Goal: Use online tool/utility: Use online tool/utility

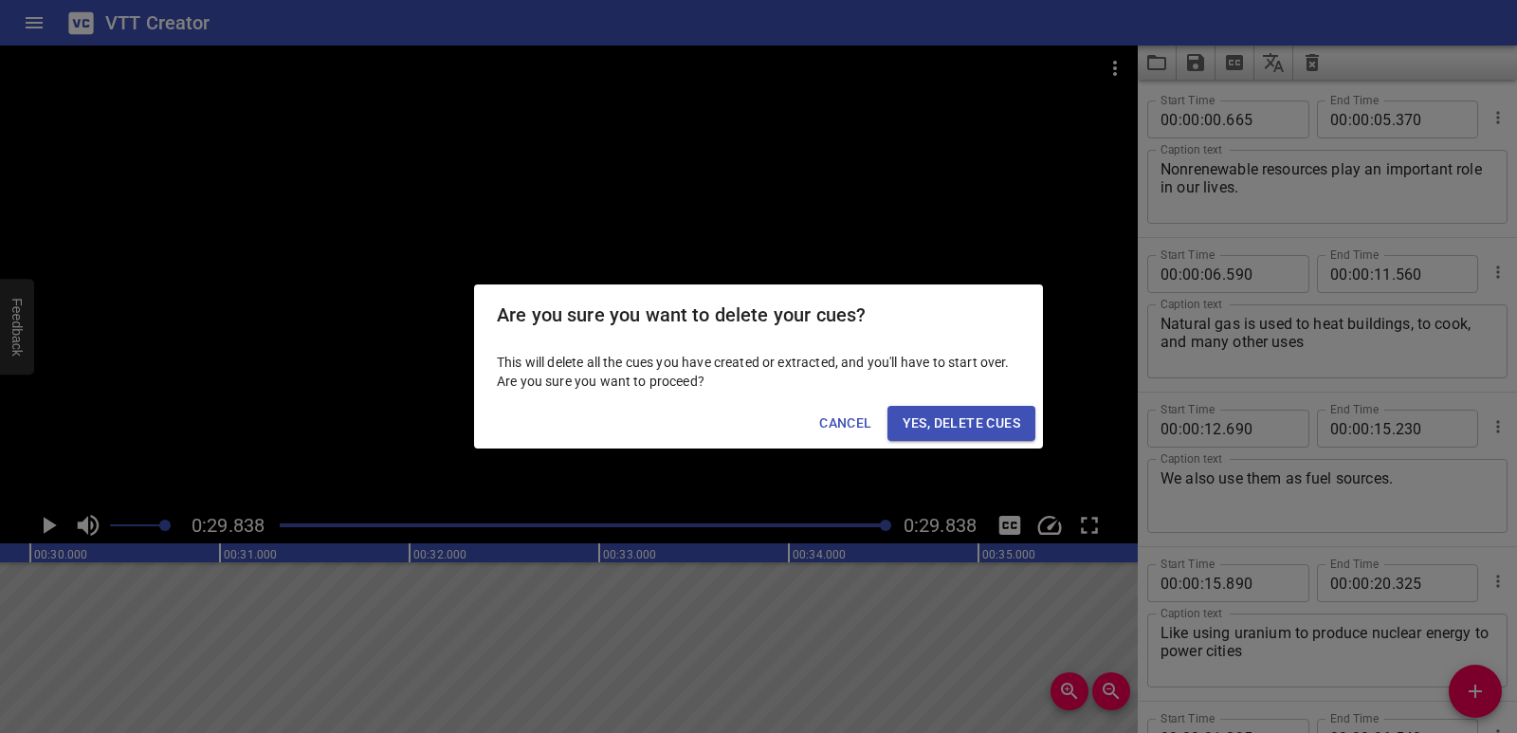
scroll to position [209, 0]
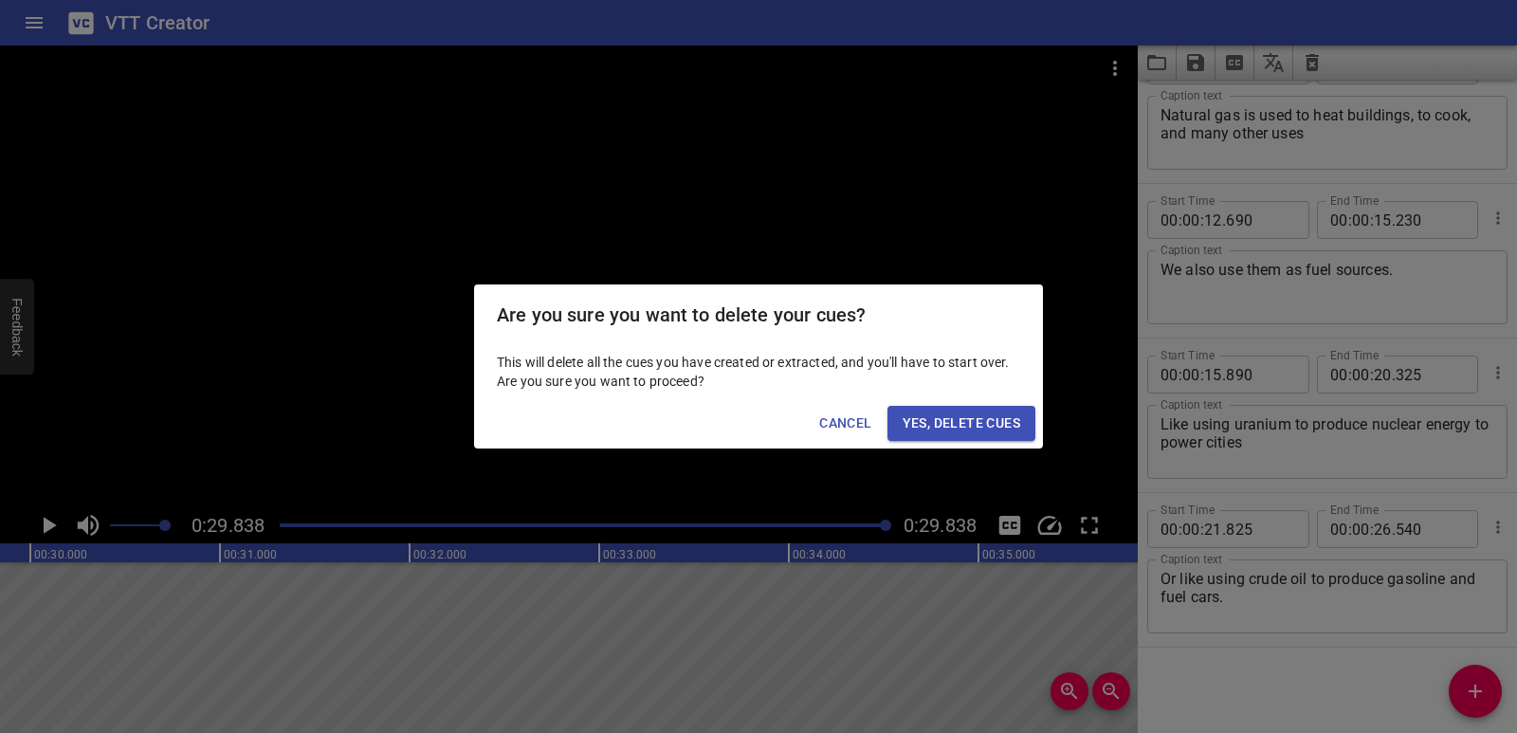
click at [940, 424] on span "Yes, Delete Cues" at bounding box center [962, 424] width 118 height 24
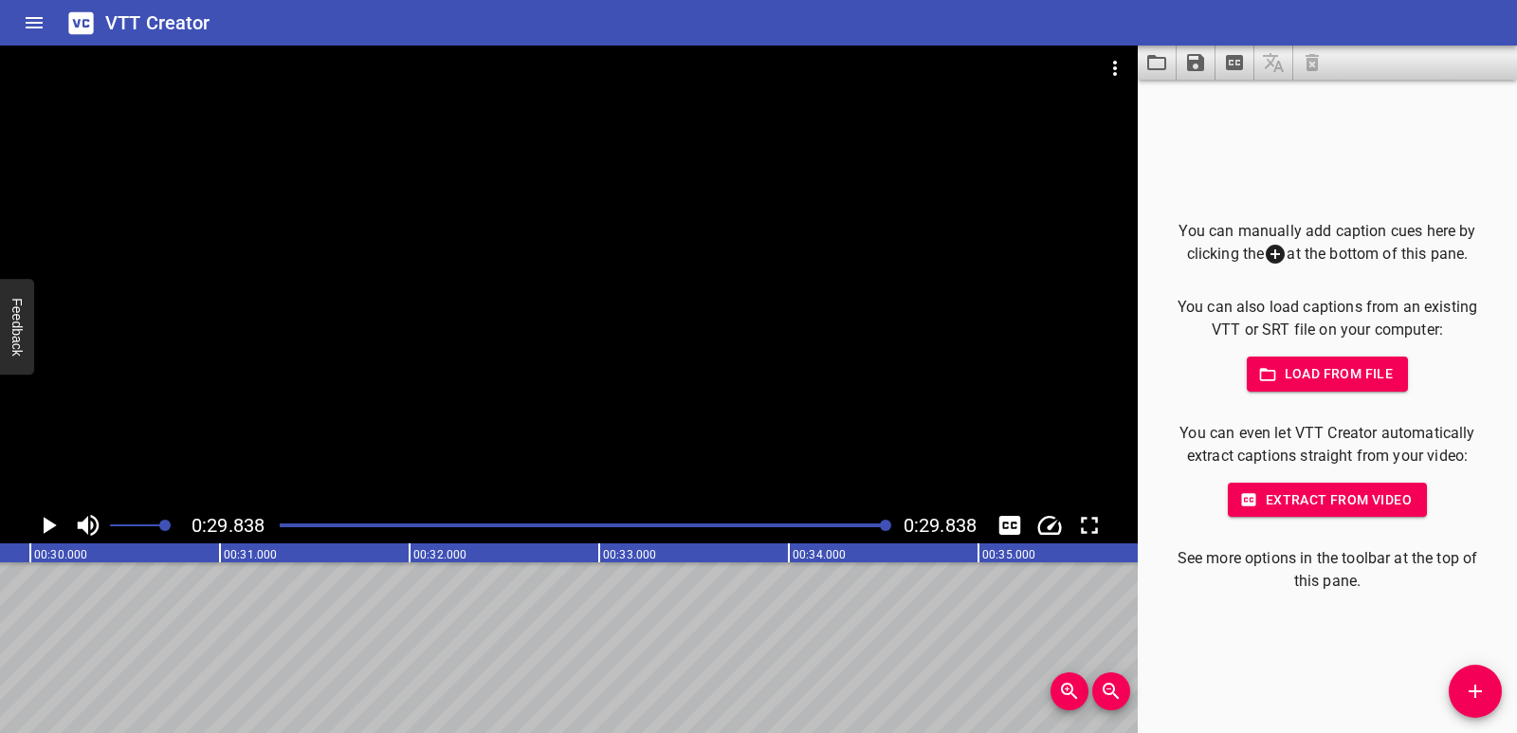
click at [1107, 72] on icon "Video Options" at bounding box center [1115, 68] width 23 height 23
click at [1132, 79] on li "Select New Video File..." at bounding box center [1186, 70] width 189 height 34
drag, startPoint x: 1039, startPoint y: 142, endPoint x: 1058, endPoint y: 127, distance: 24.3
click at [1039, 142] on div at bounding box center [758, 366] width 1517 height 733
click at [1112, 68] on icon "Video Options" at bounding box center [1115, 68] width 23 height 23
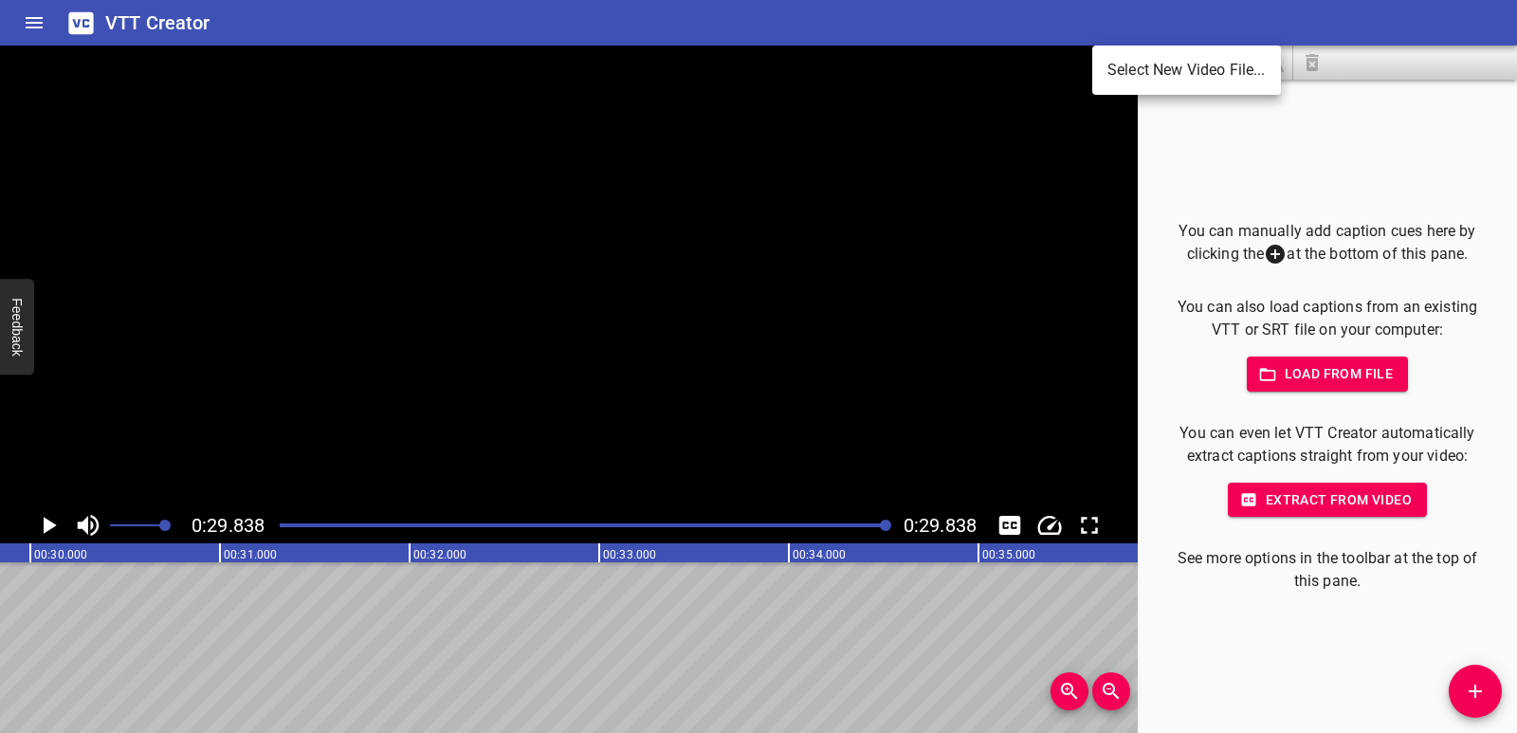
click at [1159, 59] on li "Select New Video File..." at bounding box center [1186, 70] width 189 height 34
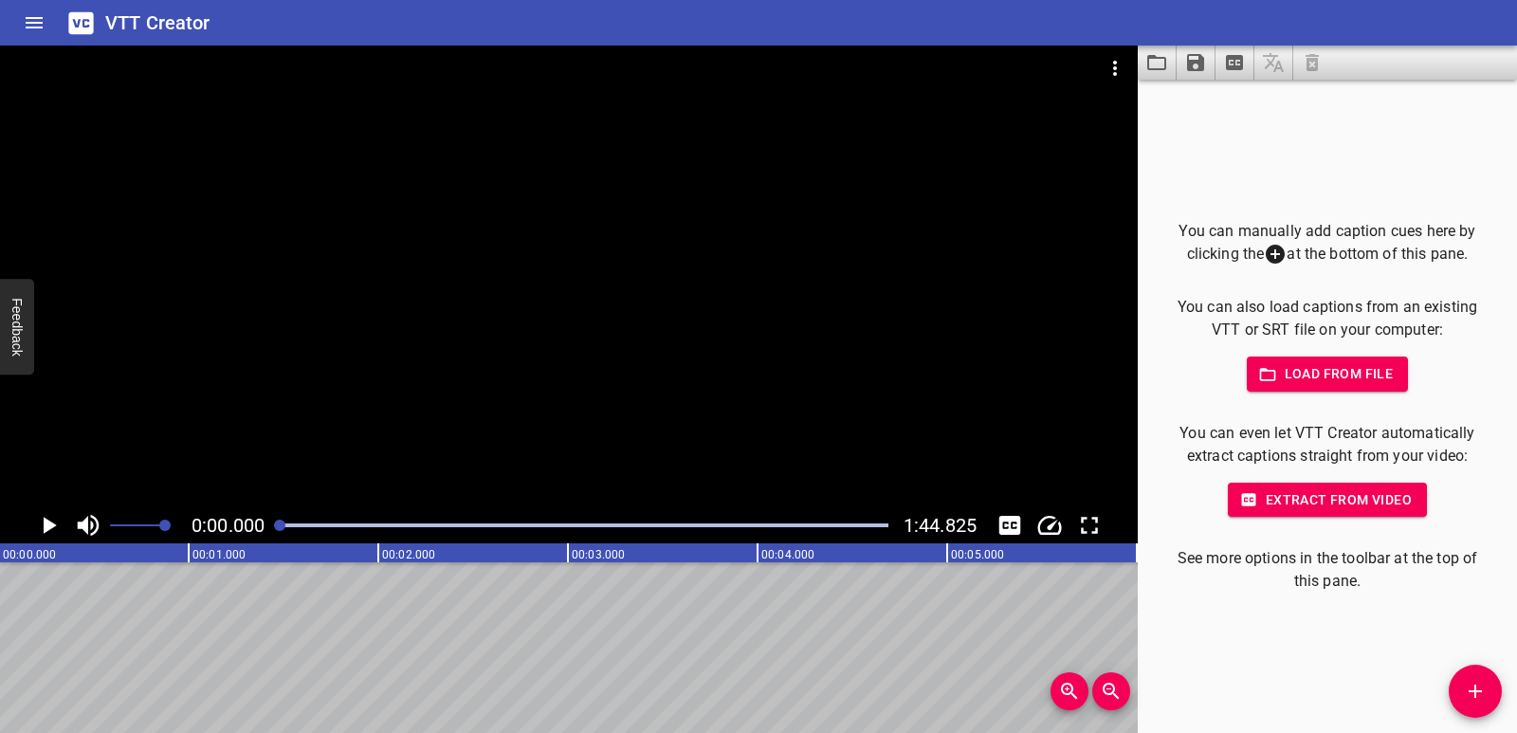
scroll to position [0, 0]
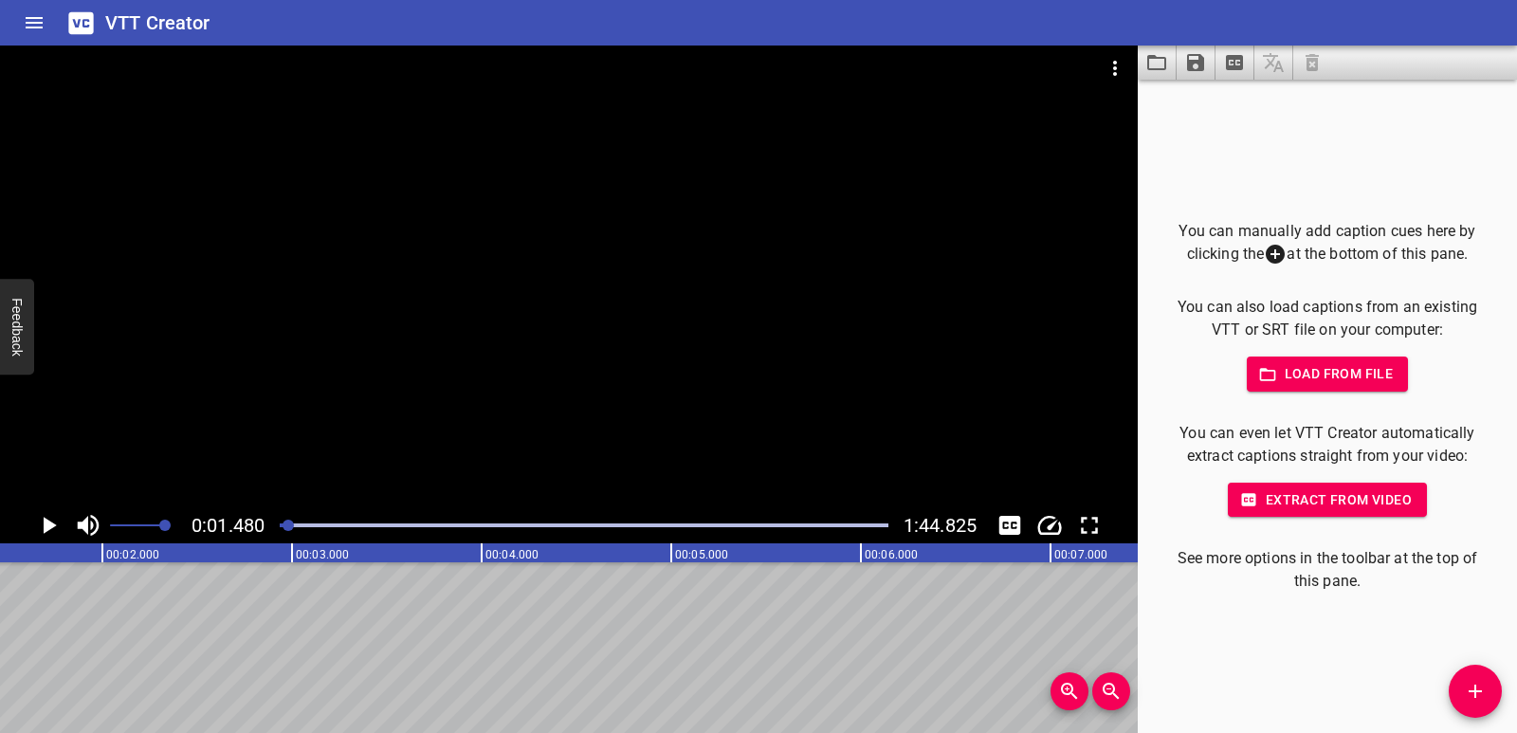
scroll to position [0, 281]
click at [1467, 688] on icon "Add Cue" at bounding box center [1475, 691] width 23 height 23
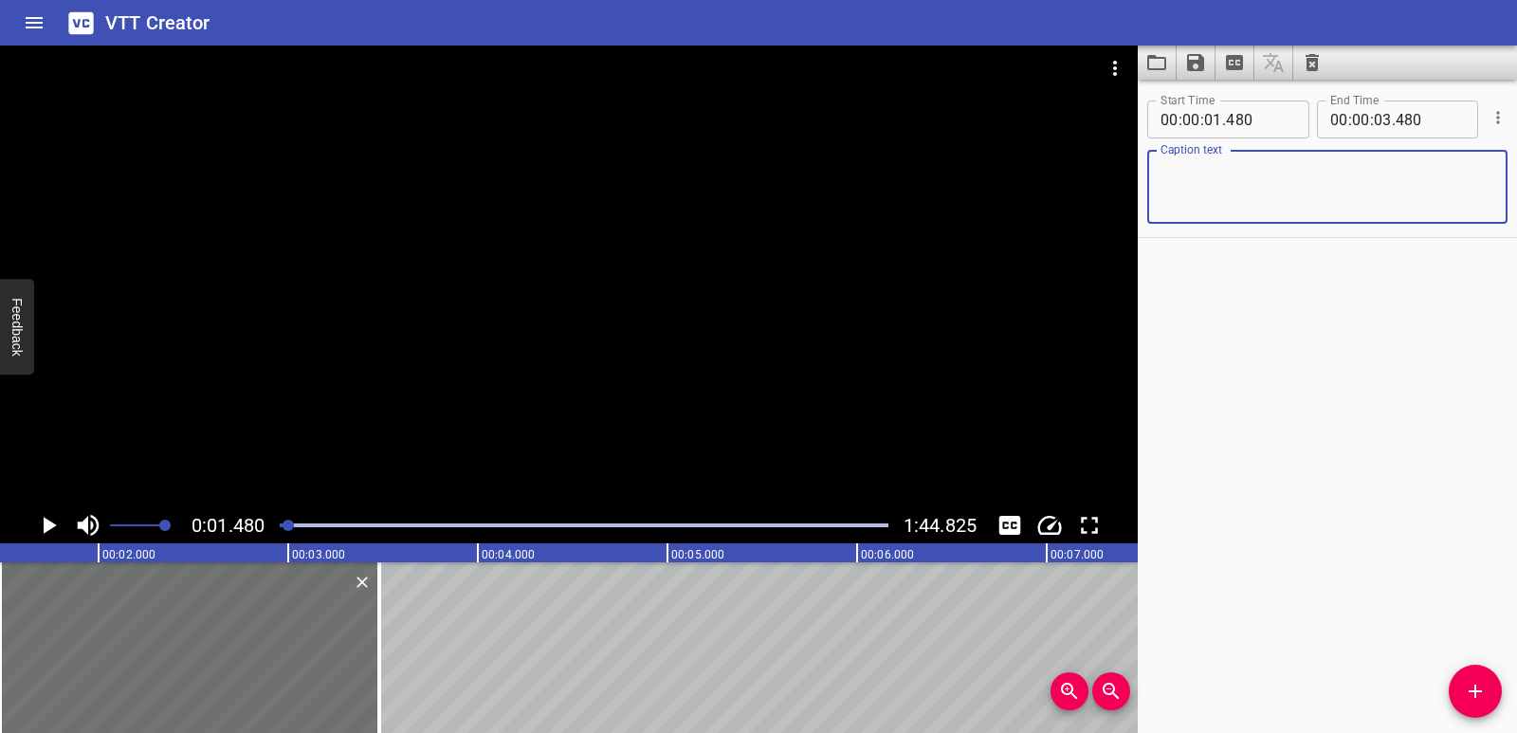
paste textarea "Blending with spl"
type textarea "Blending with spl"
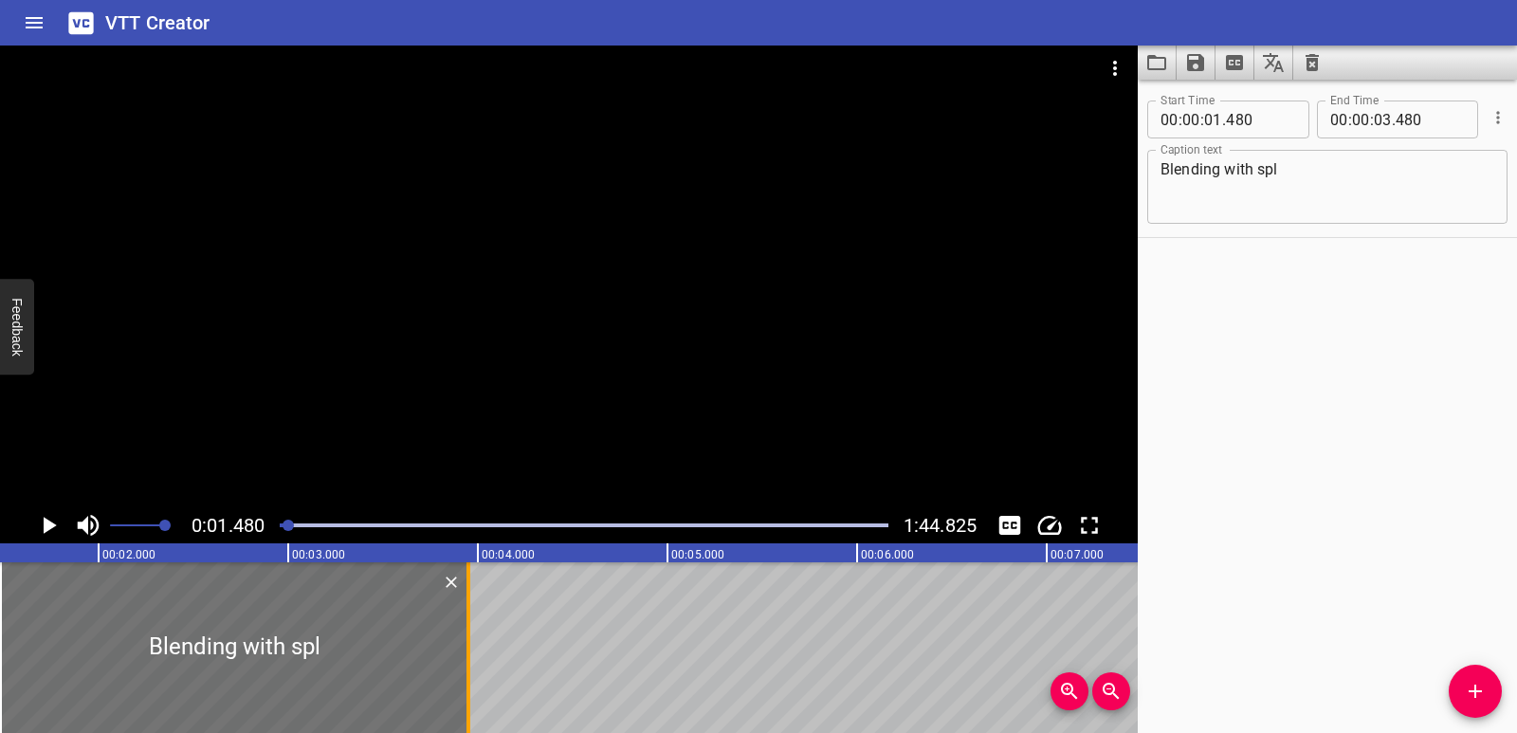
drag, startPoint x: 379, startPoint y: 637, endPoint x: 469, endPoint y: 641, distance: 90.2
click at [469, 641] on div at bounding box center [469, 647] width 4 height 171
type input "955"
drag, startPoint x: 0, startPoint y: 612, endPoint x: 30, endPoint y: 612, distance: 30.3
click at [30, 612] on div at bounding box center [30, 647] width 4 height 171
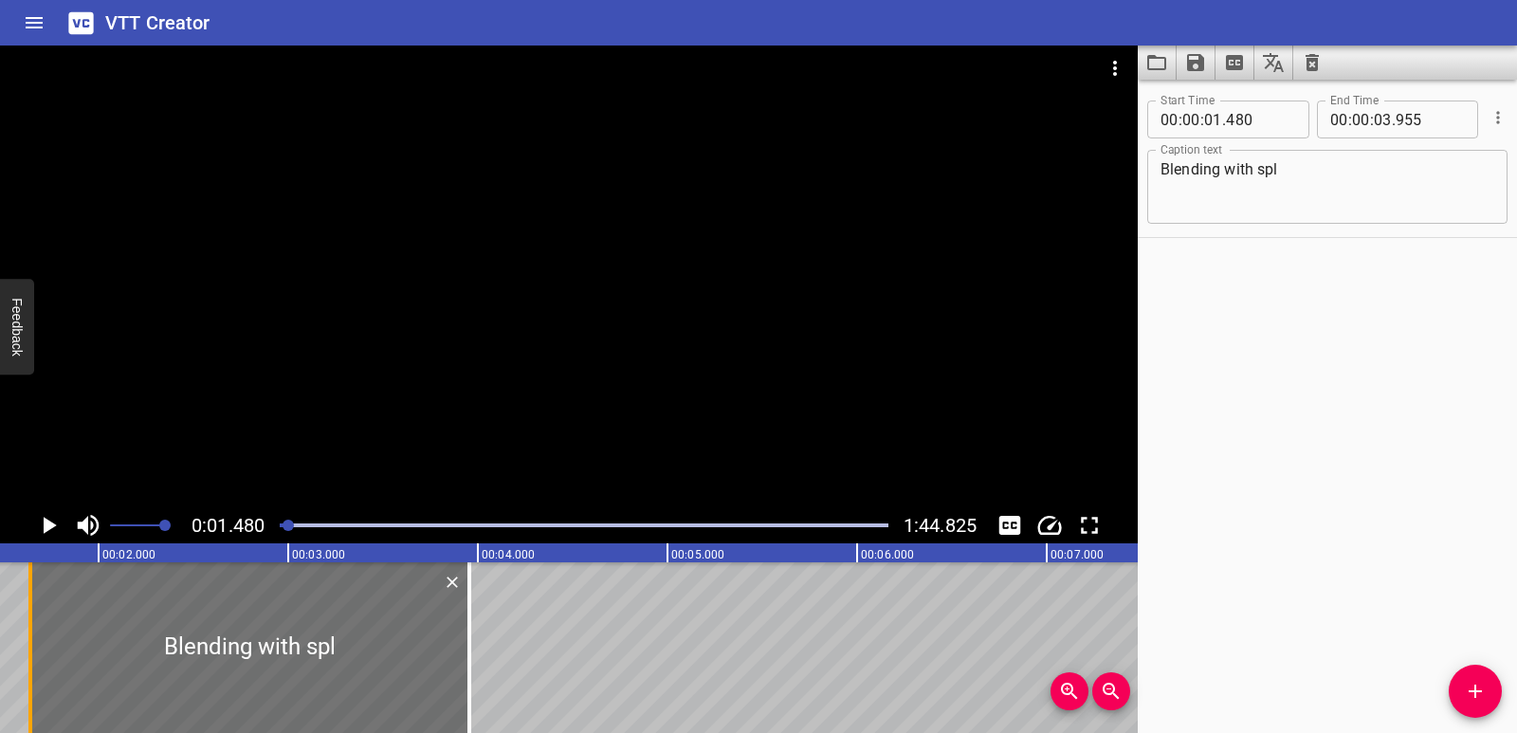
type input "640"
click at [38, 532] on icon "Play/Pause" at bounding box center [48, 525] width 28 height 28
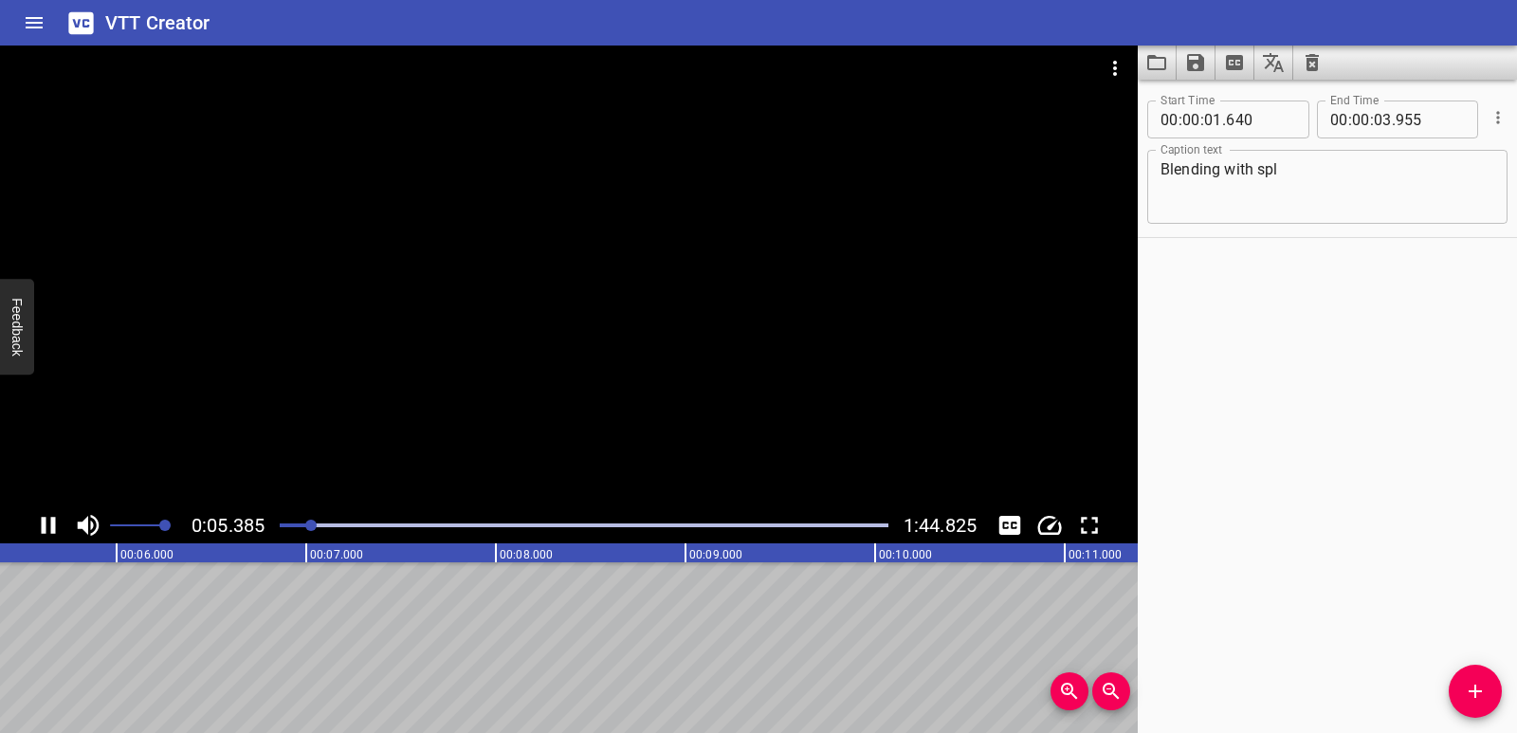
click at [45, 520] on icon "Play/Pause" at bounding box center [49, 525] width 14 height 17
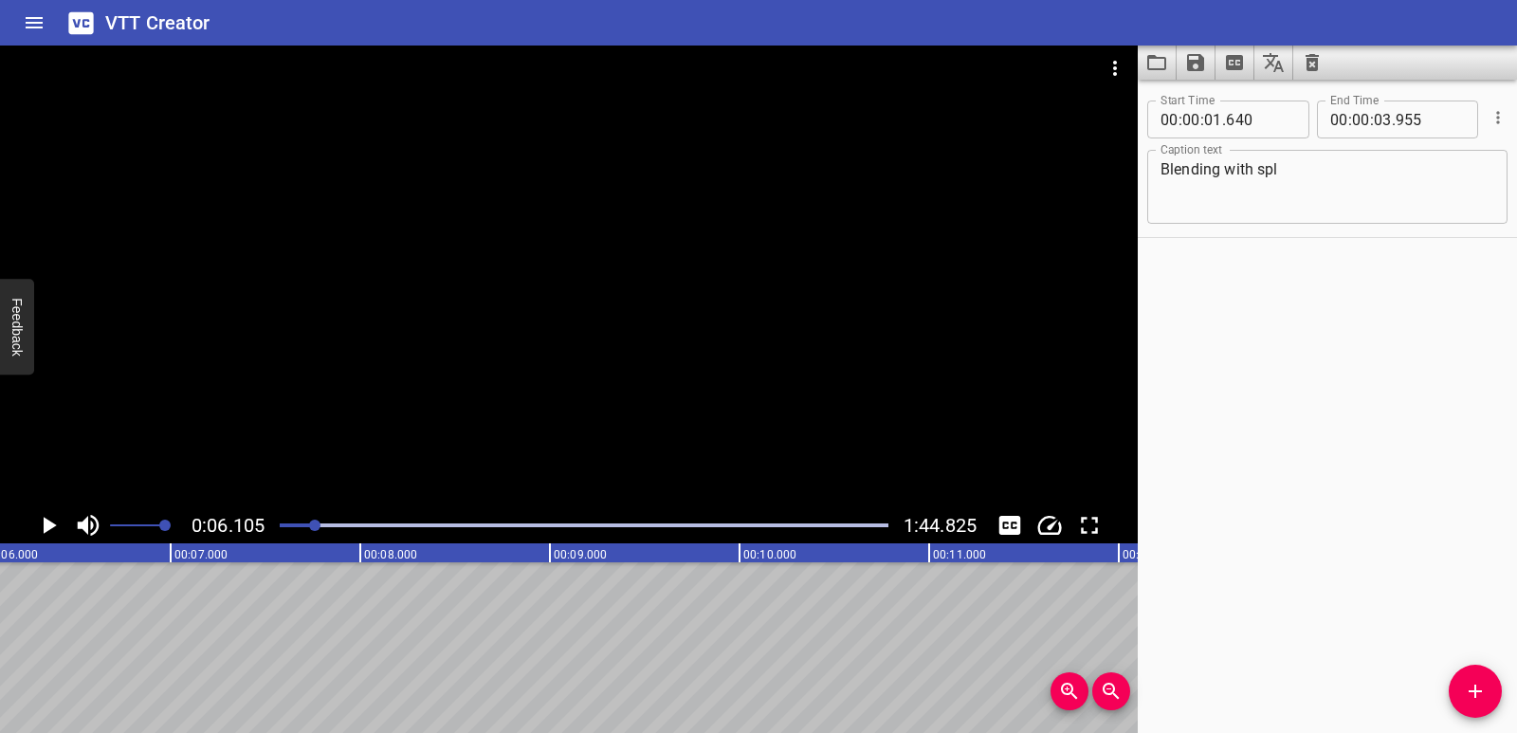
scroll to position [0, 1158]
click at [1475, 705] on button "Add Cue" at bounding box center [1475, 691] width 53 height 53
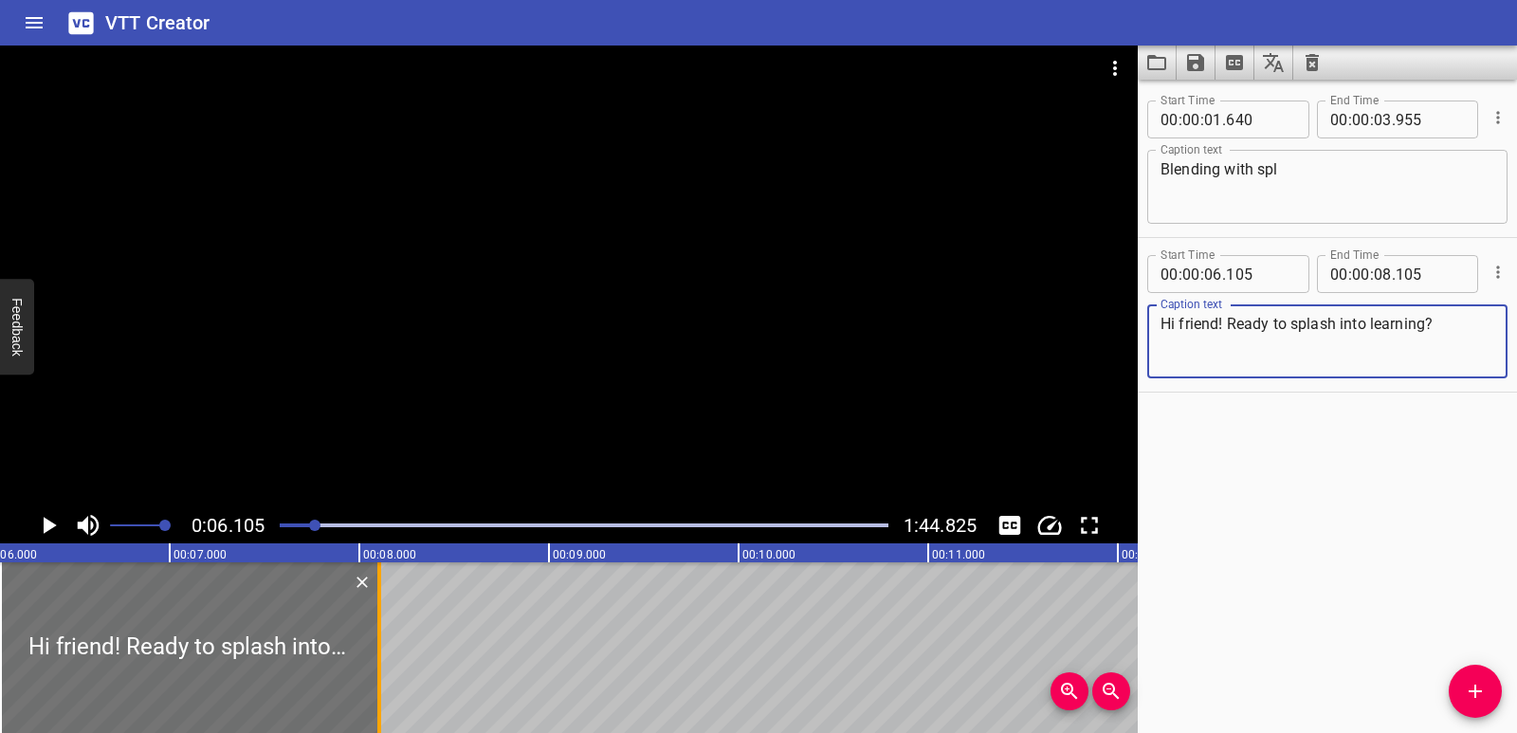
type textarea "Hi friend! Ready to splash into learning?"
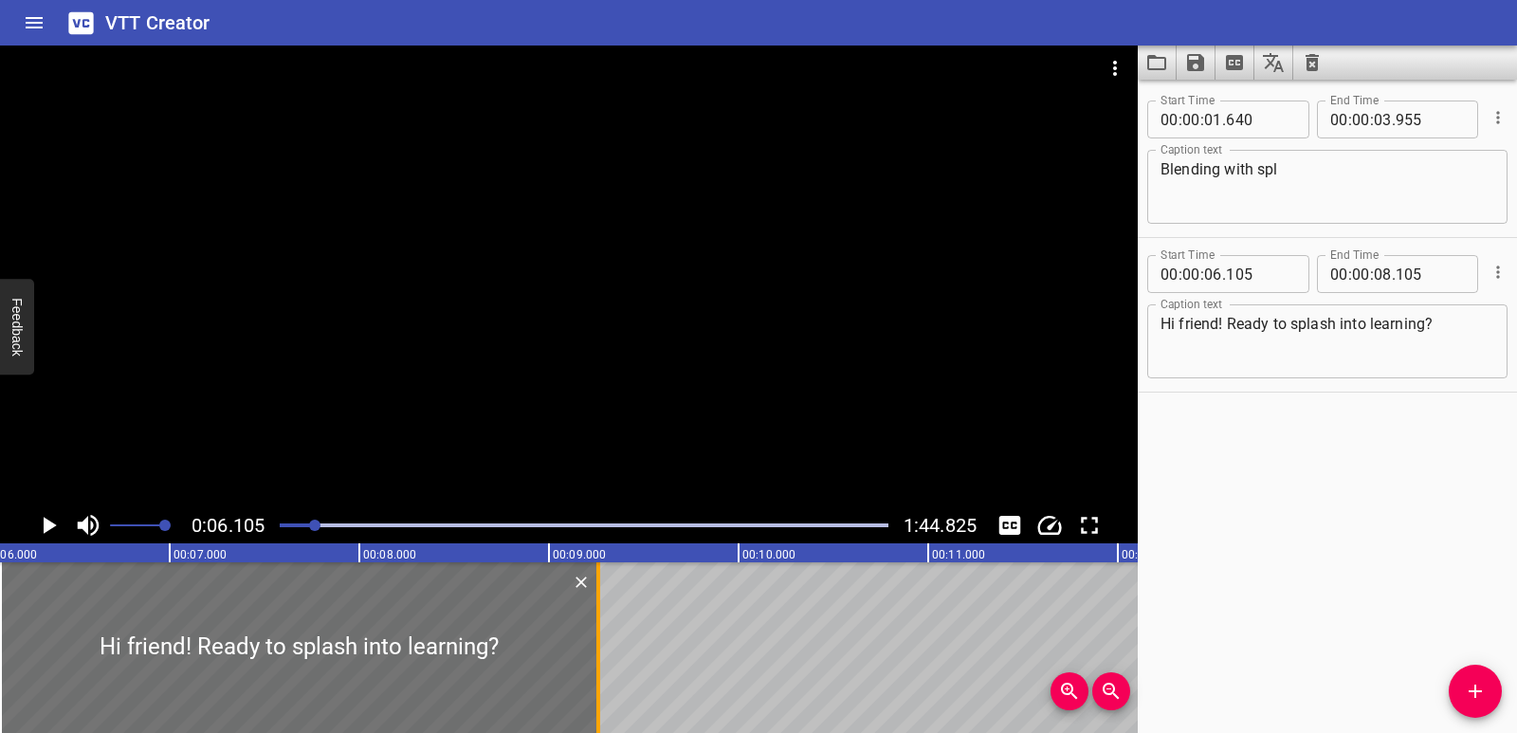
drag, startPoint x: 379, startPoint y: 627, endPoint x: 598, endPoint y: 629, distance: 219.1
click at [598, 629] on div at bounding box center [598, 647] width 4 height 171
type input "09"
type input "260"
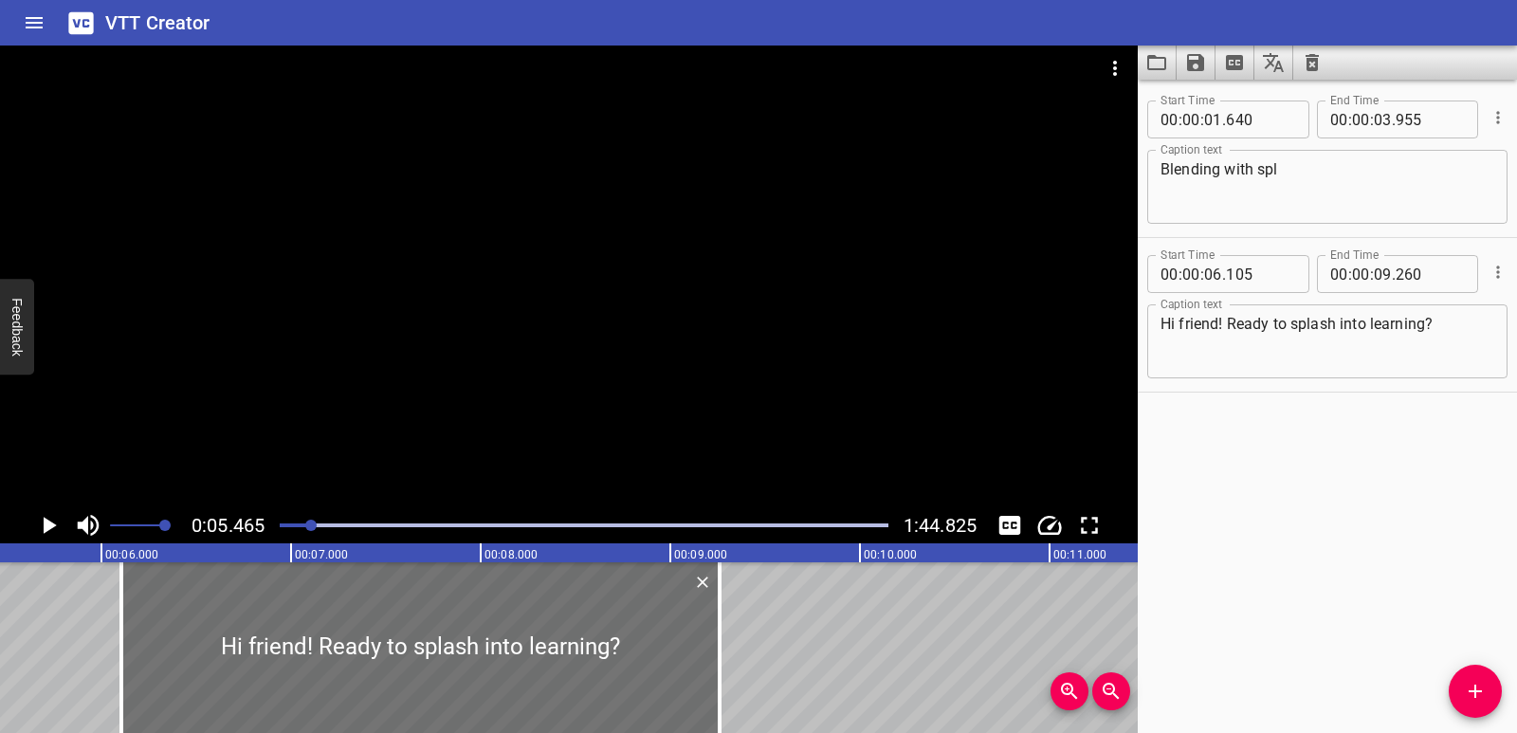
click at [51, 522] on icon "Play/Pause" at bounding box center [50, 525] width 13 height 17
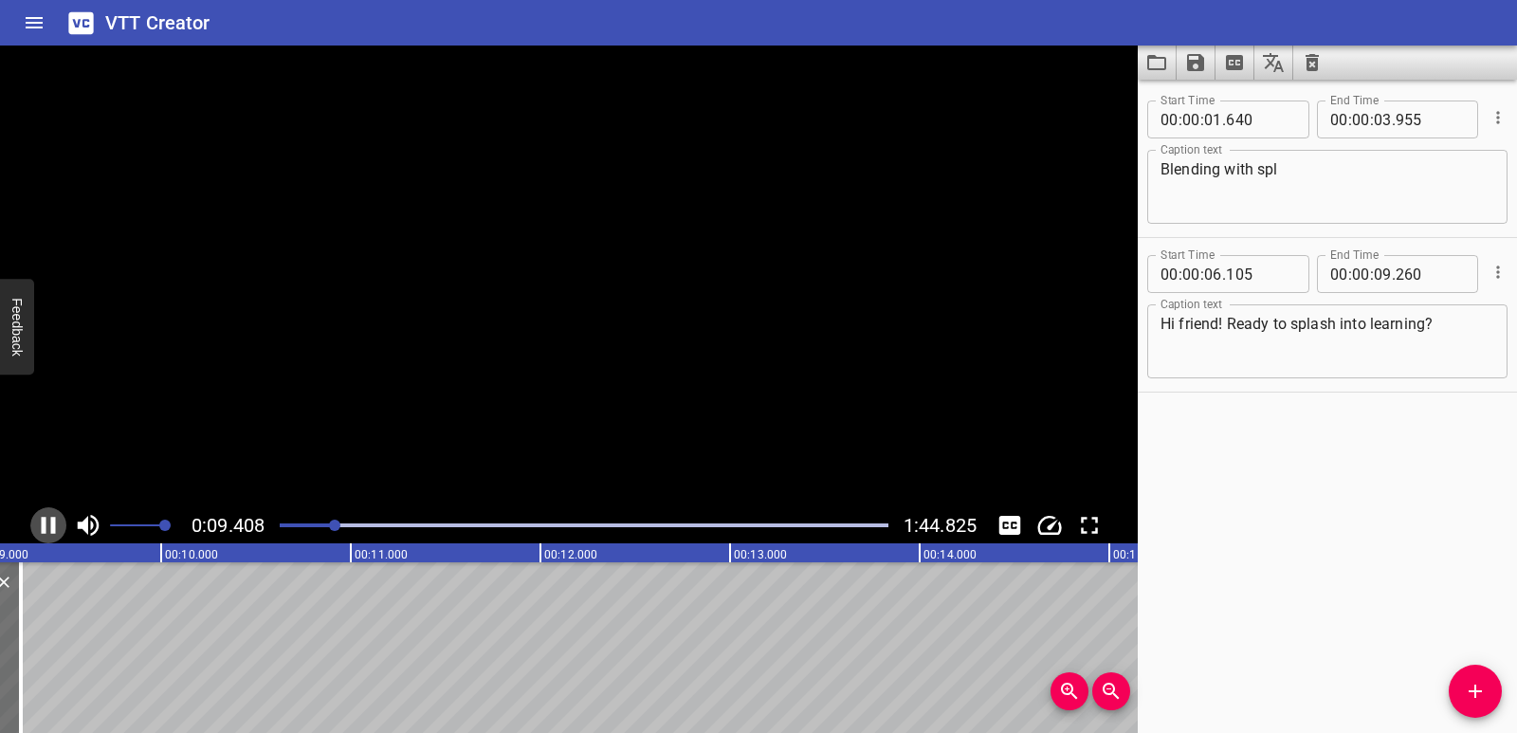
click at [51, 522] on icon "Play/Pause" at bounding box center [49, 525] width 14 height 17
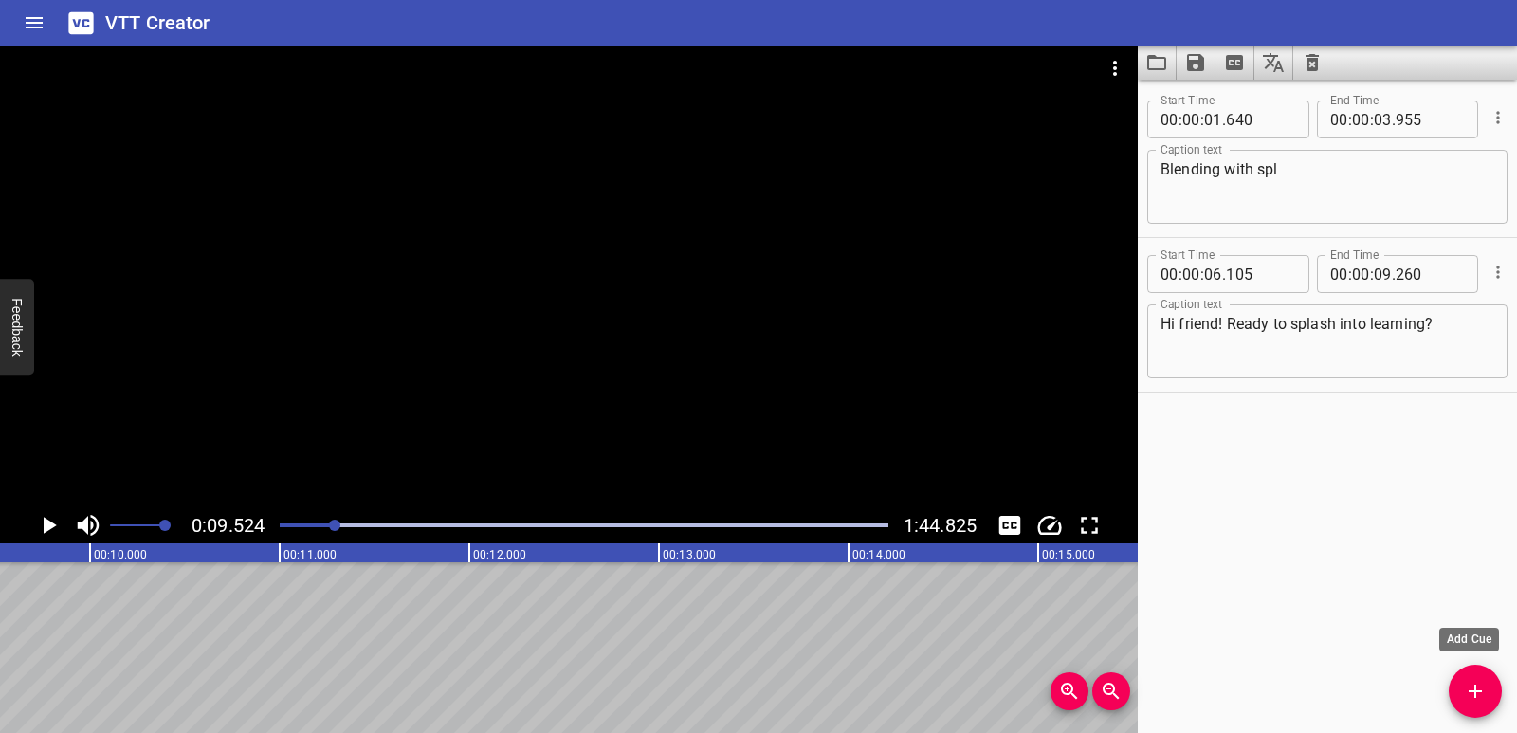
click at [1463, 682] on span "Add Cue" at bounding box center [1475, 691] width 53 height 23
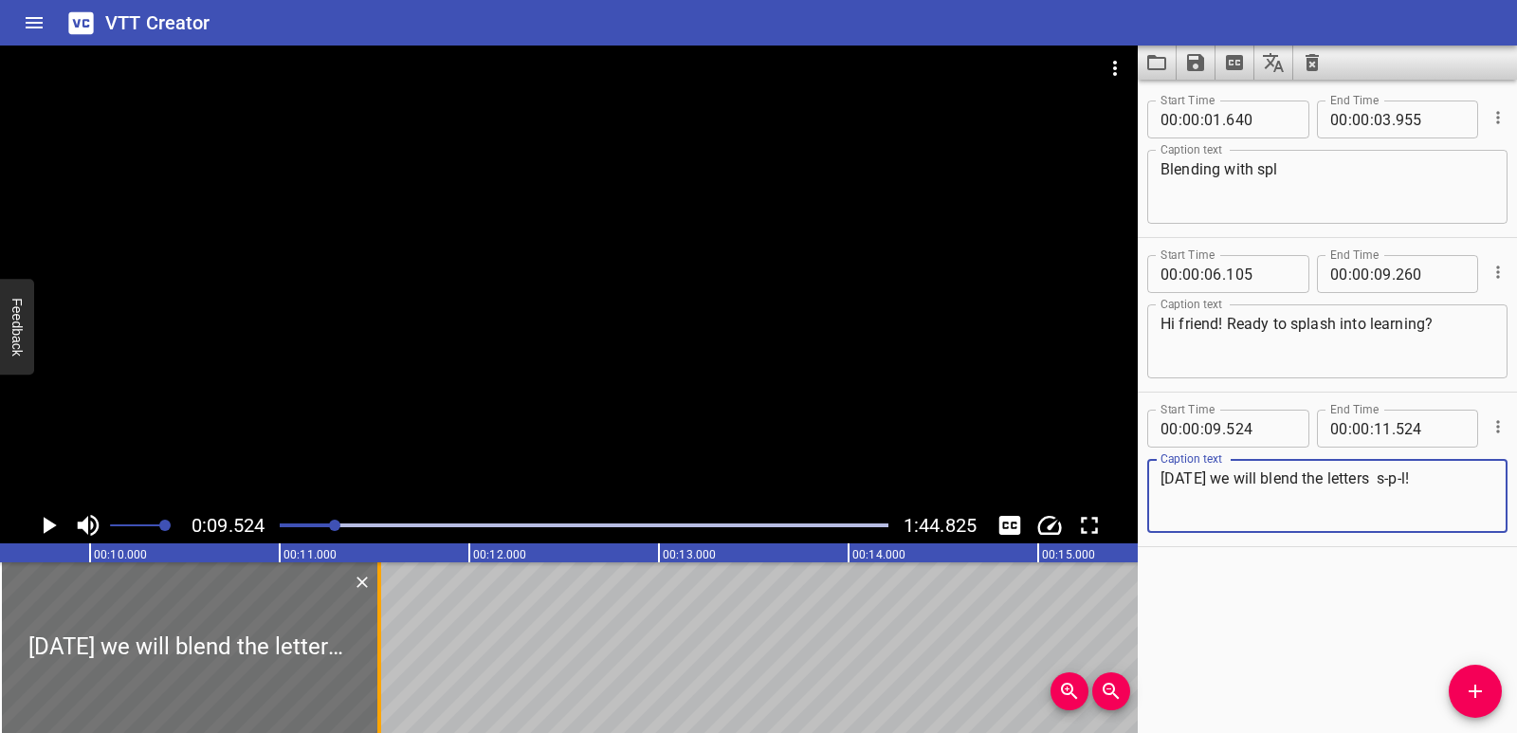
type textarea "[DATE] we will blend the letters s-p-l!"
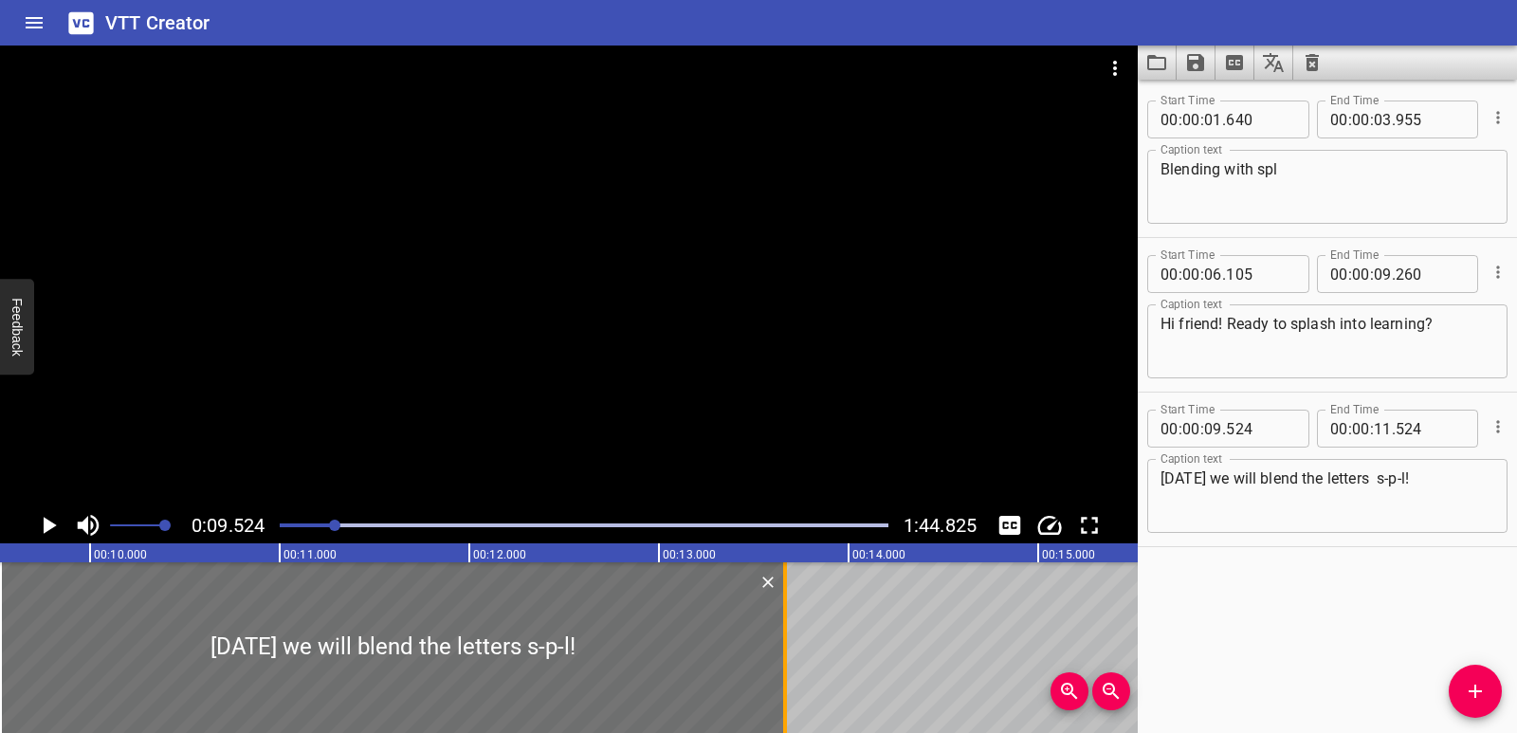
drag, startPoint x: 379, startPoint y: 639, endPoint x: 785, endPoint y: 633, distance: 405.9
click at [785, 633] on div at bounding box center [785, 647] width 4 height 171
type input "13"
type input "664"
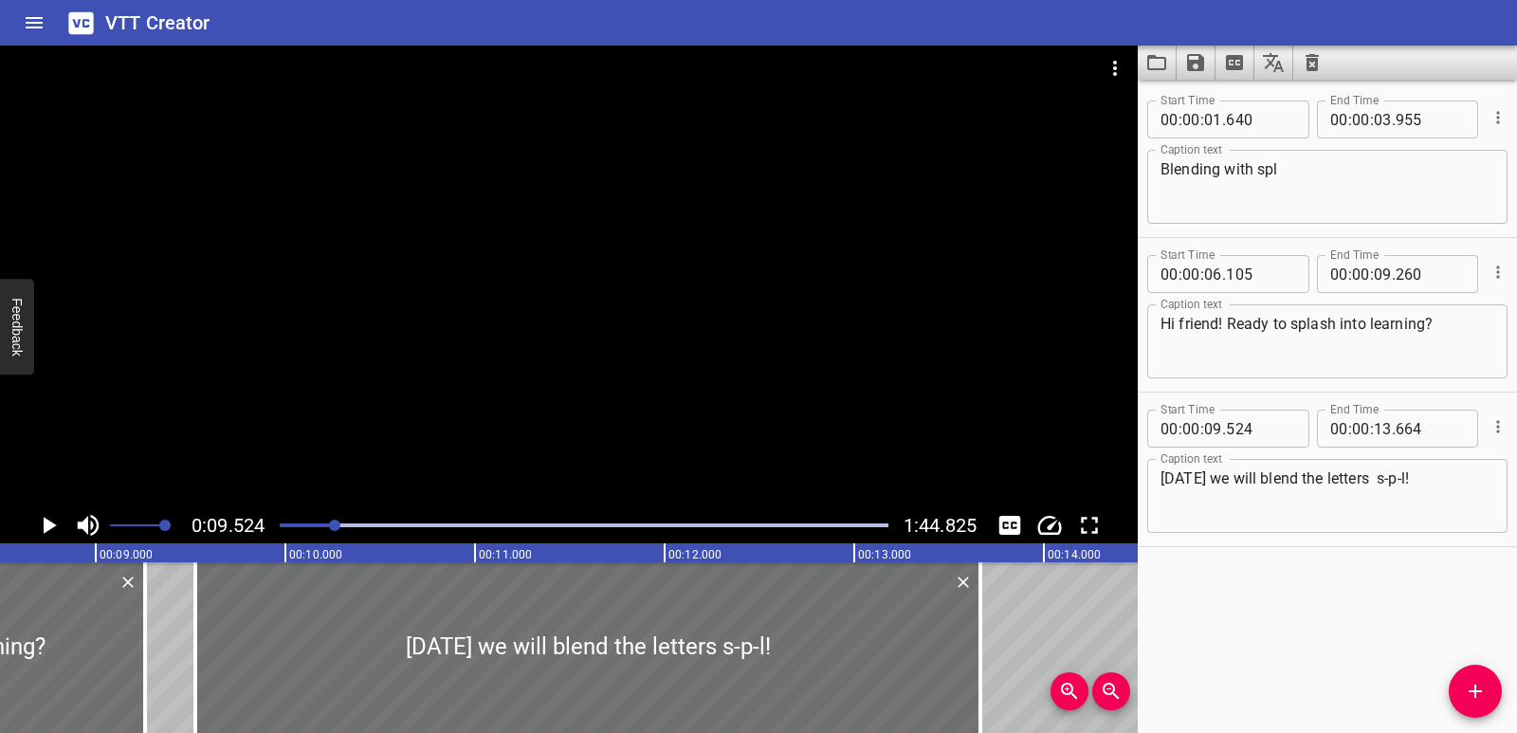
scroll to position [0, 1435]
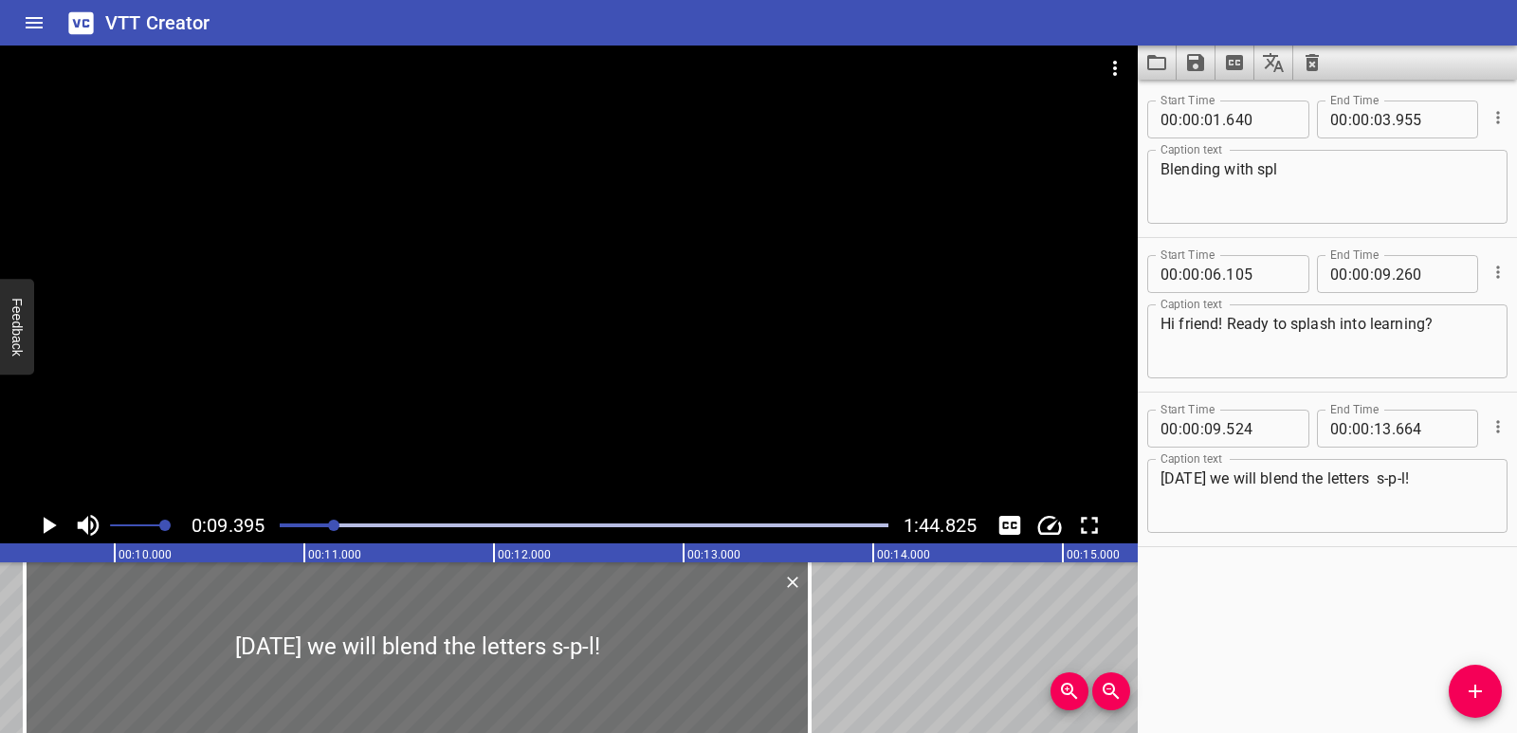
click at [48, 522] on icon "Play/Pause" at bounding box center [50, 525] width 13 height 17
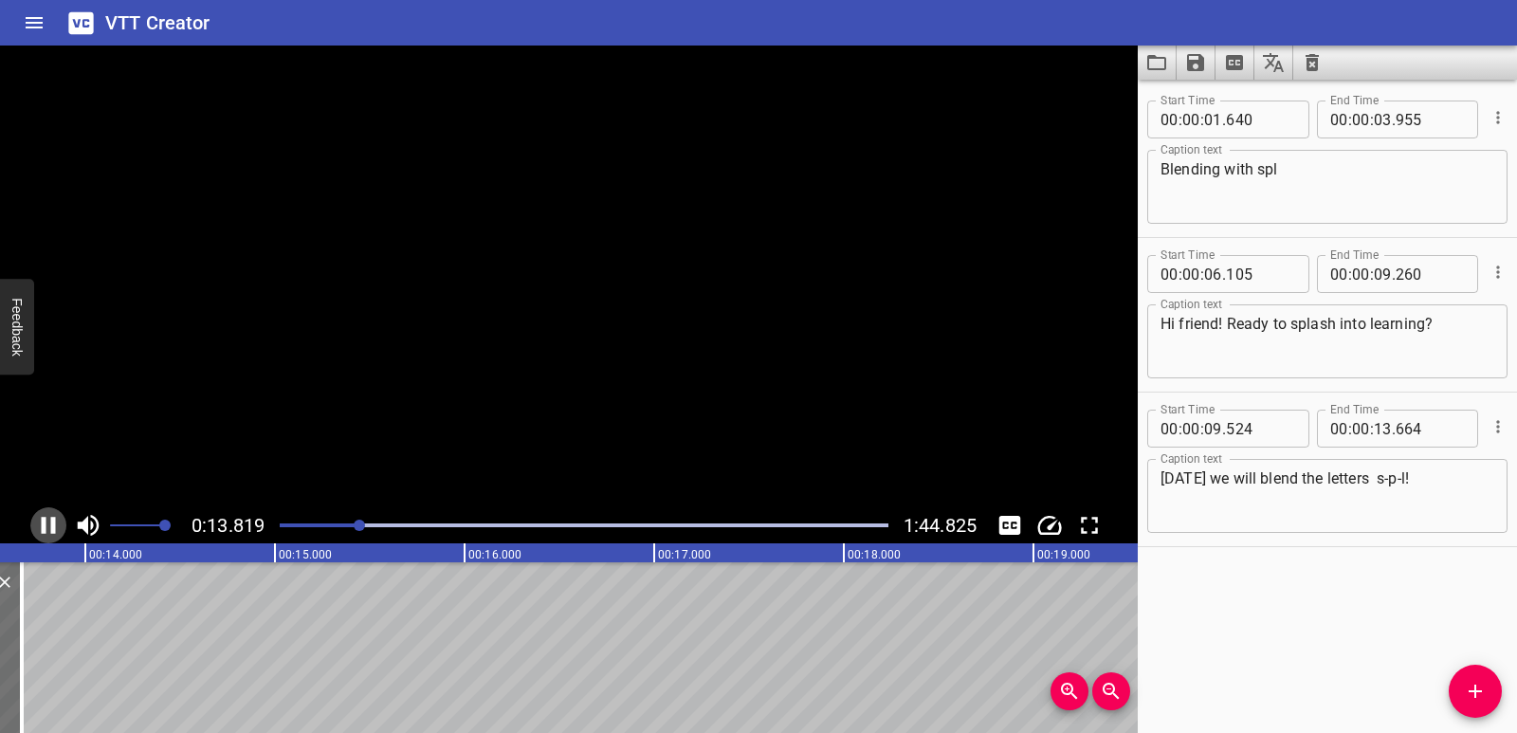
click at [48, 522] on icon "Play/Pause" at bounding box center [48, 525] width 28 height 28
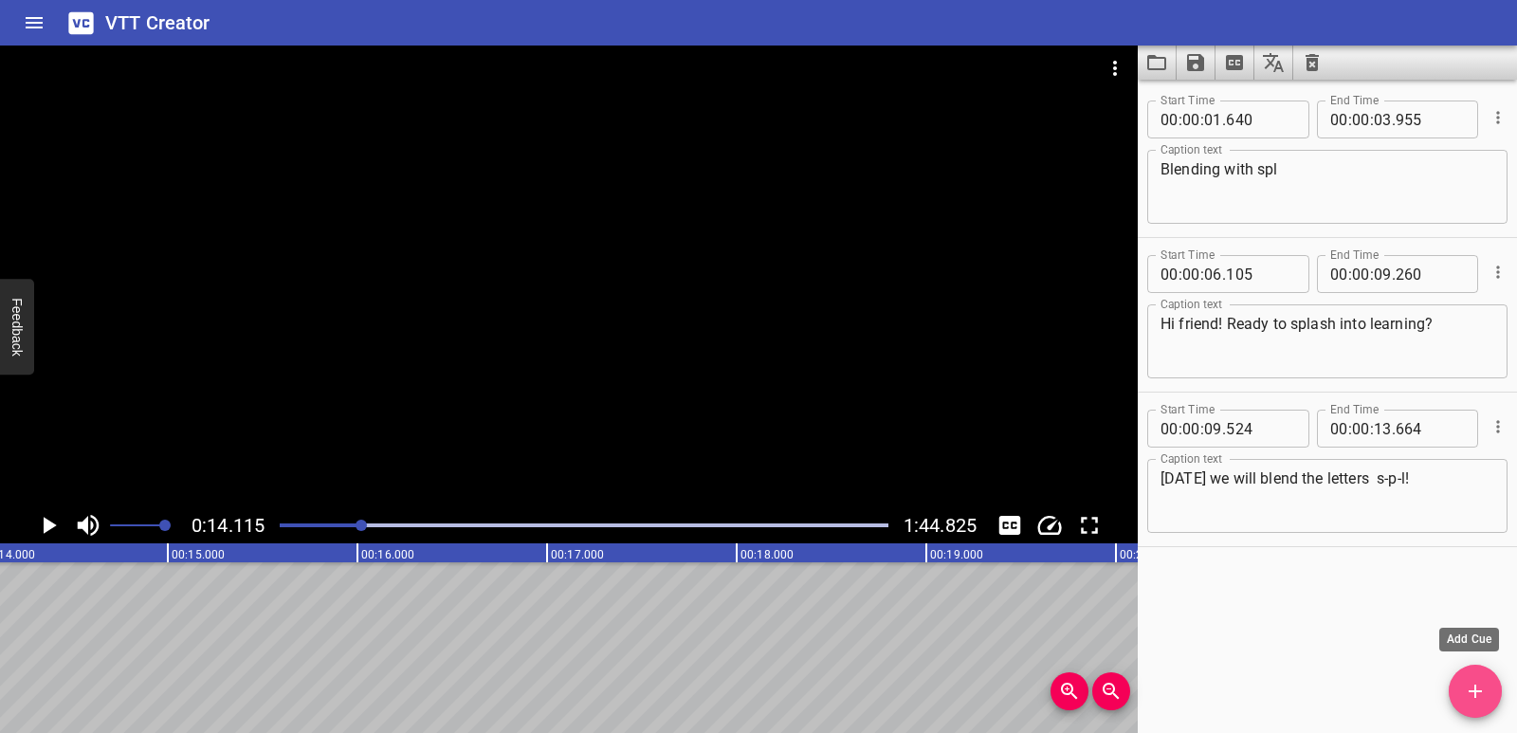
click at [1468, 673] on button "Add Cue" at bounding box center [1475, 691] width 53 height 53
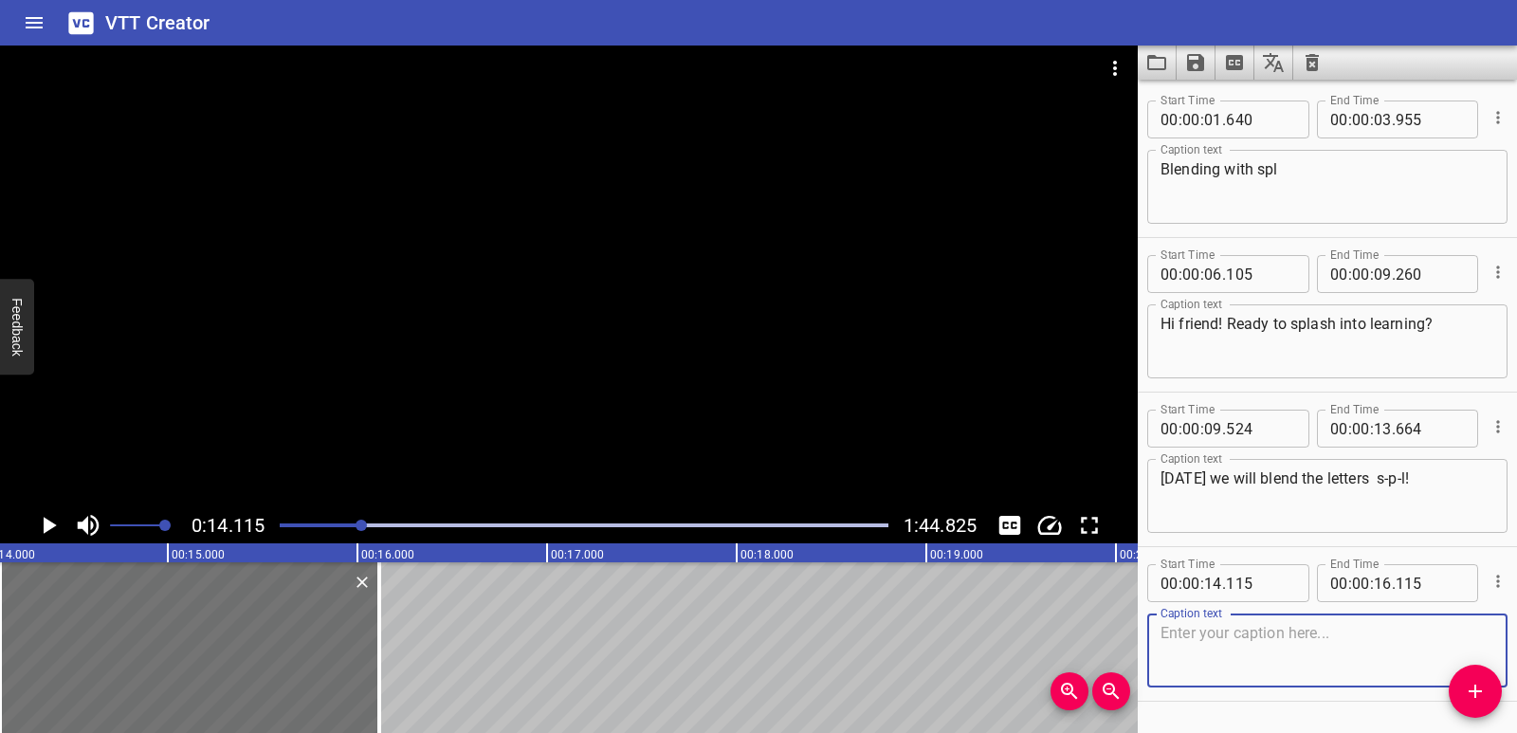
scroll to position [54, 0]
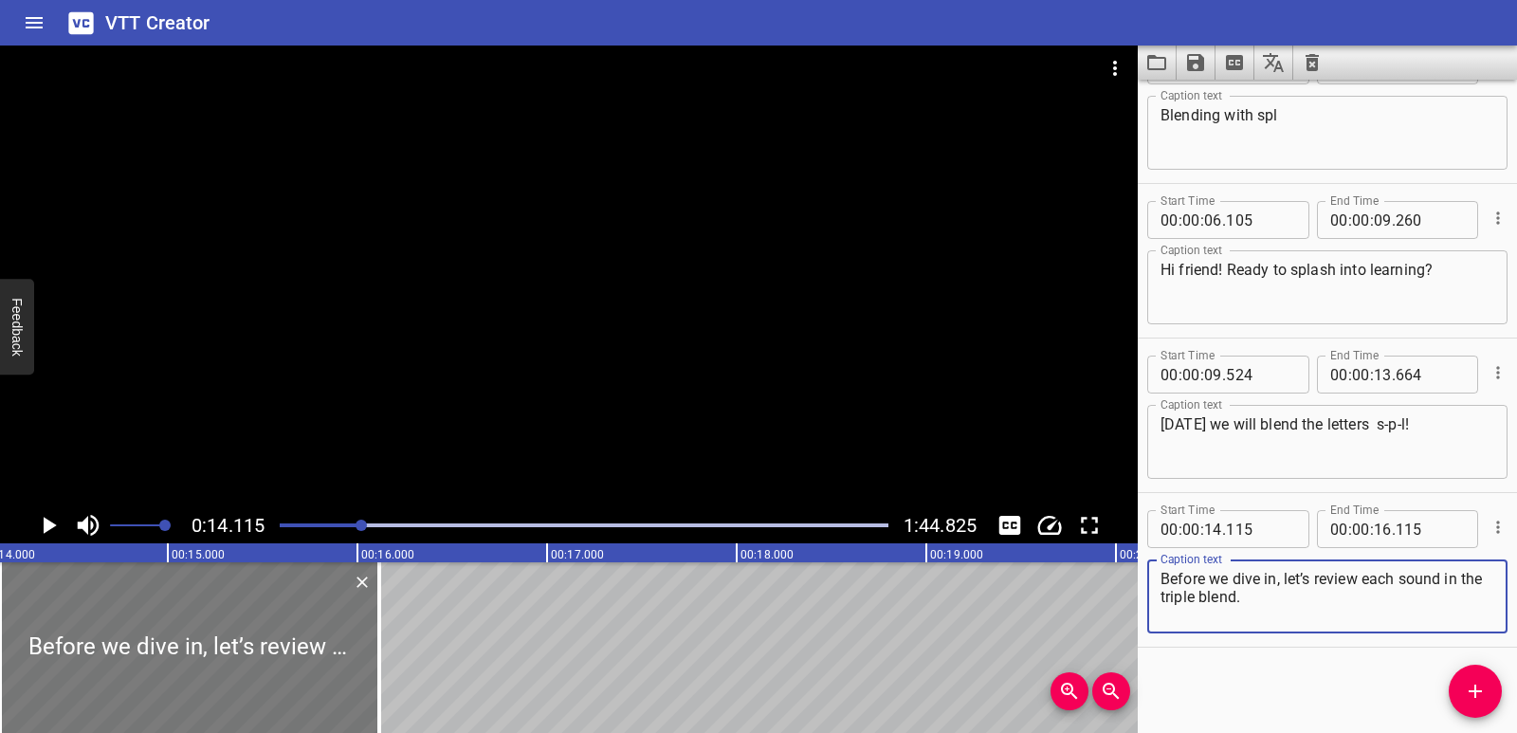
type textarea "Before we dive in, let’s review each sound in the triple blend."
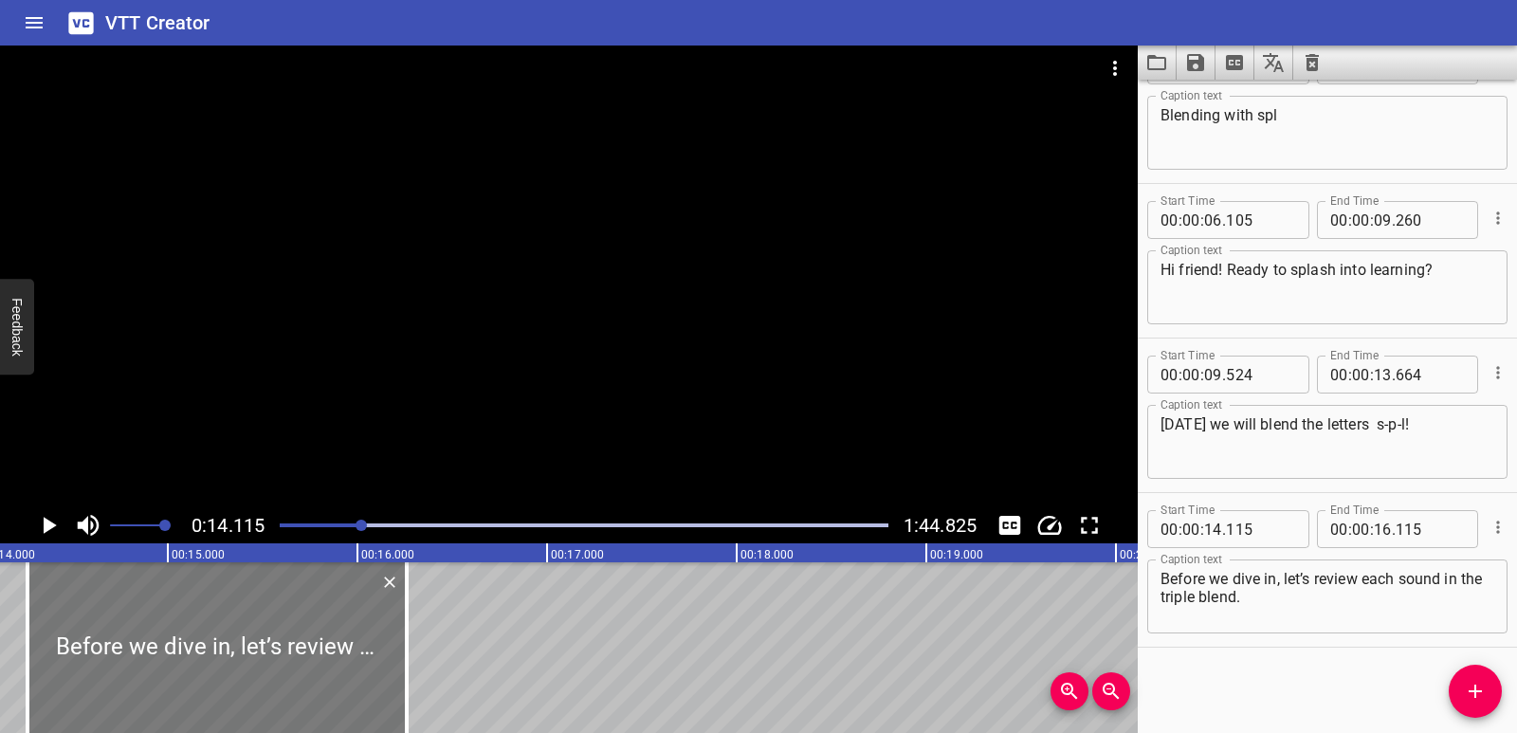
drag, startPoint x: 329, startPoint y: 624, endPoint x: 357, endPoint y: 627, distance: 27.6
click at [357, 627] on div at bounding box center [216, 647] width 379 height 171
type input "260"
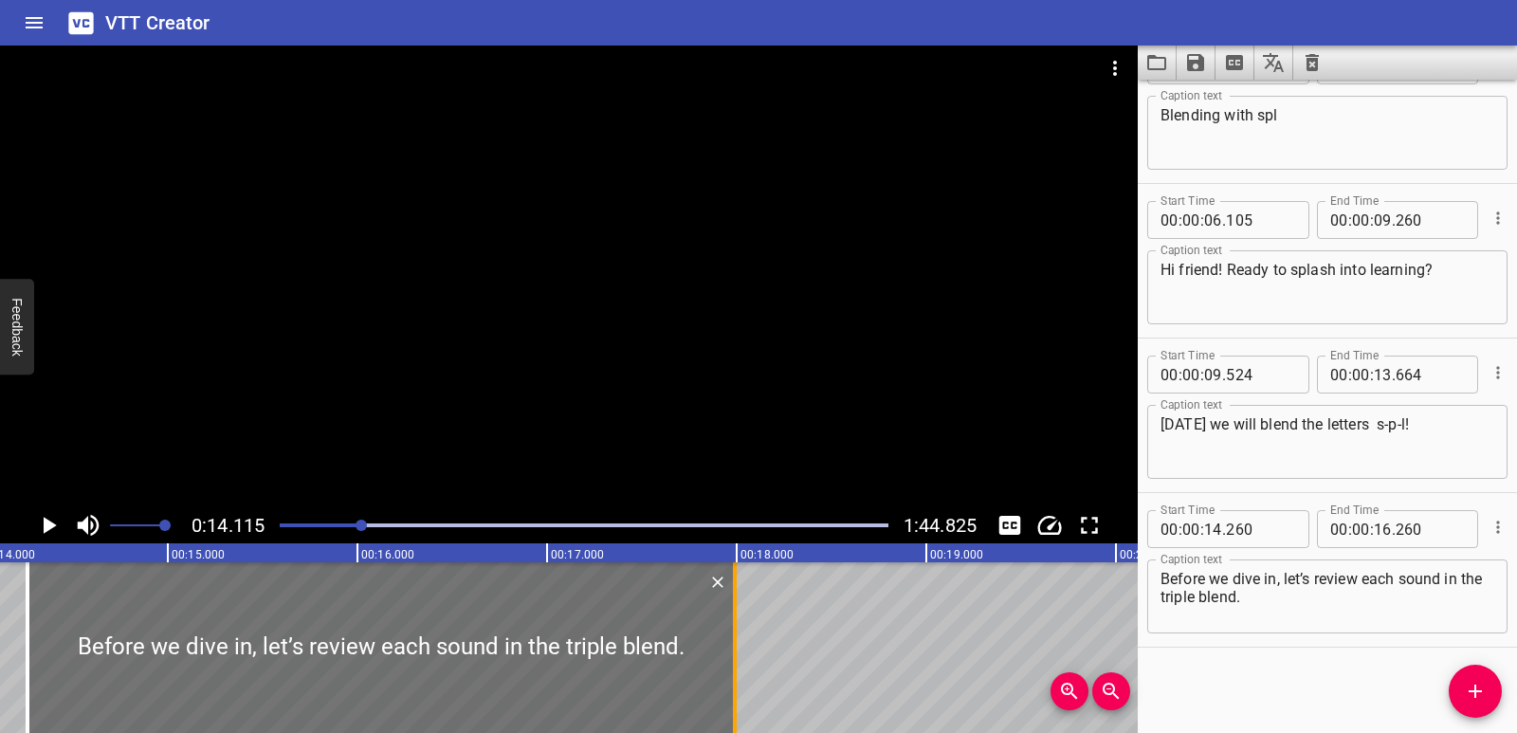
drag, startPoint x: 410, startPoint y: 630, endPoint x: 738, endPoint y: 629, distance: 328.1
click at [738, 629] on div at bounding box center [734, 647] width 19 height 171
type input "17"
type input "990"
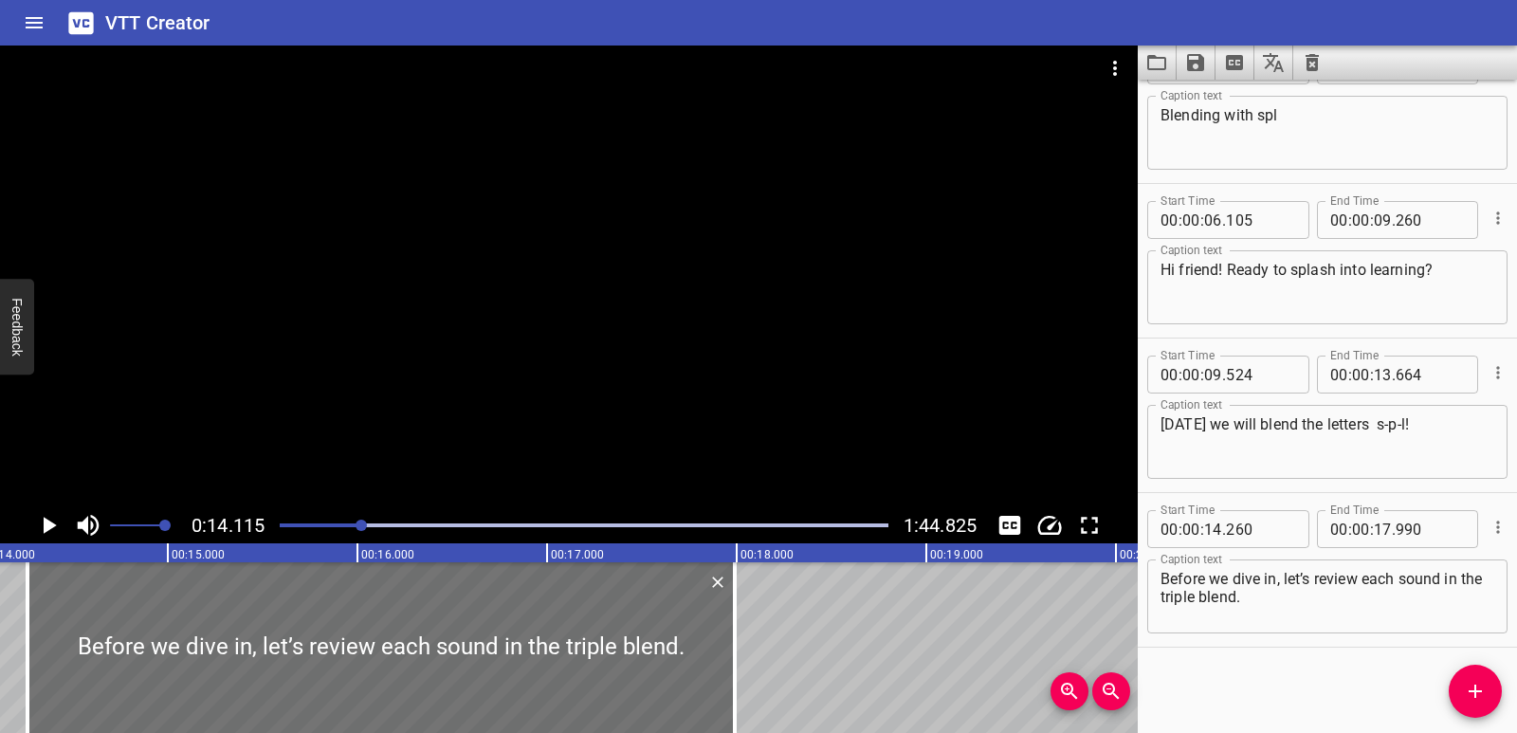
click at [48, 522] on icon "Play/Pause" at bounding box center [50, 525] width 13 height 17
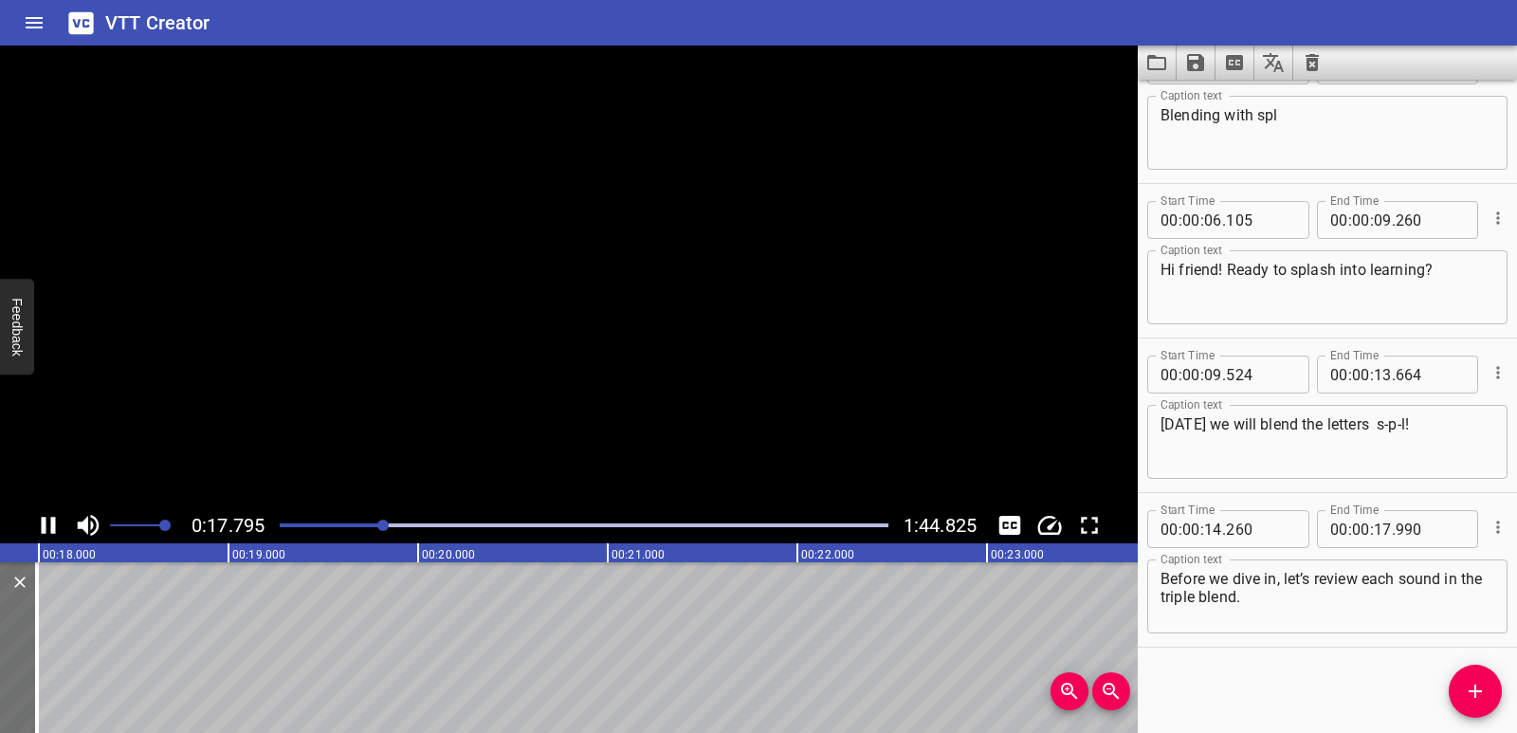
click at [48, 522] on icon "Play/Pause" at bounding box center [48, 525] width 28 height 28
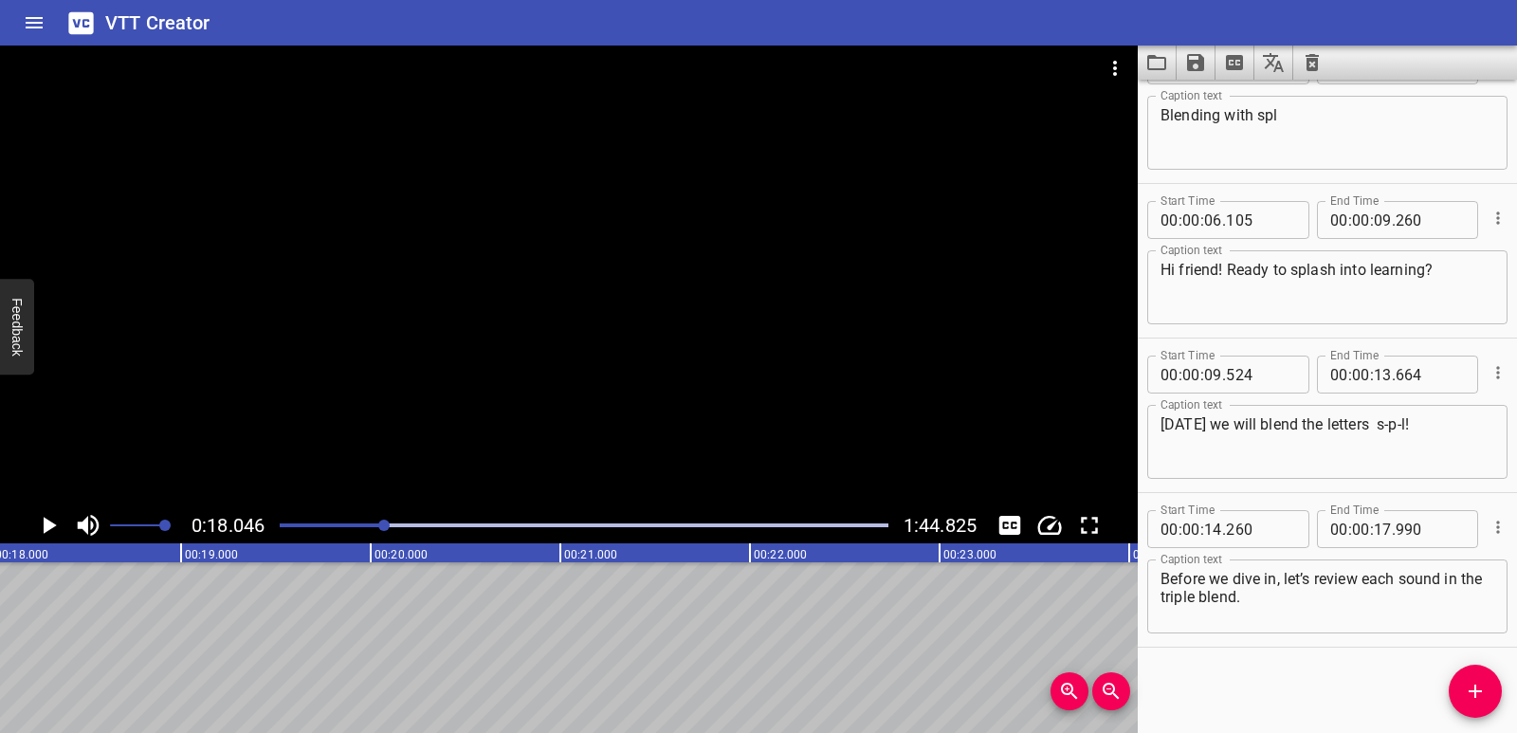
click at [1467, 700] on icon "Add Cue" at bounding box center [1475, 691] width 23 height 23
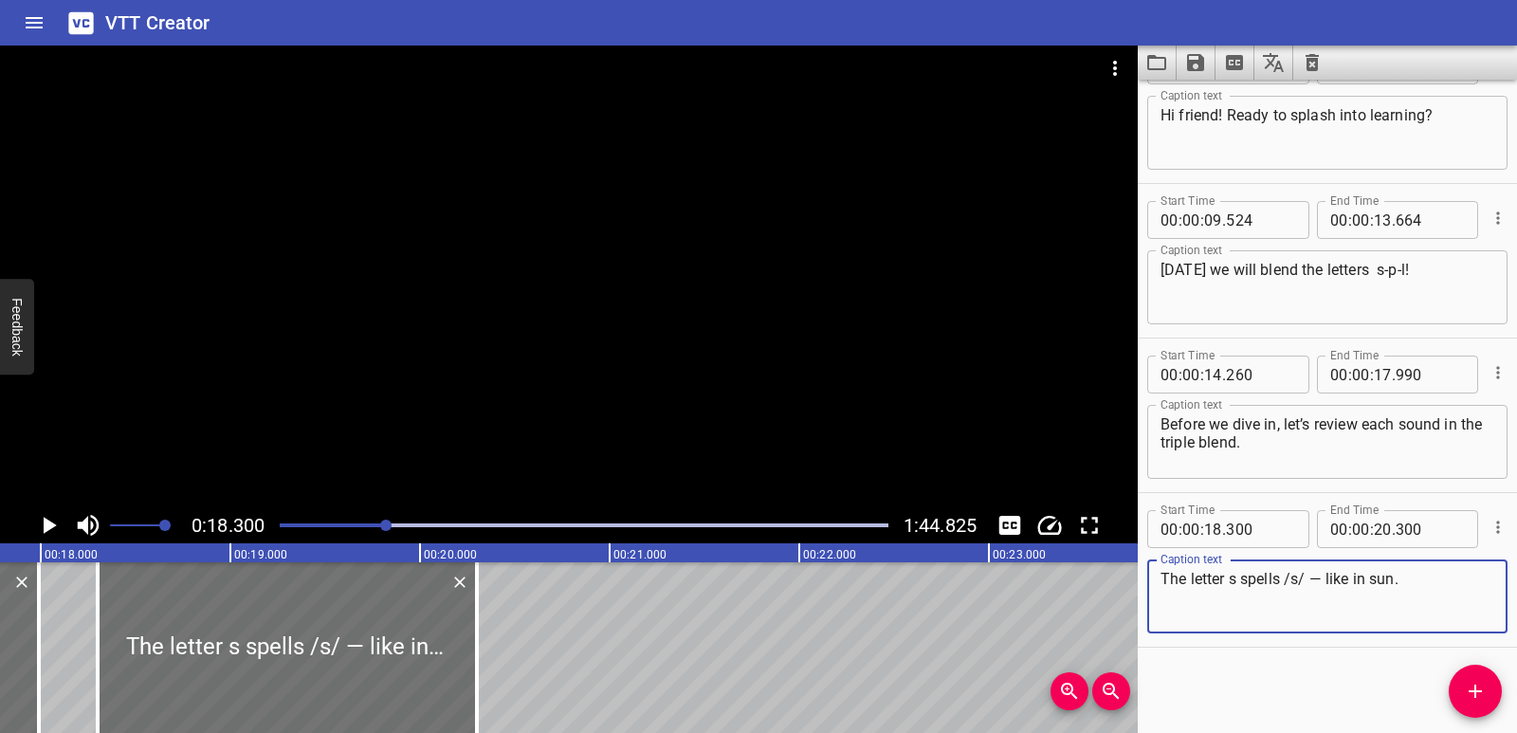
scroll to position [0, 3334]
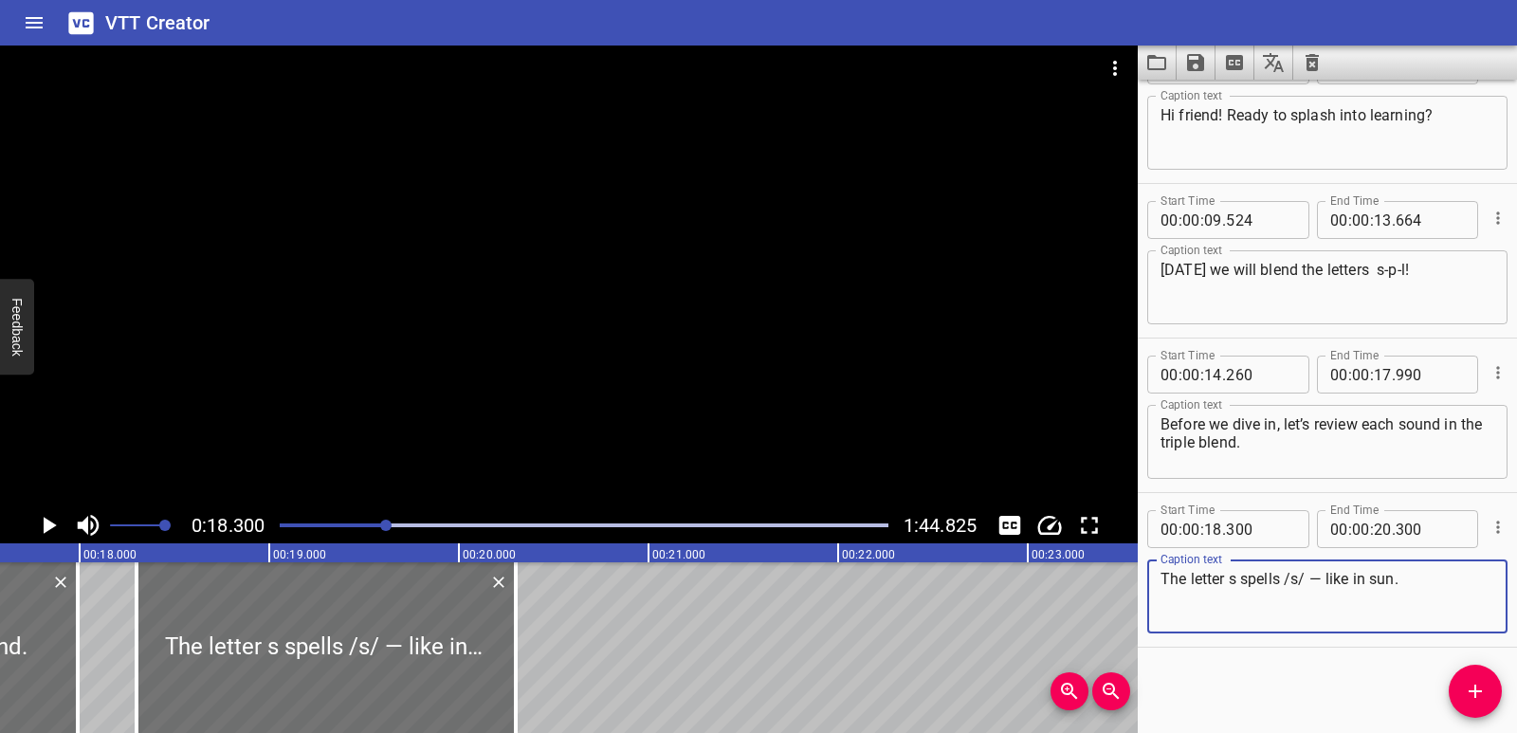
type textarea "The letter s spells /s/ — like in sun."
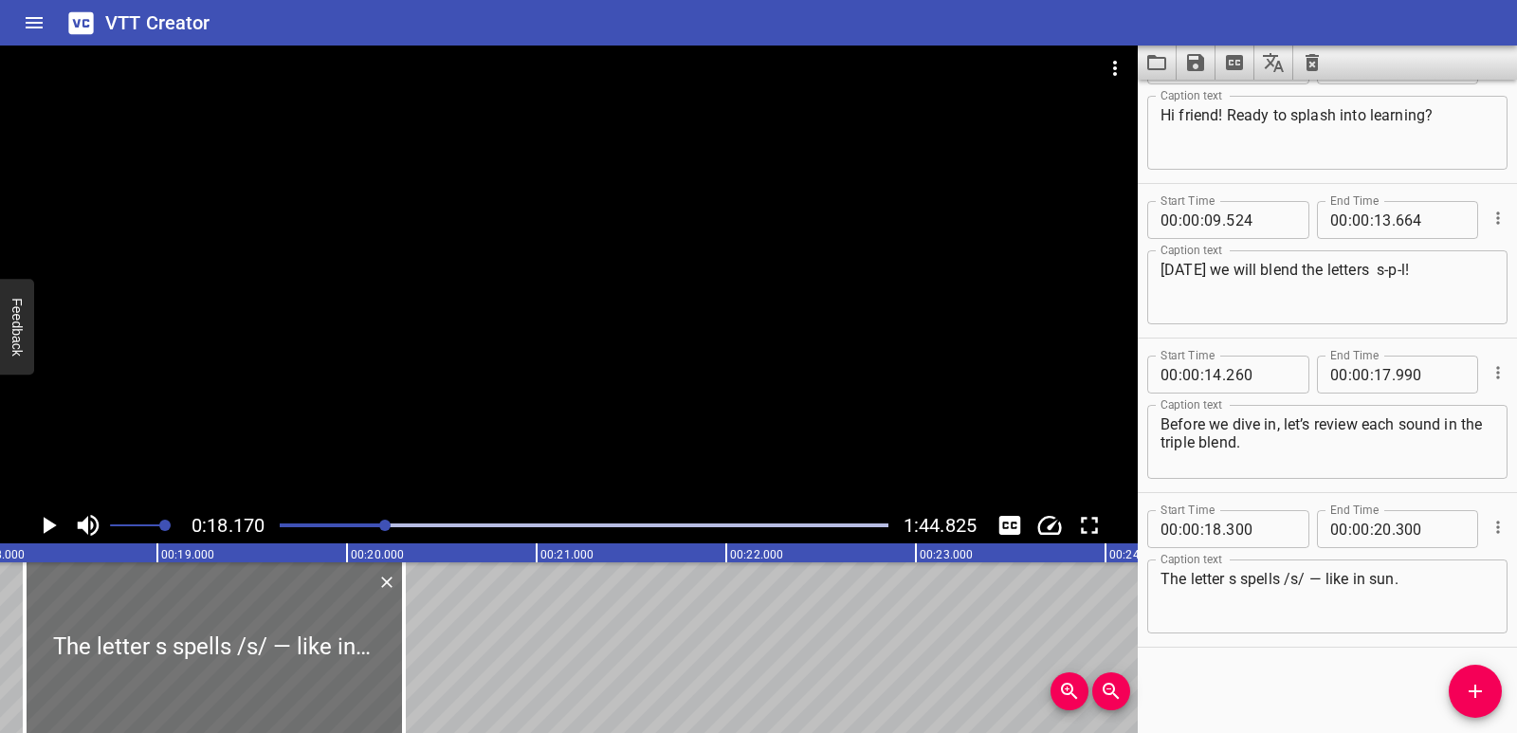
click at [48, 525] on icon "Play/Pause" at bounding box center [50, 525] width 13 height 17
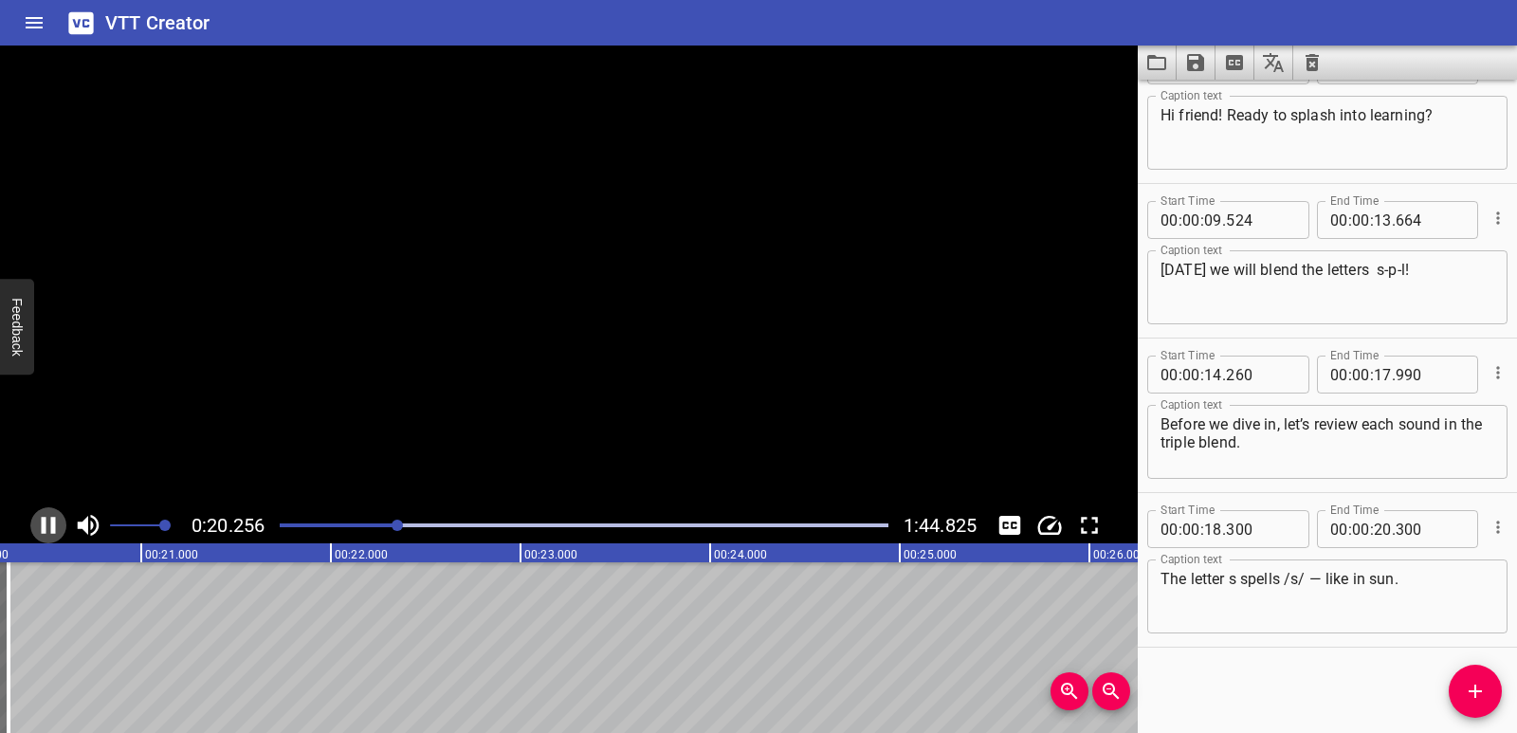
click at [48, 525] on icon "Play/Pause" at bounding box center [48, 525] width 28 height 28
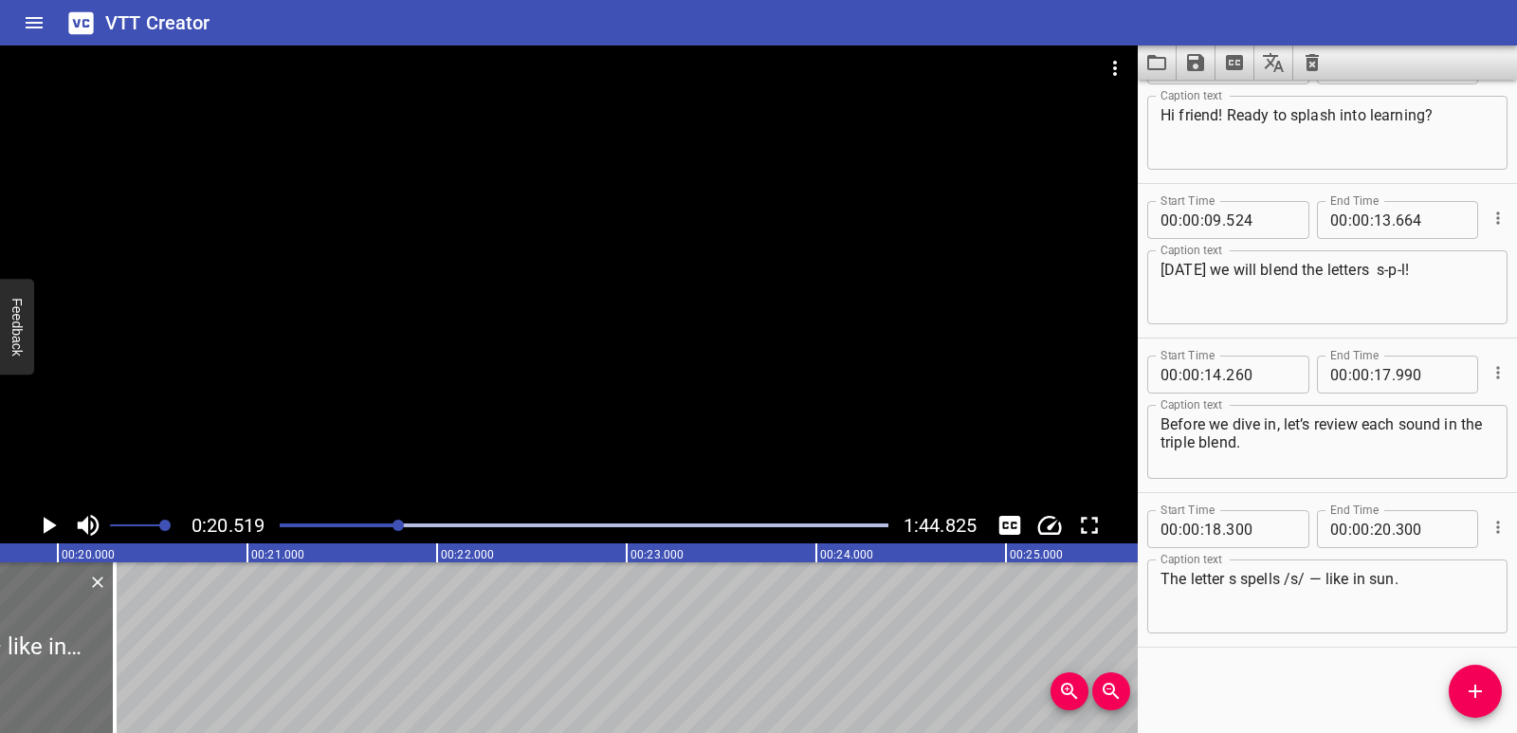
scroll to position [0, 3676]
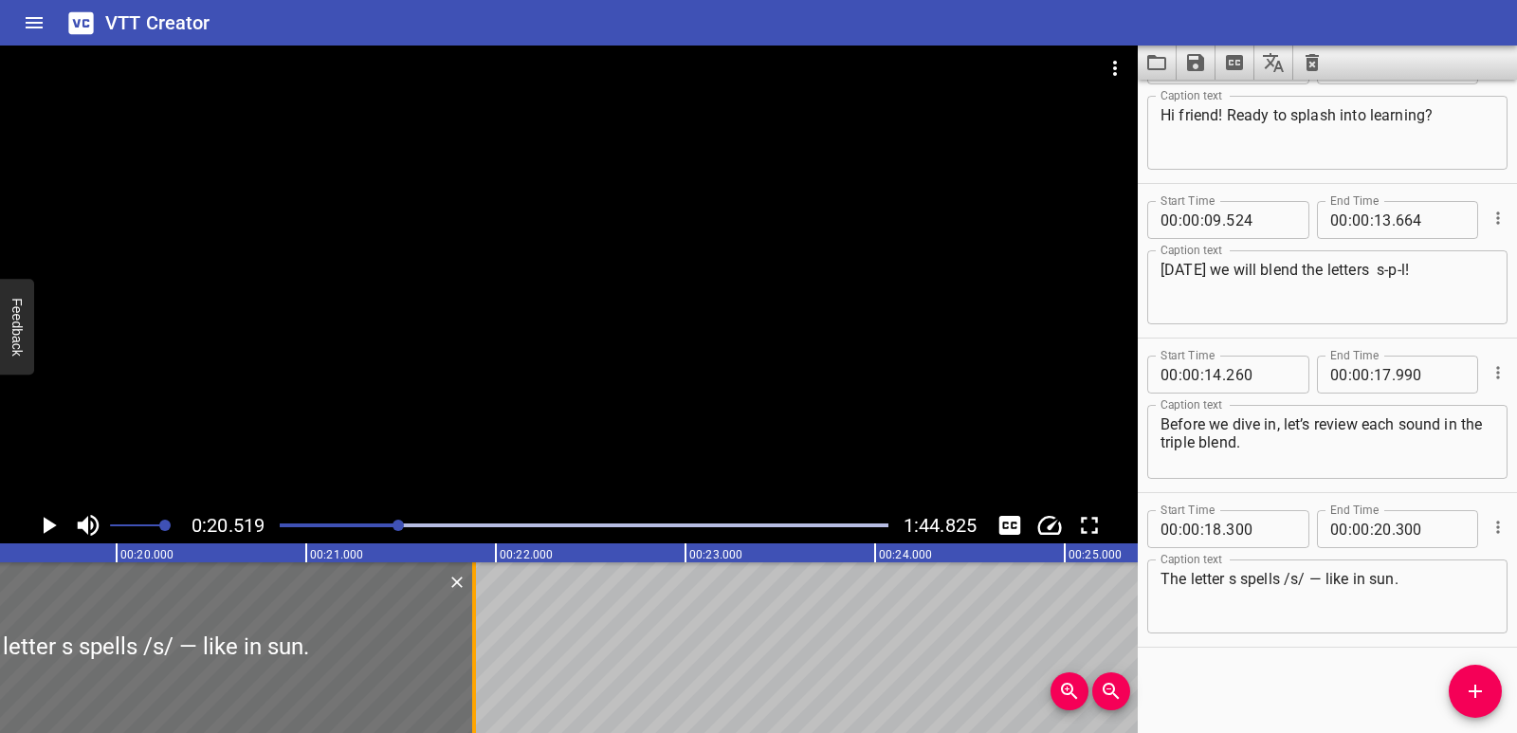
drag, startPoint x: 170, startPoint y: 641, endPoint x: 472, endPoint y: 639, distance: 302.5
click at [472, 639] on div at bounding box center [474, 647] width 19 height 171
type input "21"
type input "895"
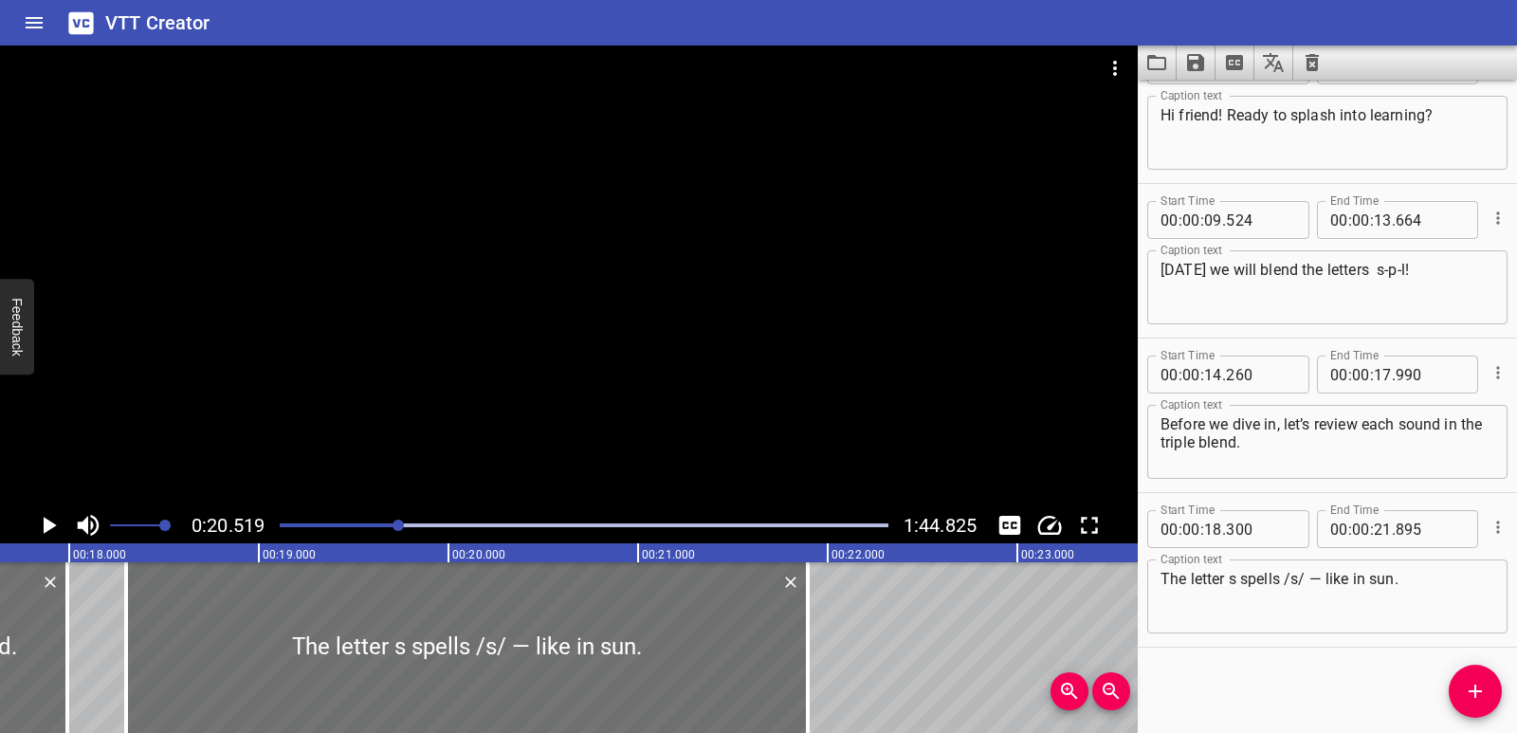
scroll to position [0, 3325]
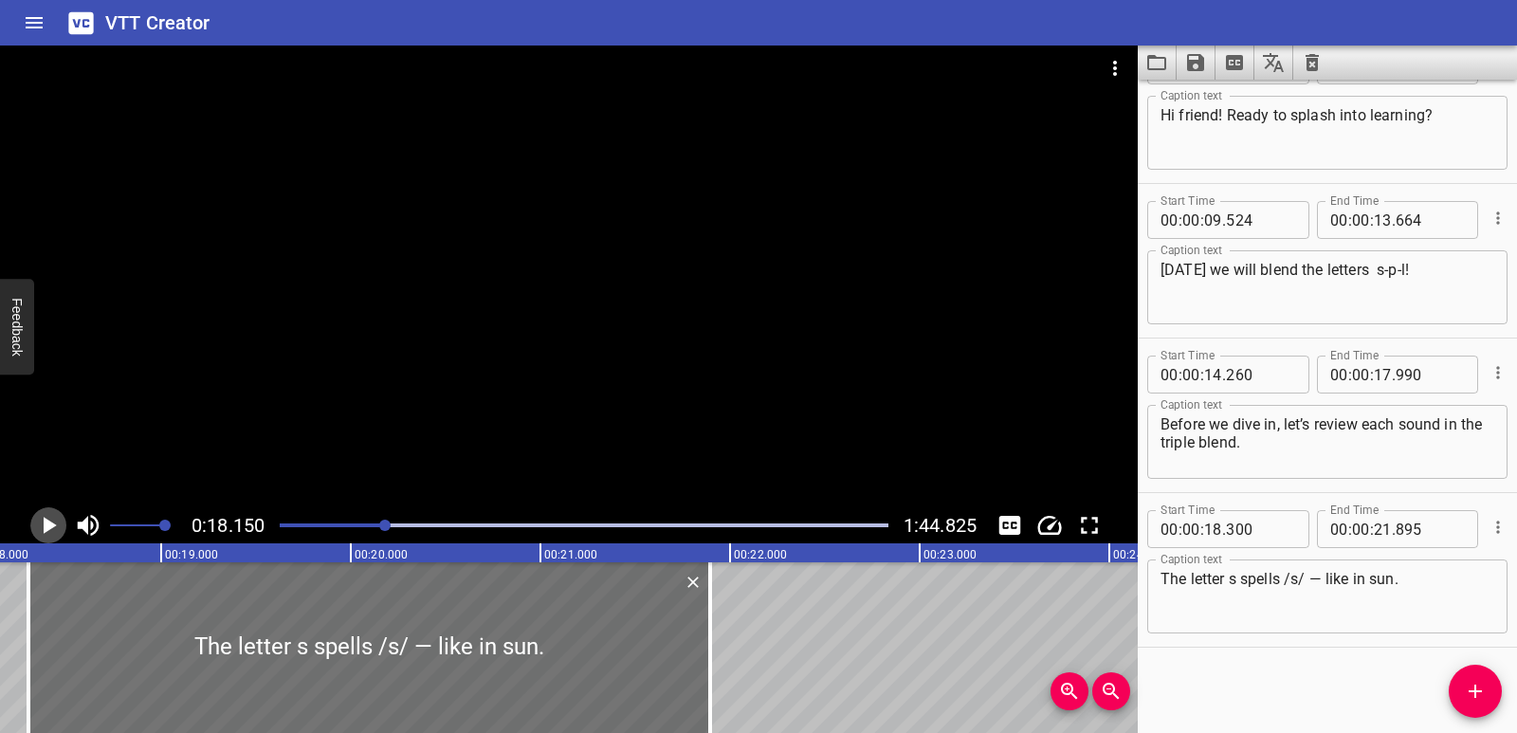
click at [43, 534] on icon "Play/Pause" at bounding box center [48, 525] width 28 height 28
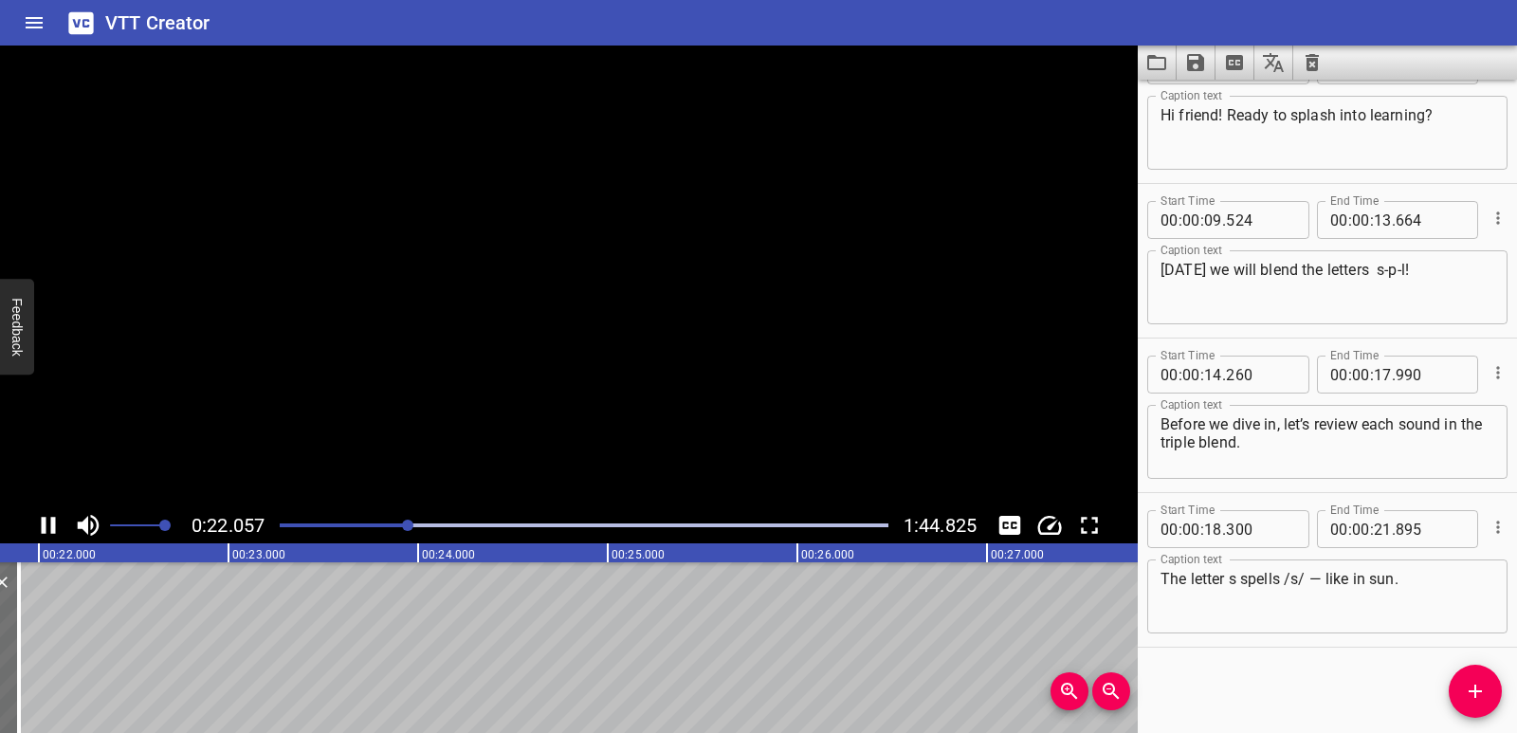
click at [43, 534] on icon "Play/Pause" at bounding box center [48, 525] width 28 height 28
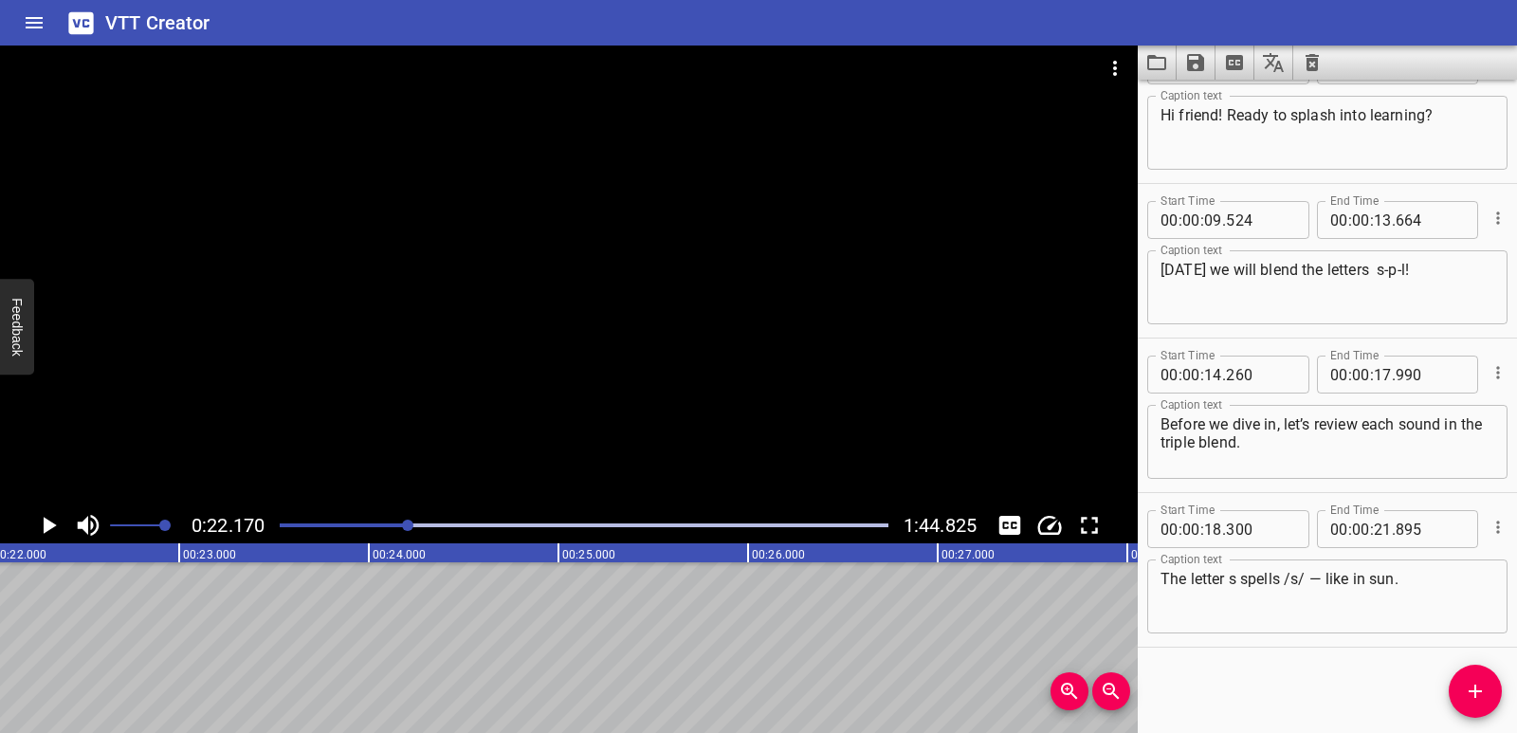
scroll to position [0, 4205]
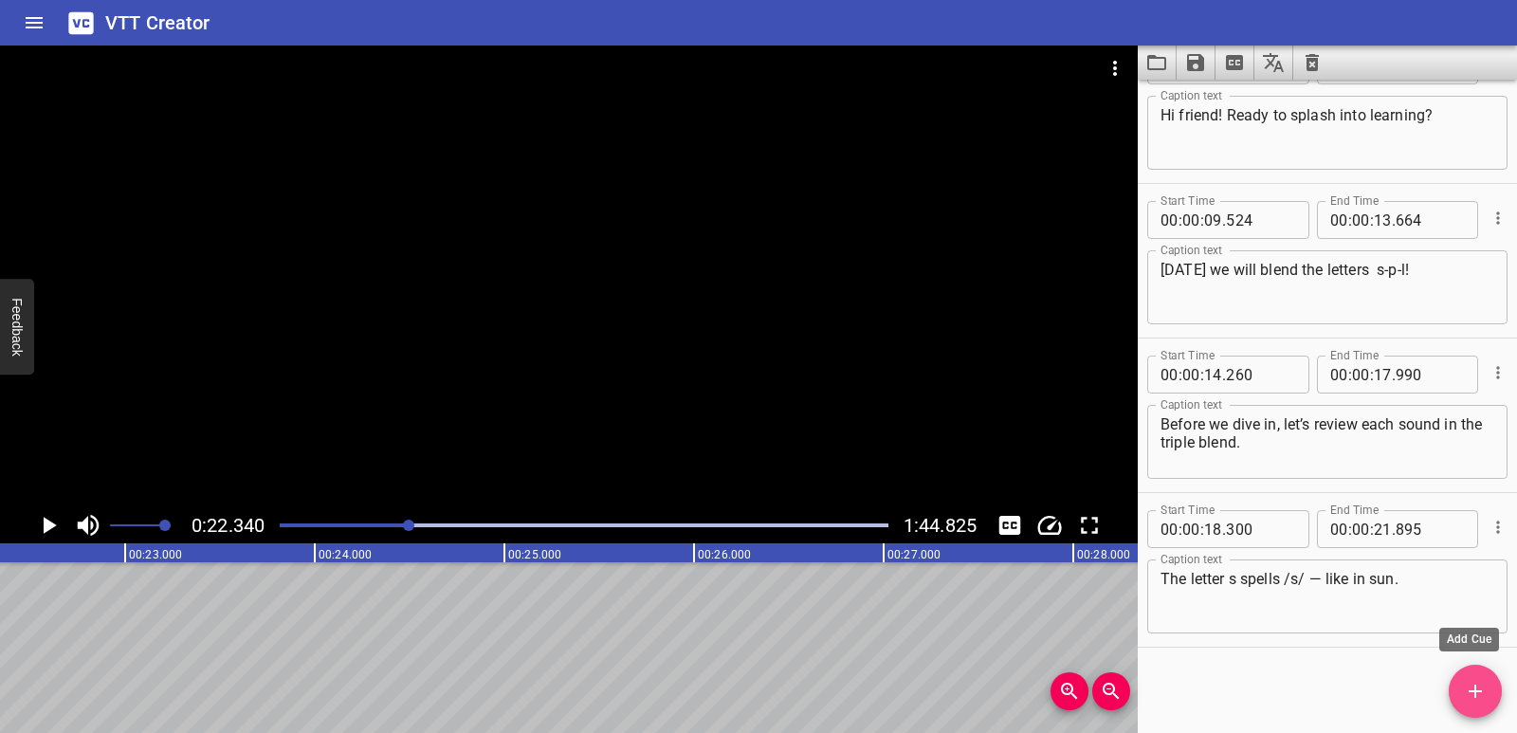
click at [1489, 706] on button "Add Cue" at bounding box center [1475, 691] width 53 height 53
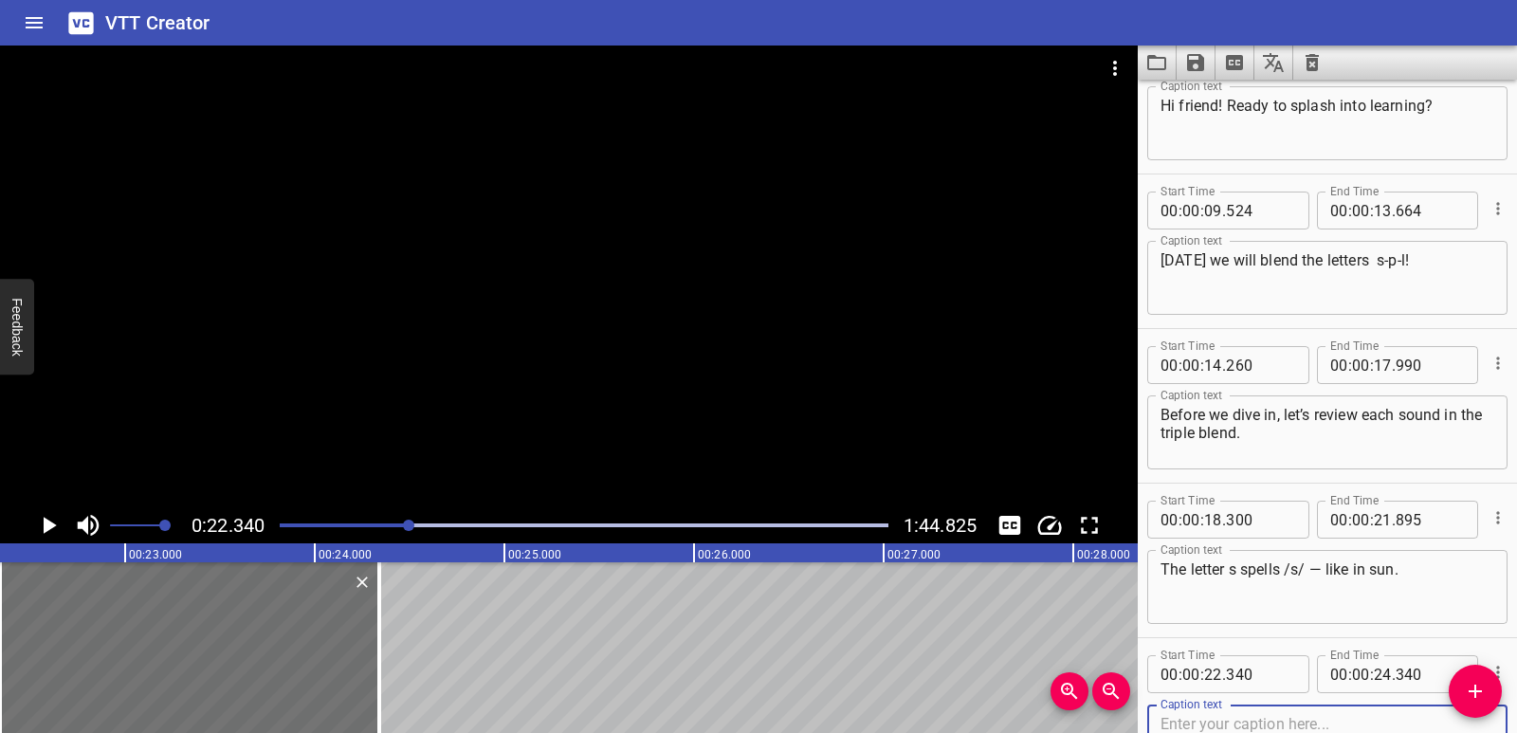
scroll to position [363, 0]
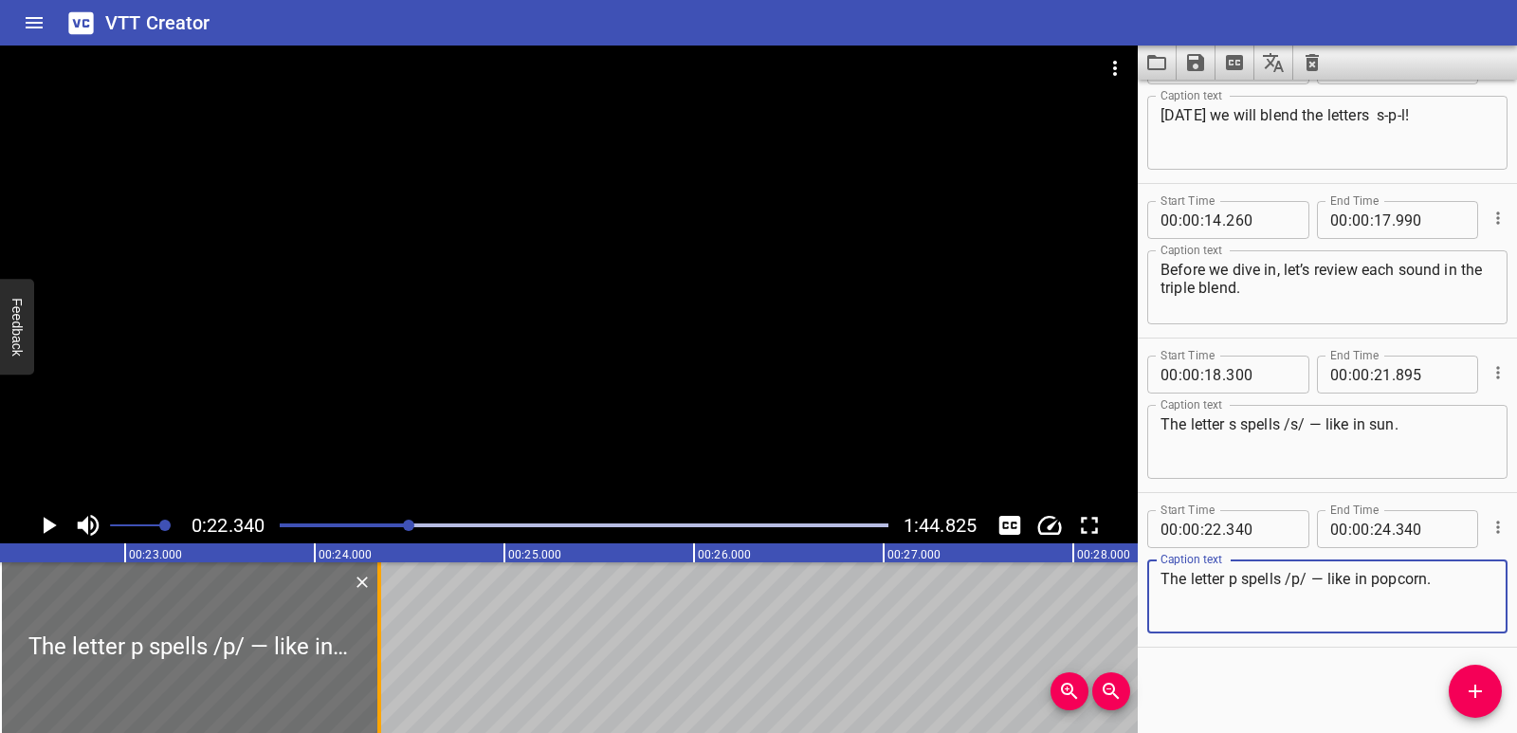
type textarea "The letter p spells /p/ — like in popcorn."
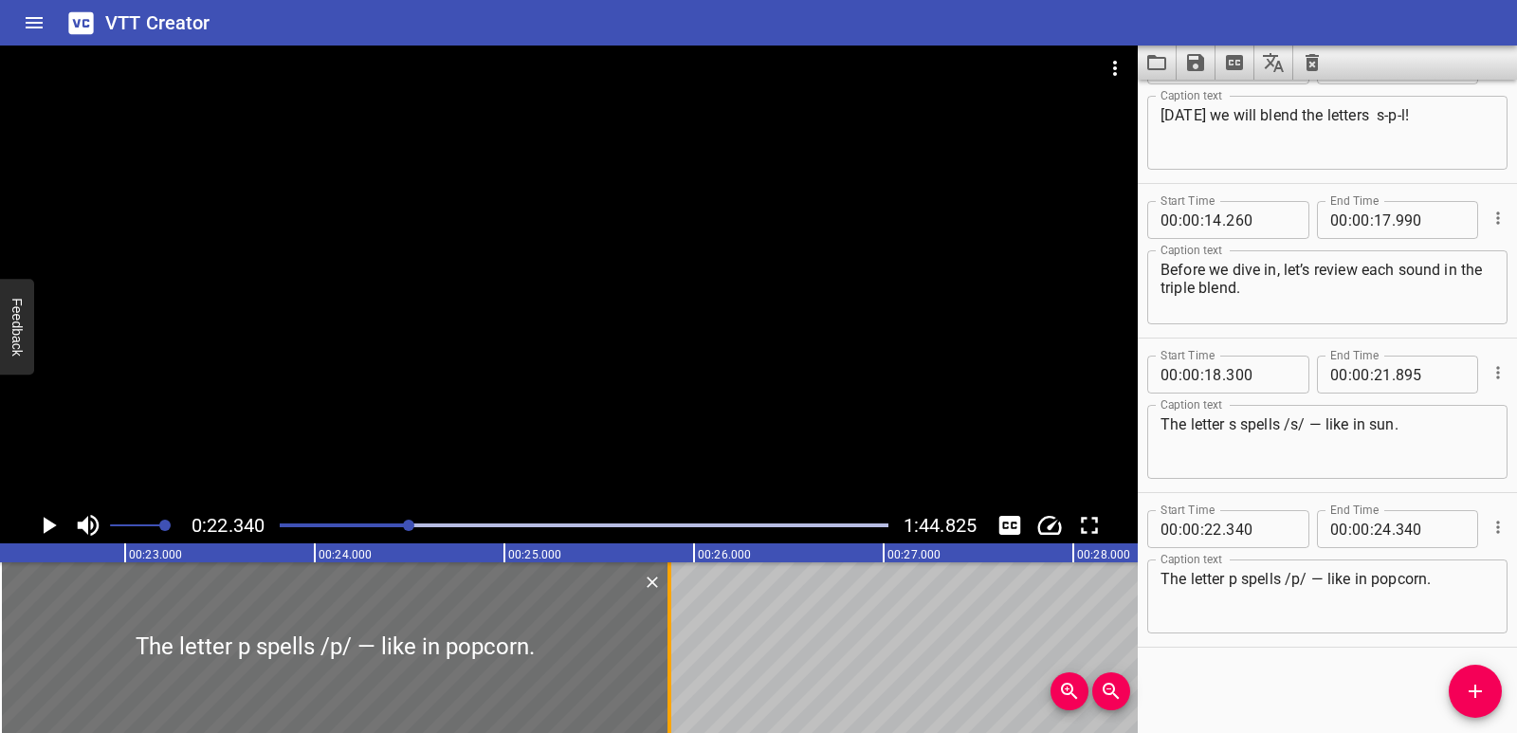
drag, startPoint x: 376, startPoint y: 652, endPoint x: 667, endPoint y: 636, distance: 290.6
click at [667, 636] on div at bounding box center [669, 647] width 19 height 171
type input "25"
type input "870"
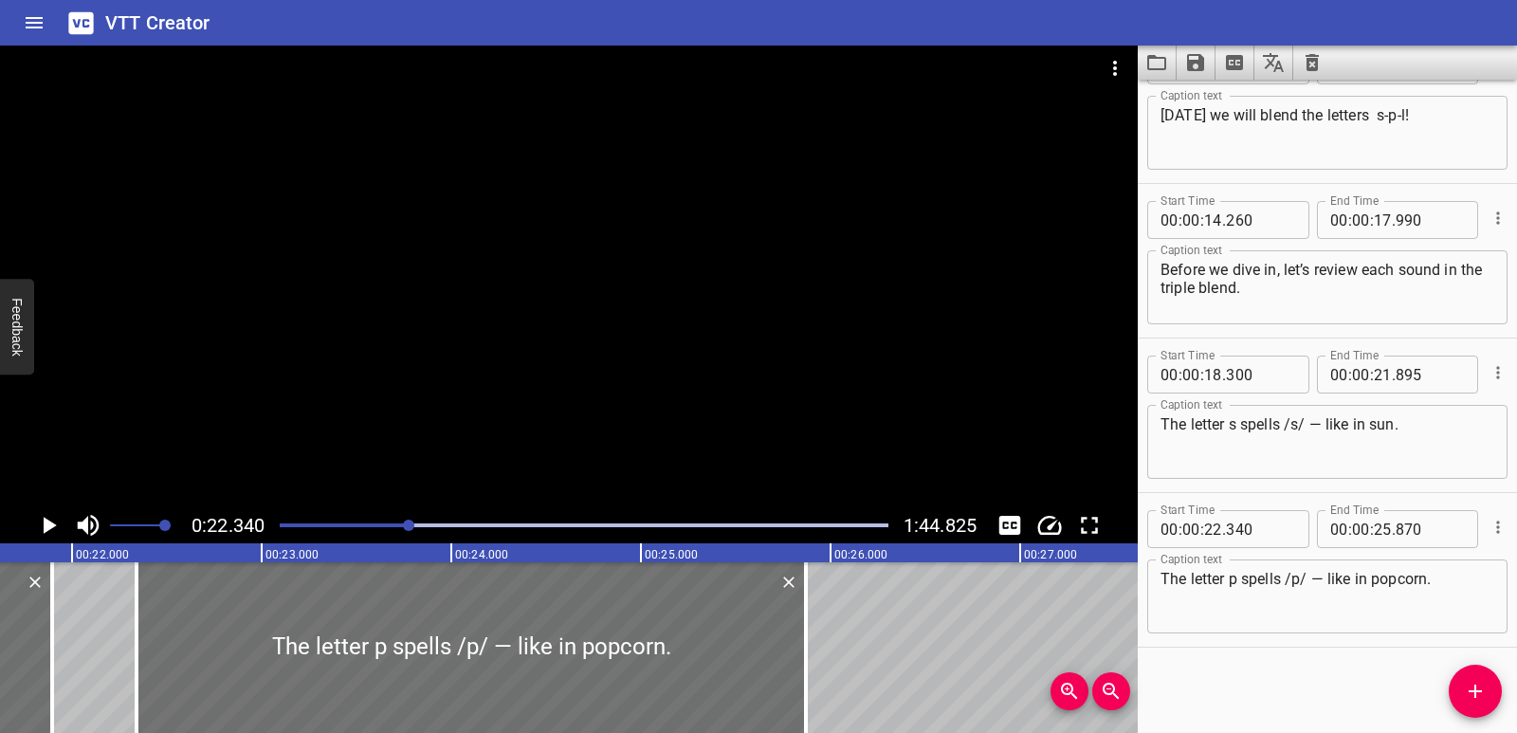
scroll to position [0, 4061]
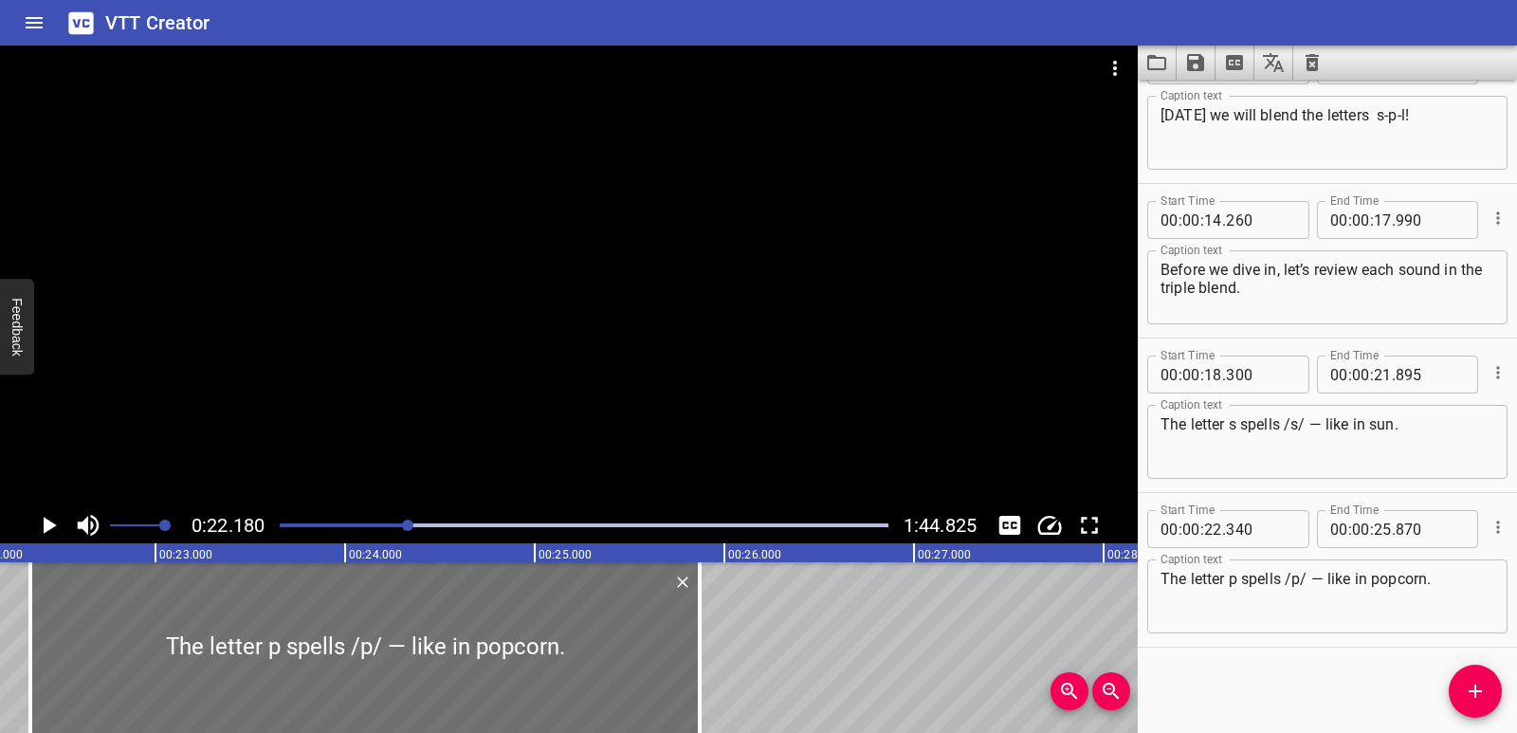
click at [57, 530] on icon "Play/Pause" at bounding box center [48, 525] width 28 height 28
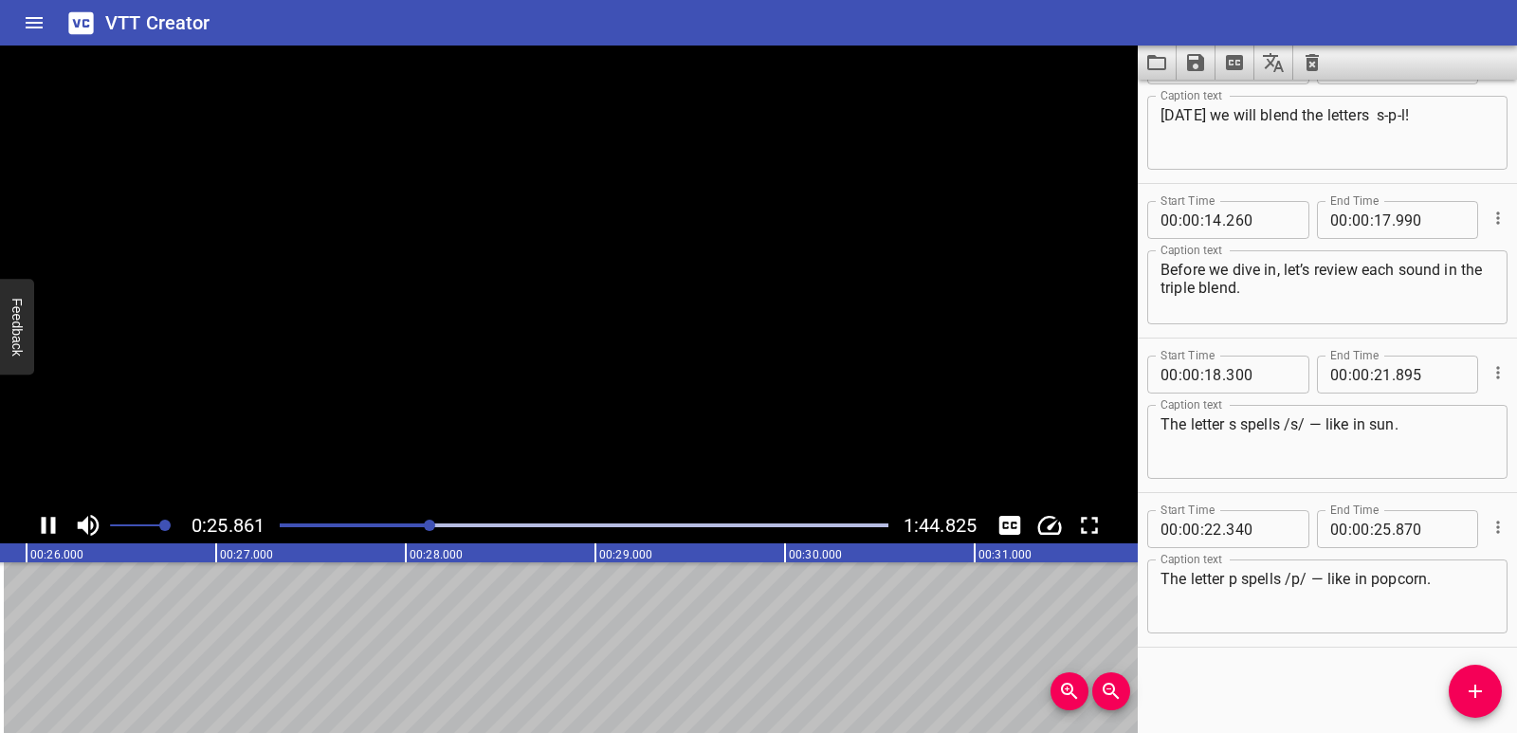
click at [57, 530] on icon "Play/Pause" at bounding box center [48, 525] width 28 height 28
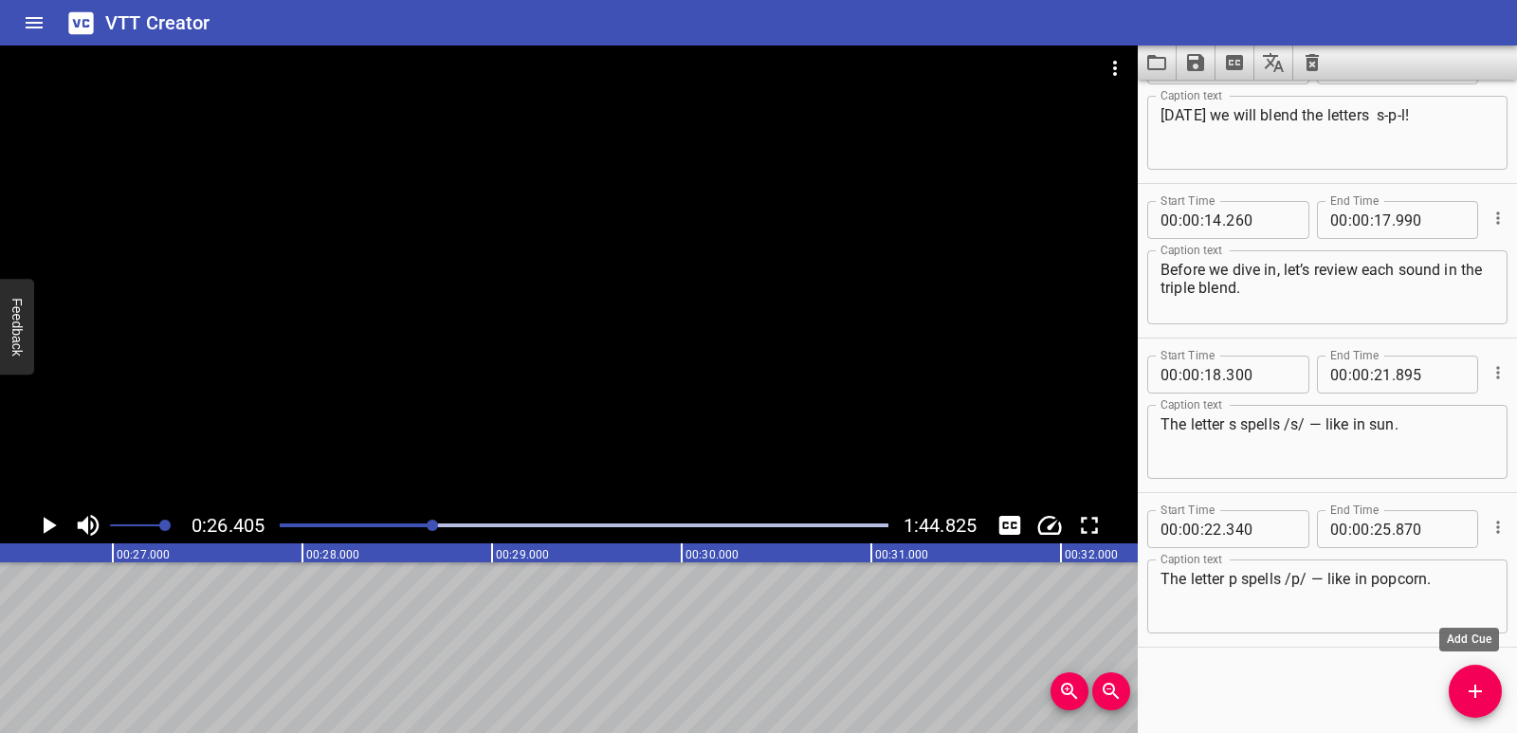
click at [1494, 691] on span "Add Cue" at bounding box center [1475, 691] width 53 height 23
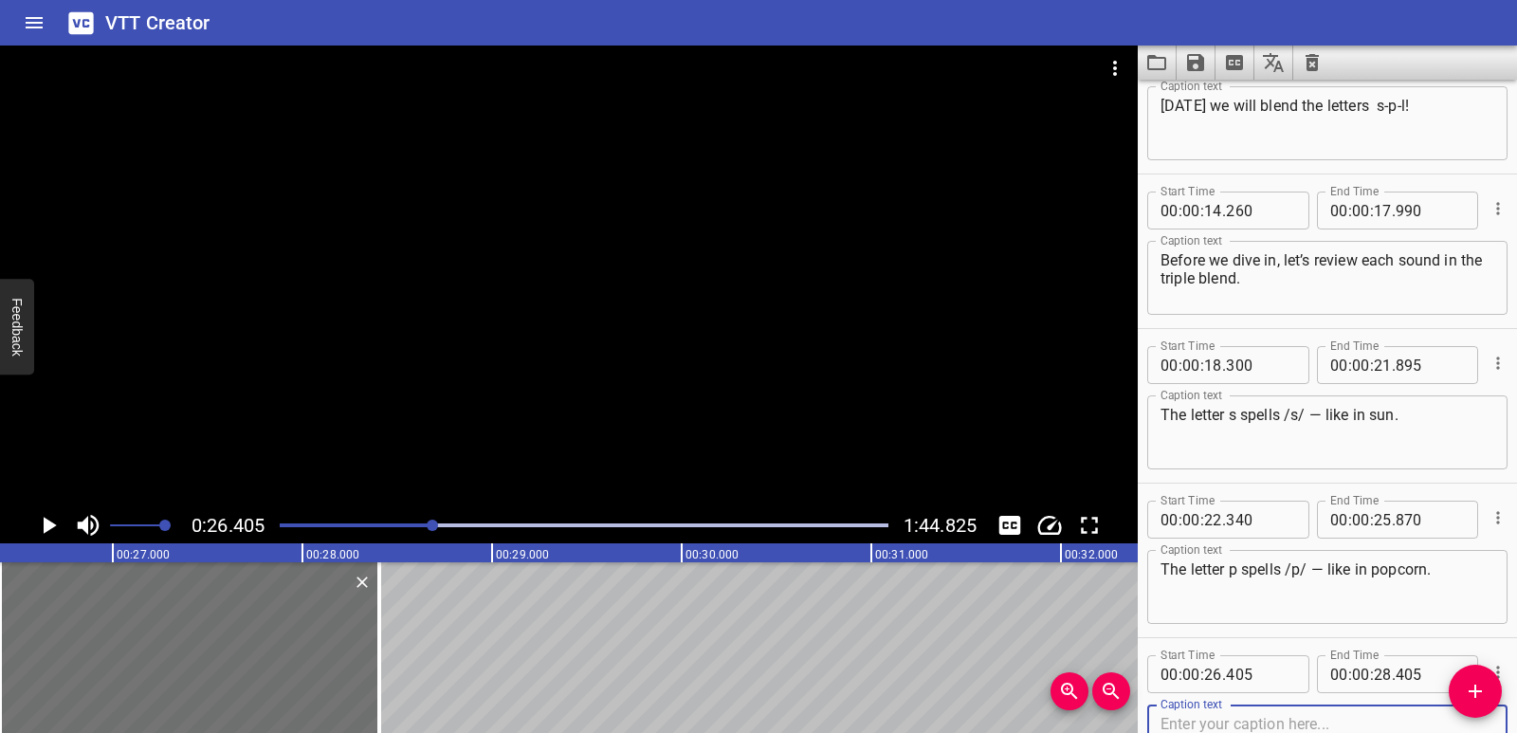
scroll to position [518, 0]
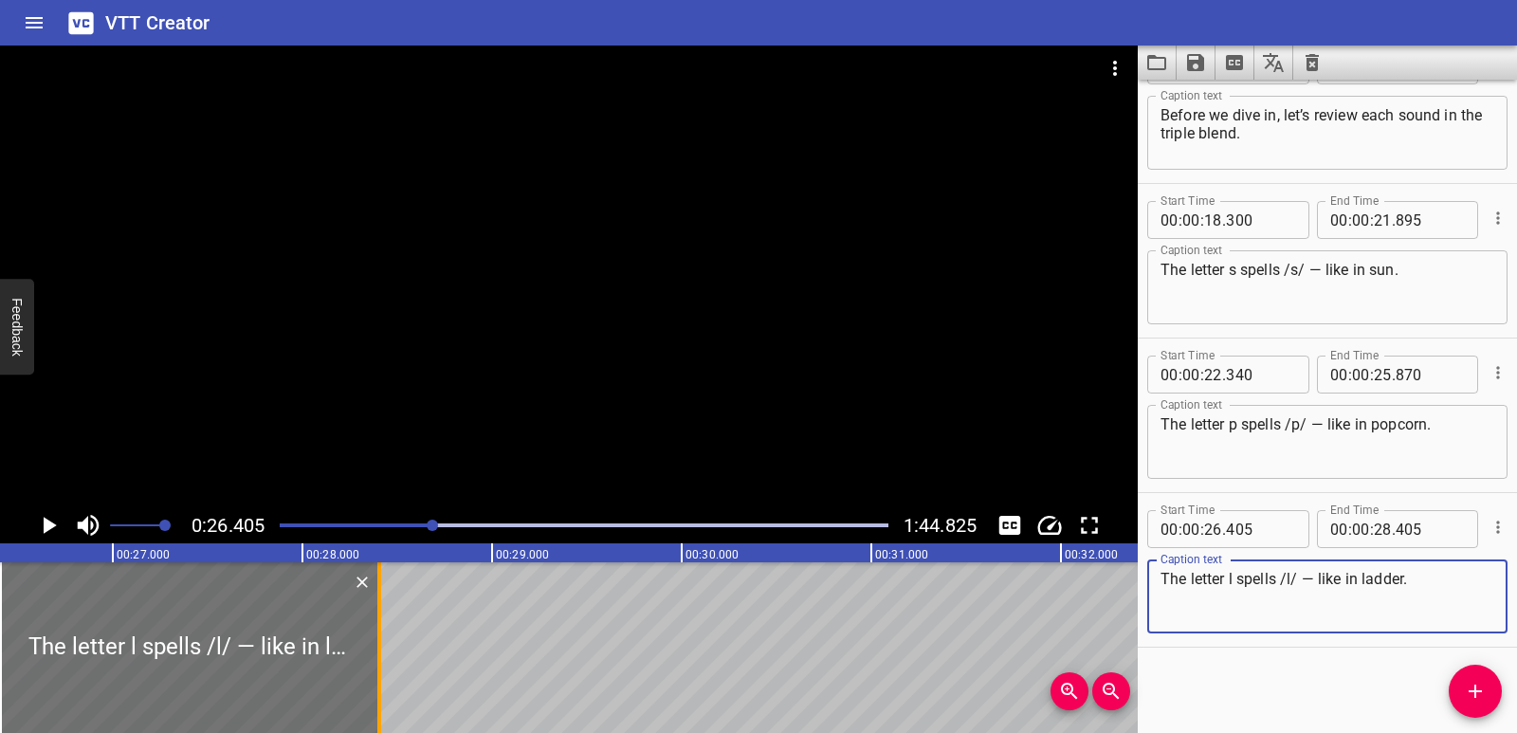
type textarea "The letter l spells /l/ — like in ladder."
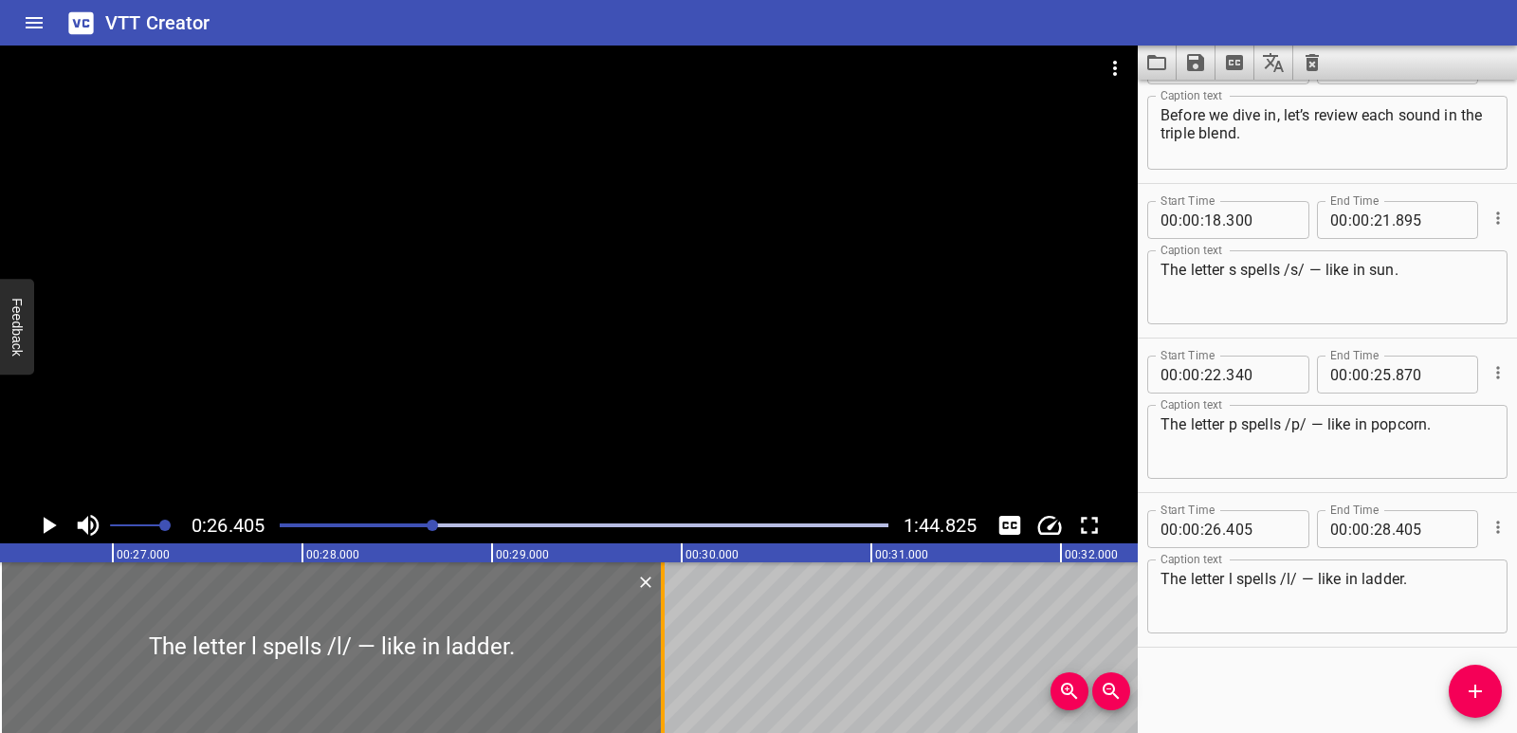
drag, startPoint x: 375, startPoint y: 632, endPoint x: 658, endPoint y: 637, distance: 283.6
click at [658, 637] on div at bounding box center [662, 647] width 19 height 171
type input "29"
type input "900"
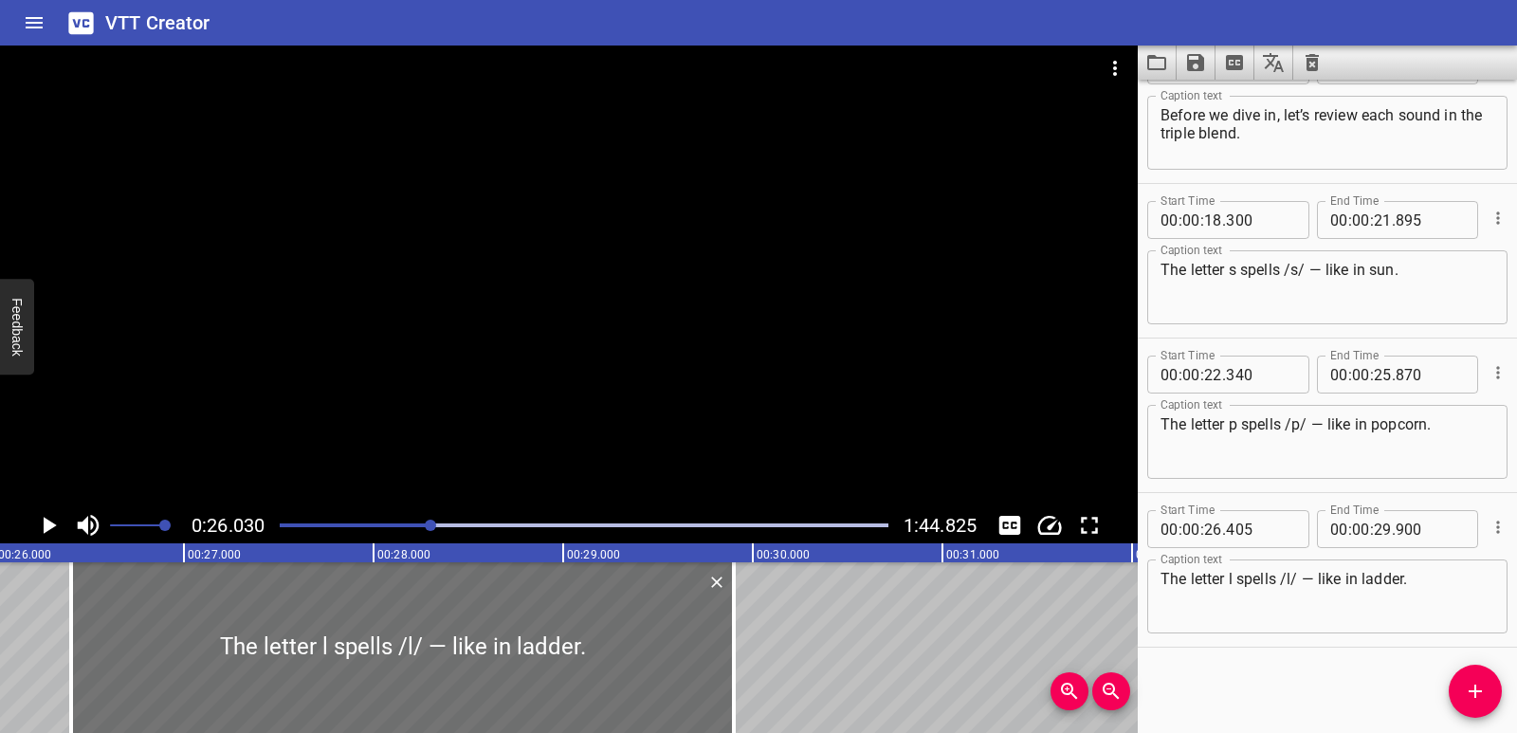
click at [45, 531] on icon "Play/Pause" at bounding box center [50, 525] width 13 height 17
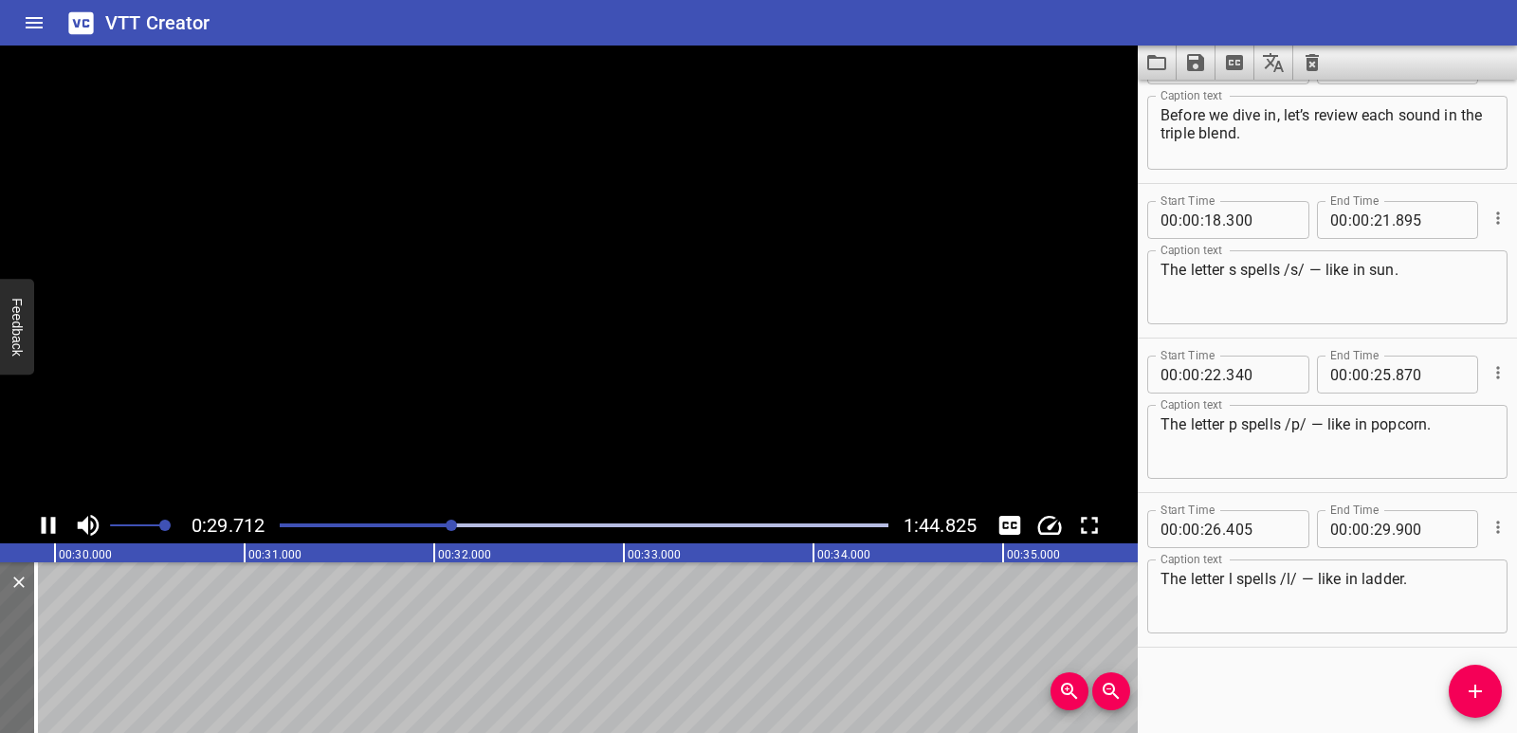
click at [45, 531] on icon "Play/Pause" at bounding box center [49, 525] width 14 height 17
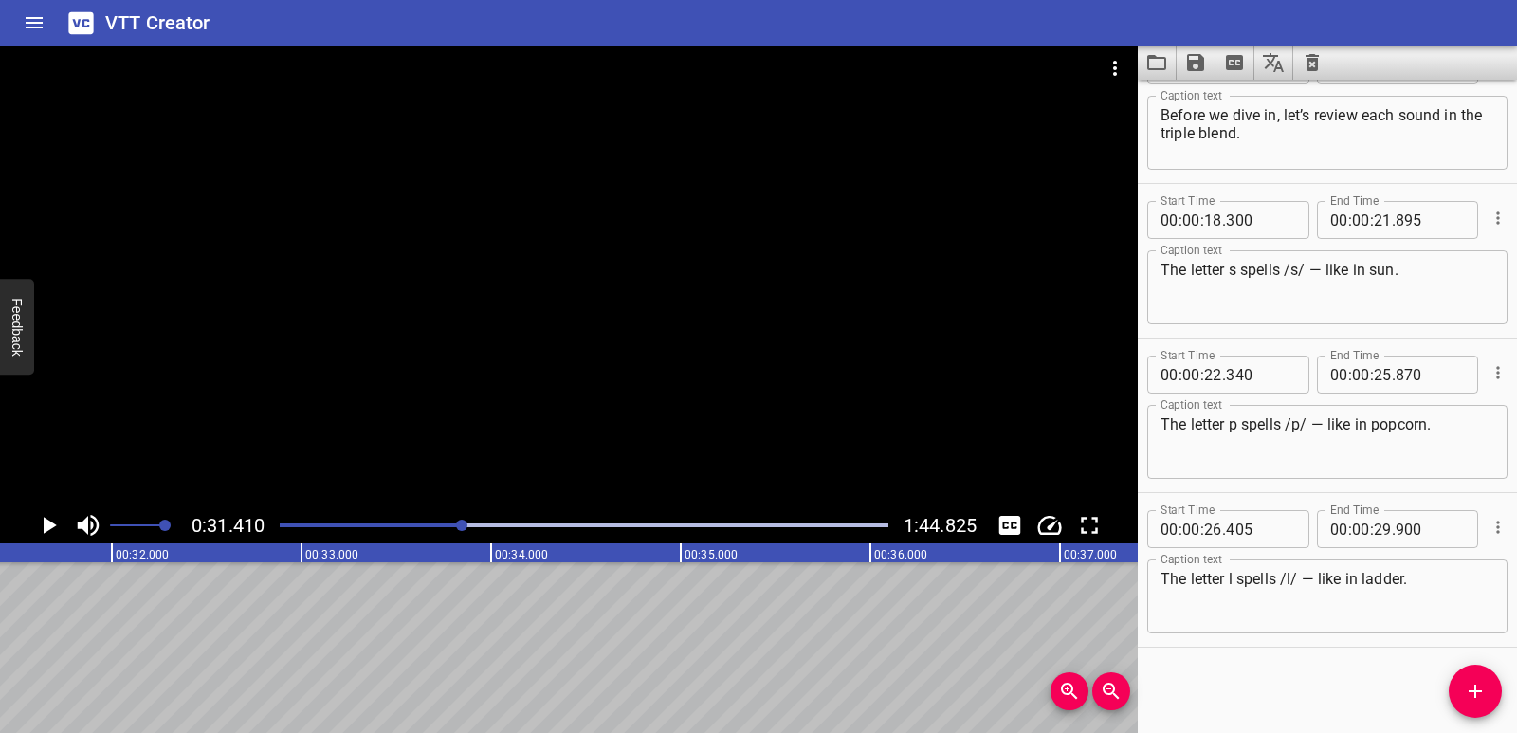
click at [1473, 707] on button "Add Cue" at bounding box center [1475, 691] width 53 height 53
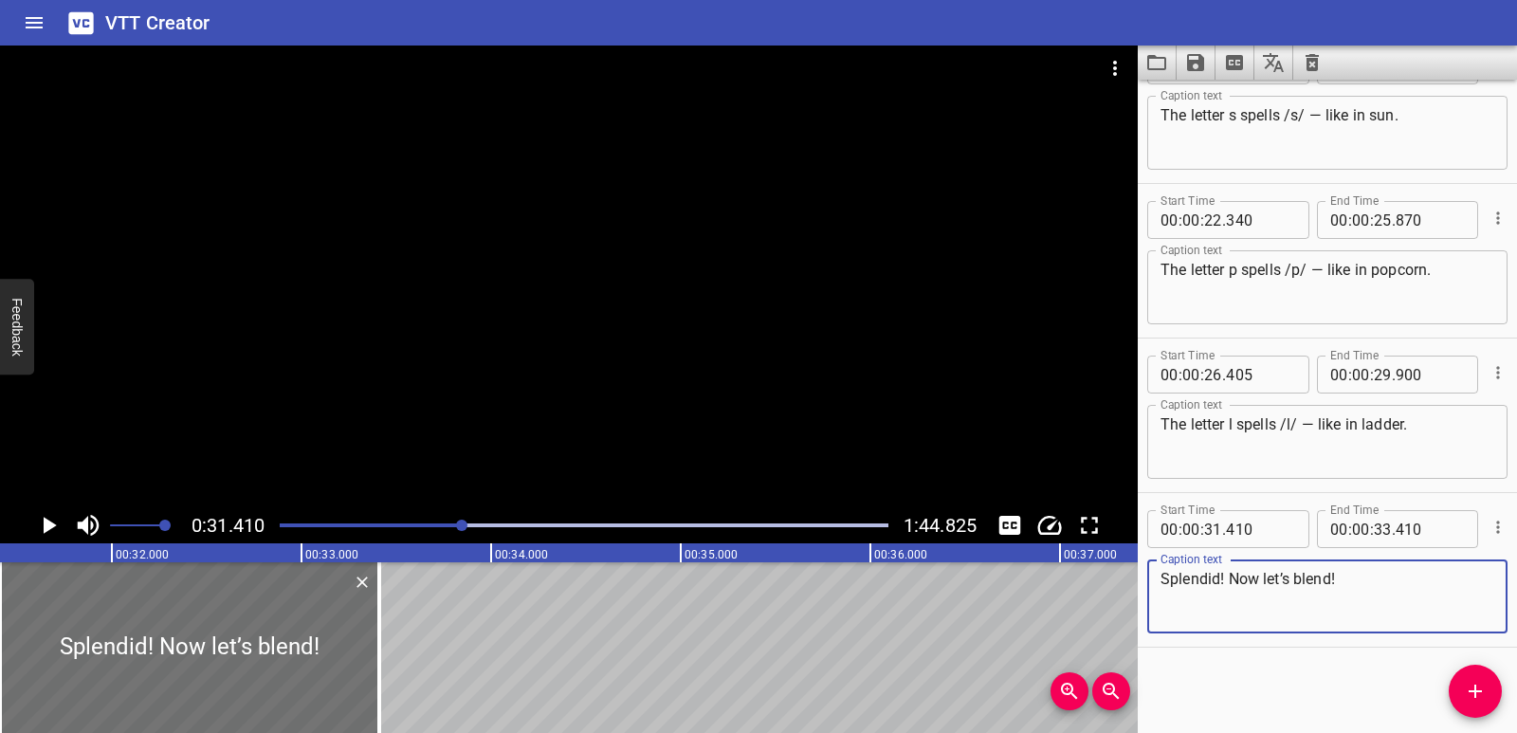
scroll to position [0, 5722]
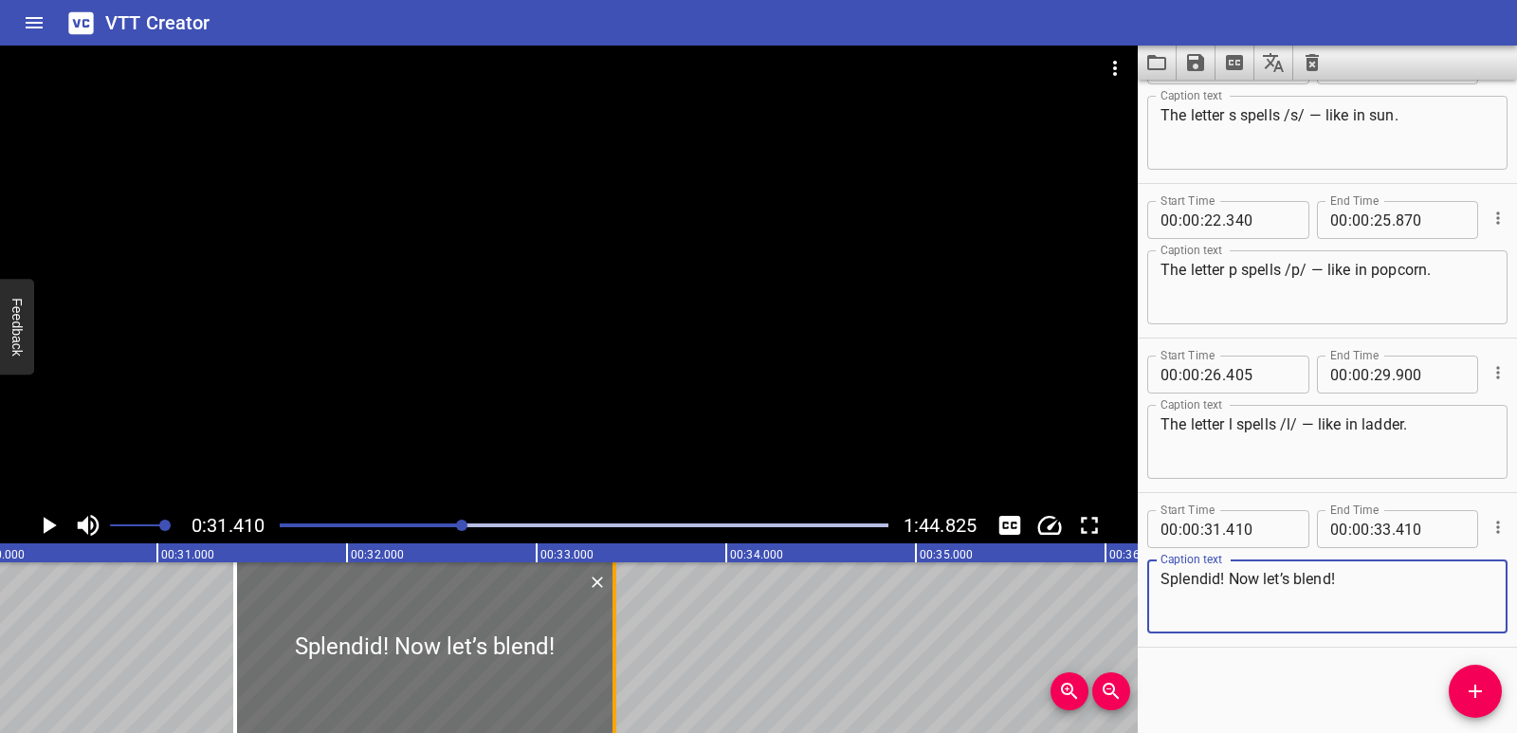
type textarea "Splendid! Now let’s blend!"
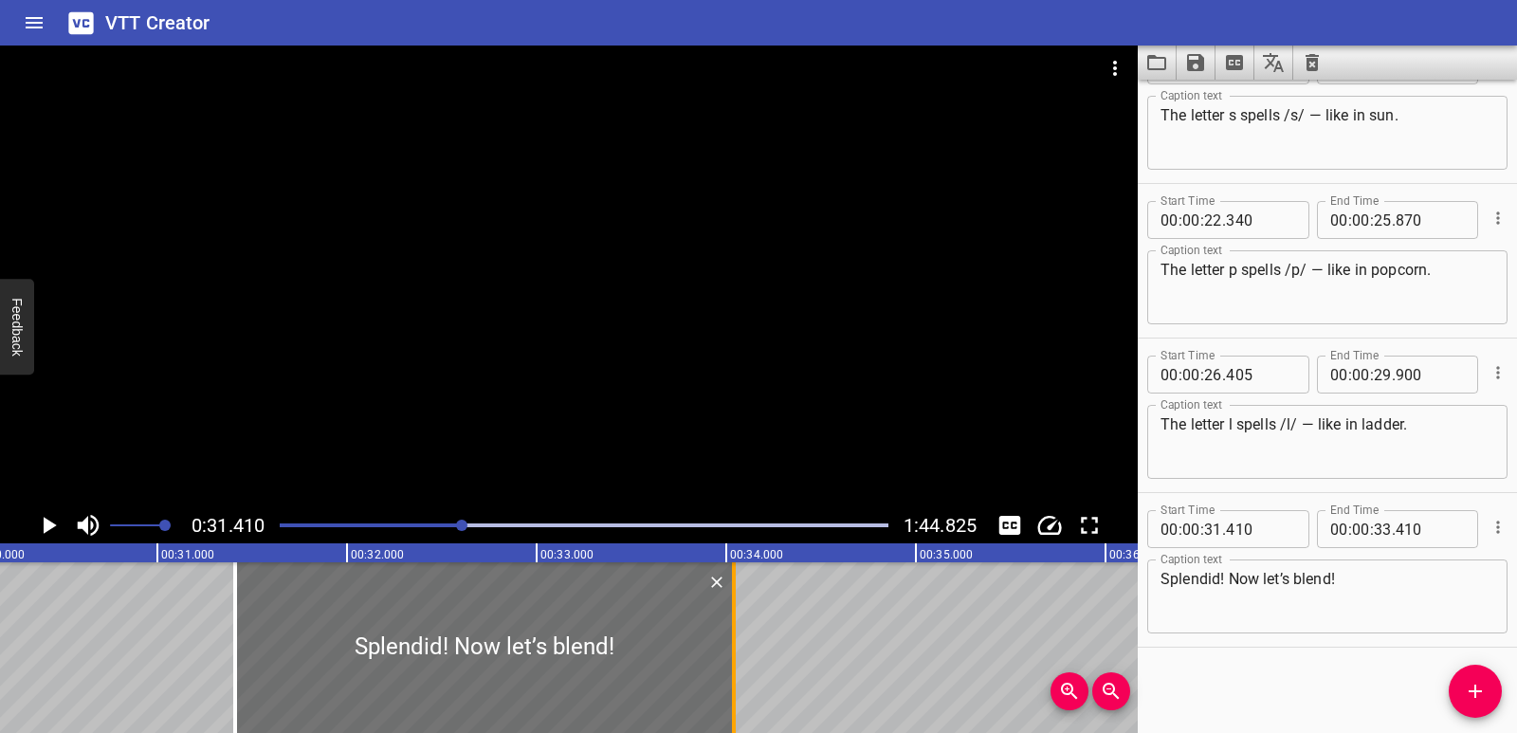
drag, startPoint x: 614, startPoint y: 657, endPoint x: 734, endPoint y: 657, distance: 119.5
click at [734, 657] on div at bounding box center [734, 647] width 4 height 171
type input "34"
type input "040"
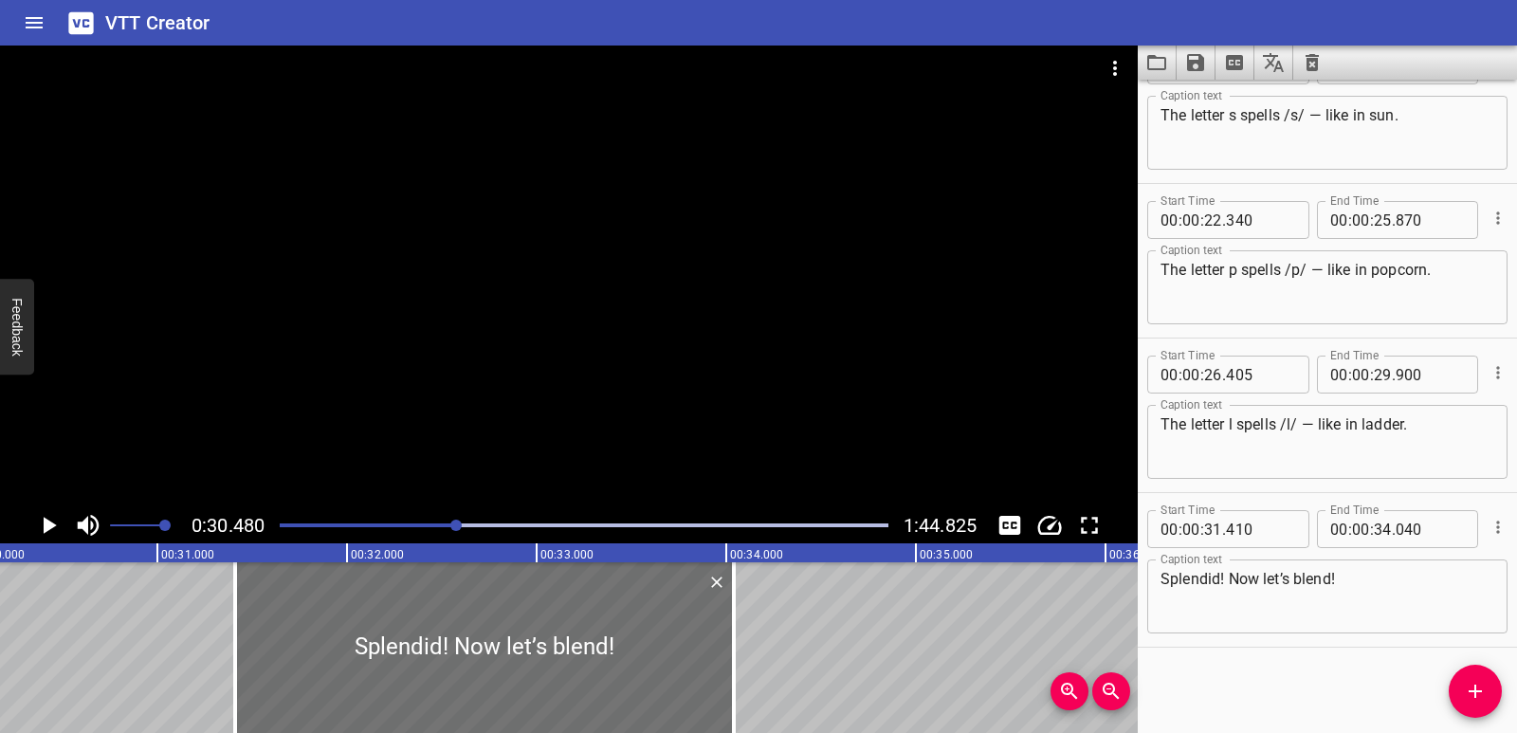
scroll to position [0, 5781]
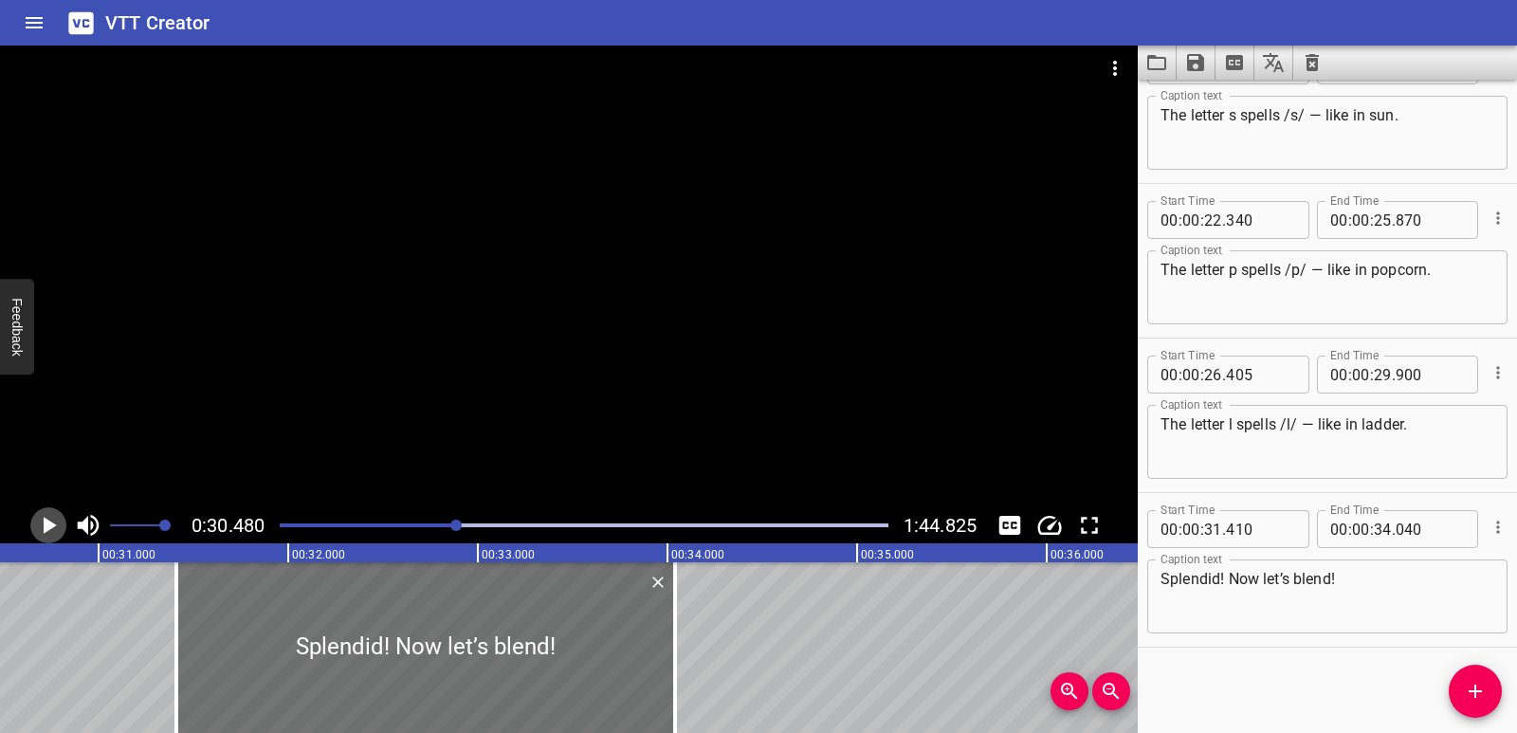
click at [46, 524] on icon "Play/Pause" at bounding box center [50, 525] width 13 height 17
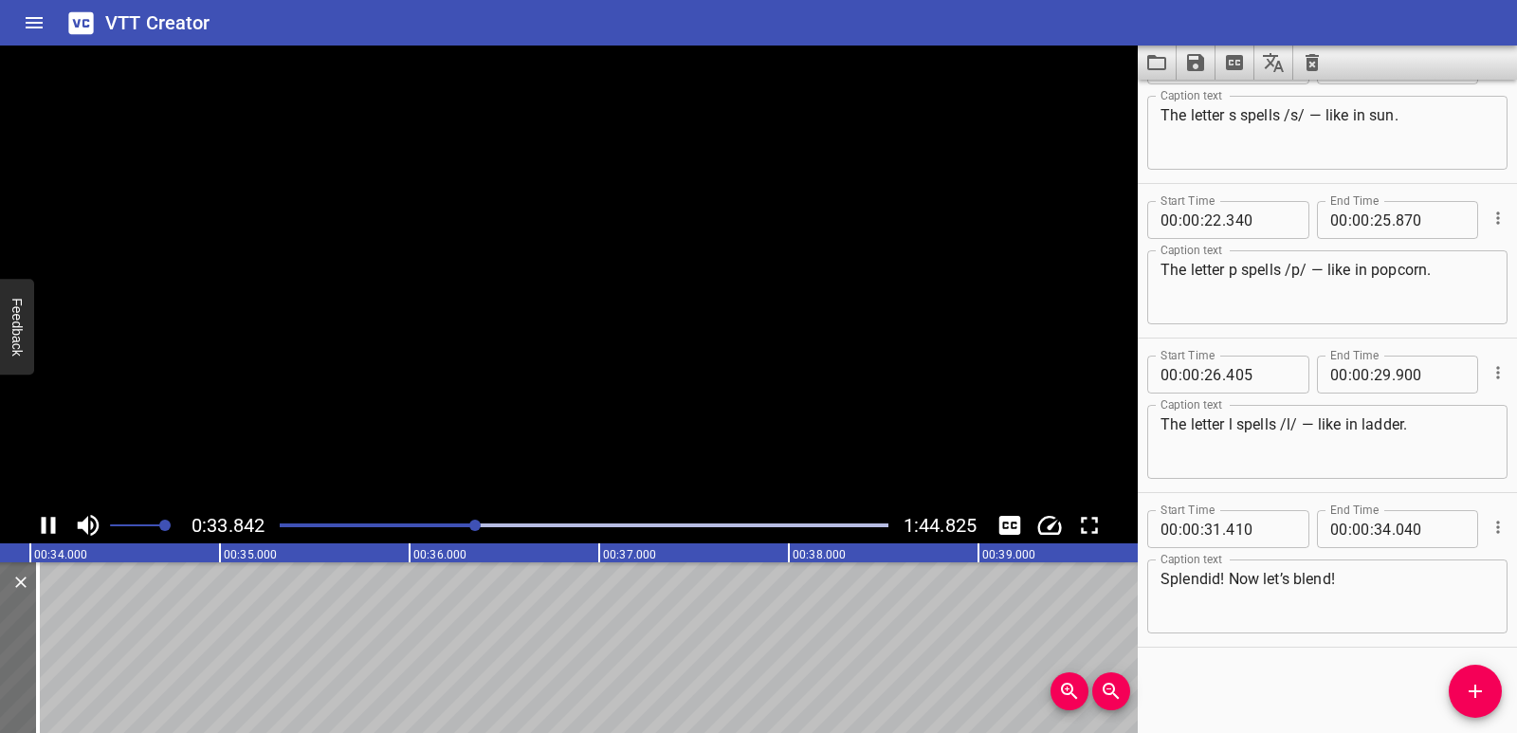
click at [46, 524] on icon "Play/Pause" at bounding box center [48, 525] width 28 height 28
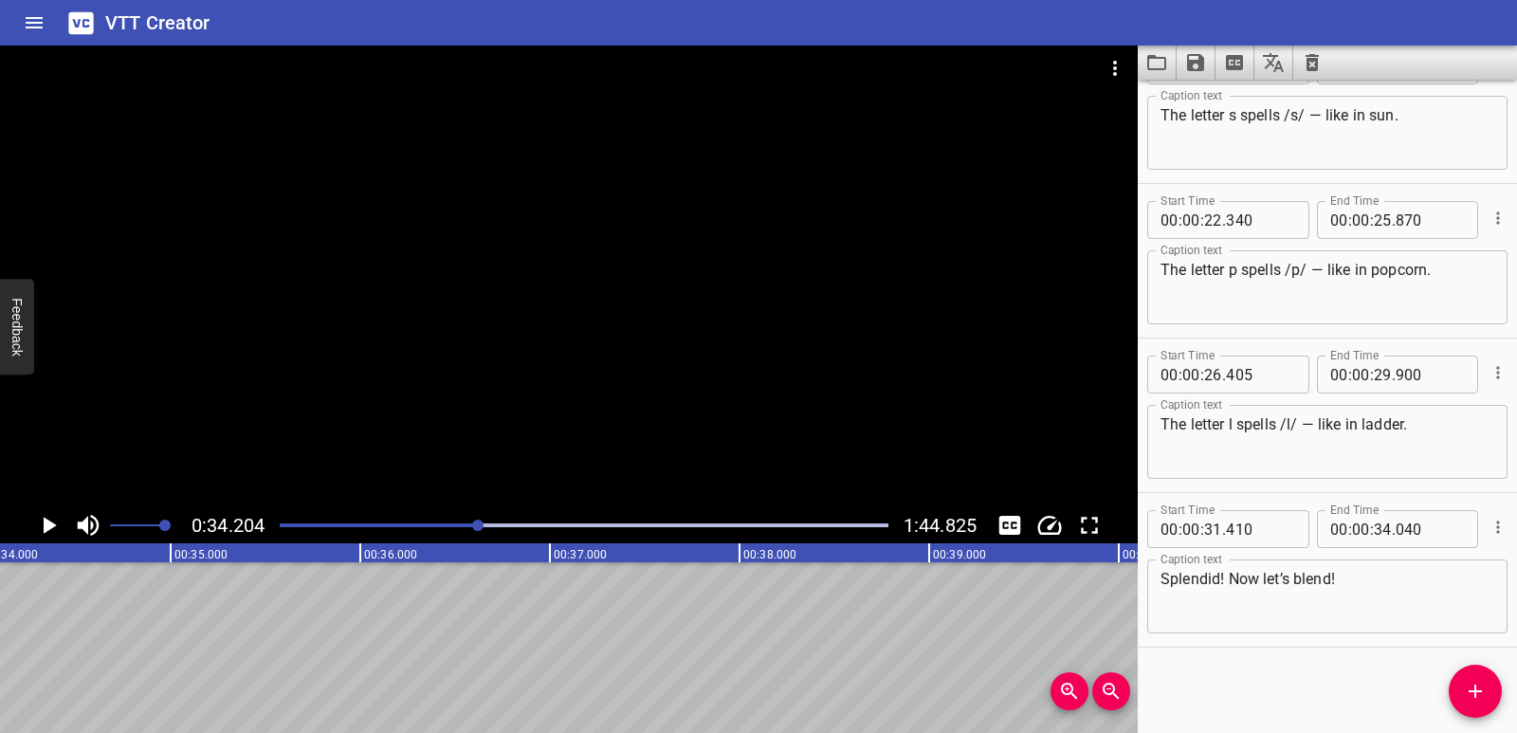
scroll to position [0, 6487]
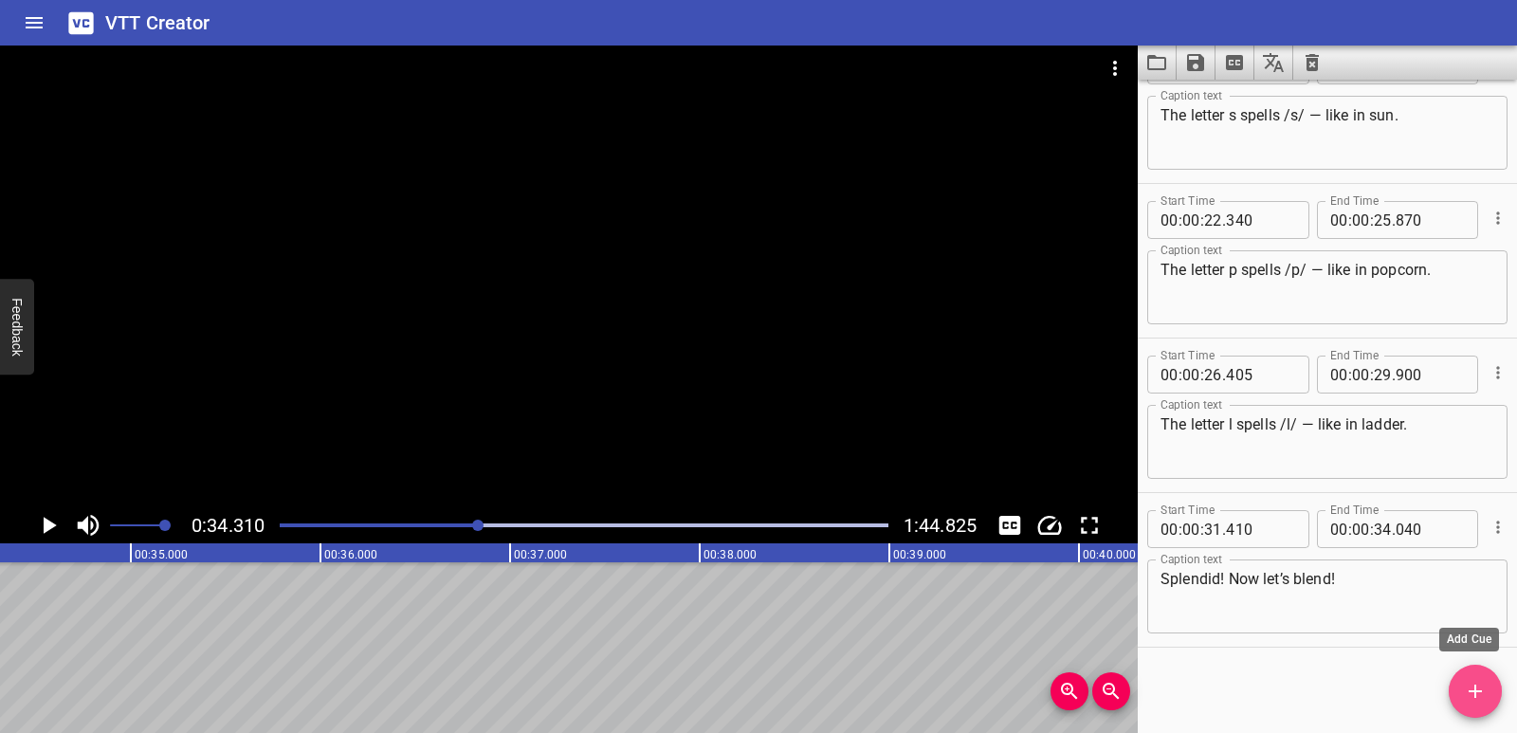
click at [1464, 705] on button "Add Cue" at bounding box center [1475, 691] width 53 height 53
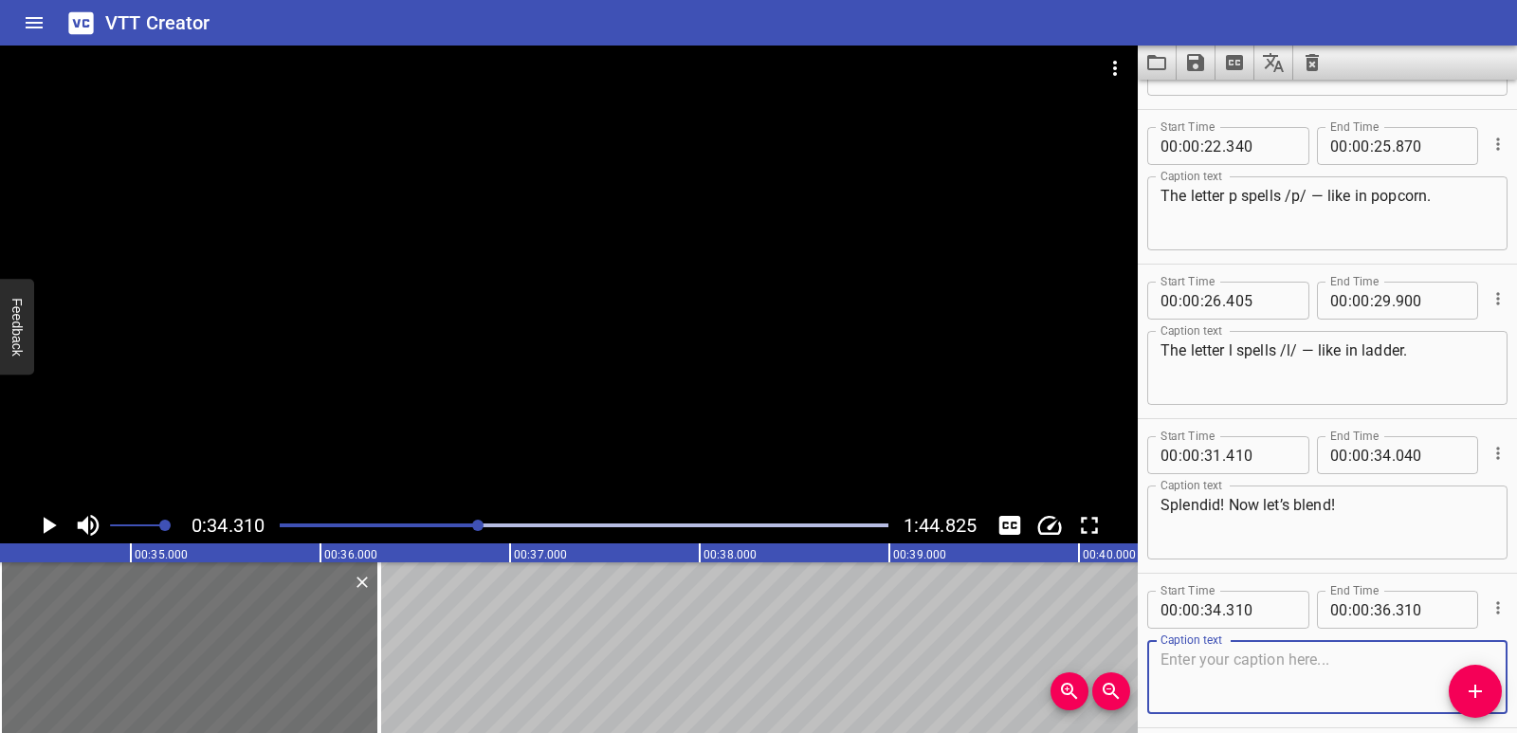
scroll to position [827, 0]
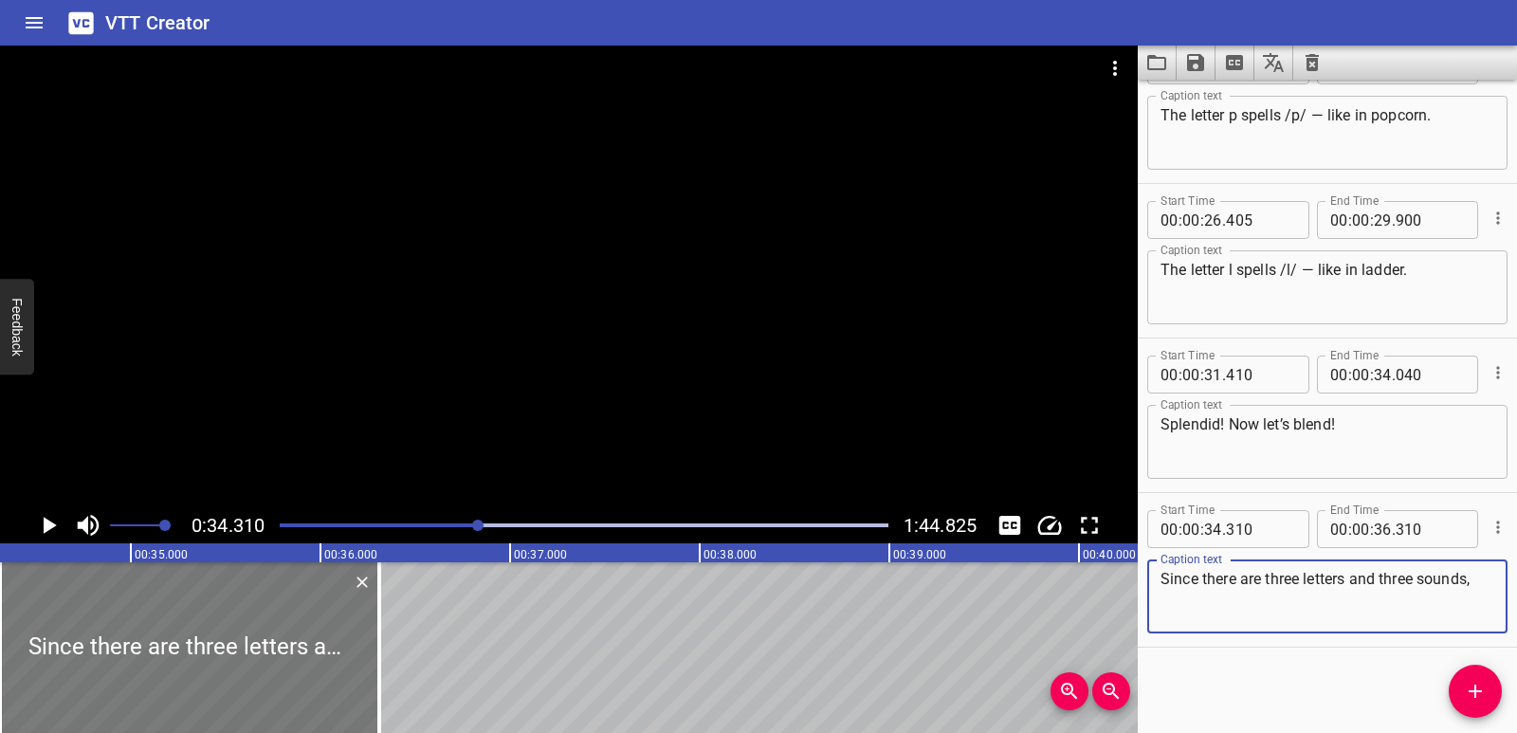
type textarea "Since there are three letters and three sounds,"
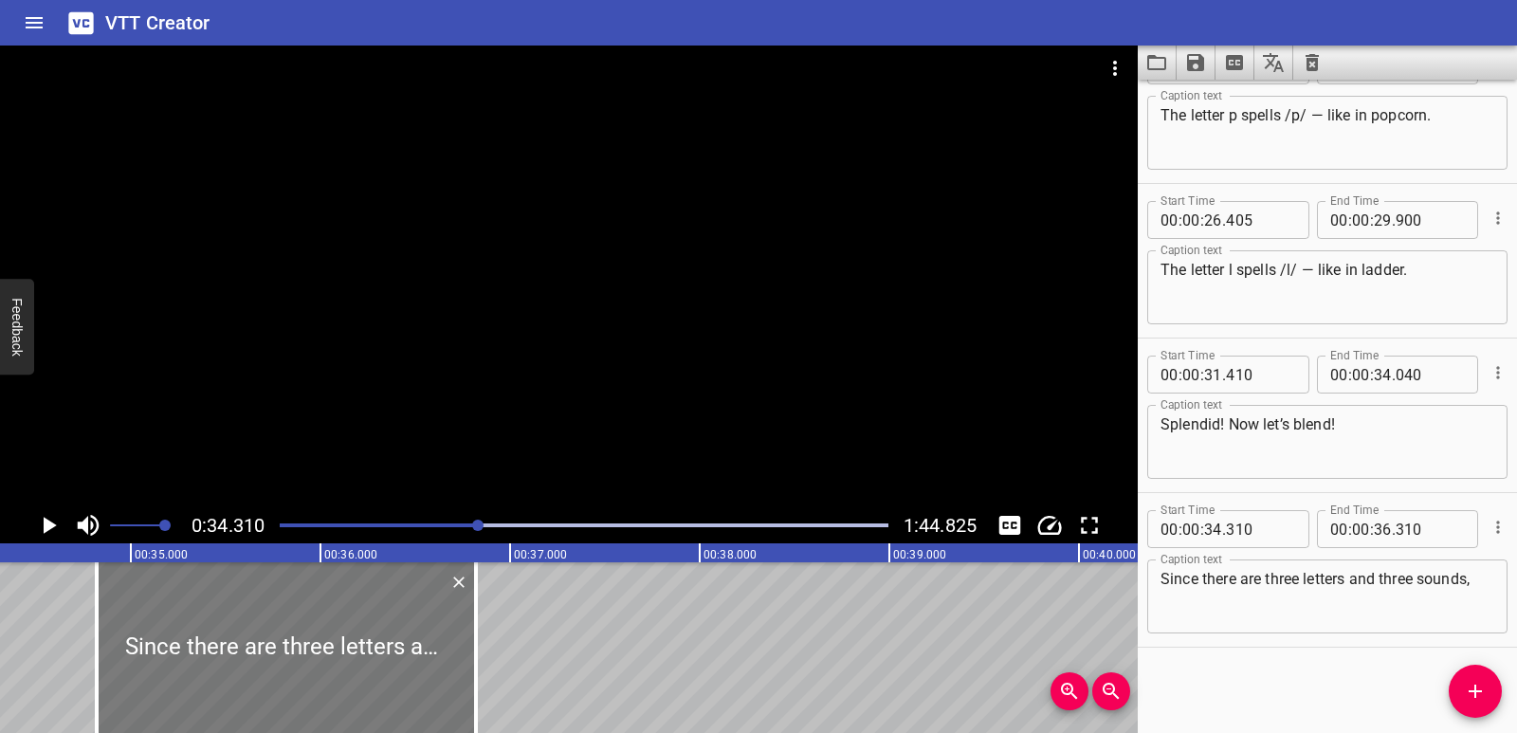
drag, startPoint x: 366, startPoint y: 654, endPoint x: 463, endPoint y: 651, distance: 96.8
click at [463, 651] on div at bounding box center [286, 647] width 379 height 171
type input "820"
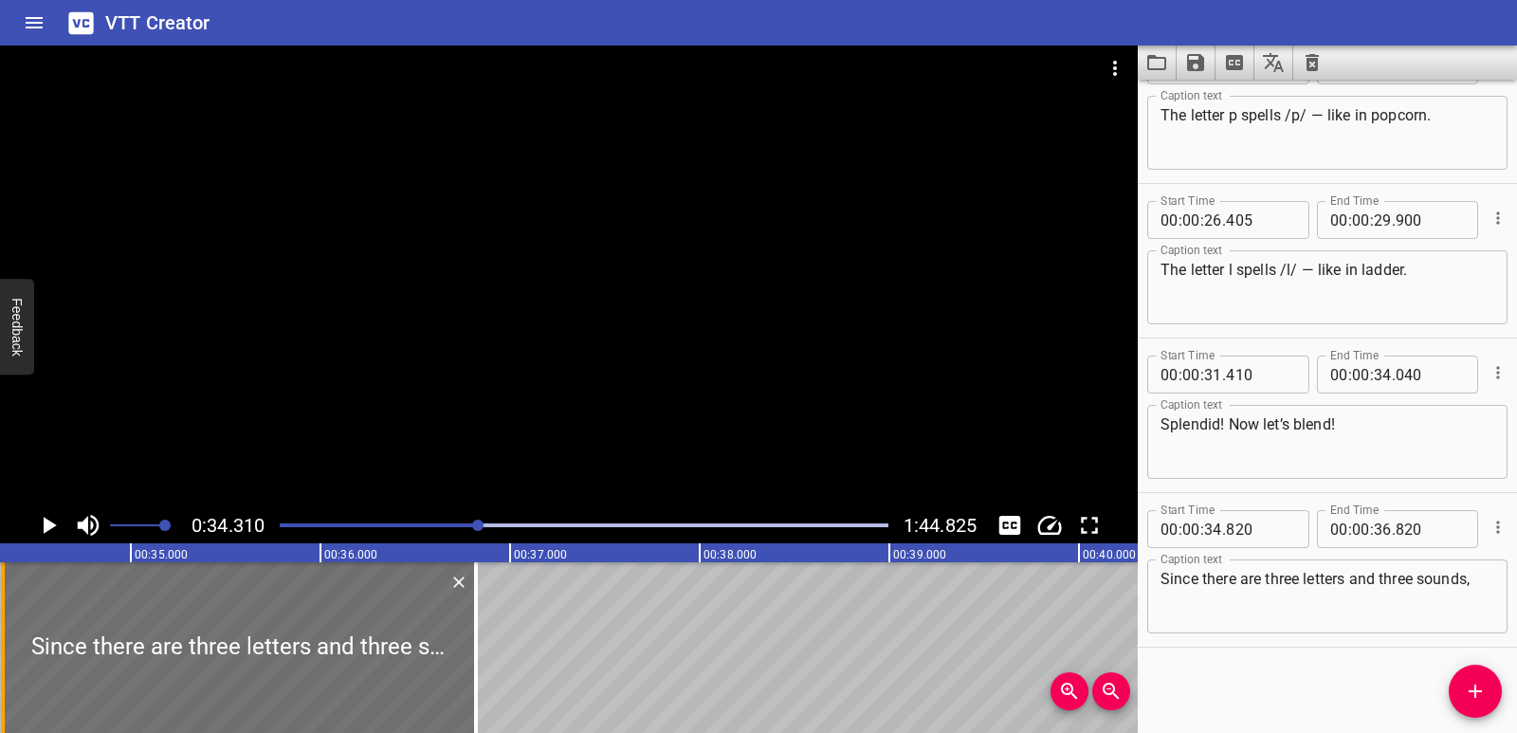
drag, startPoint x: 101, startPoint y: 636, endPoint x: 7, endPoint y: 643, distance: 94.1
click at [7, 643] on div at bounding box center [2, 647] width 19 height 171
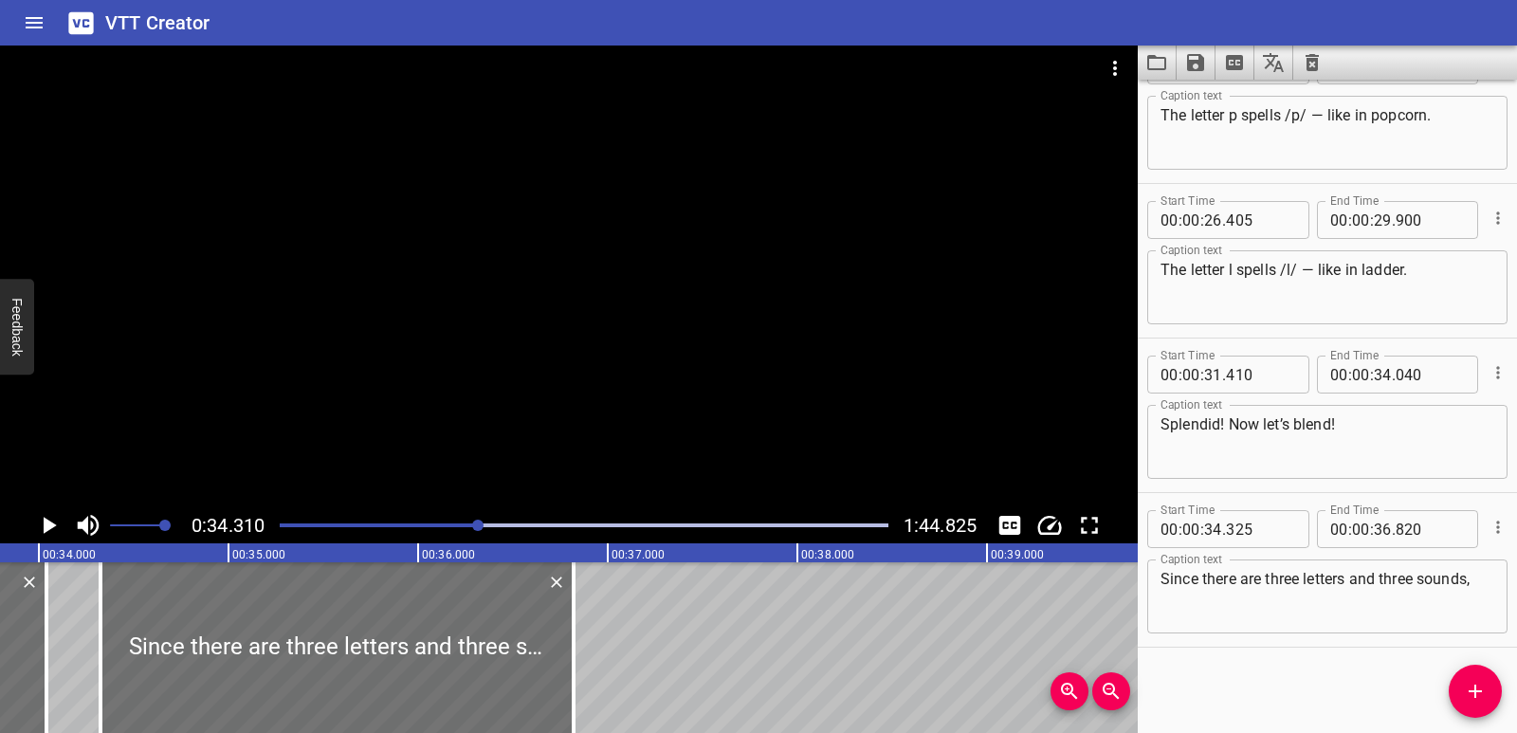
scroll to position [0, 6370]
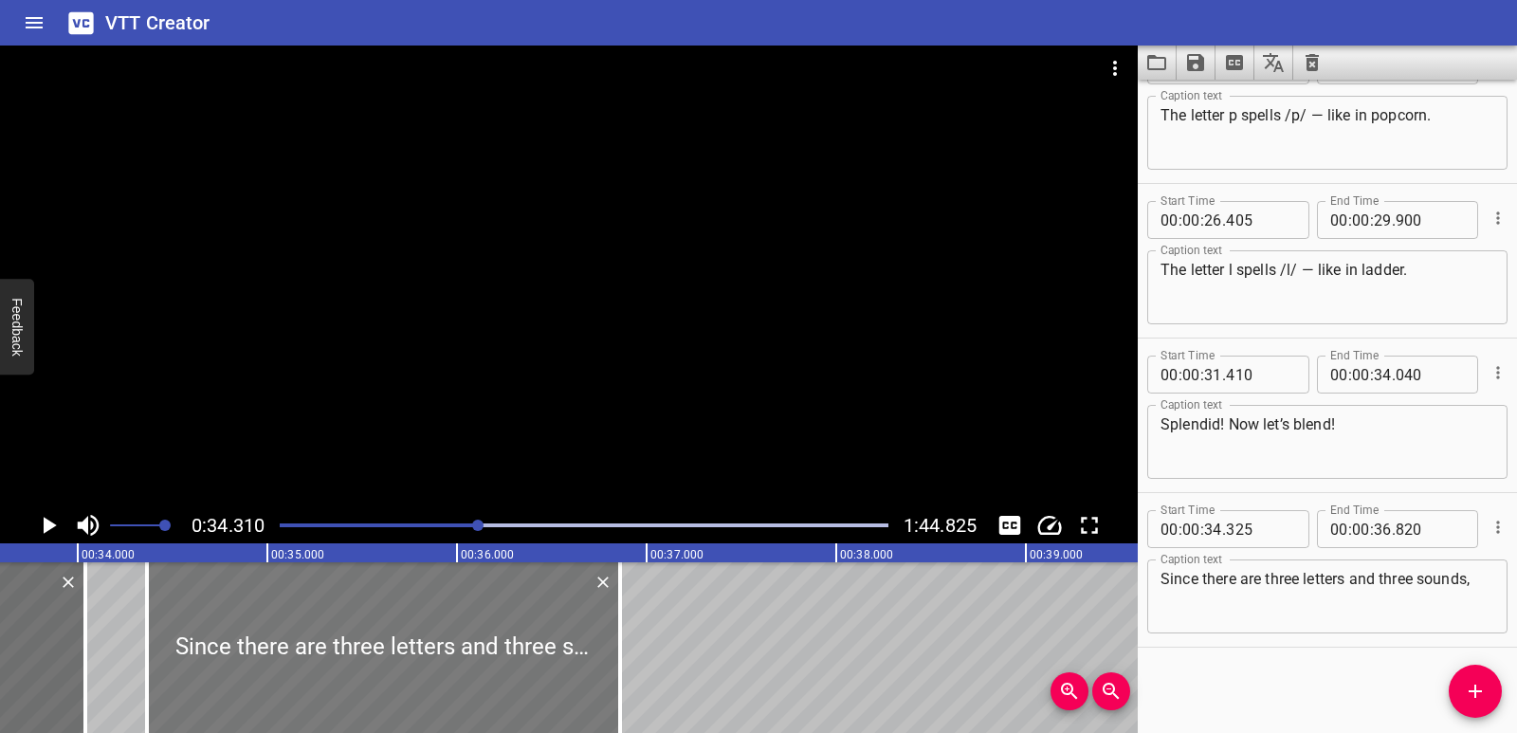
click at [290, 635] on div at bounding box center [383, 647] width 473 height 171
type input "365"
type input "860"
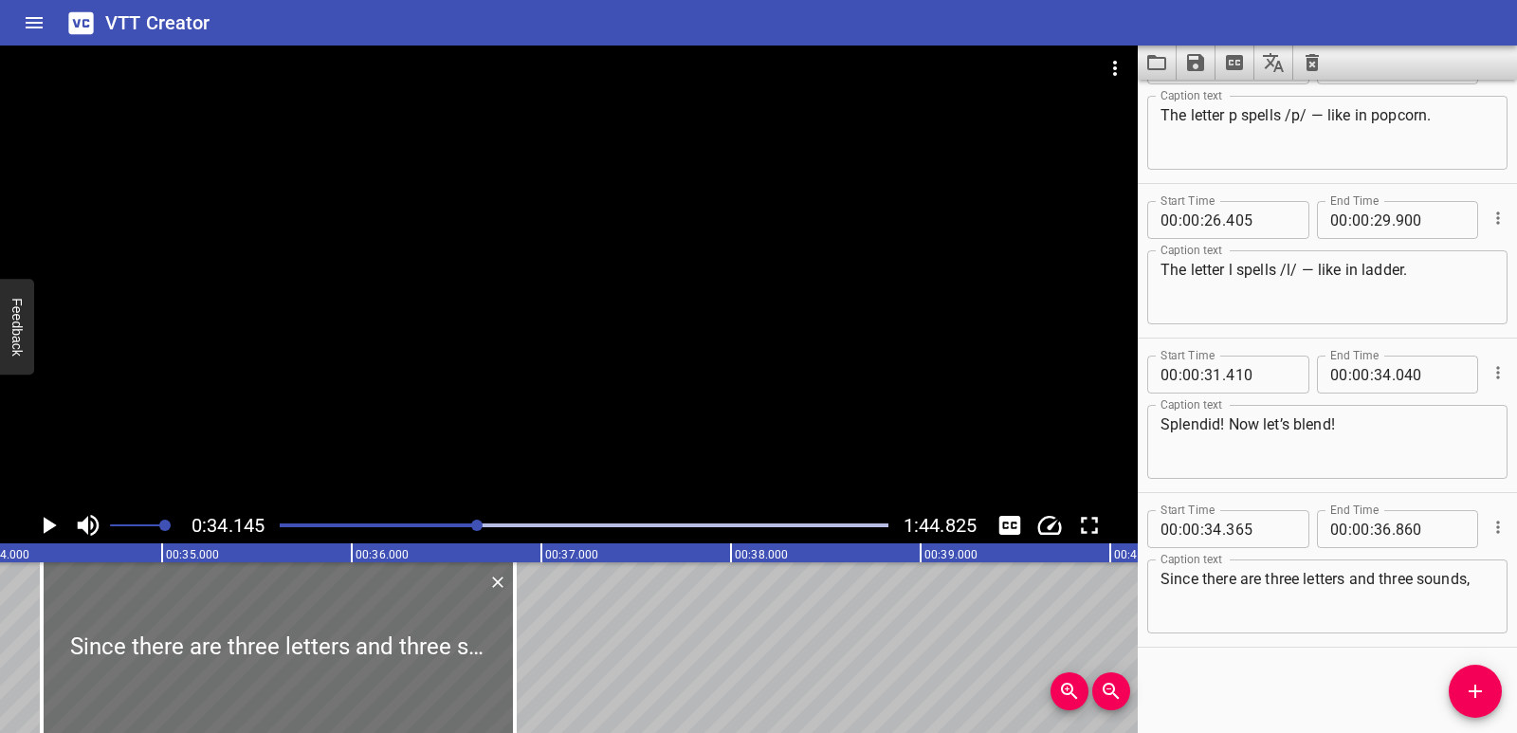
click at [53, 522] on icon "Play/Pause" at bounding box center [48, 525] width 28 height 28
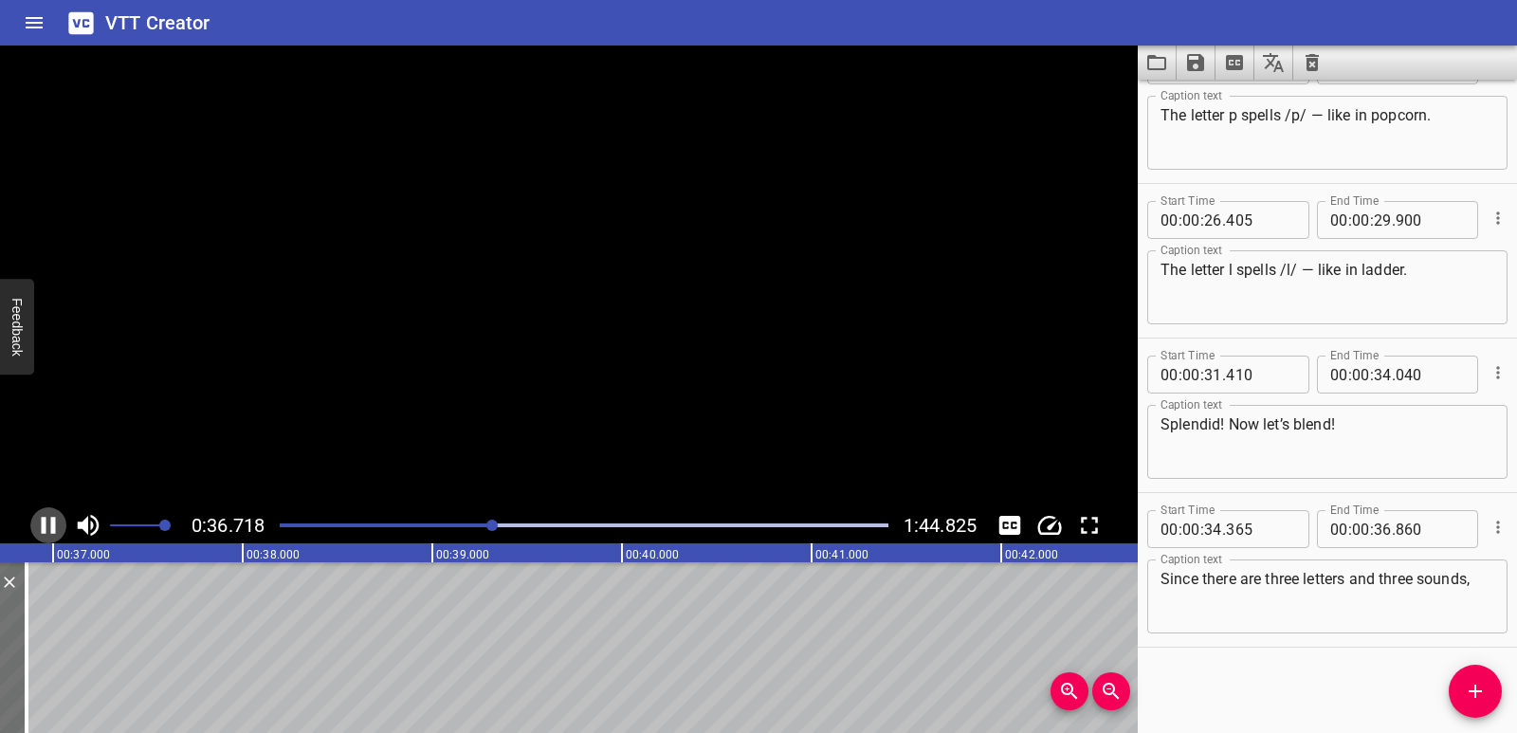
click at [53, 522] on icon "Play/Pause" at bounding box center [49, 525] width 14 height 17
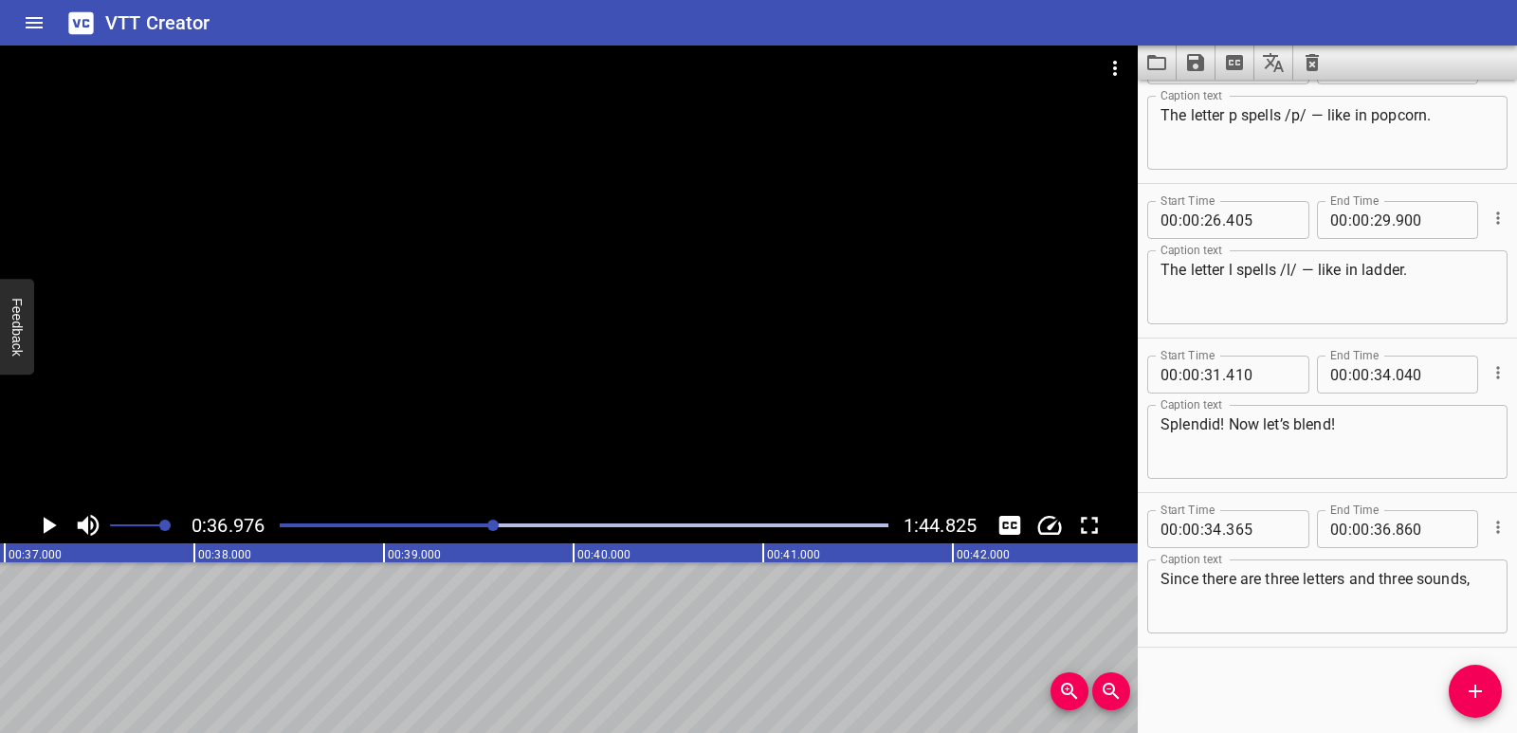
click at [1466, 690] on icon "Add Cue" at bounding box center [1475, 691] width 23 height 23
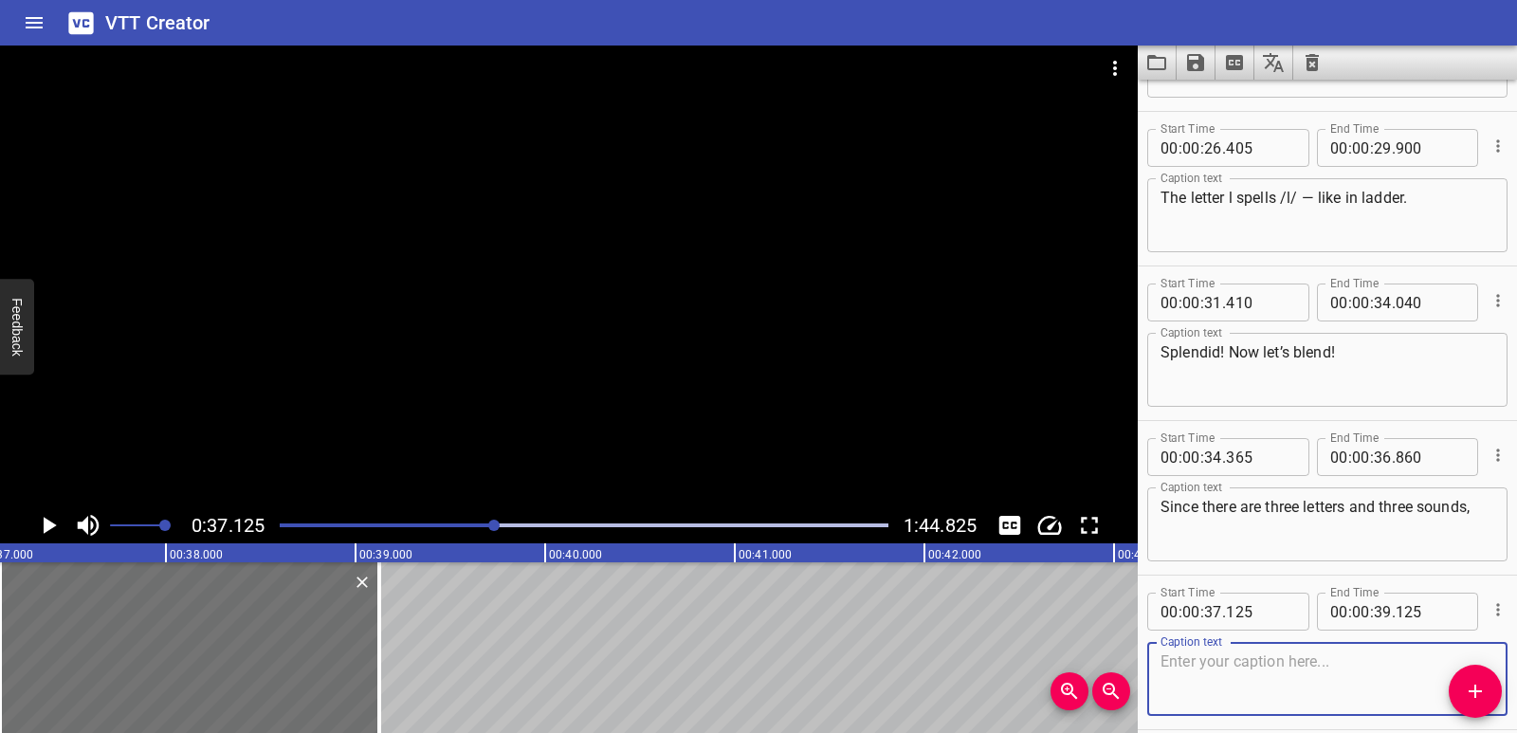
scroll to position [981, 0]
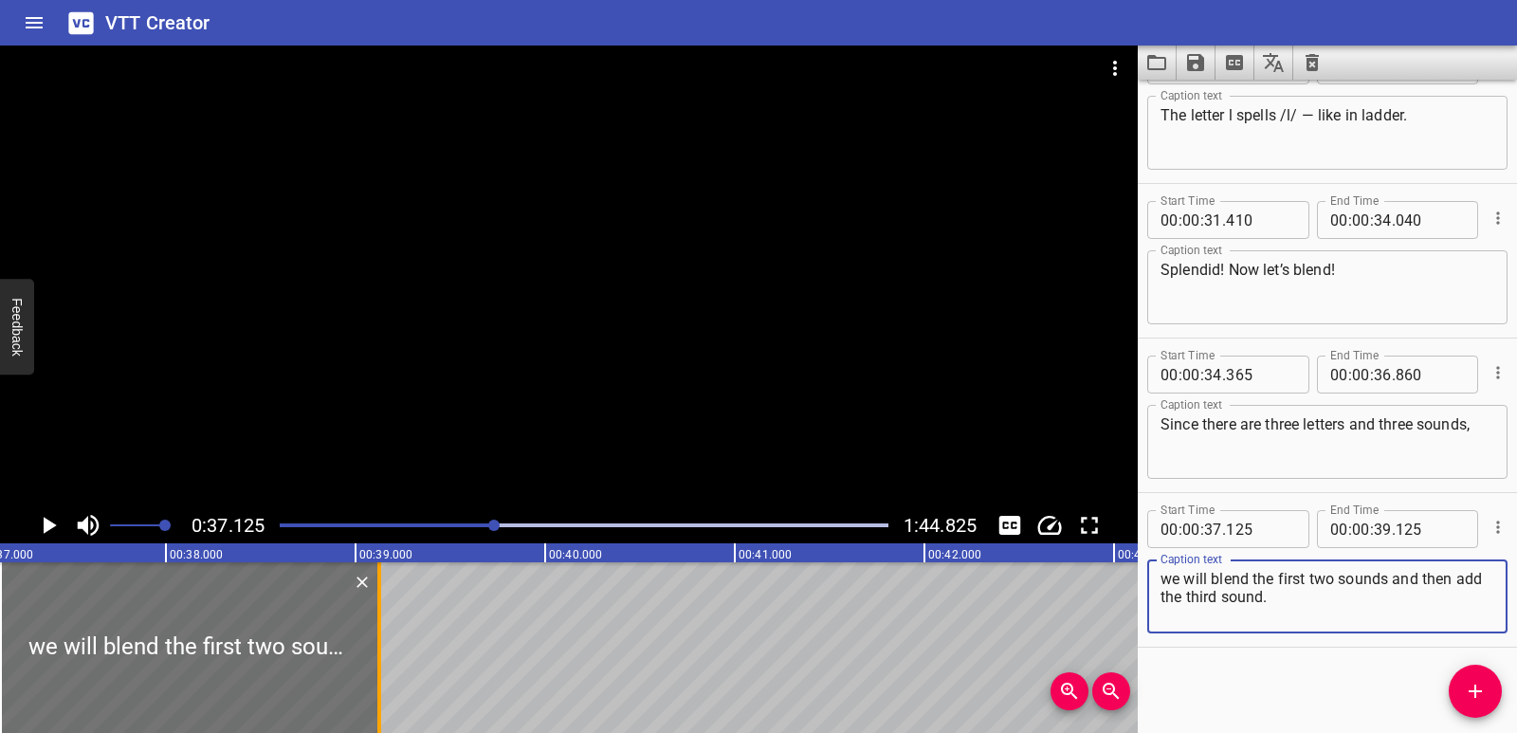
type textarea "we will blend the first two sounds and then add the third sound."
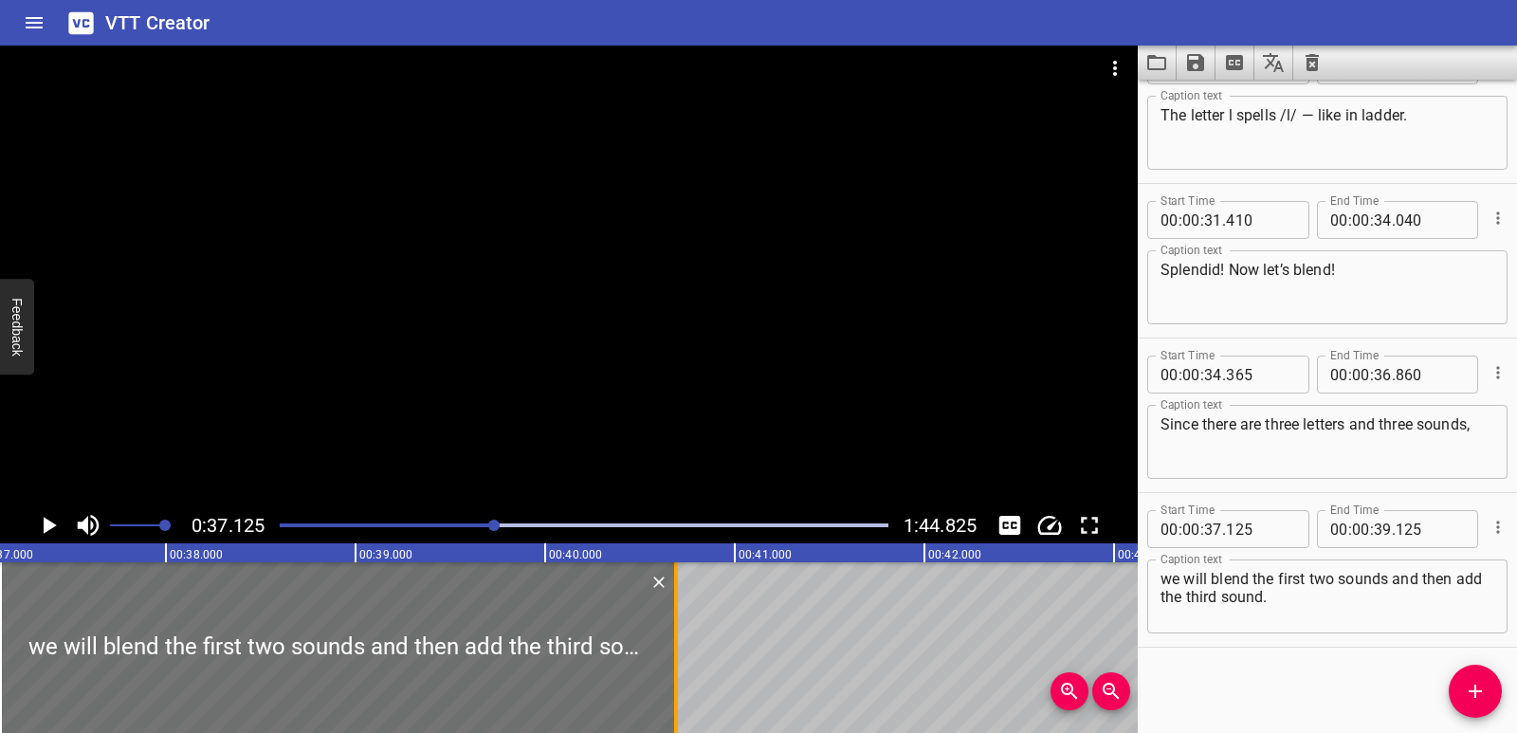
drag, startPoint x: 375, startPoint y: 627, endPoint x: 671, endPoint y: 628, distance: 296.8
click at [671, 628] on div at bounding box center [676, 647] width 19 height 171
type input "40"
type input "690"
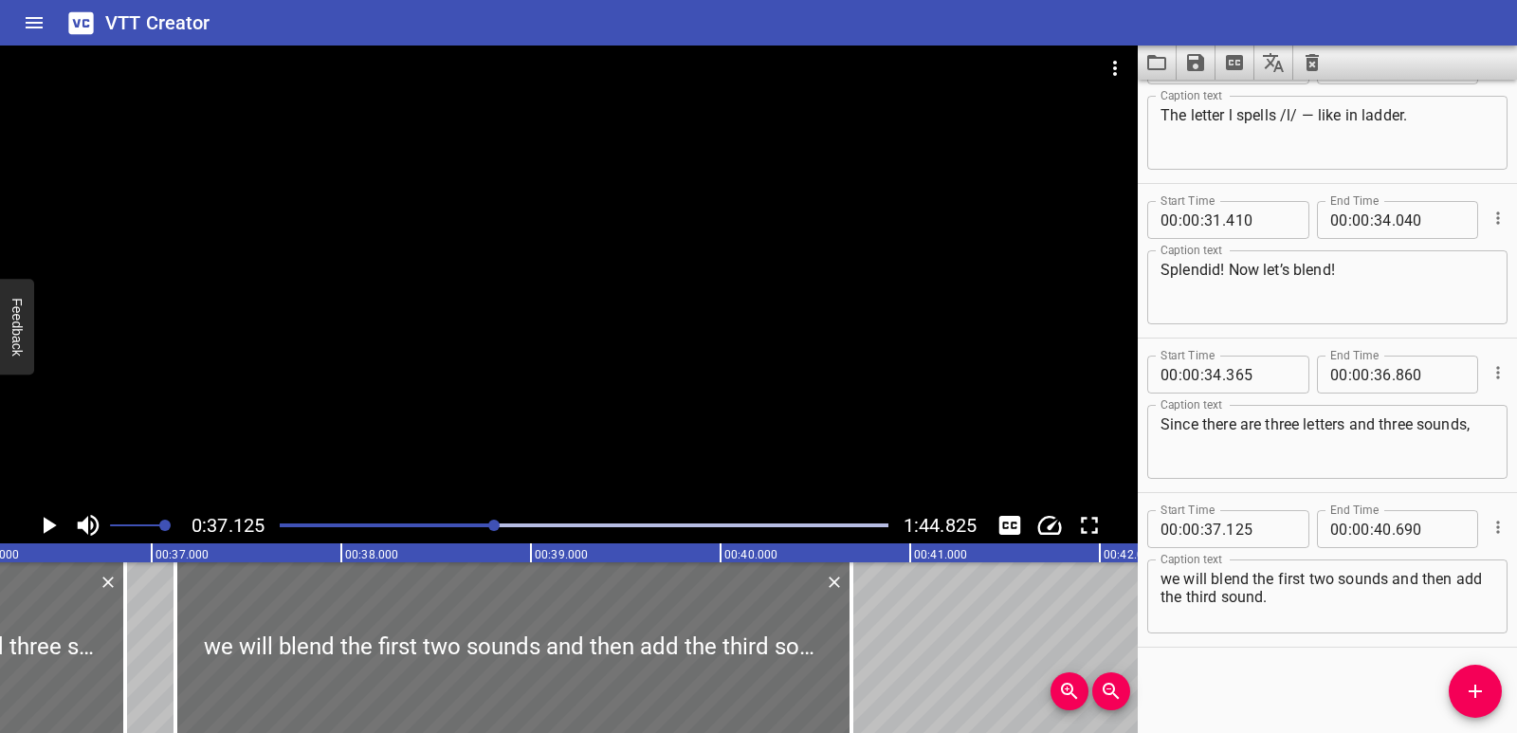
scroll to position [0, 6826]
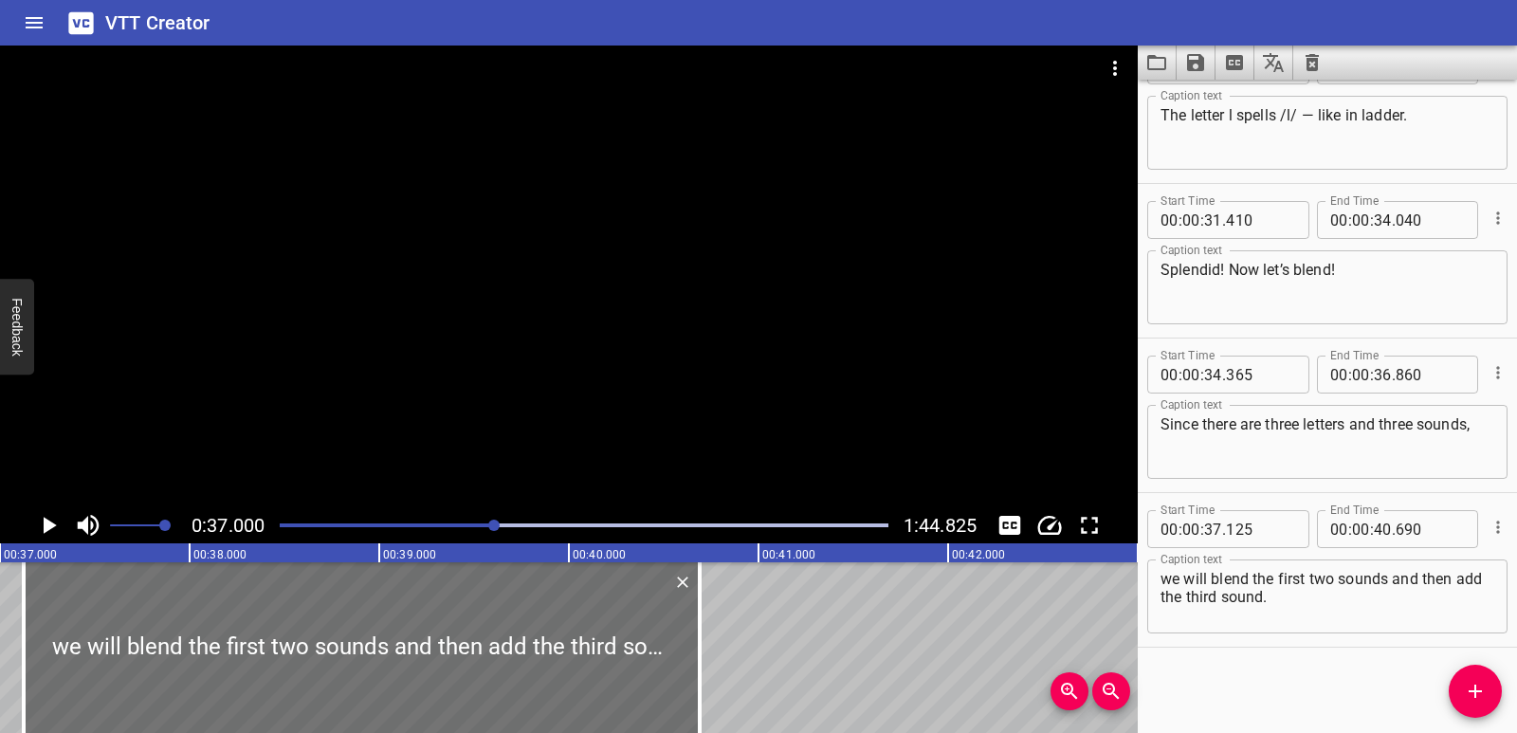
click at [51, 528] on icon "Play/Pause" at bounding box center [50, 525] width 13 height 17
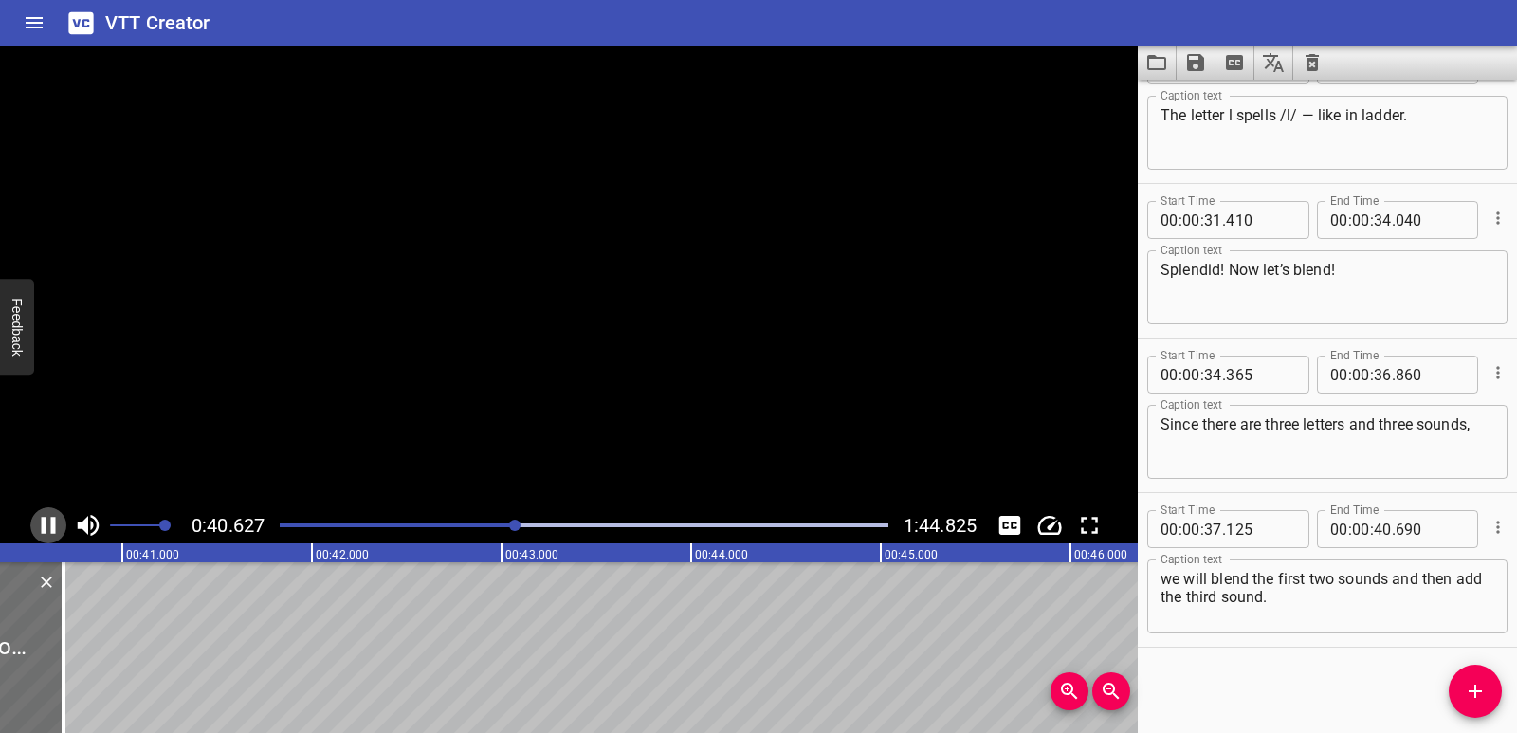
click at [51, 528] on icon "Play/Pause" at bounding box center [49, 525] width 14 height 17
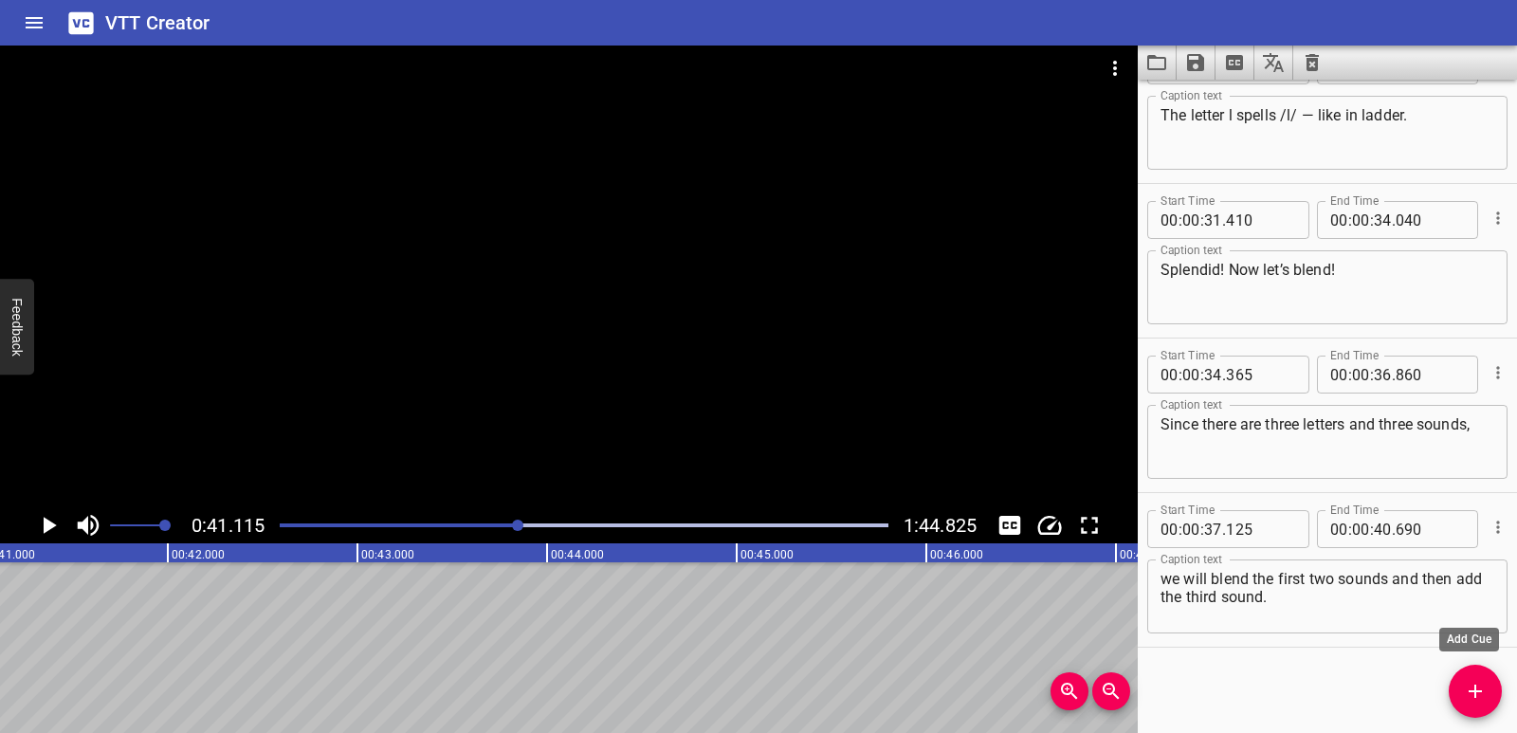
click at [1461, 690] on span "Add Cue" at bounding box center [1475, 691] width 53 height 23
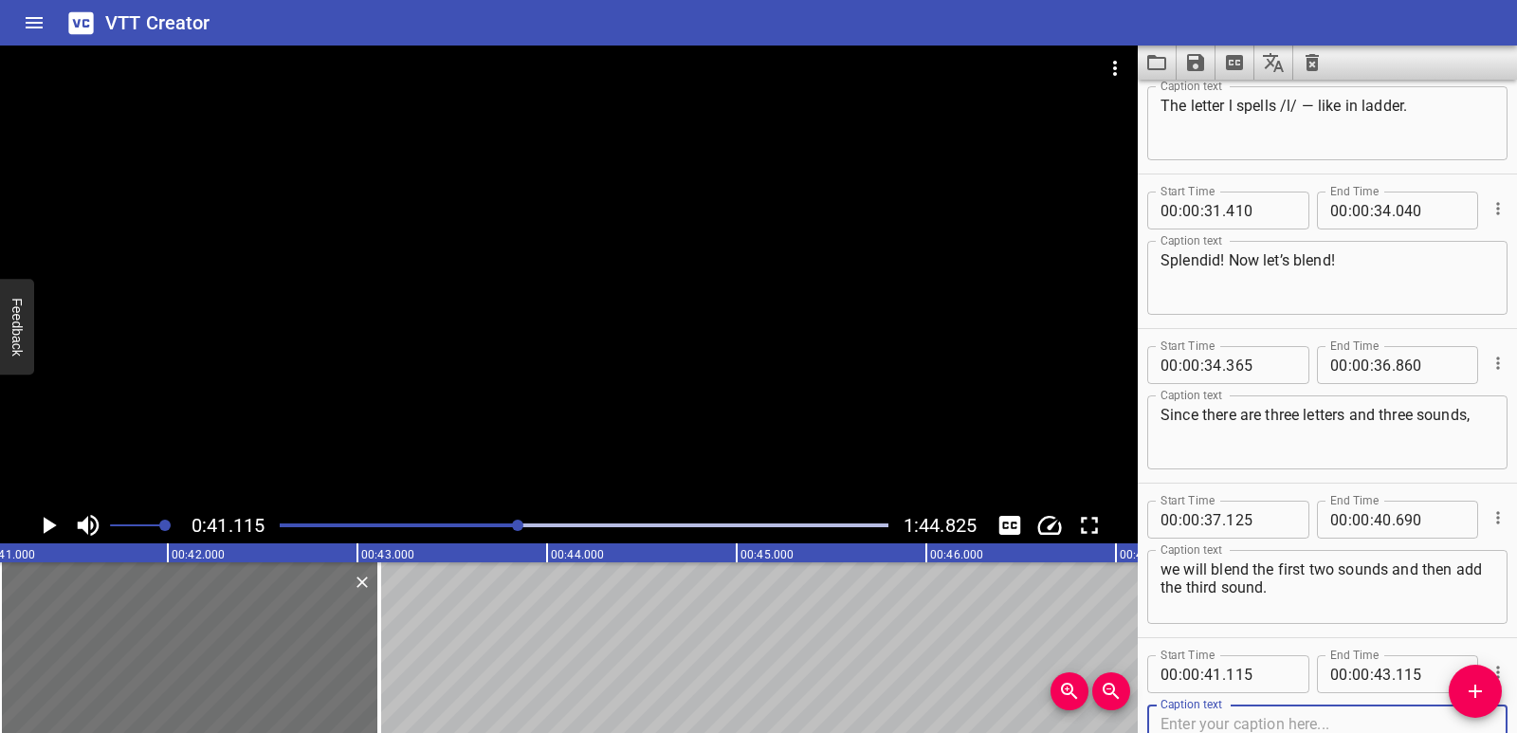
scroll to position [1136, 0]
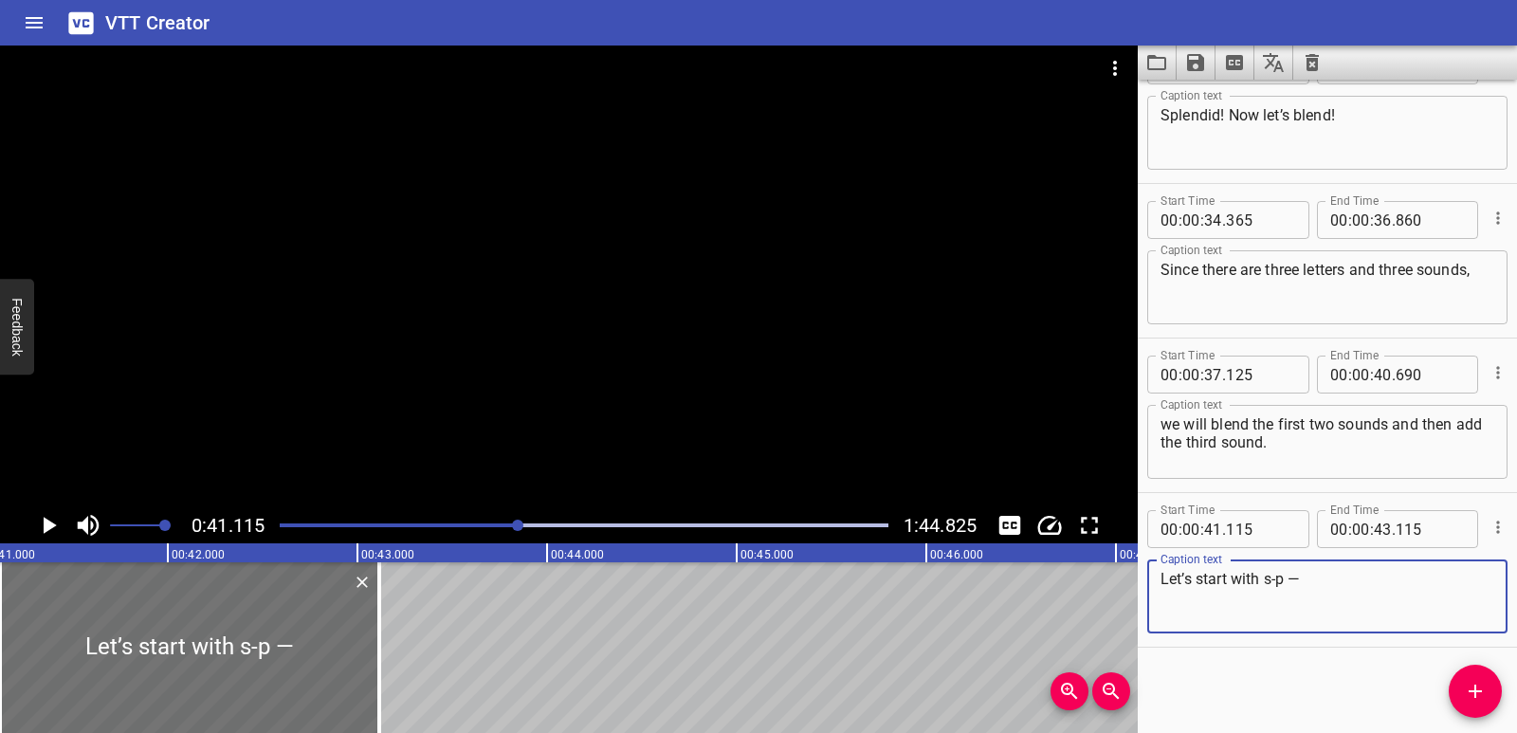
type textarea "Let’s start with s-p —"
click at [53, 526] on icon "Play/Pause" at bounding box center [50, 525] width 13 height 17
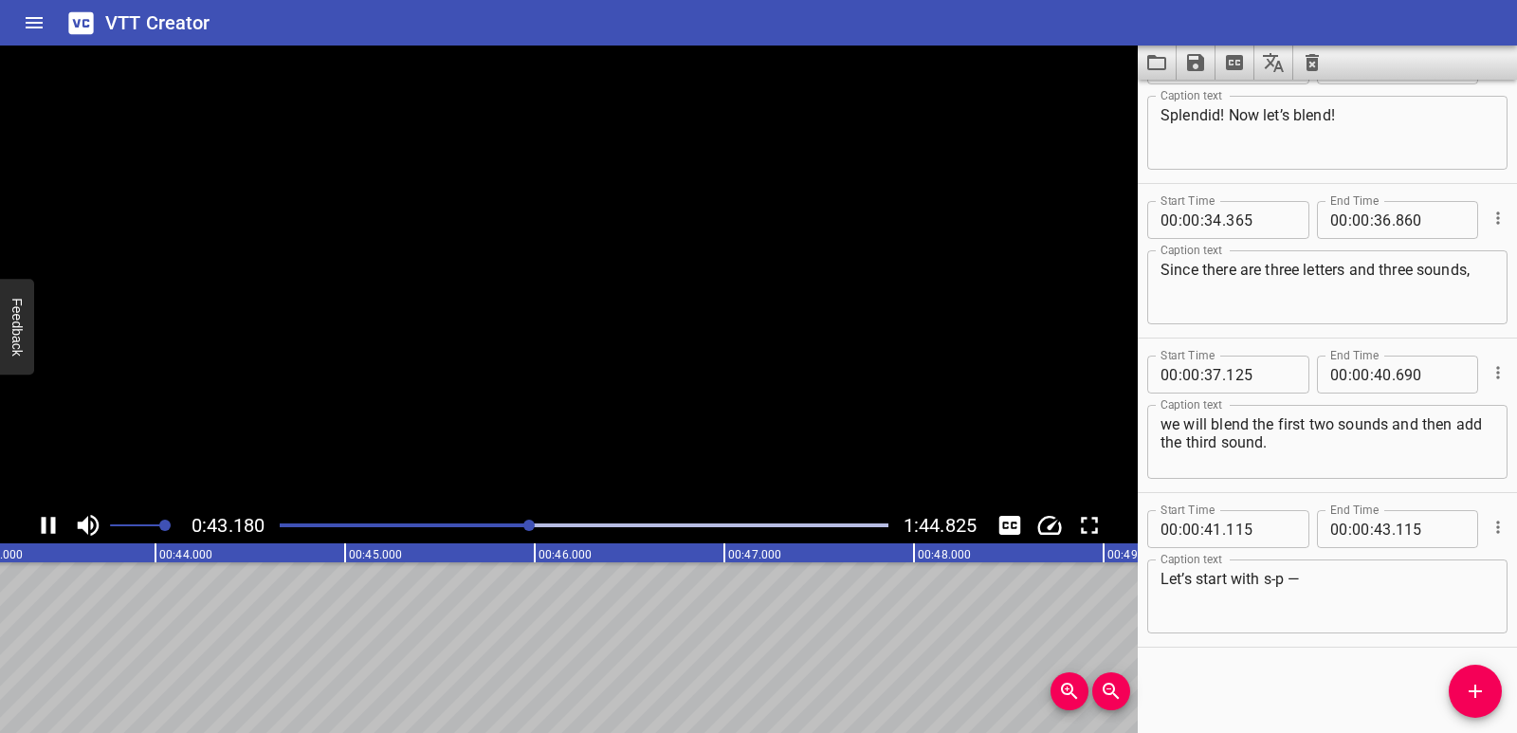
click at [53, 526] on icon "Play/Pause" at bounding box center [49, 525] width 14 height 17
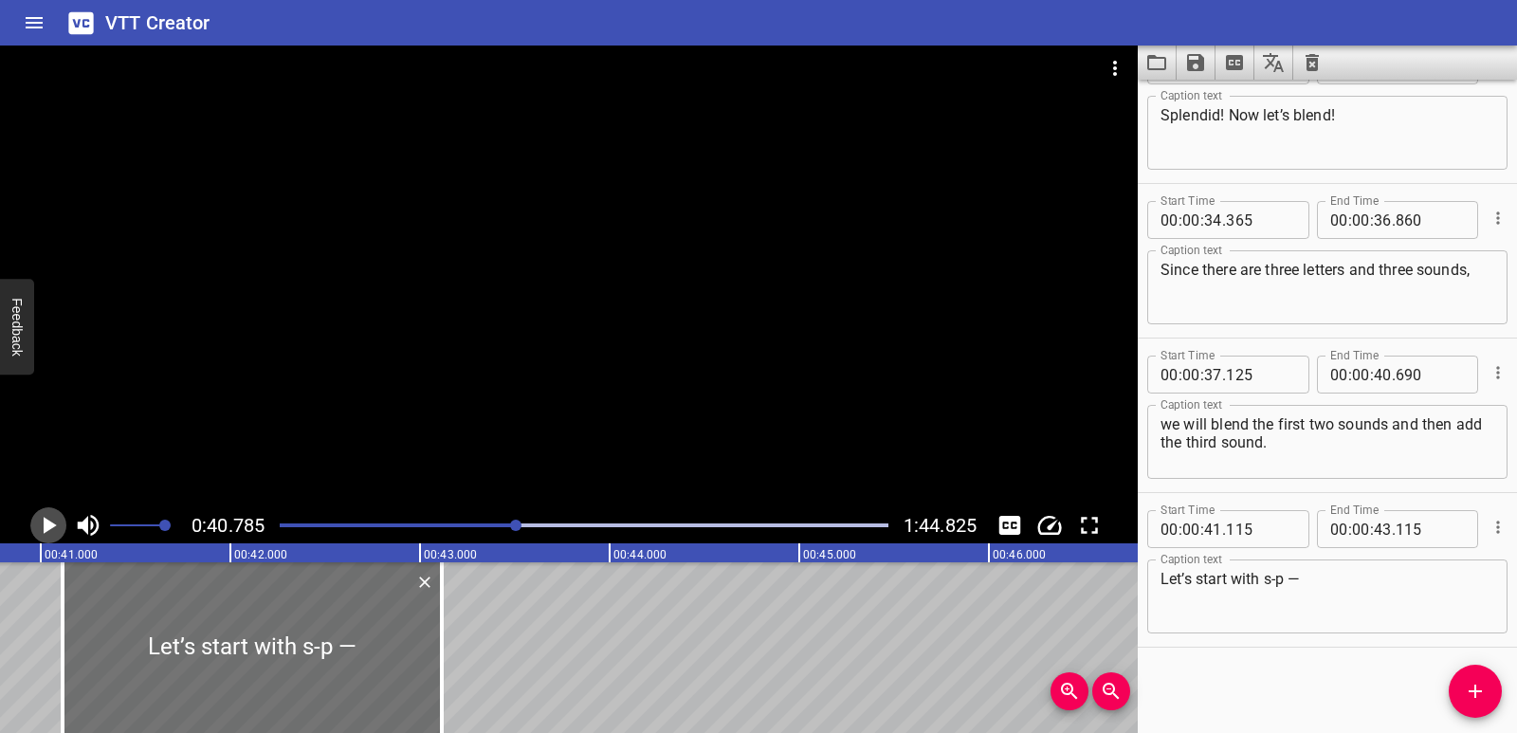
click at [49, 525] on icon "Play/Pause" at bounding box center [50, 525] width 13 height 17
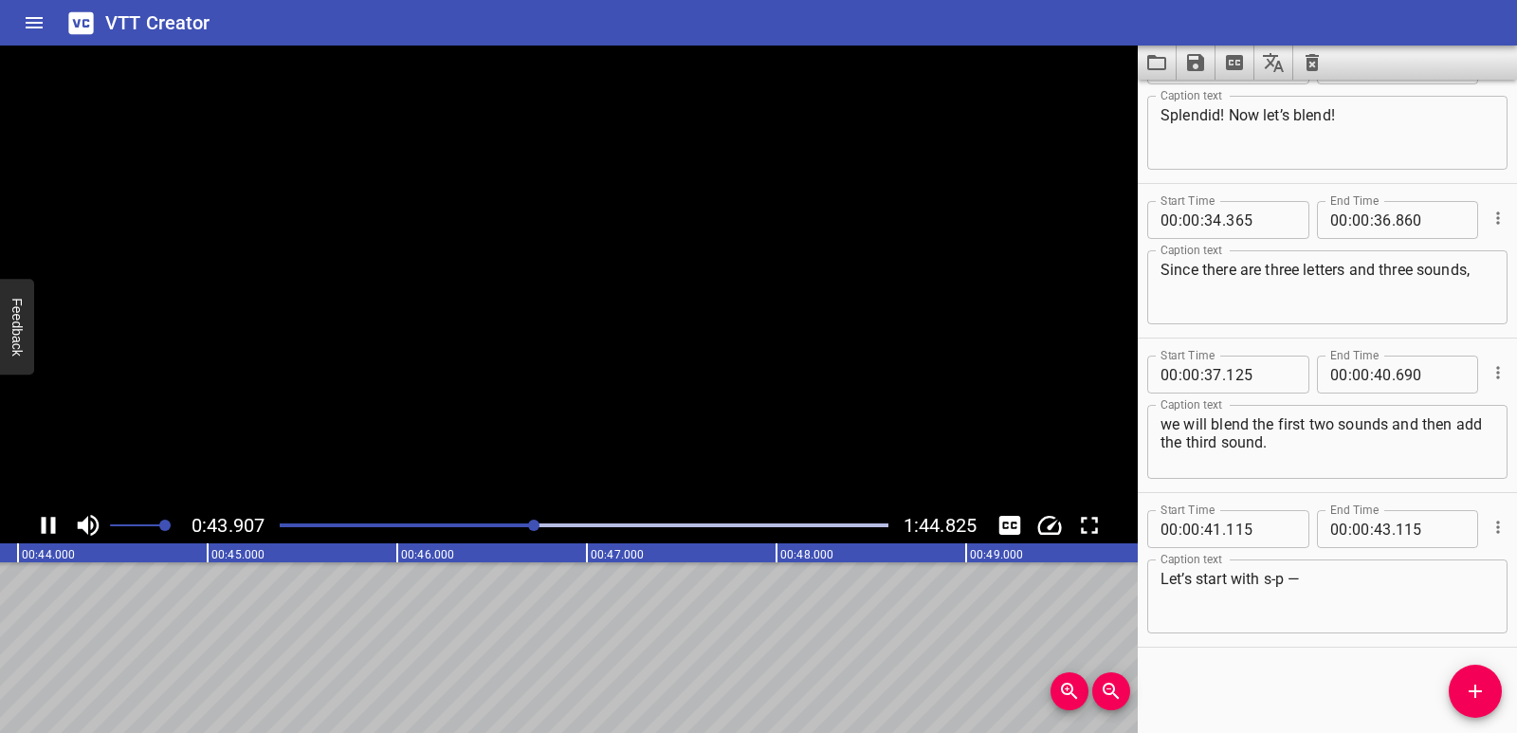
click at [49, 525] on icon "Play/Pause" at bounding box center [48, 525] width 28 height 28
click at [1467, 698] on icon "Add Cue" at bounding box center [1475, 691] width 23 height 23
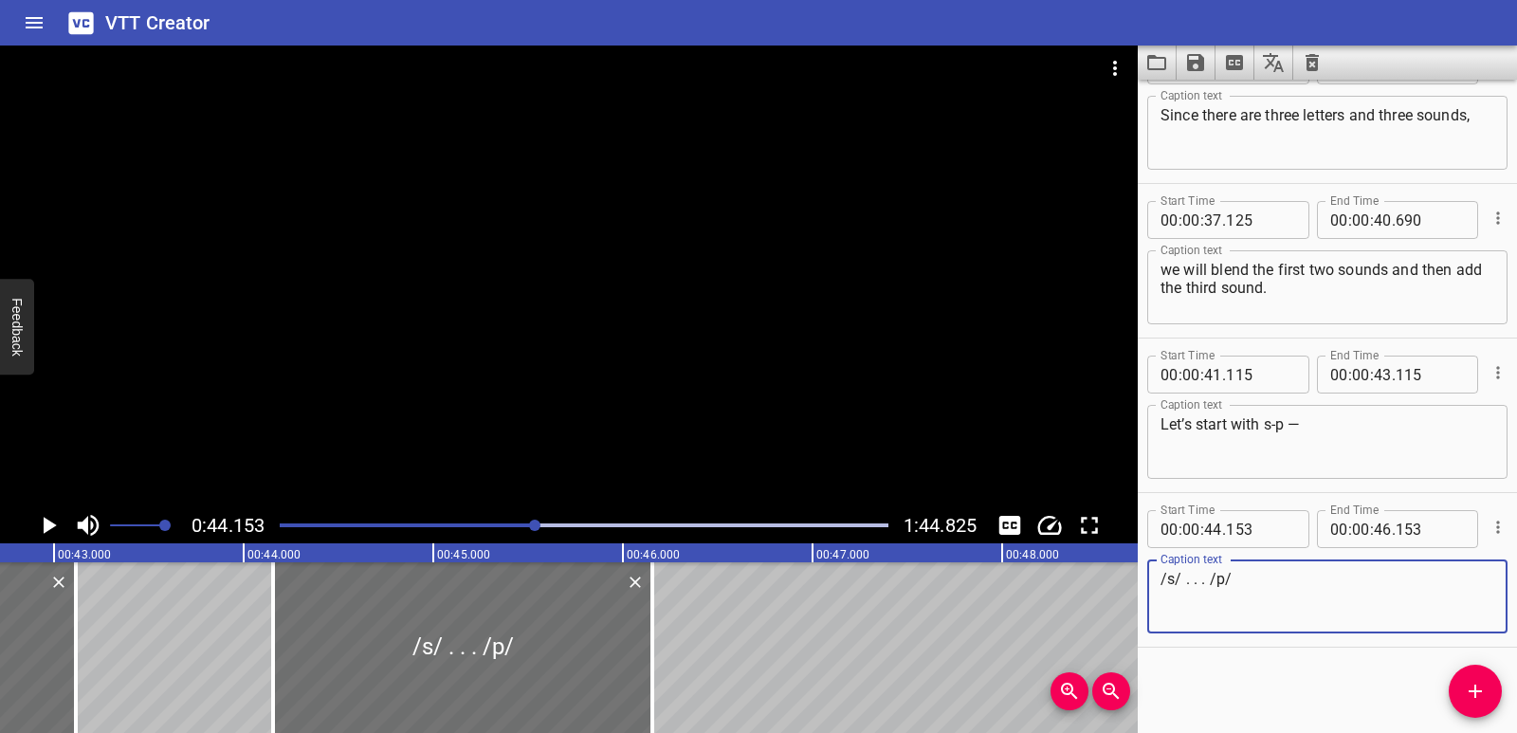
scroll to position [0, 8081]
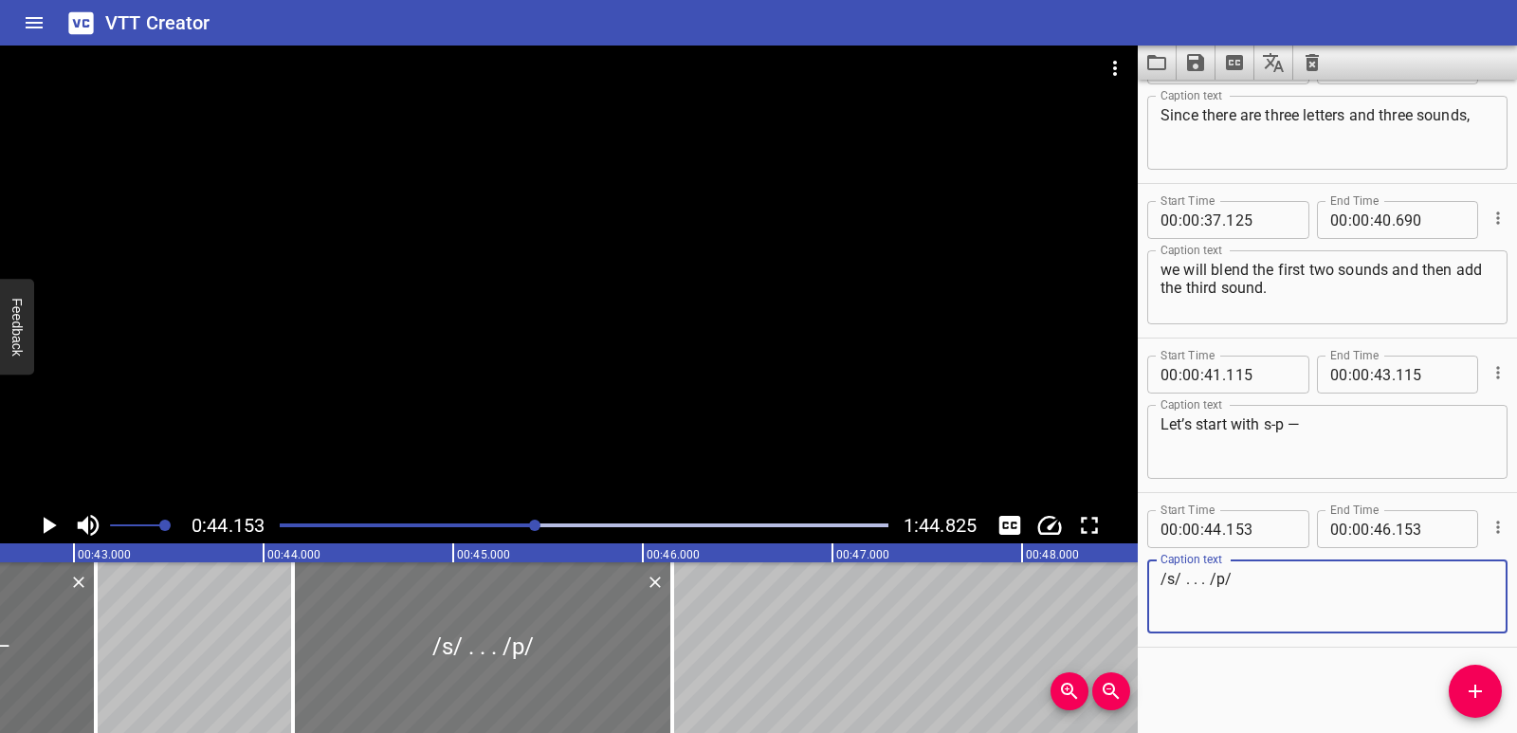
type textarea "/s/ . . . /p/"
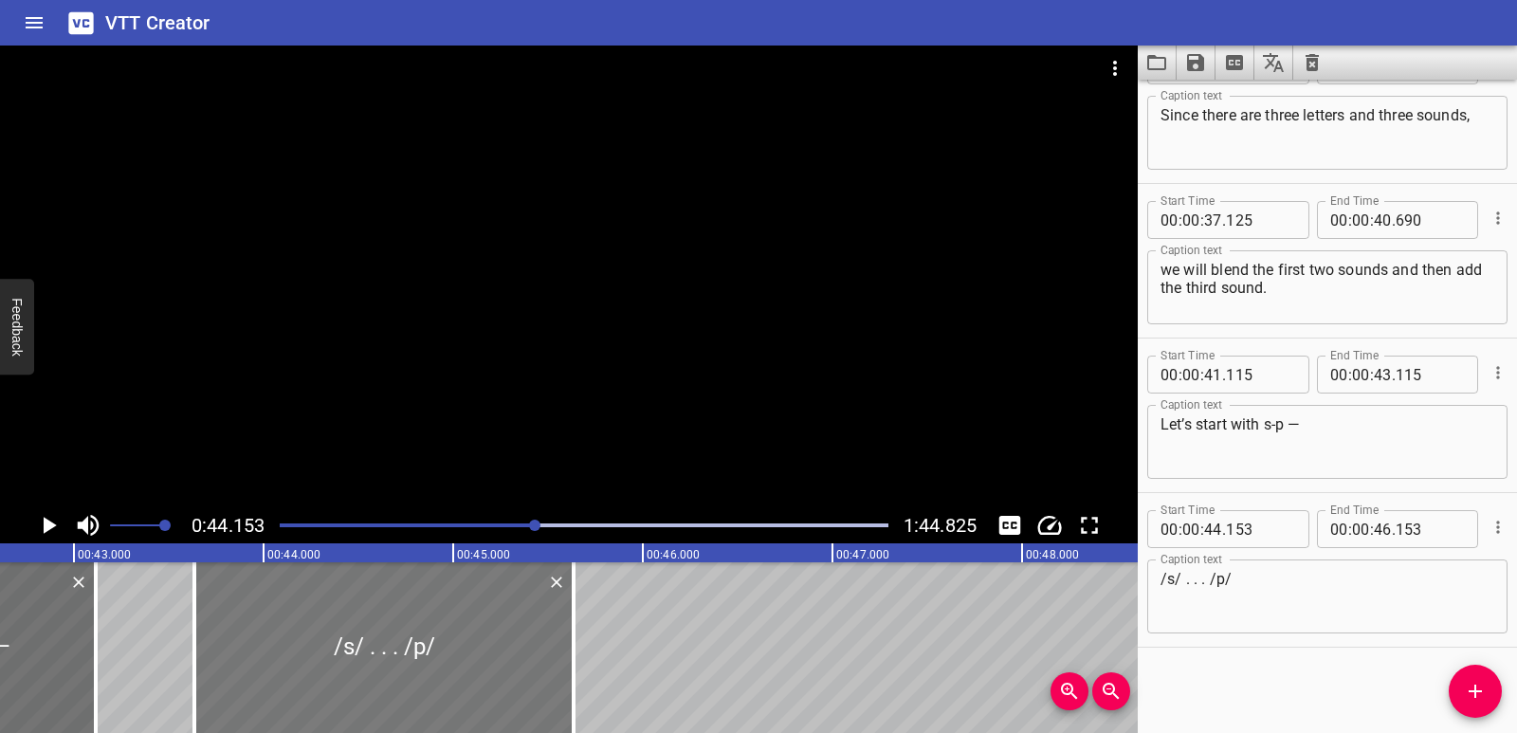
drag, startPoint x: 438, startPoint y: 671, endPoint x: 339, endPoint y: 669, distance: 98.7
click at [339, 669] on div at bounding box center [383, 647] width 379 height 171
type input "43"
type input "633"
type input "45"
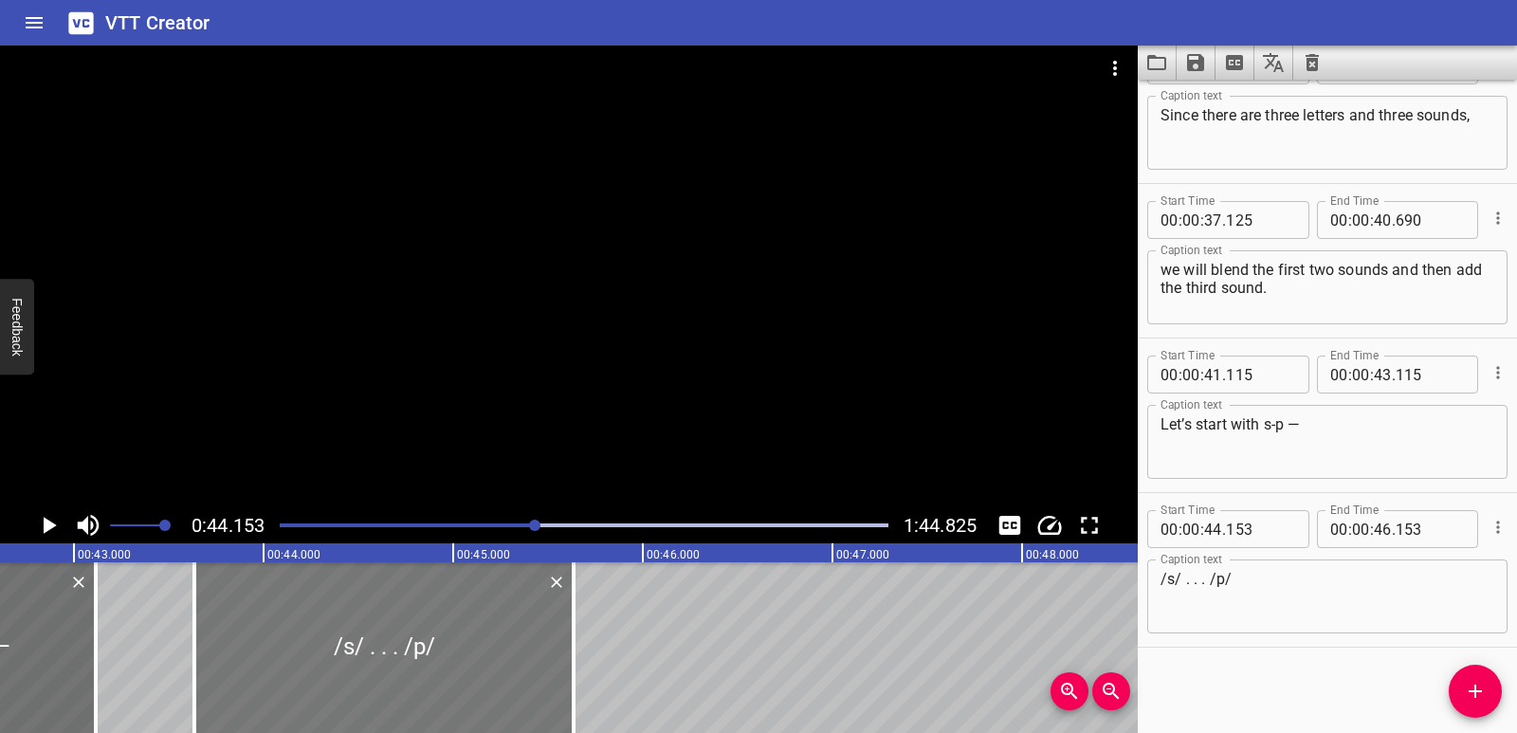
type input "633"
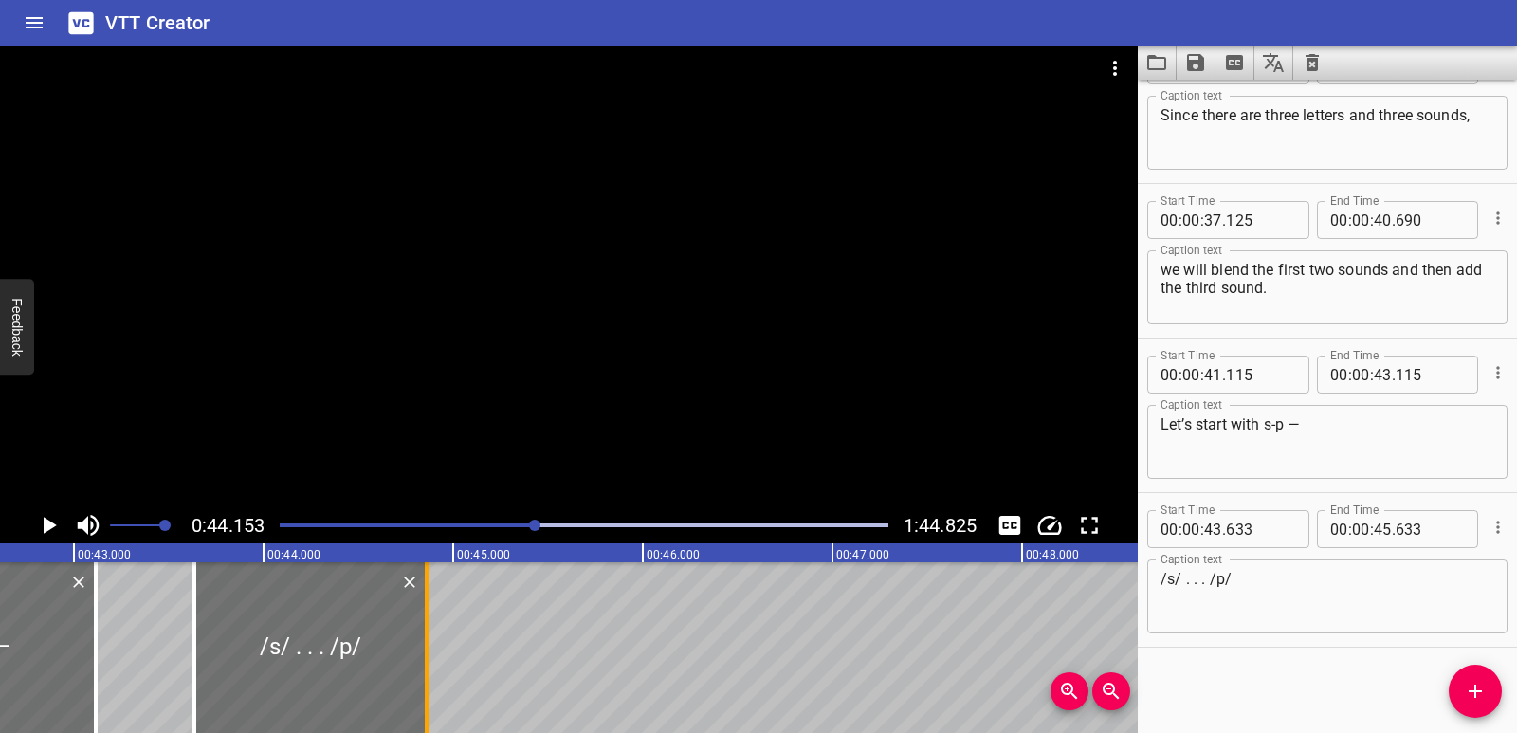
drag, startPoint x: 576, startPoint y: 654, endPoint x: 429, endPoint y: 654, distance: 147.0
click at [429, 654] on div at bounding box center [426, 647] width 19 height 171
type input "44"
type input "858"
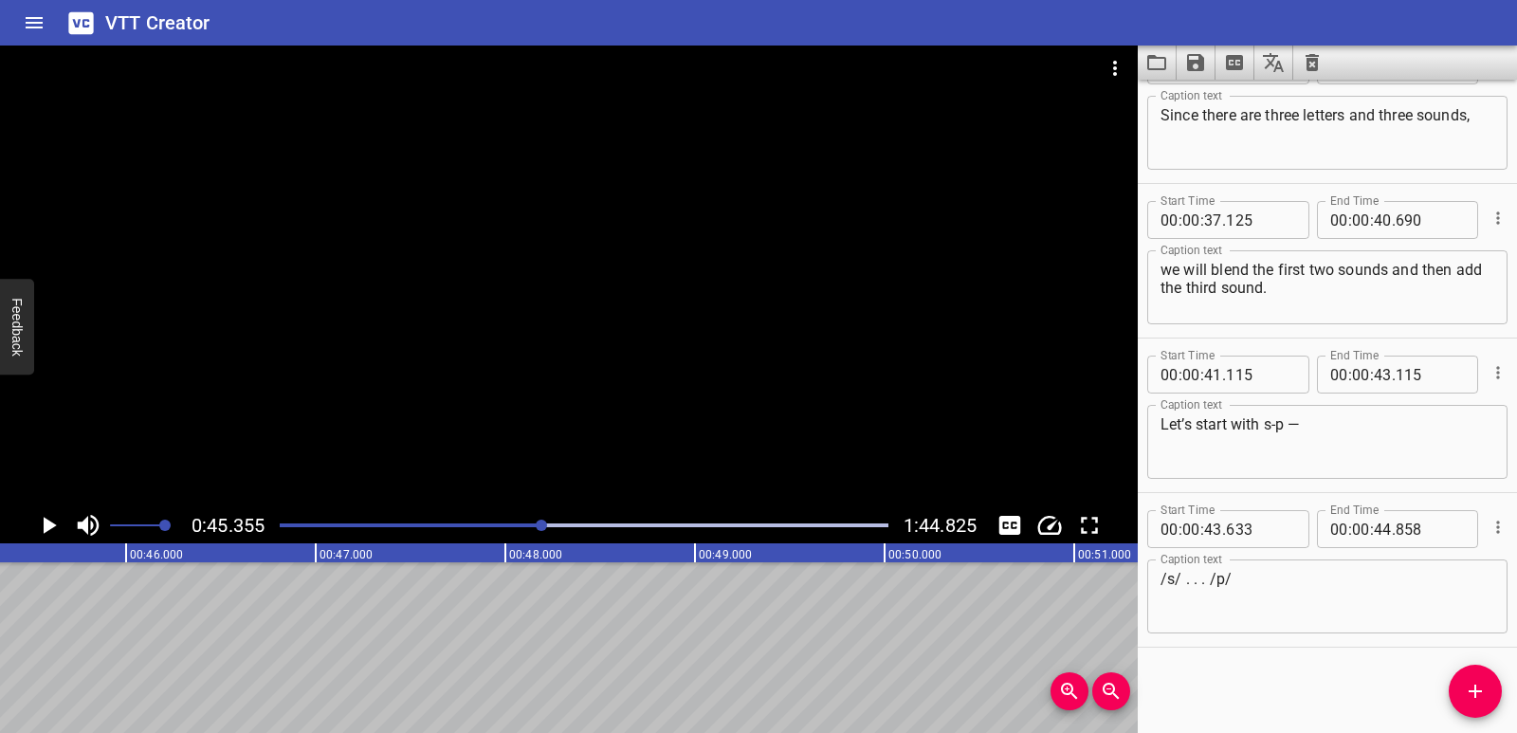
scroll to position [0, 8602]
drag, startPoint x: 1465, startPoint y: 690, endPoint x: 1401, endPoint y: 674, distance: 66.5
click at [1465, 692] on icon "Add Cue" at bounding box center [1475, 691] width 23 height 23
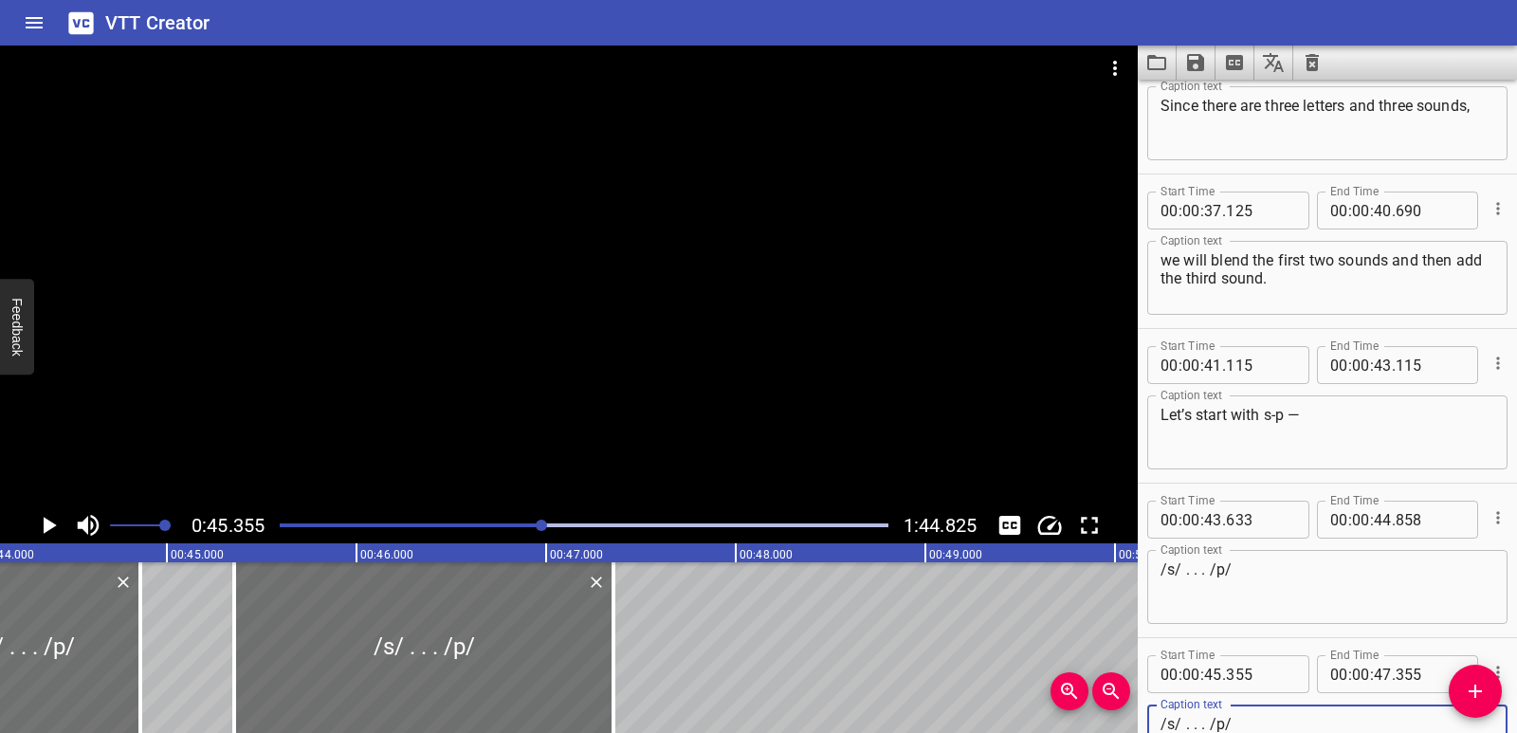
scroll to position [0, 8230]
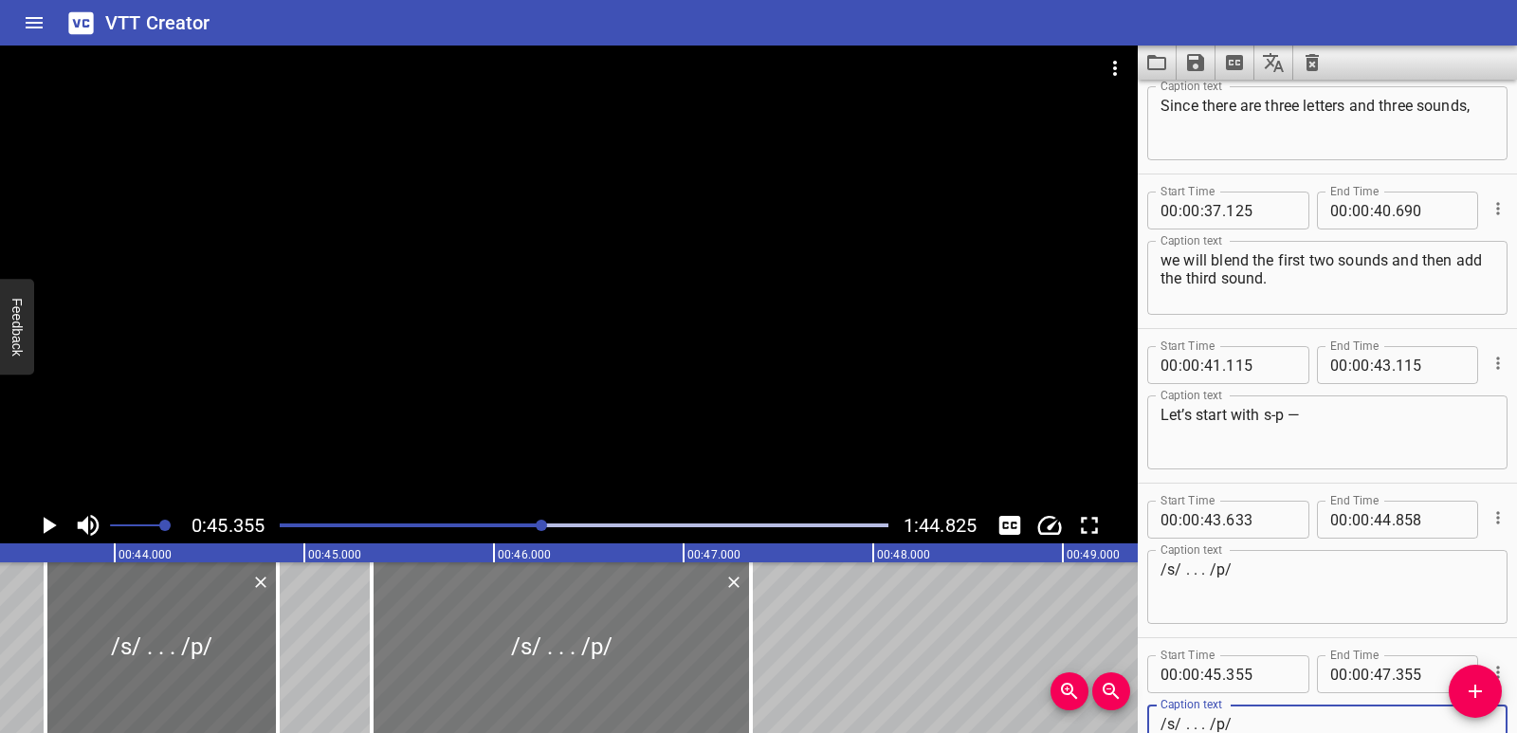
type textarea "/s/ . . . /p/"
click at [493, 670] on div at bounding box center [561, 647] width 379 height 171
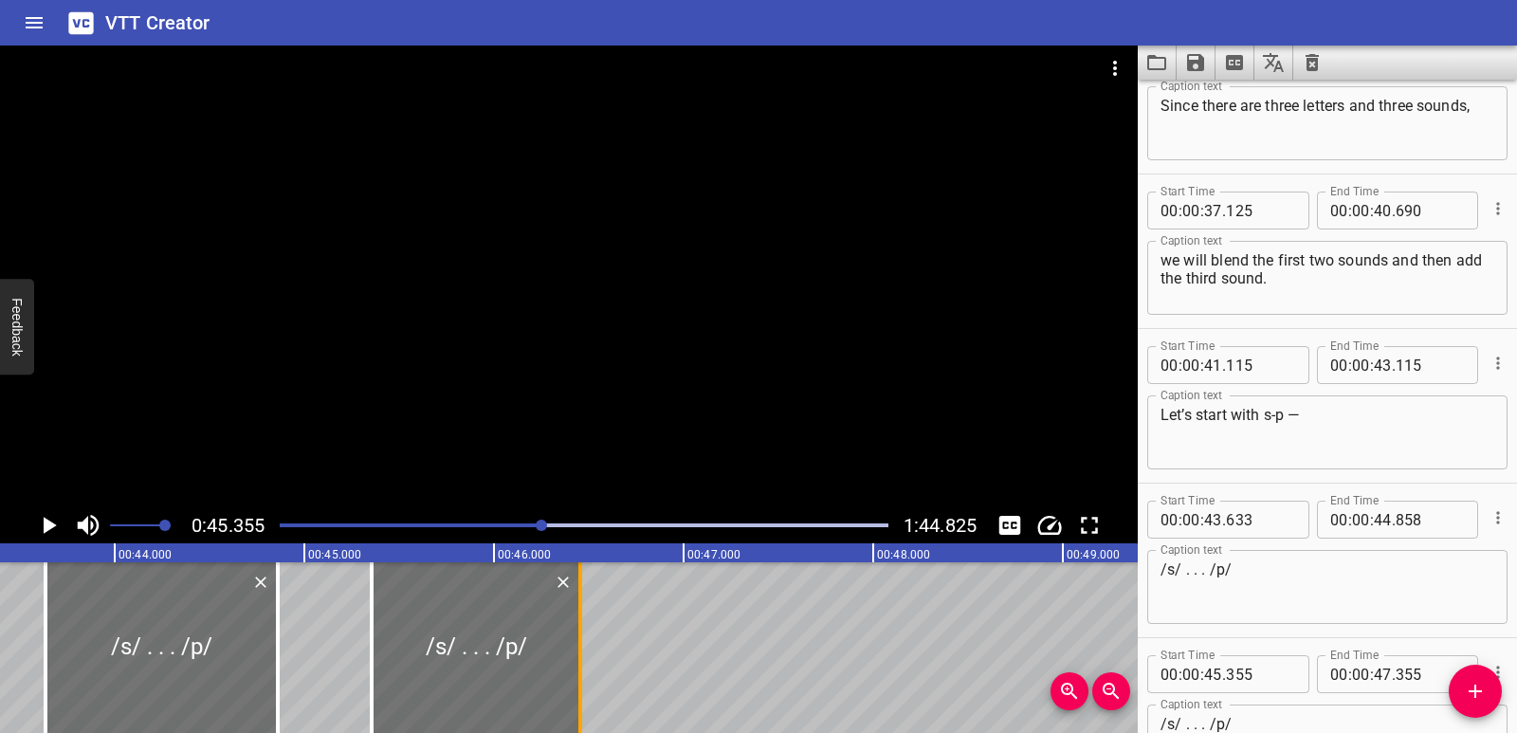
drag, startPoint x: 748, startPoint y: 640, endPoint x: 577, endPoint y: 628, distance: 171.1
click at [577, 628] on div at bounding box center [580, 647] width 19 height 171
type input "46"
type input "455"
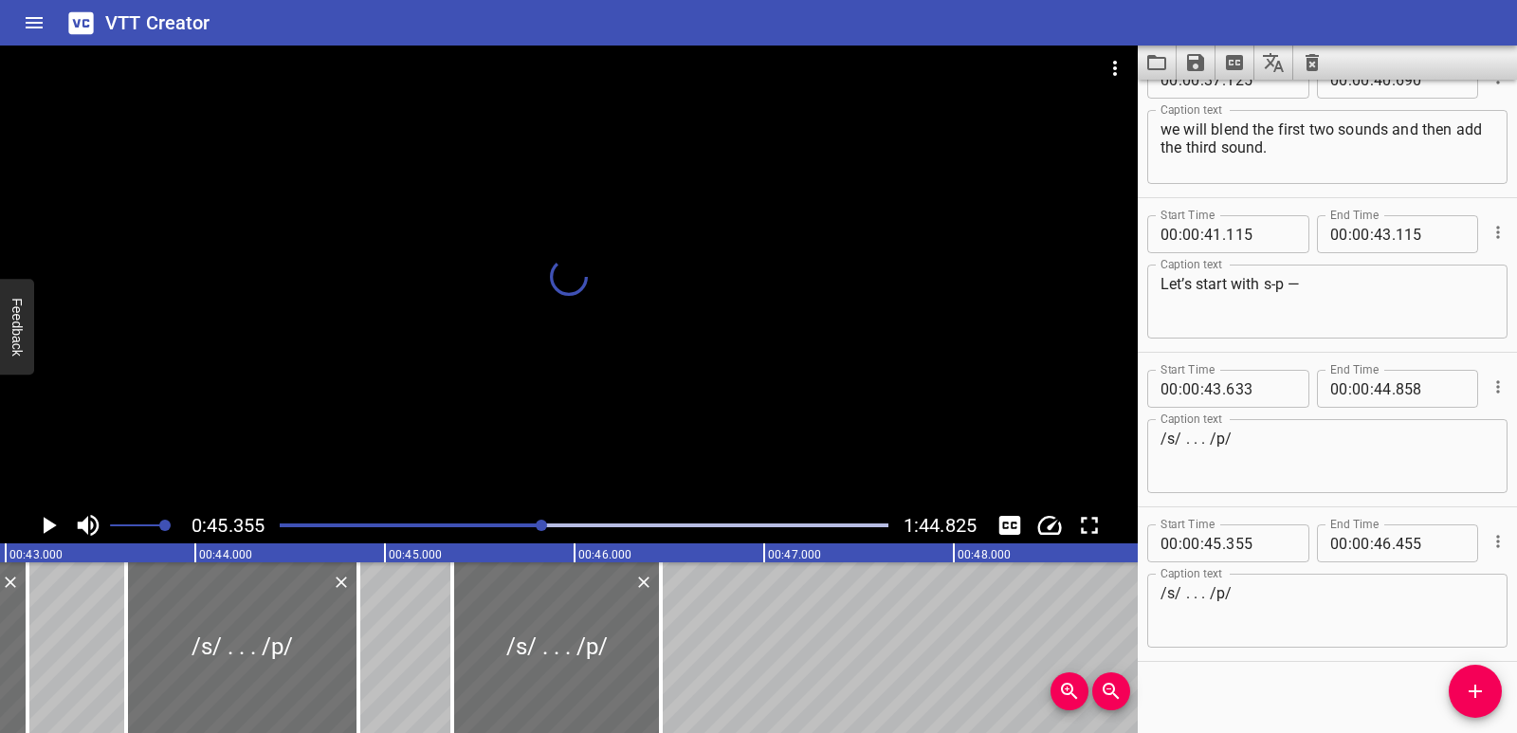
scroll to position [1445, 0]
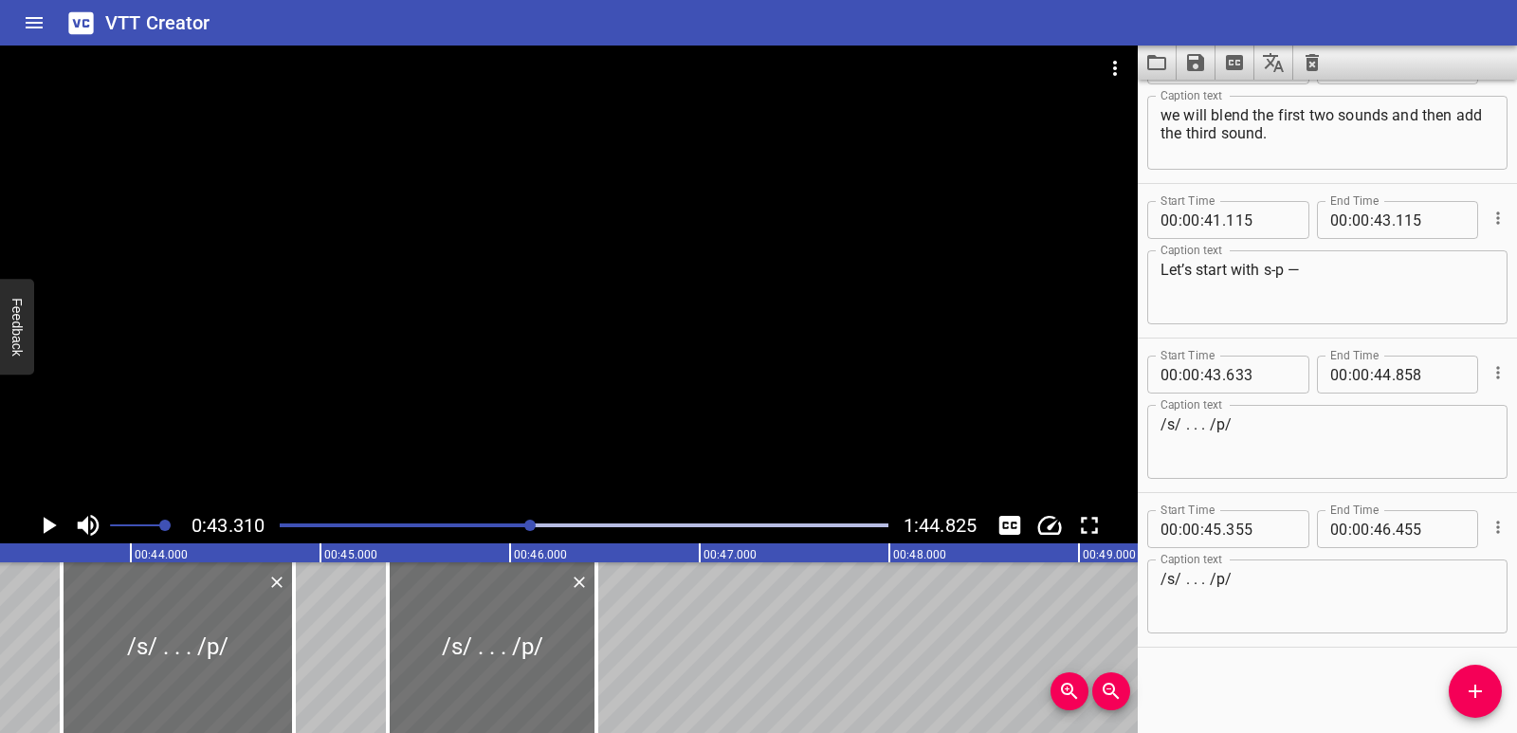
click at [52, 528] on icon "Play/Pause" at bounding box center [50, 525] width 13 height 17
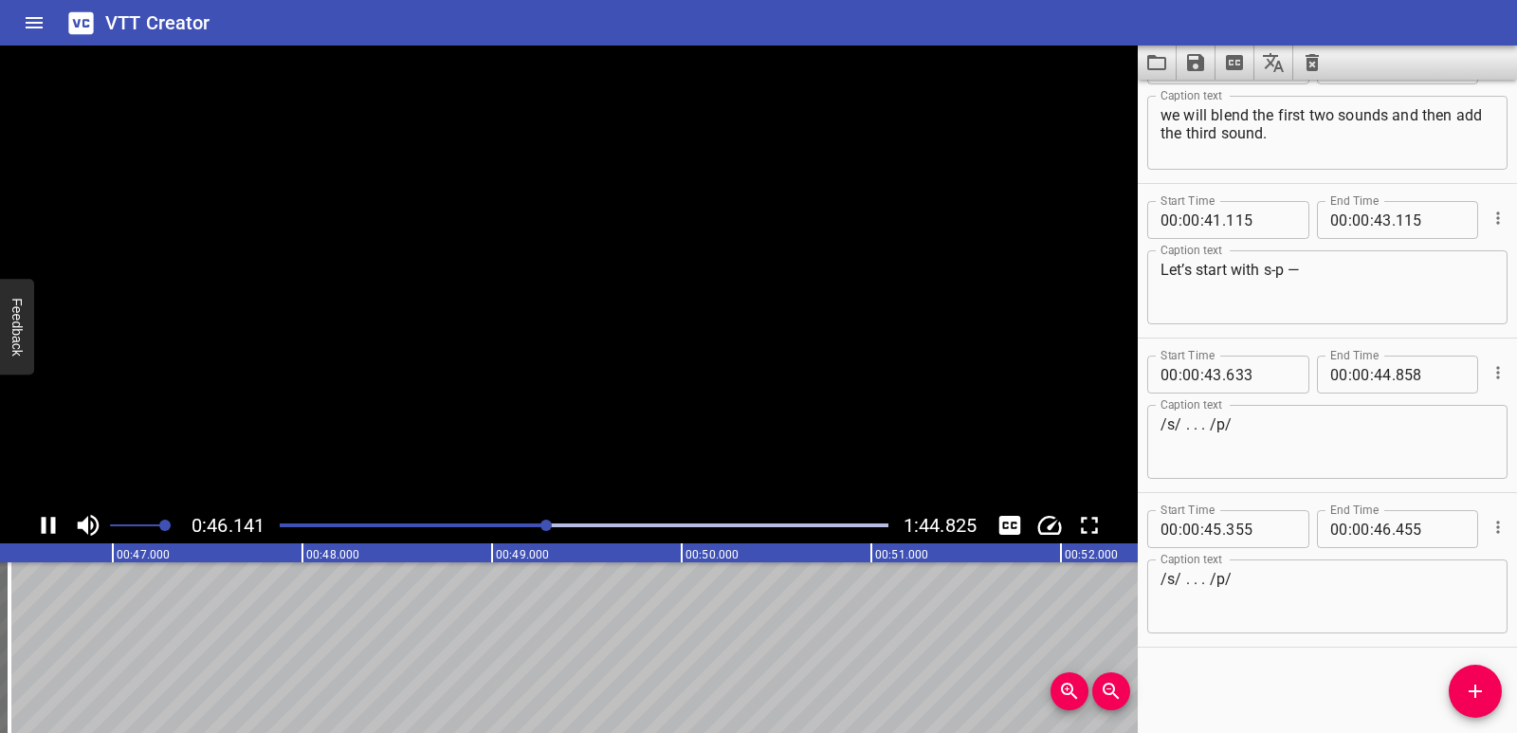
click at [52, 528] on icon "Play/Pause" at bounding box center [49, 525] width 14 height 17
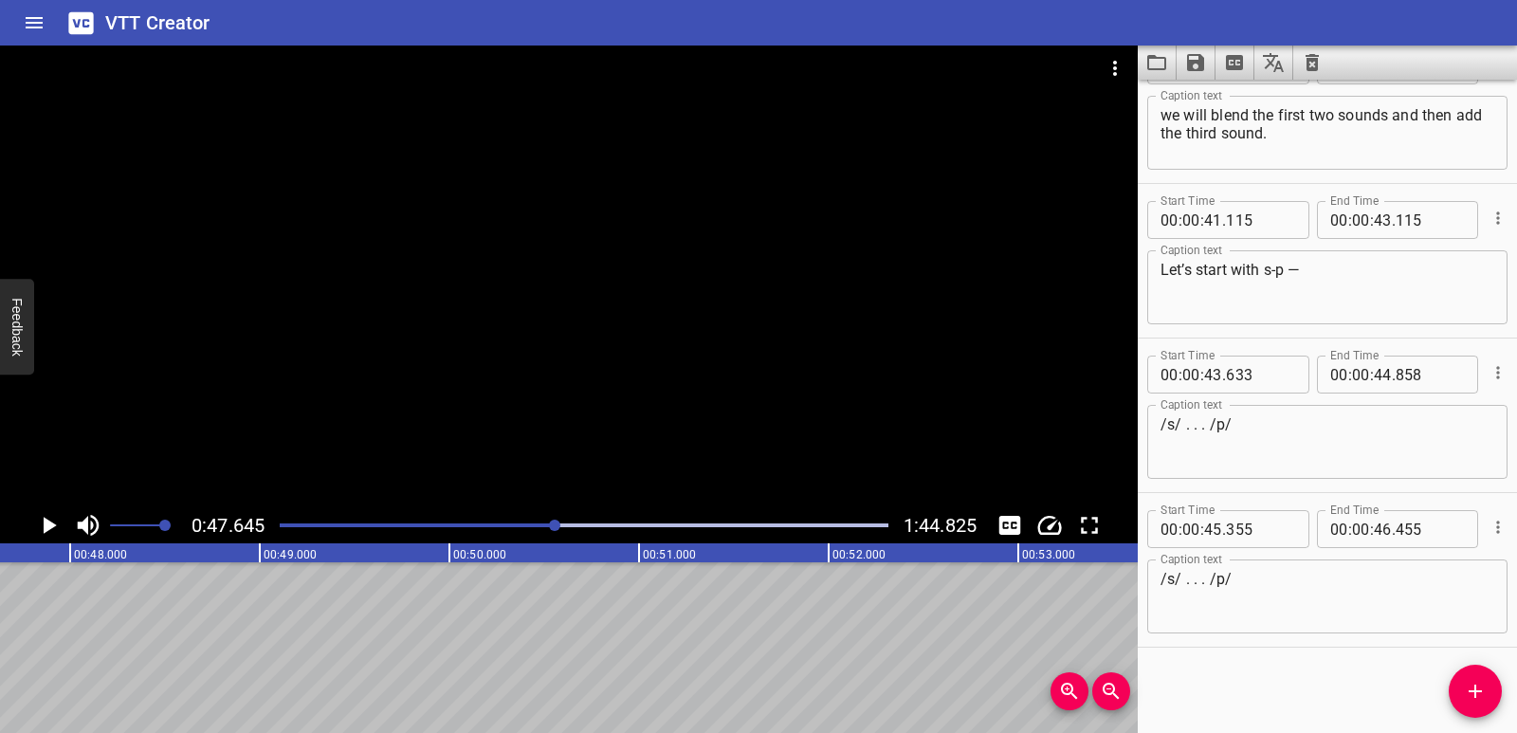
scroll to position [0, 9036]
drag, startPoint x: 1480, startPoint y: 695, endPoint x: 1425, endPoint y: 669, distance: 61.1
click at [1481, 697] on icon "Add Cue" at bounding box center [1475, 691] width 23 height 23
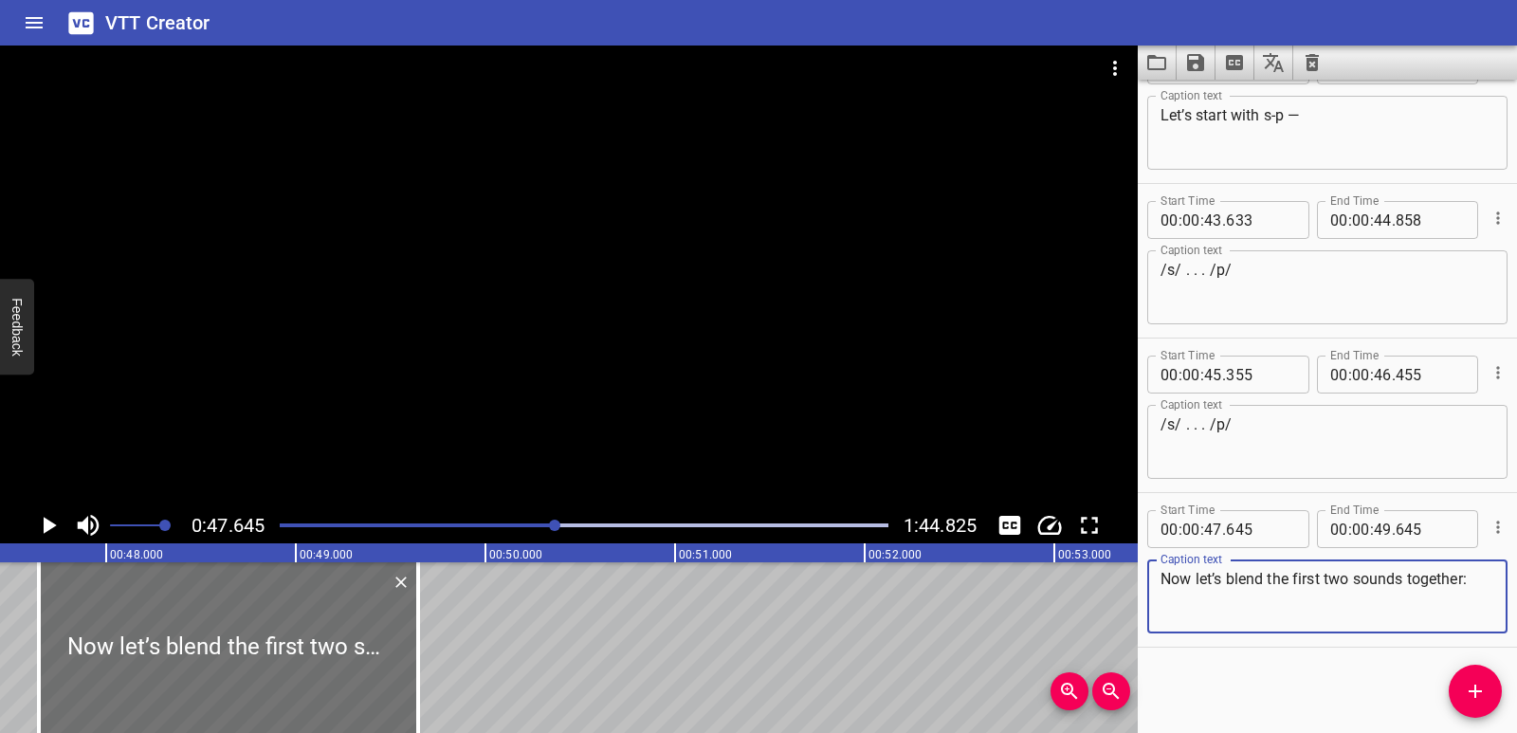
scroll to position [0, 8899]
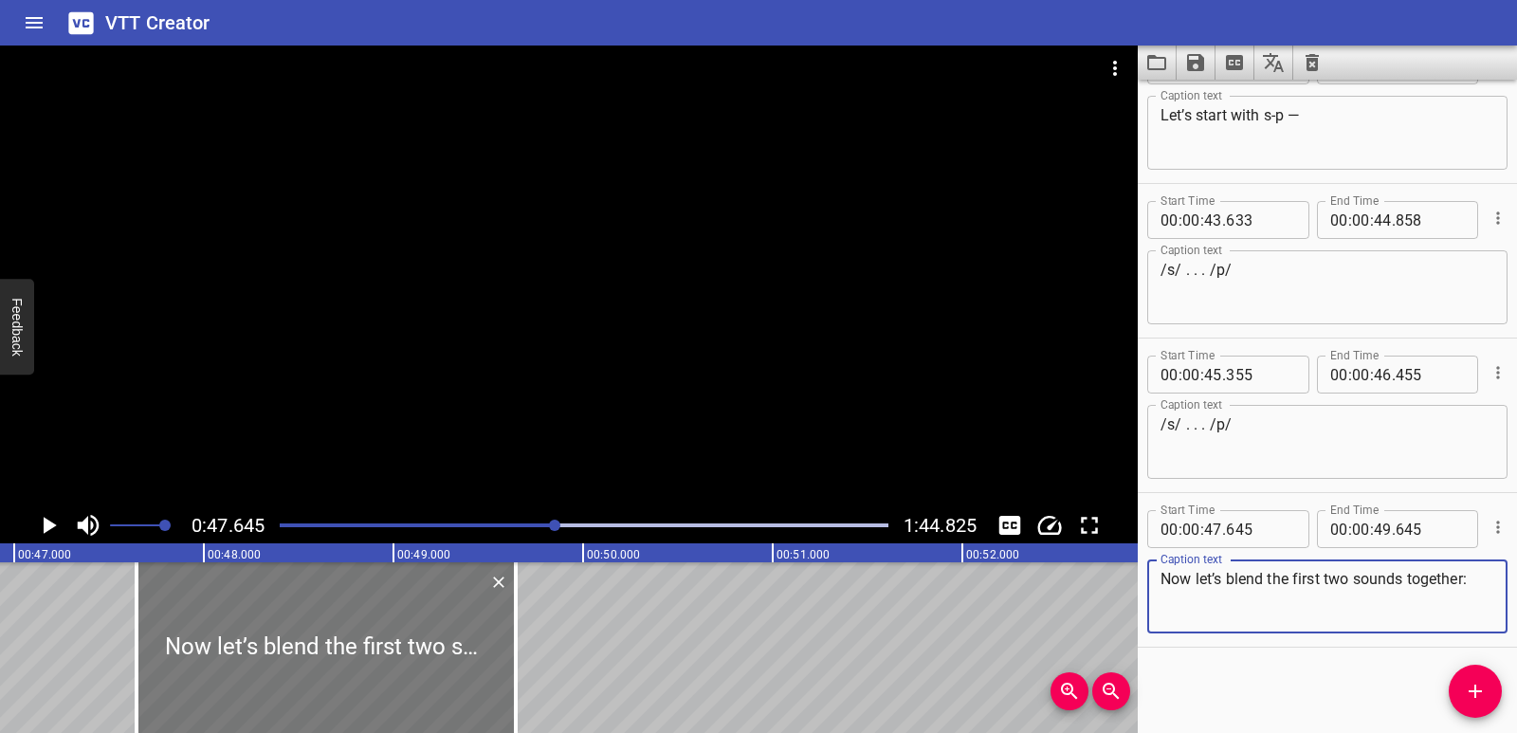
type textarea "Now let’s blend the first two sounds together:"
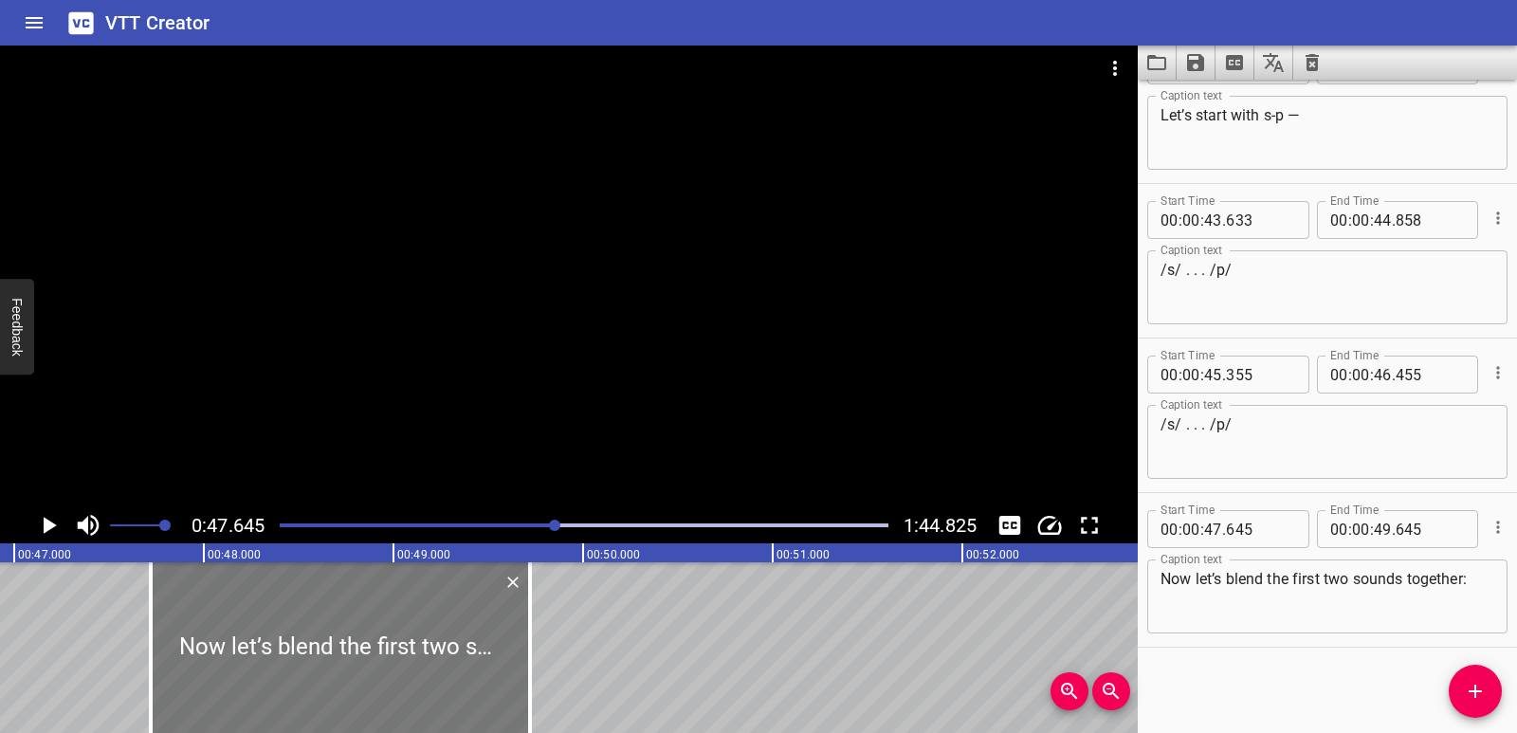
drag, startPoint x: 467, startPoint y: 668, endPoint x: 482, endPoint y: 667, distance: 14.3
click at [482, 667] on div at bounding box center [340, 647] width 379 height 171
type input "720"
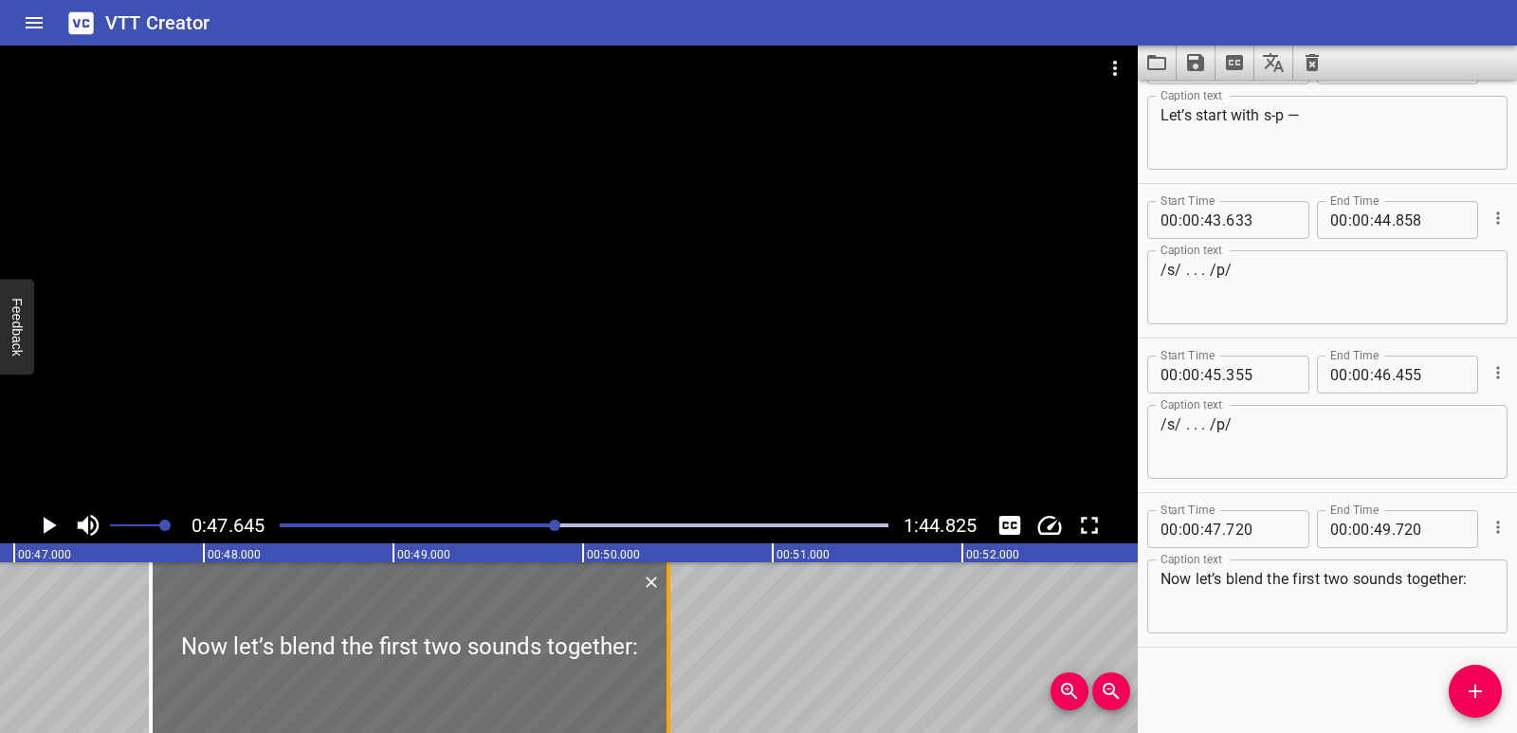
drag, startPoint x: 531, startPoint y: 653, endPoint x: 669, endPoint y: 652, distance: 138.4
click at [669, 652] on div at bounding box center [669, 647] width 4 height 171
type input "50"
type input "450"
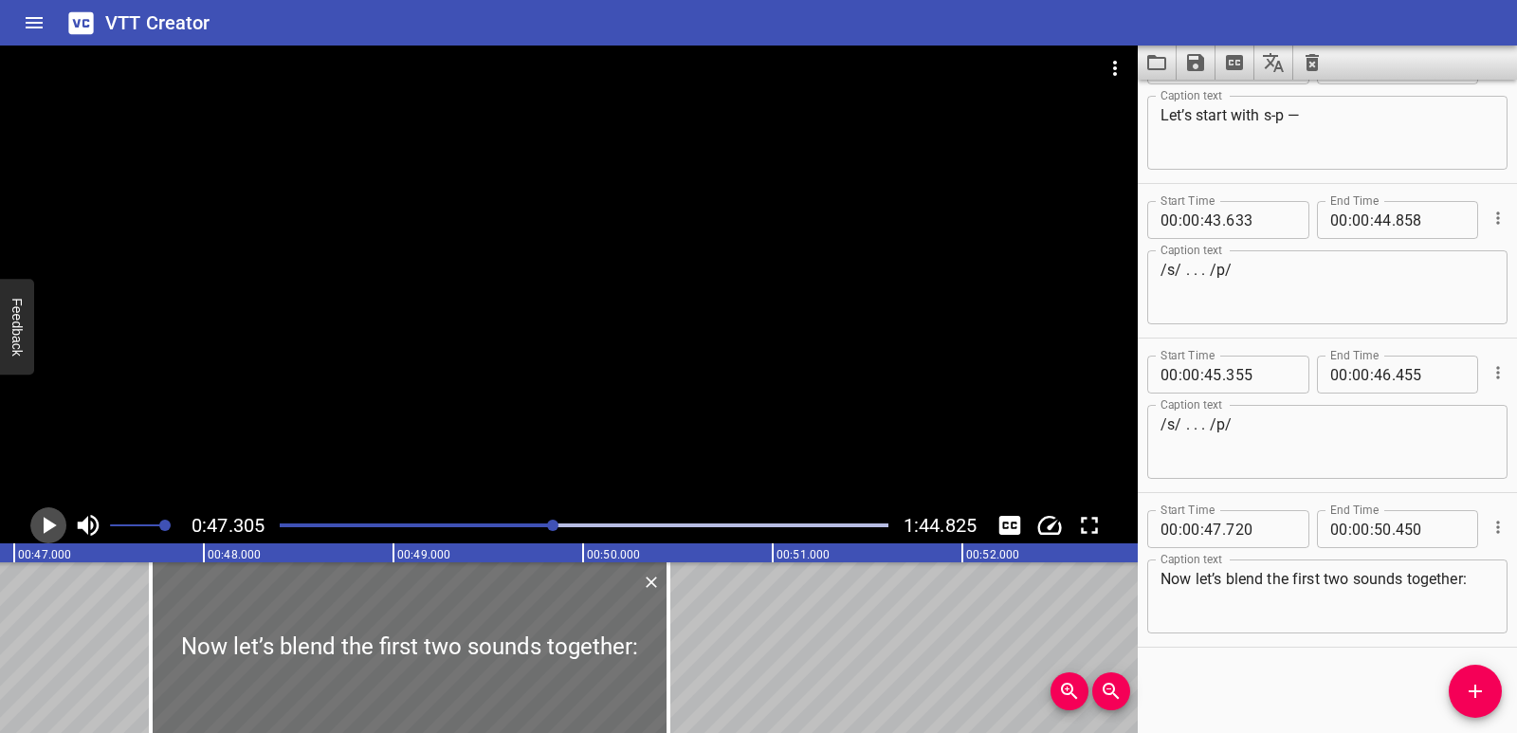
click at [46, 528] on icon "Play/Pause" at bounding box center [50, 525] width 13 height 17
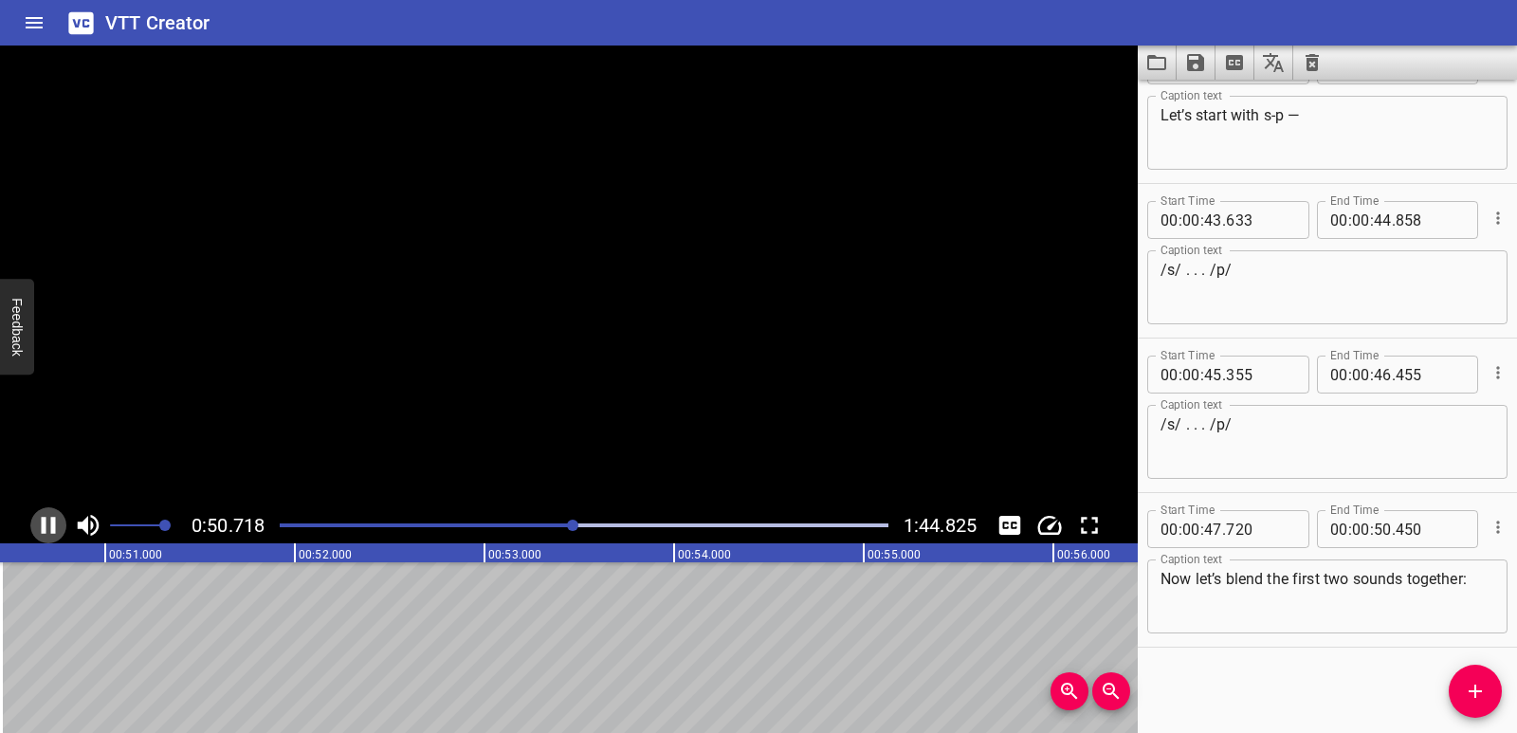
scroll to position [0, 9636]
click at [46, 528] on icon "Play/Pause" at bounding box center [48, 525] width 28 height 28
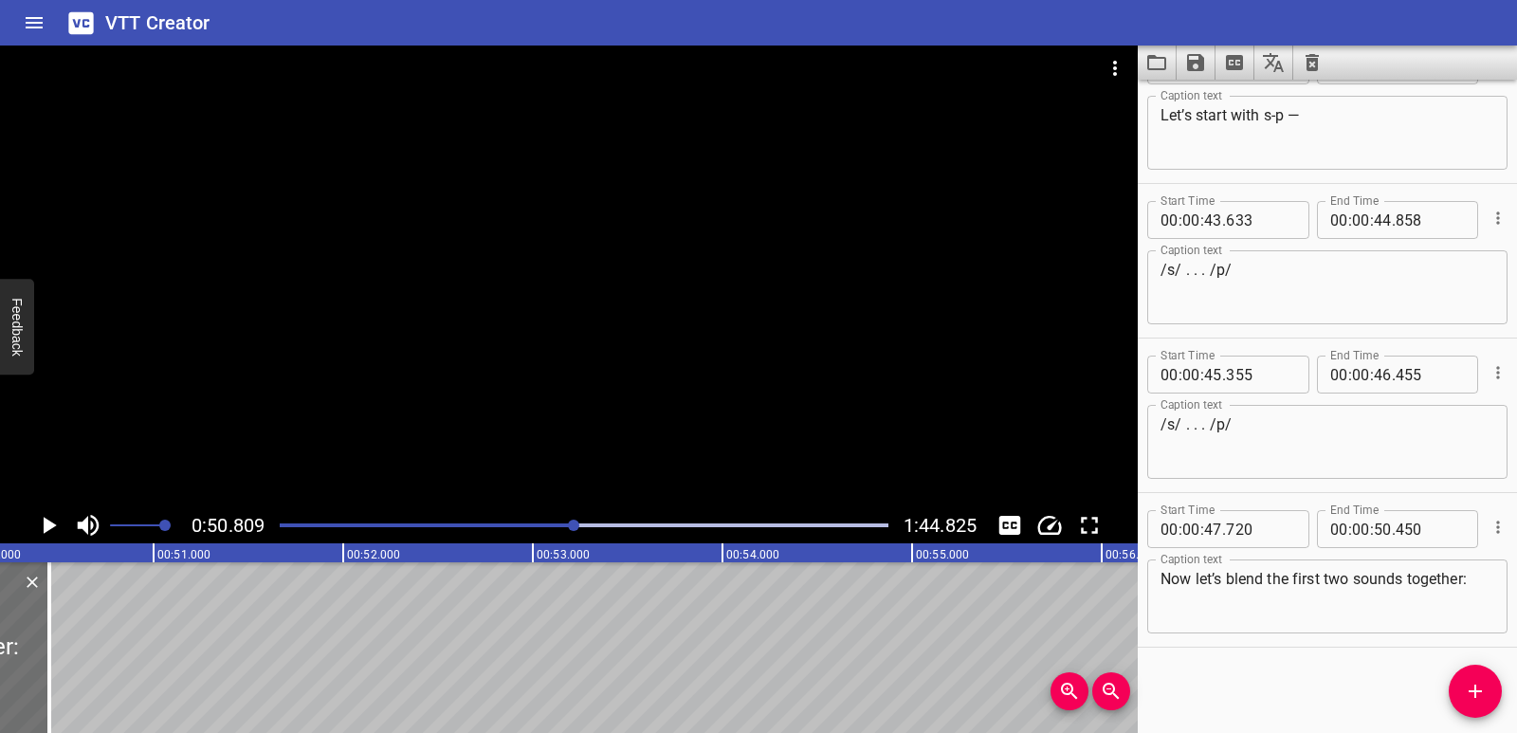
scroll to position [0, 9480]
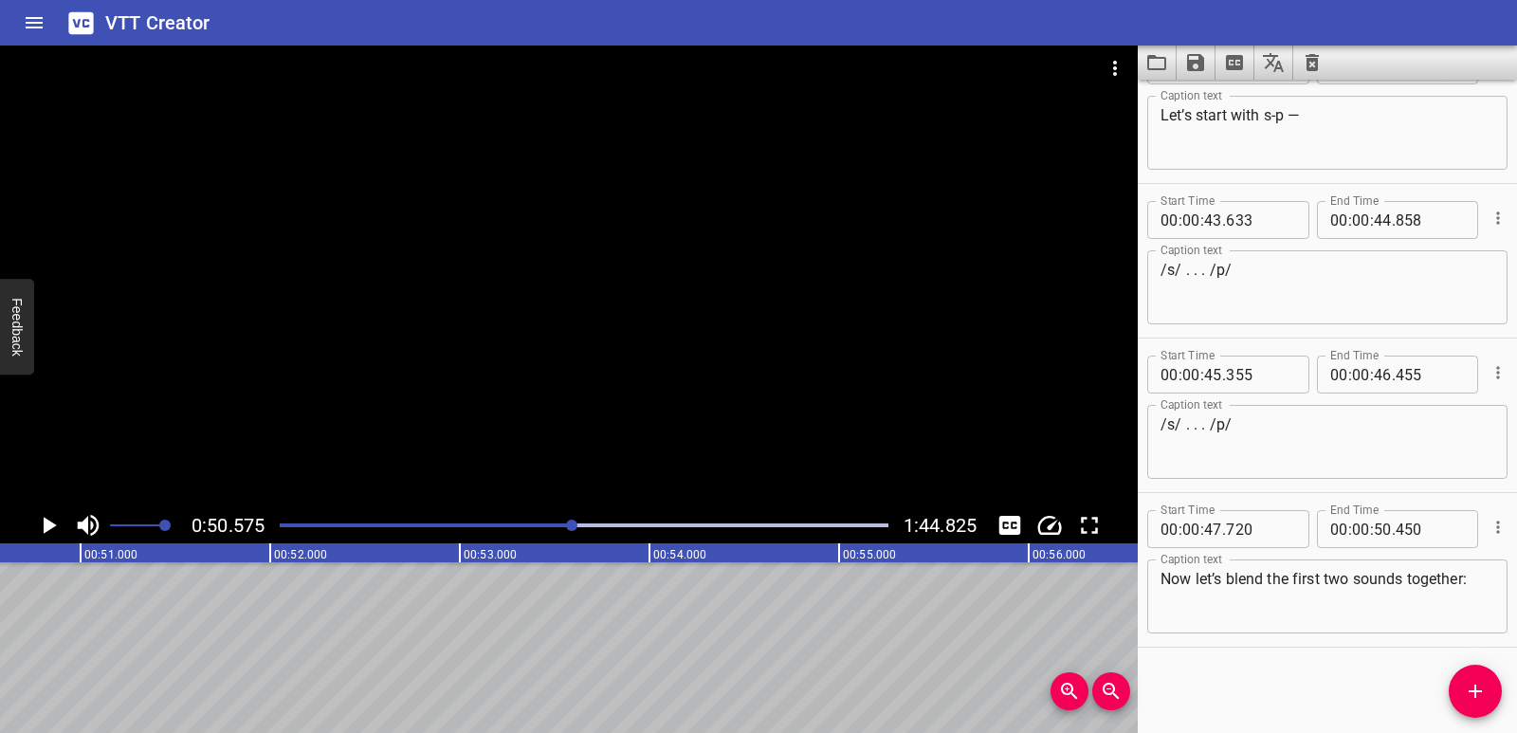
drag, startPoint x: 1469, startPoint y: 693, endPoint x: 1399, endPoint y: 672, distance: 73.2
click at [1469, 695] on icon "Add Cue" at bounding box center [1475, 691] width 23 height 23
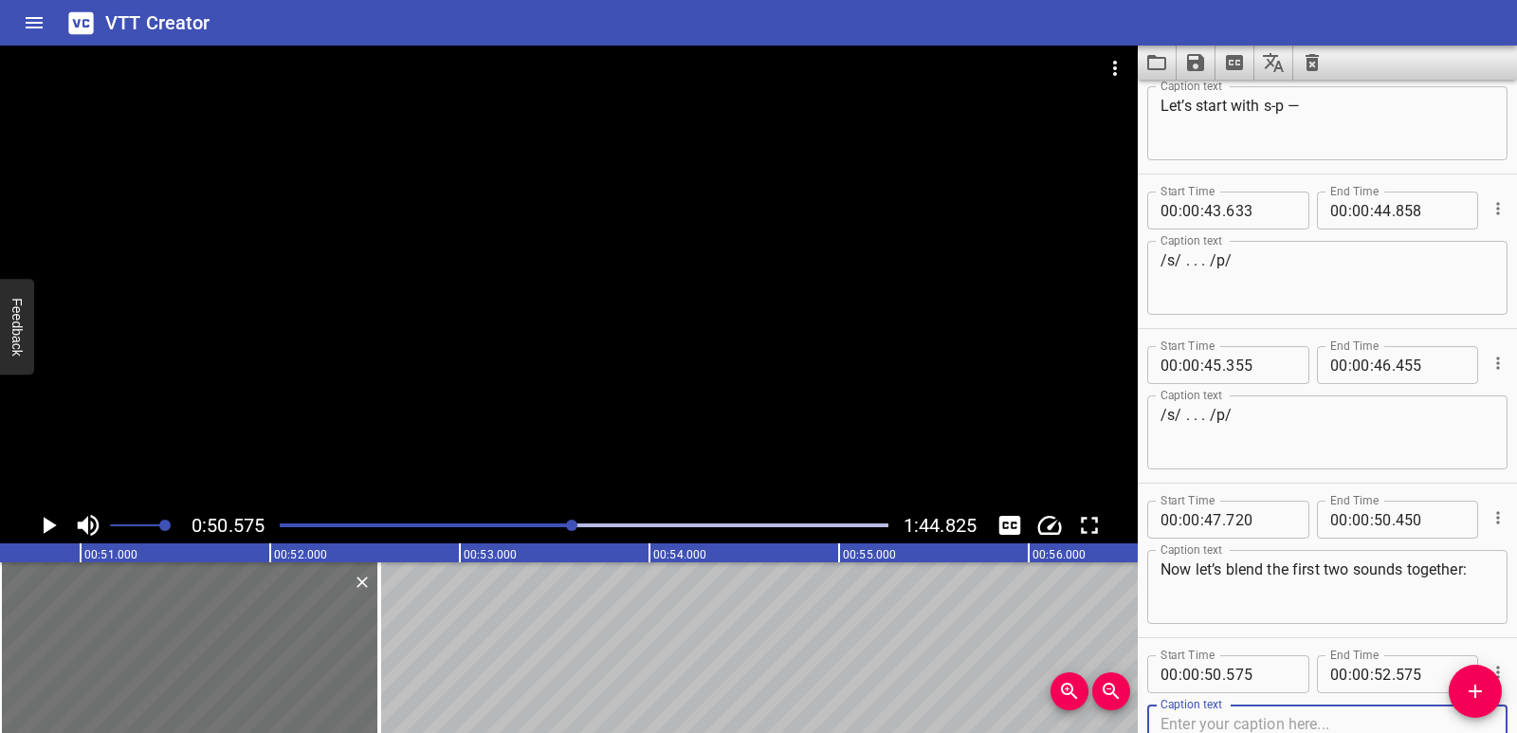
scroll to position [1754, 0]
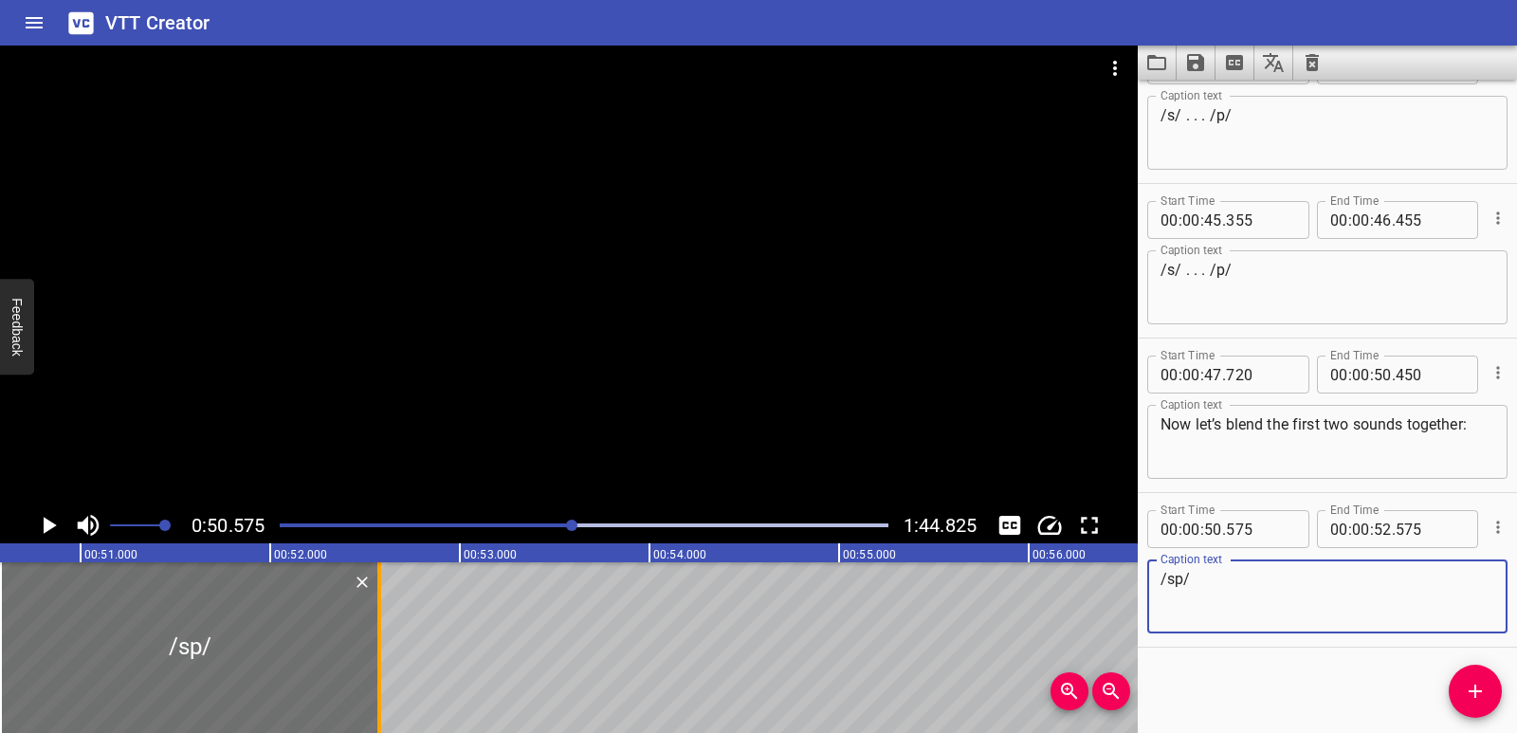
type textarea "/sp/"
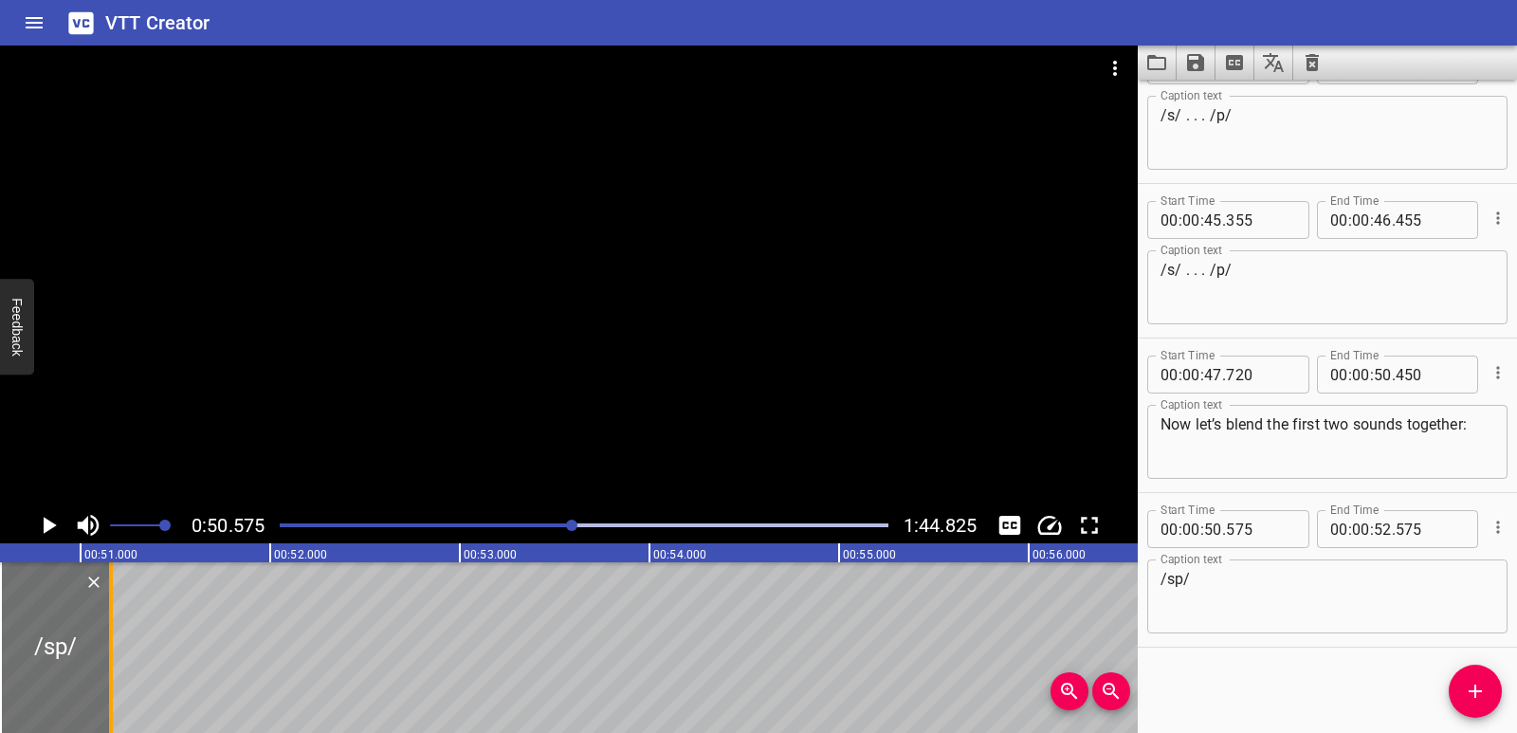
drag, startPoint x: 376, startPoint y: 653, endPoint x: 108, endPoint y: 649, distance: 268.4
click at [108, 649] on div at bounding box center [110, 647] width 19 height 171
type input "51"
type input "160"
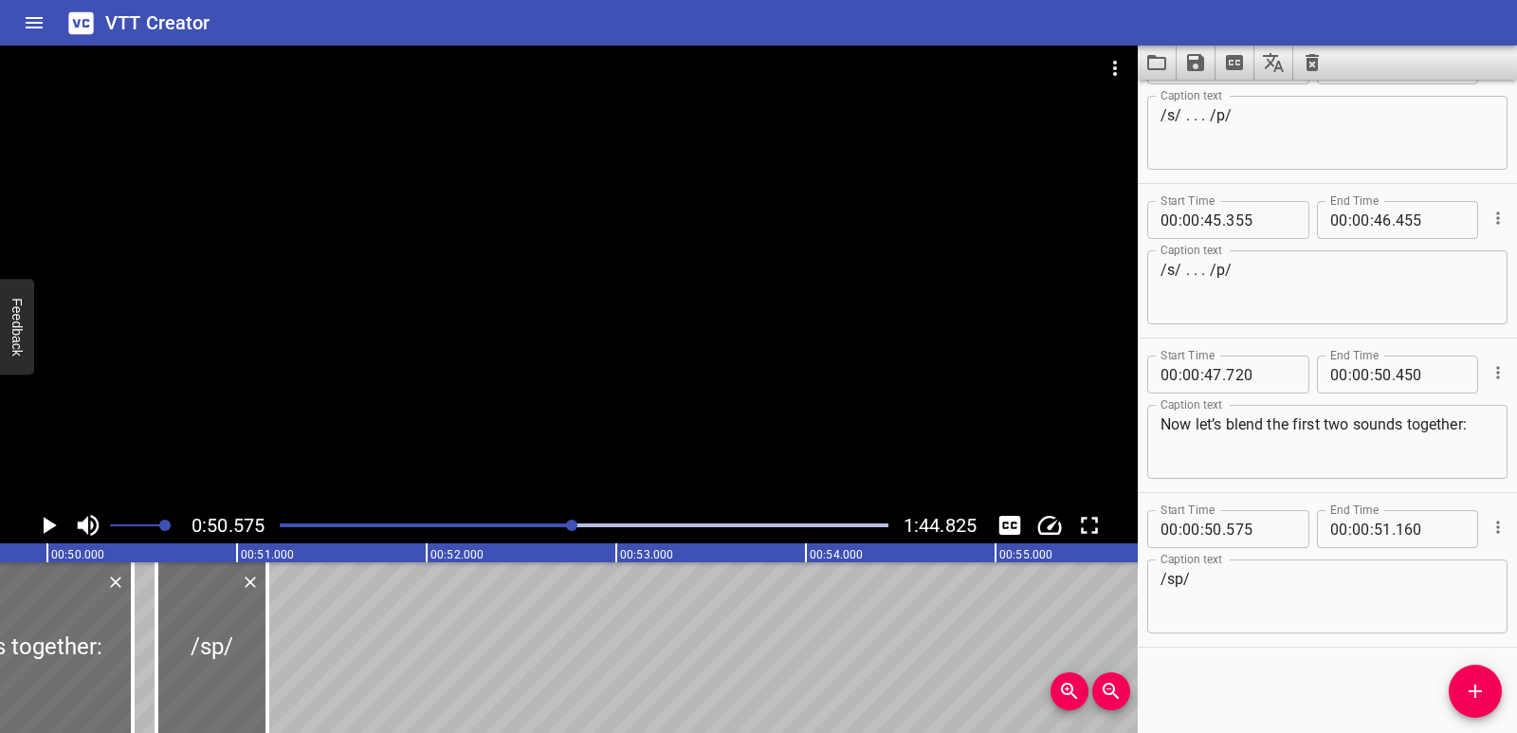
scroll to position [0, 9338]
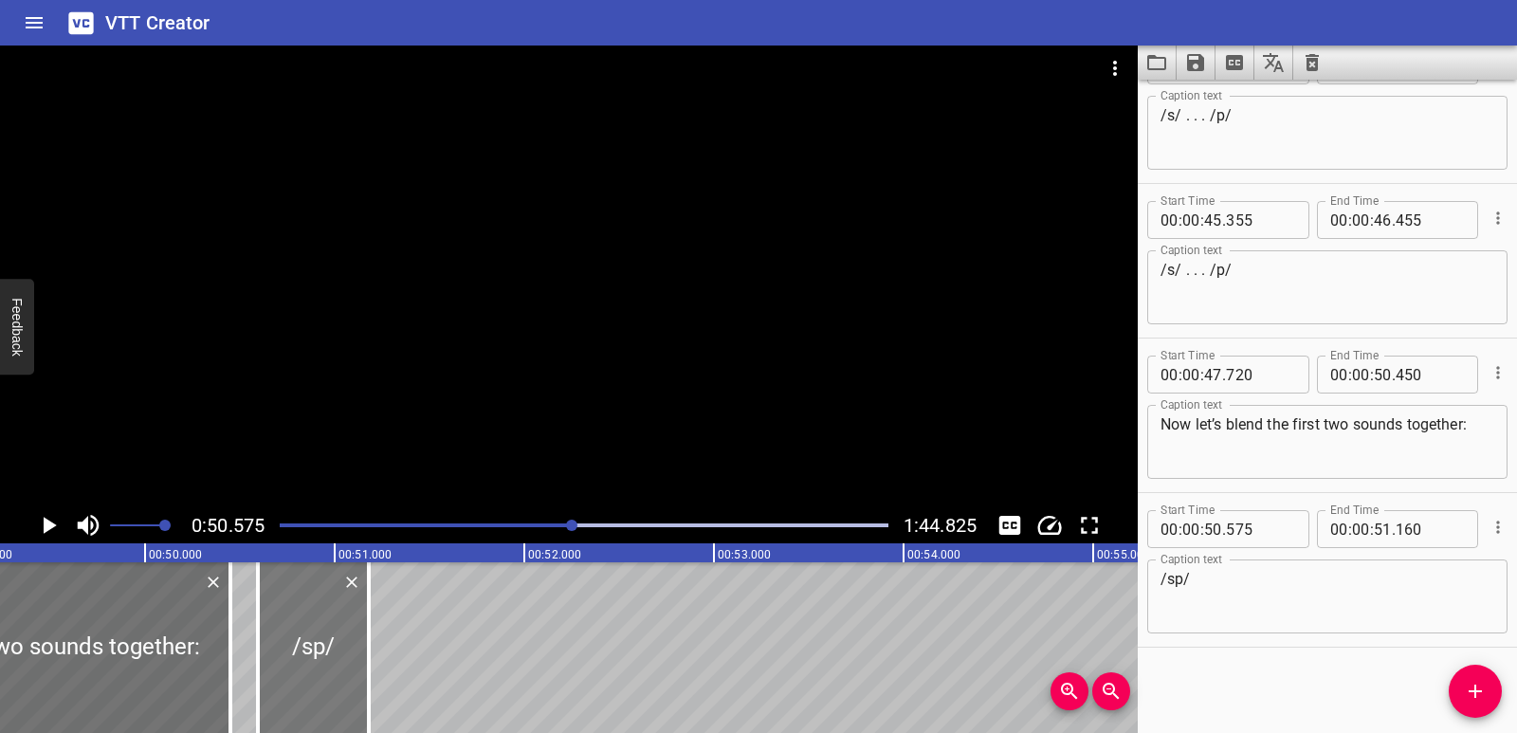
click at [279, 653] on div at bounding box center [313, 647] width 111 height 171
type input "595"
type input "180"
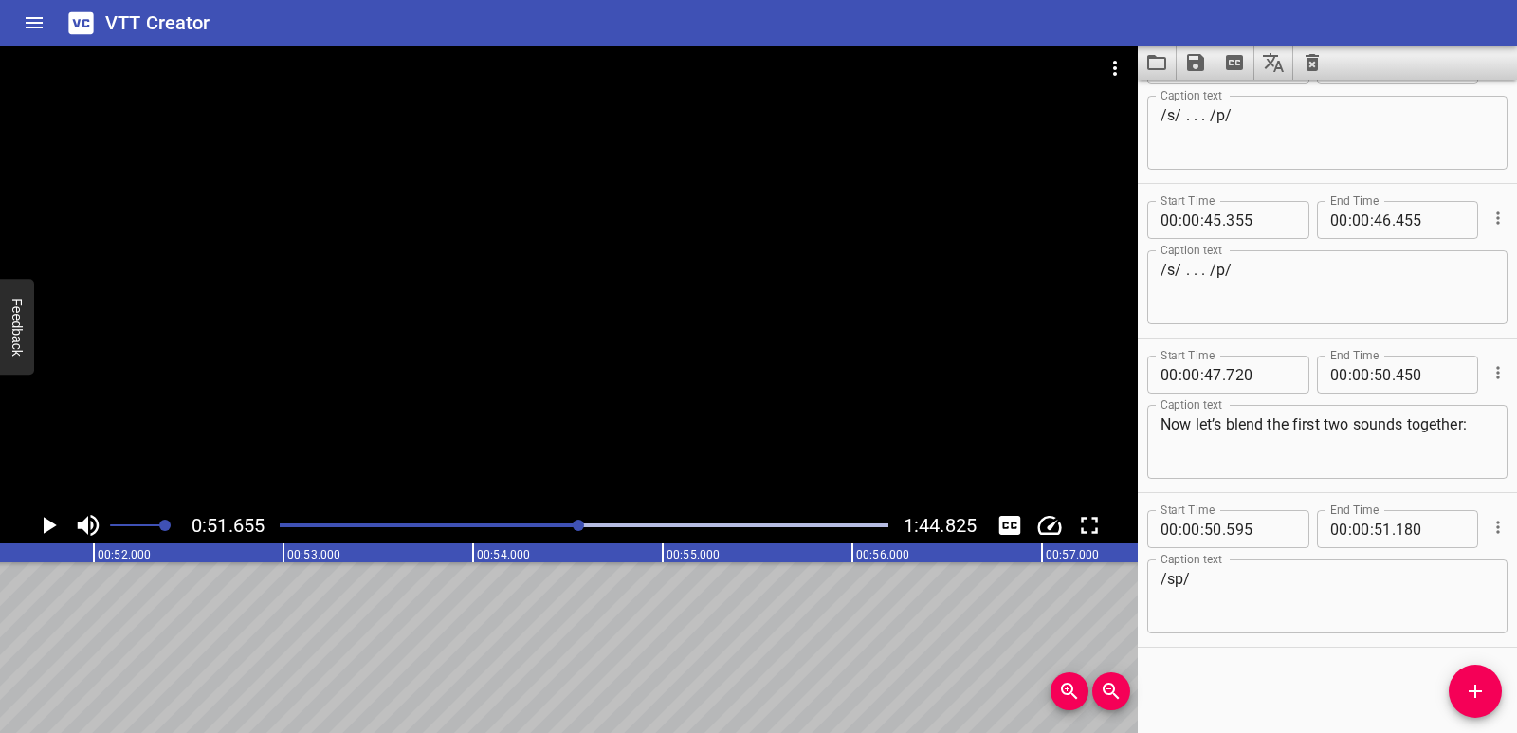
scroll to position [0, 9796]
drag, startPoint x: 1485, startPoint y: 679, endPoint x: 1464, endPoint y: 682, distance: 21.1
click at [1485, 681] on button "Add Cue" at bounding box center [1475, 691] width 53 height 53
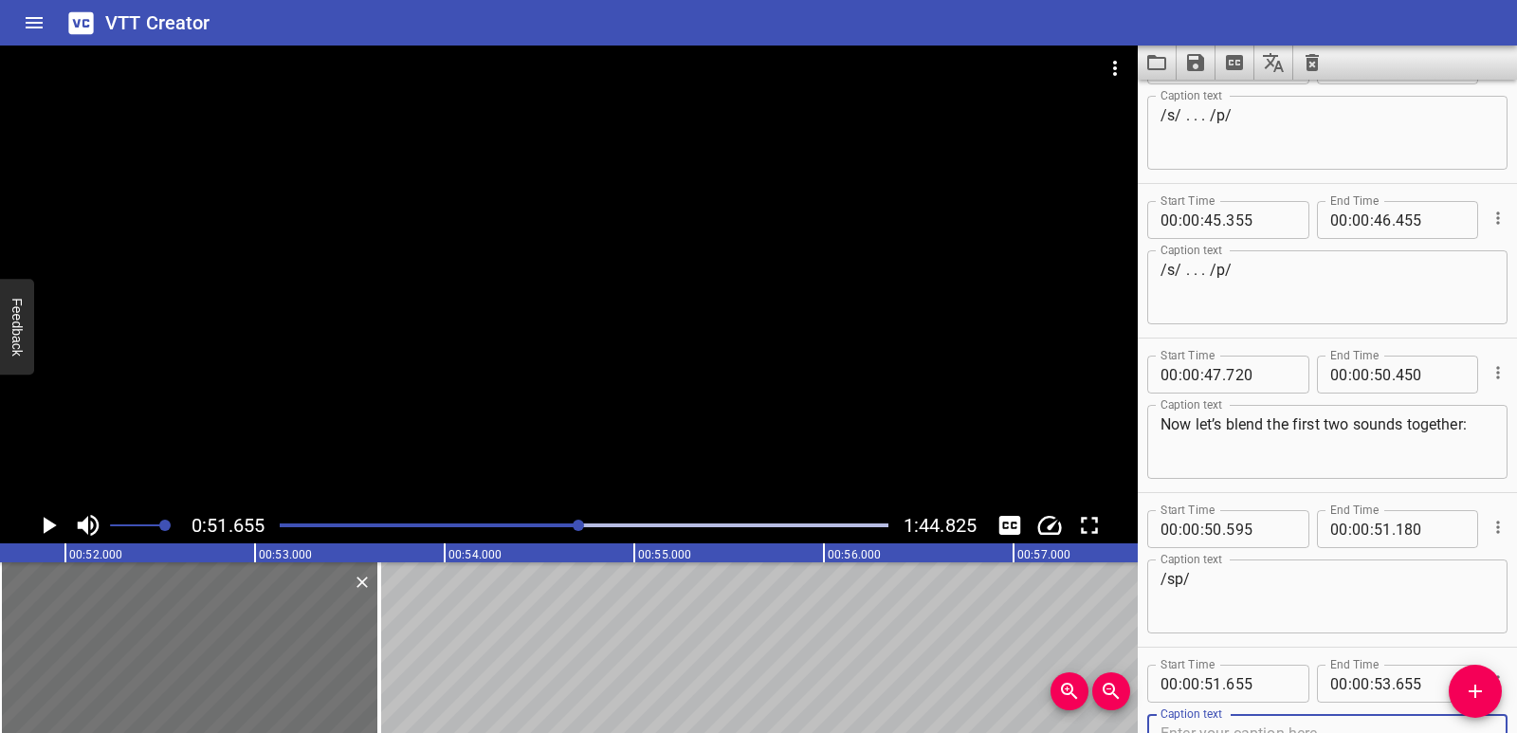
scroll to position [1764, 0]
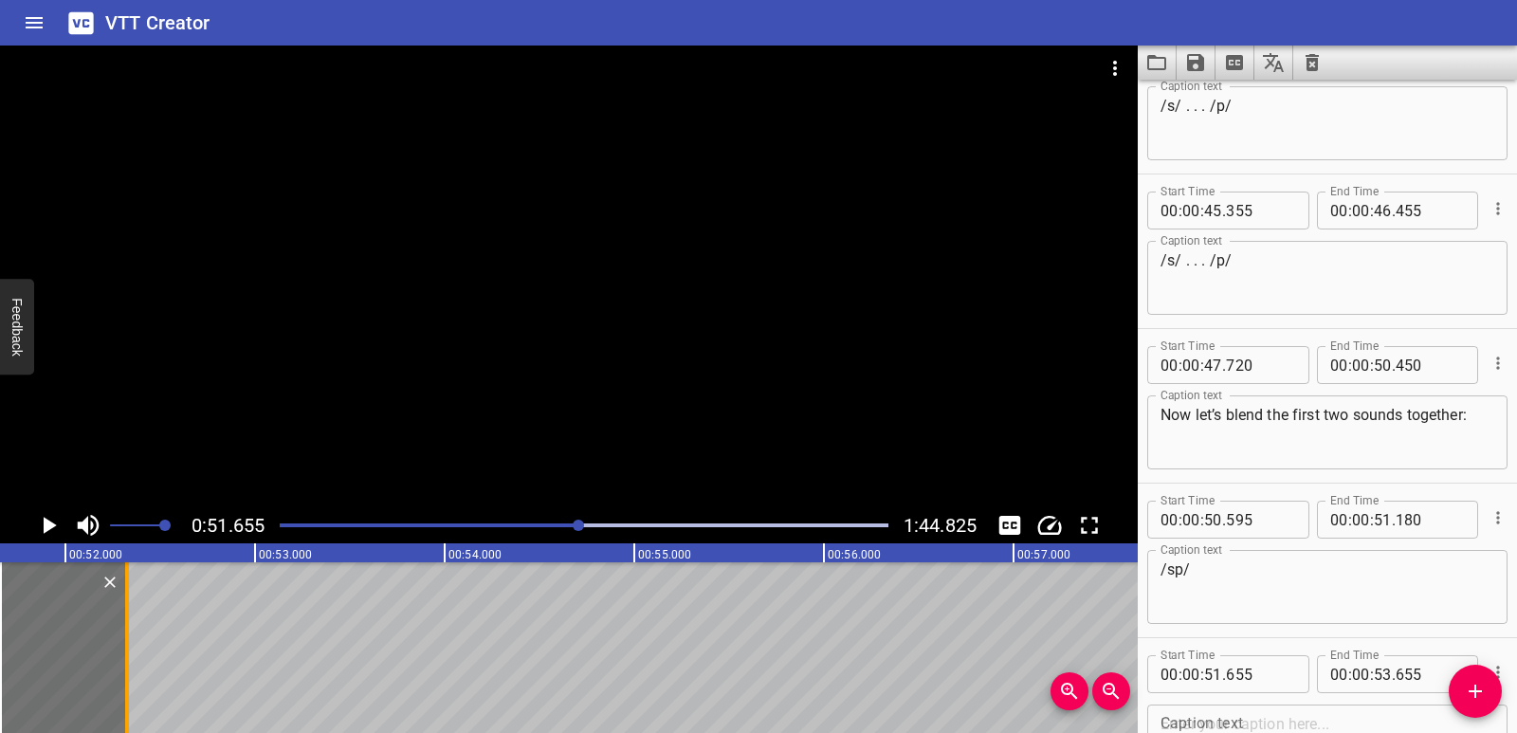
drag, startPoint x: 375, startPoint y: 677, endPoint x: 122, endPoint y: 660, distance: 252.8
click at [122, 660] on div at bounding box center [127, 647] width 19 height 171
type input "52"
type input "325"
drag, startPoint x: 0, startPoint y: 656, endPoint x: 20, endPoint y: 656, distance: 19.9
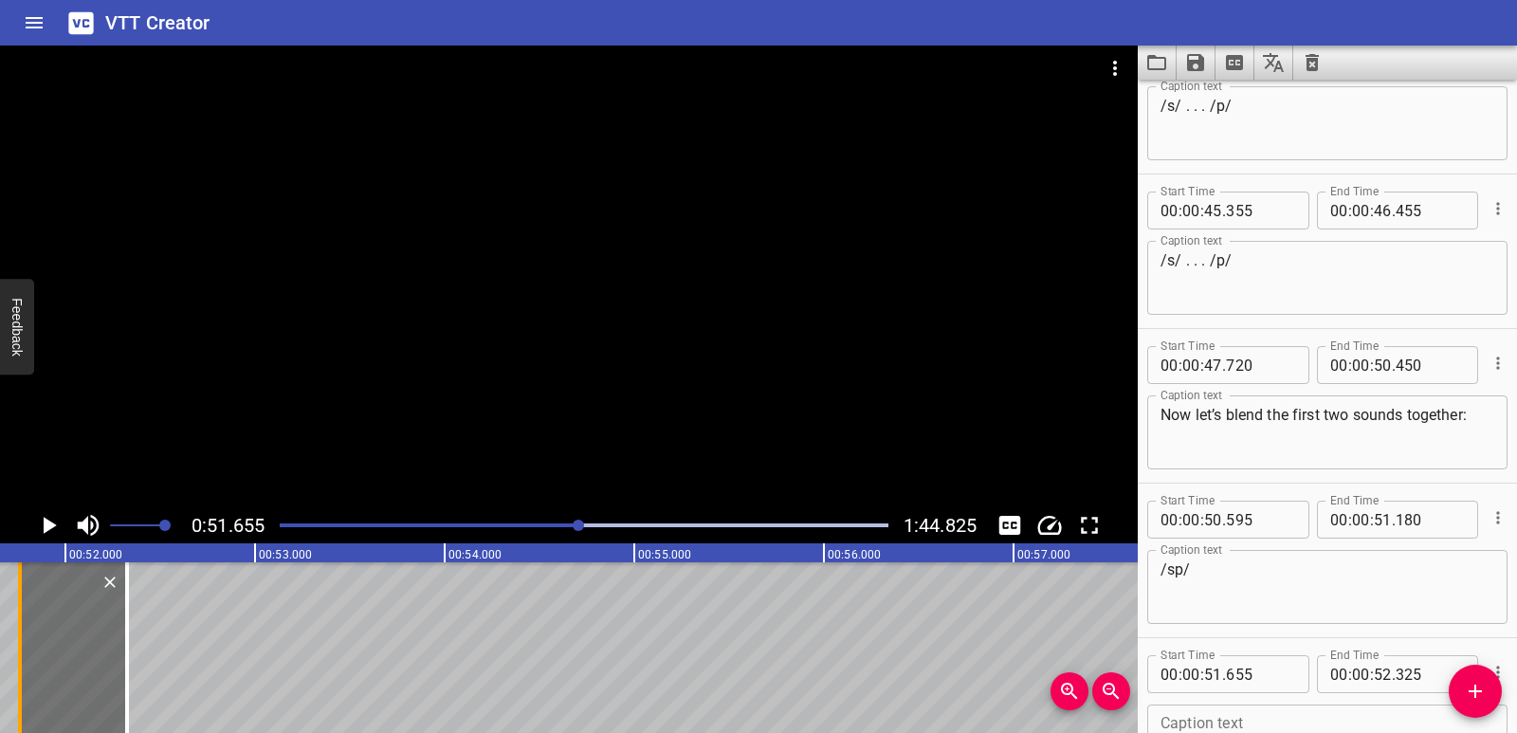
click at [20, 656] on div at bounding box center [20, 647] width 4 height 171
type input "760"
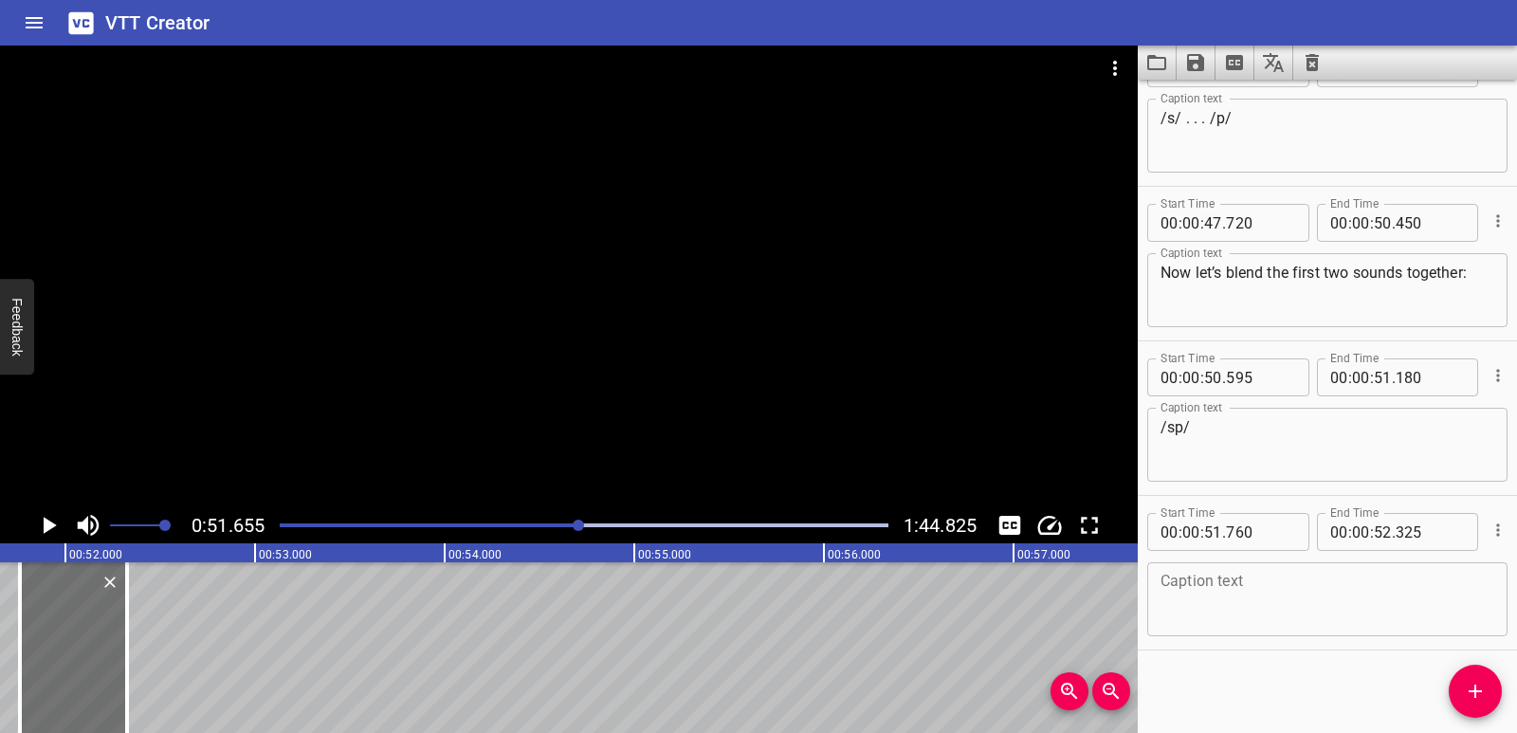
scroll to position [1909, 0]
click at [1199, 589] on textarea at bounding box center [1328, 597] width 334 height 54
paste textarea "/sp/"
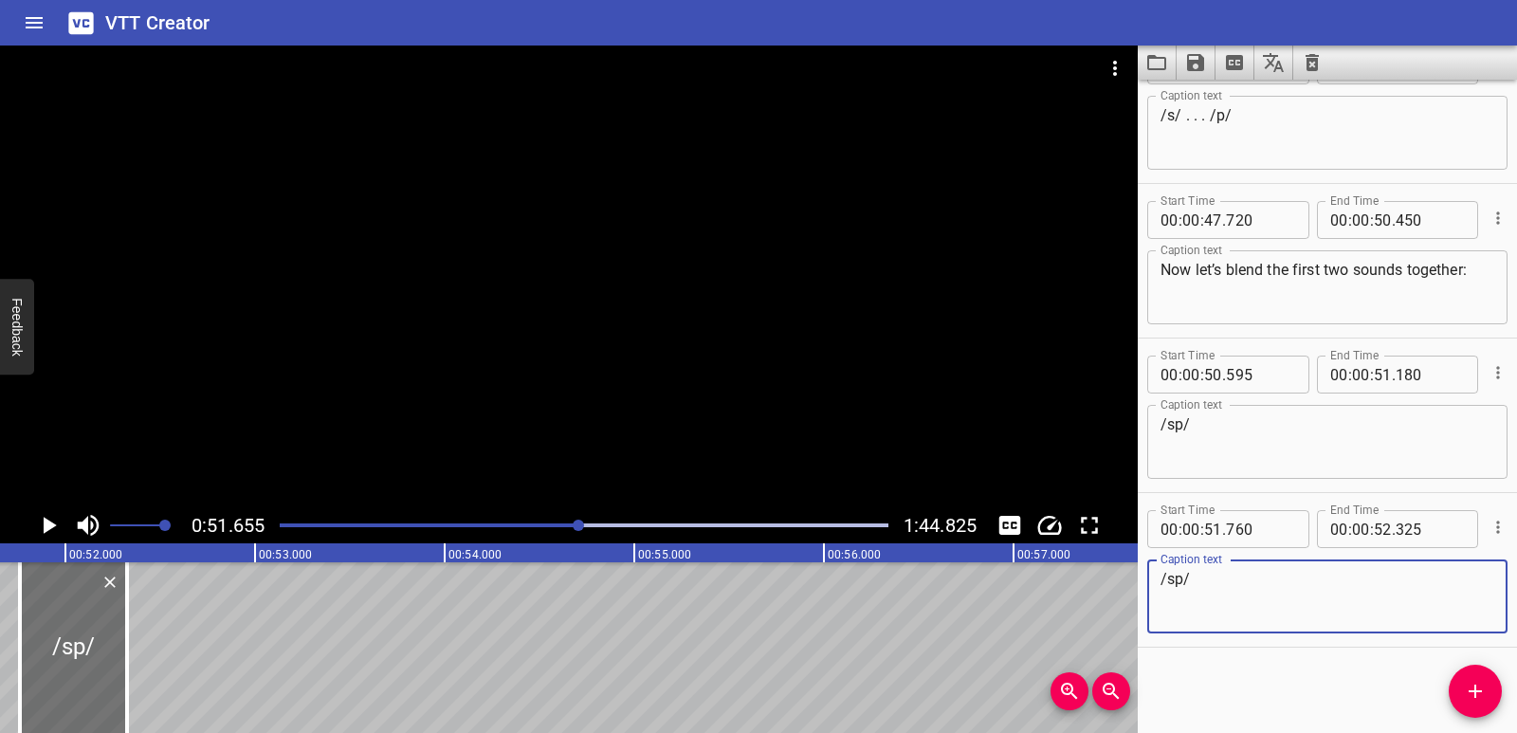
type textarea "/sp/"
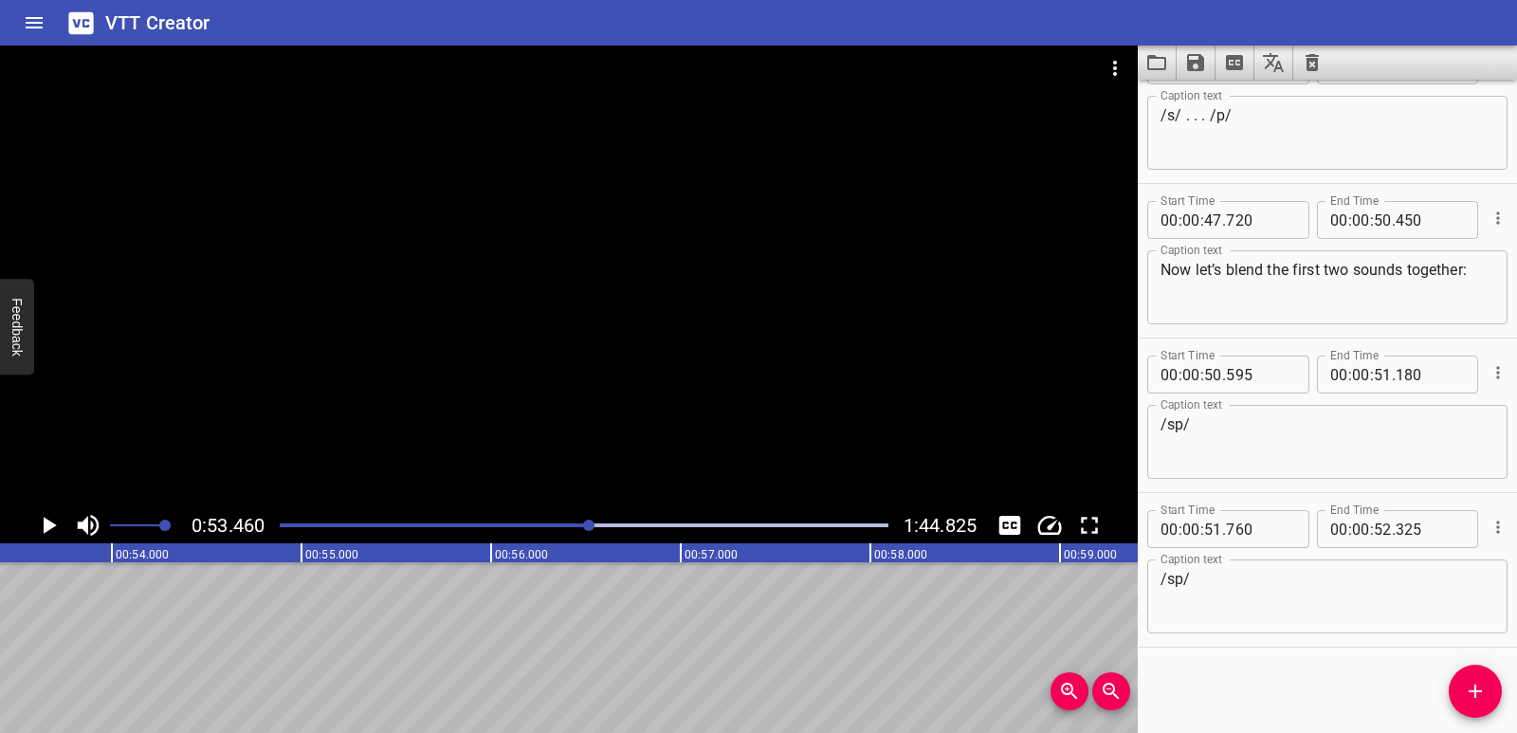
scroll to position [0, 10139]
click at [1479, 694] on icon "Add Cue" at bounding box center [1475, 691] width 23 height 23
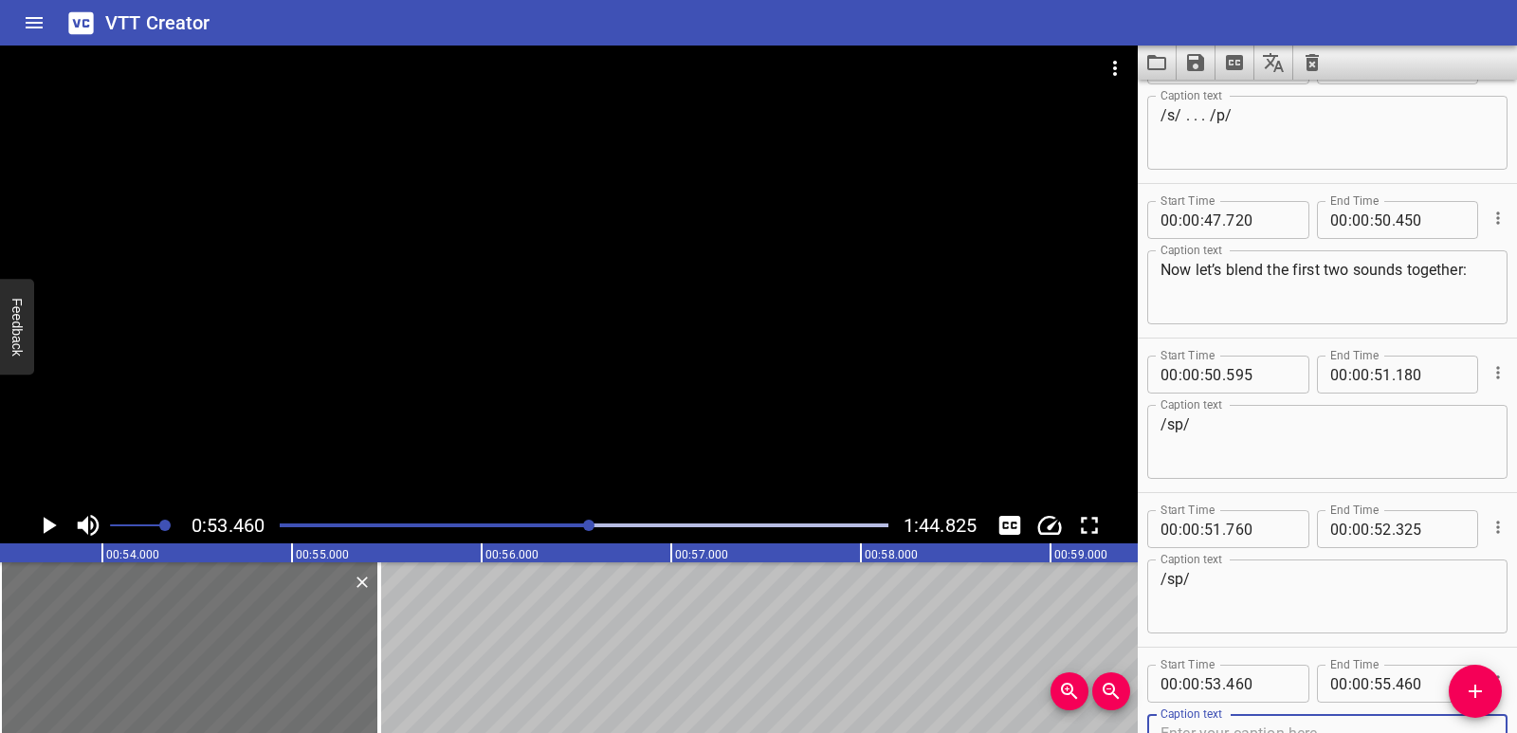
scroll to position [1918, 0]
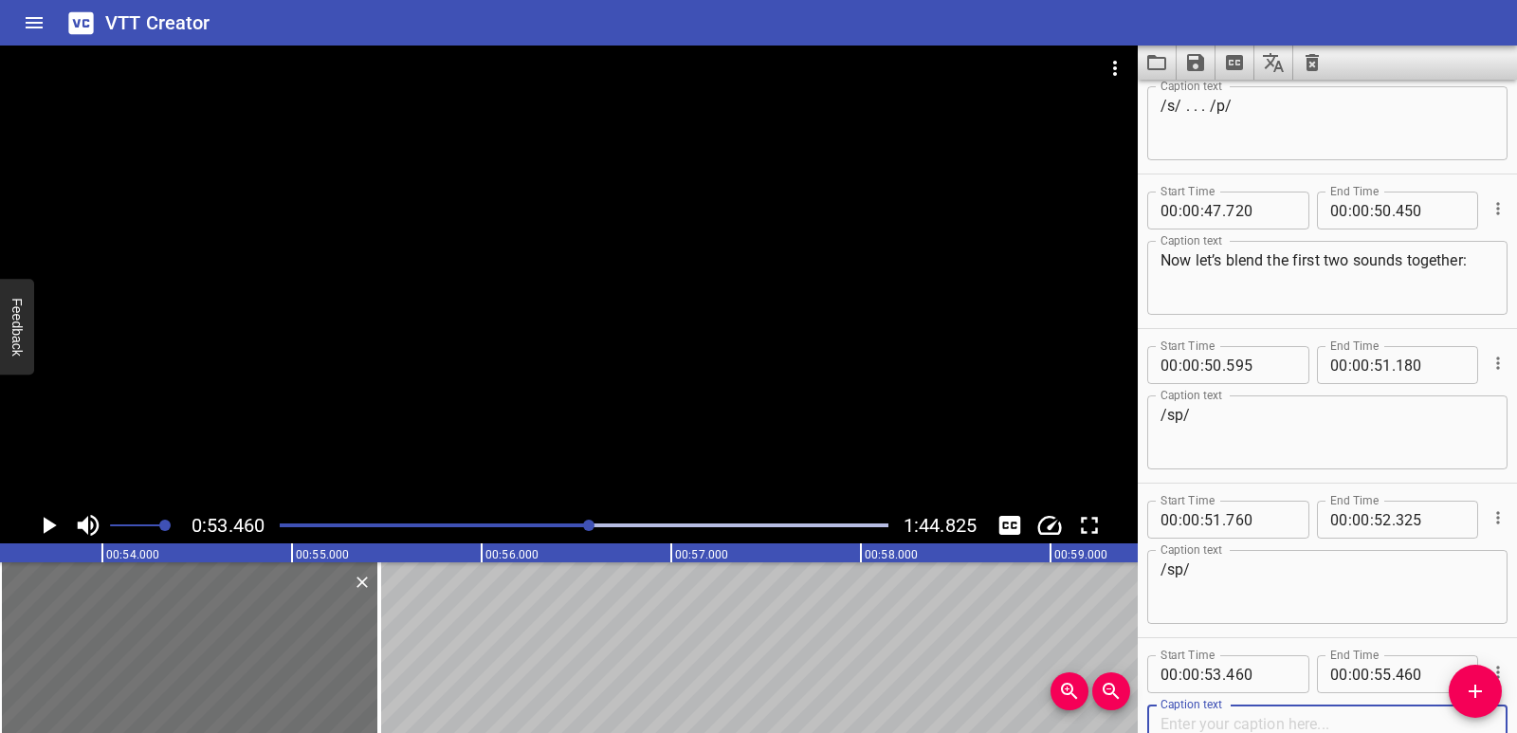
paste textarea "Awesome! Now let’s add that third sound. Like this…"
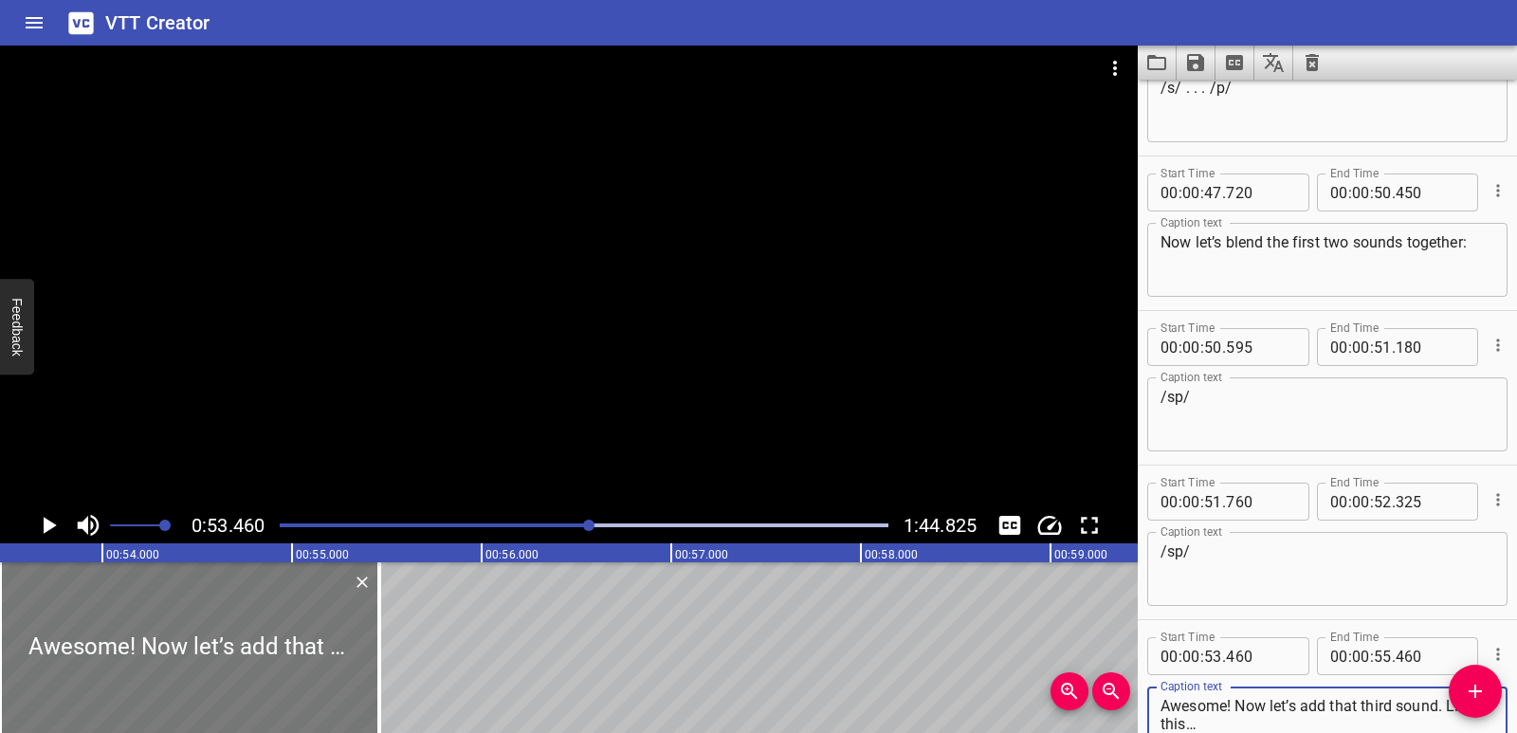
type textarea "Awesome! Now let’s add that third sound. Like this…"
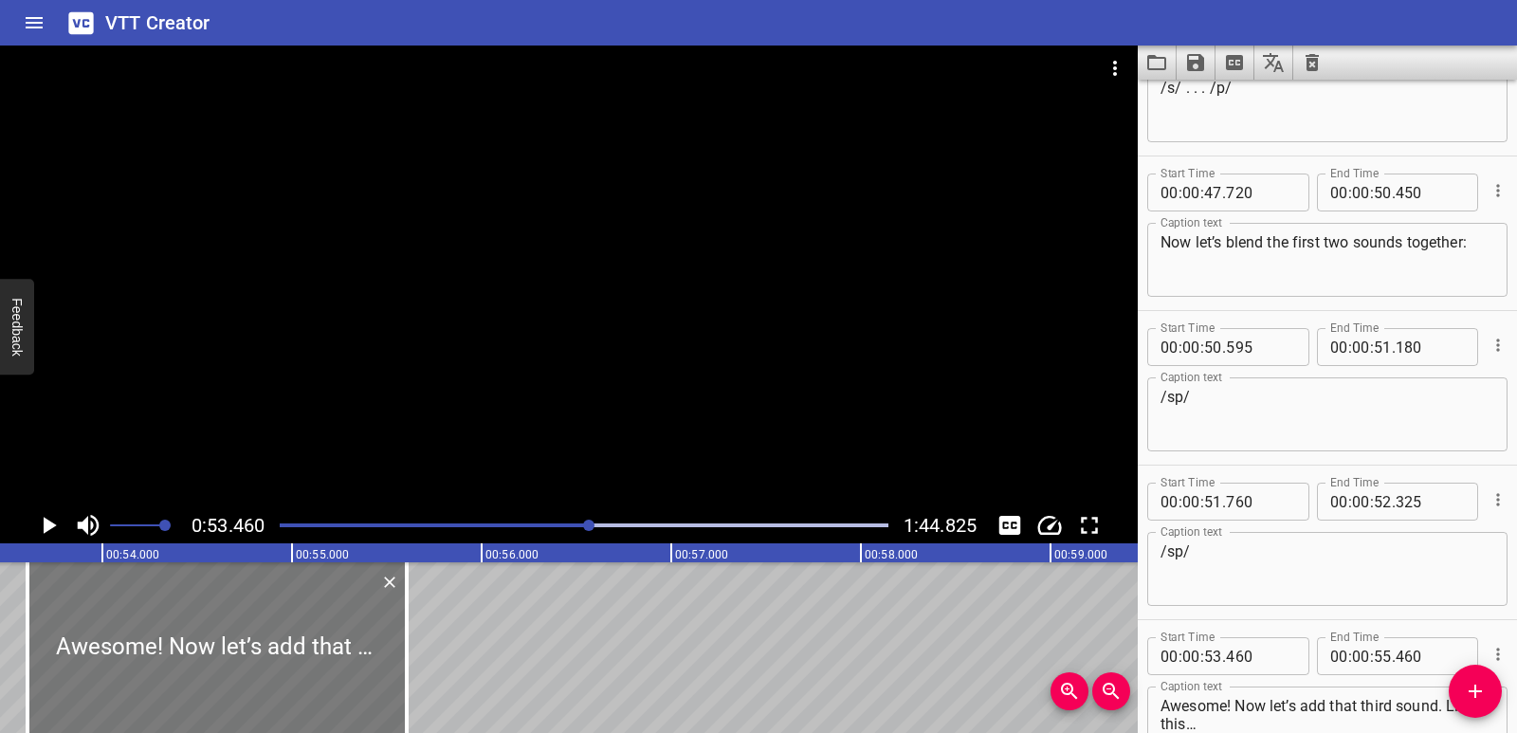
drag, startPoint x: 291, startPoint y: 620, endPoint x: 319, endPoint y: 617, distance: 27.6
click at [319, 617] on div at bounding box center [216, 647] width 379 height 171
type input "605"
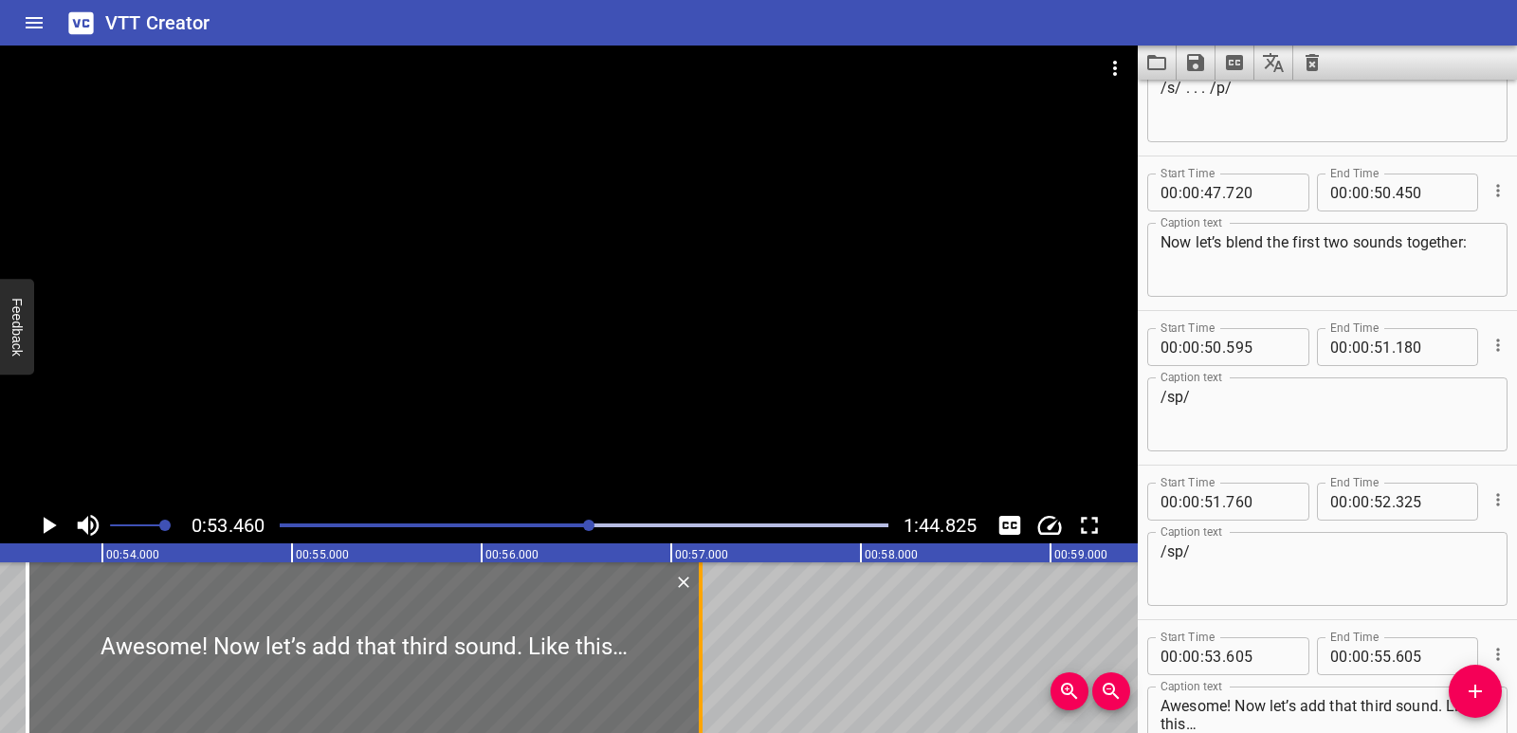
drag, startPoint x: 408, startPoint y: 618, endPoint x: 702, endPoint y: 621, distance: 294.0
click at [702, 621] on div at bounding box center [701, 647] width 4 height 171
type input "57"
type input "155"
click at [0, 631] on div "Blending with spl Hi friend! Ready to splash into learning? [DATE] we will blen…" at bounding box center [1240, 647] width 22758 height 171
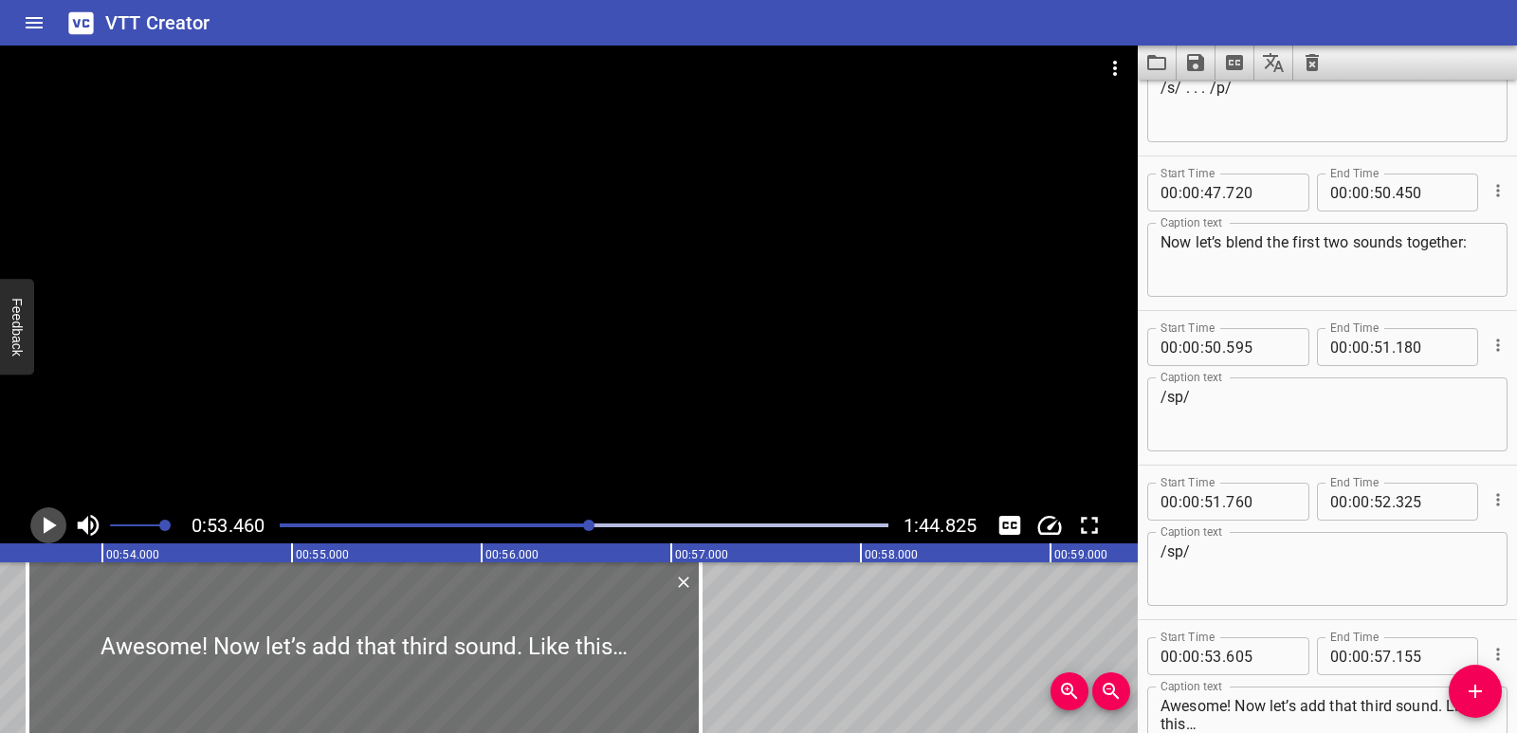
click at [60, 519] on icon "Play/Pause" at bounding box center [48, 525] width 28 height 28
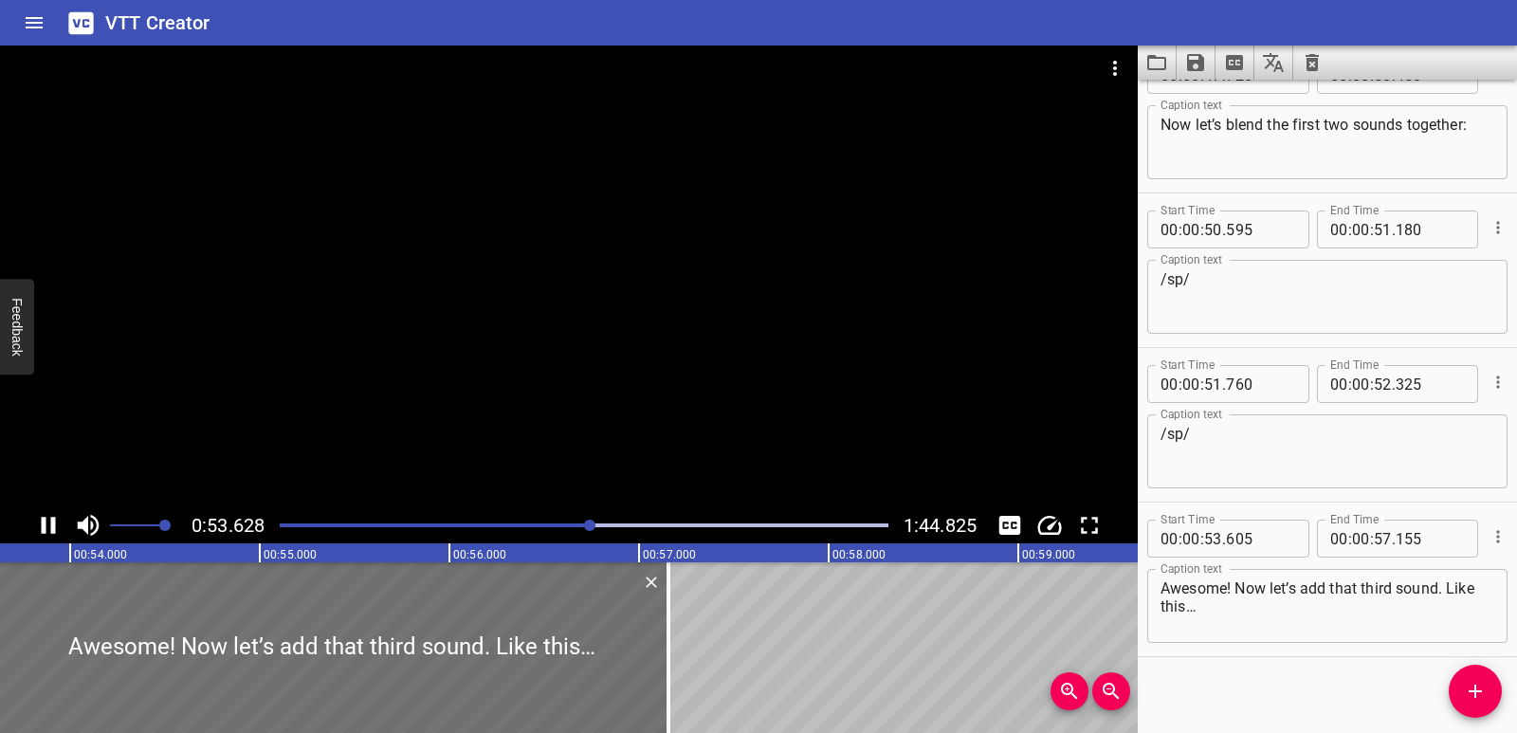
scroll to position [2063, 0]
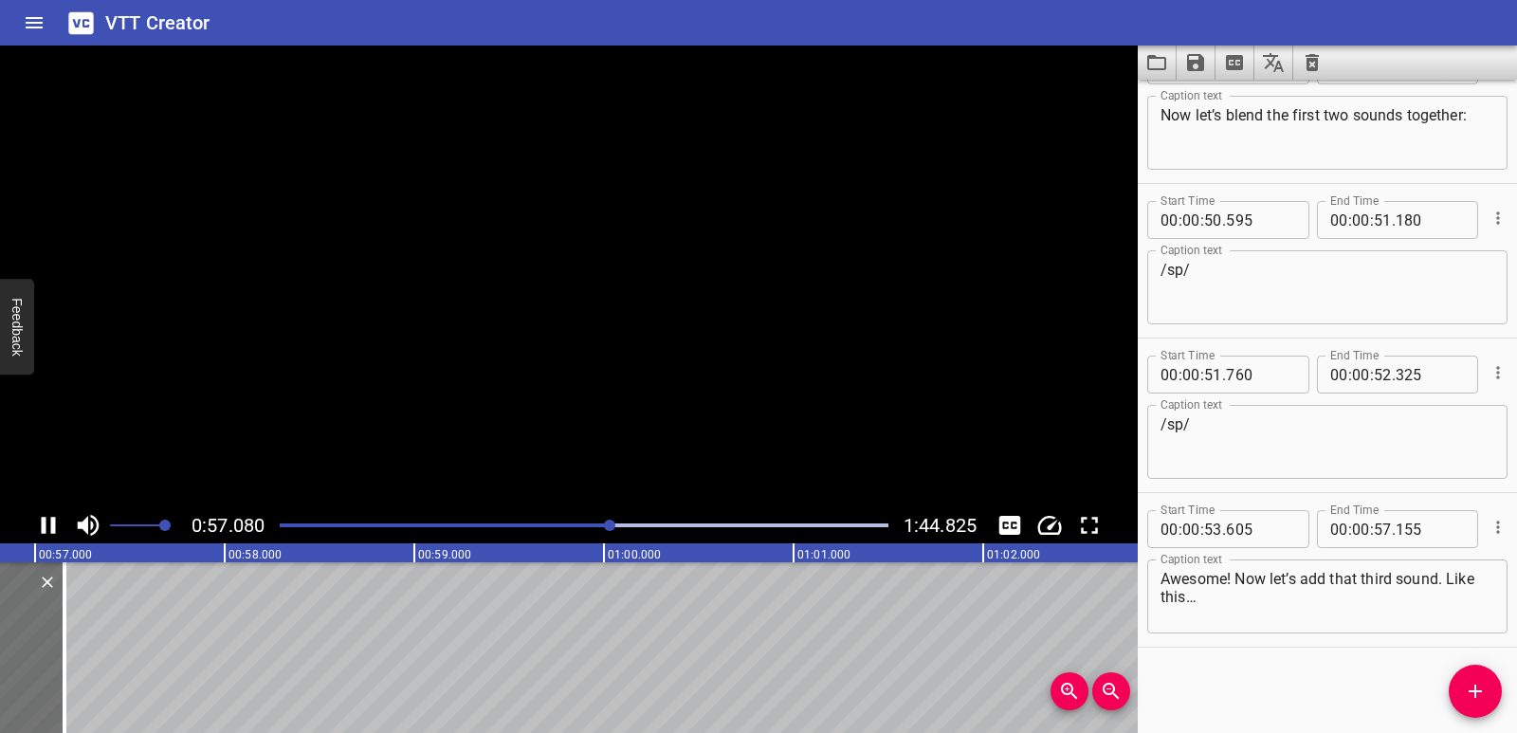
click at [60, 519] on icon "Play/Pause" at bounding box center [48, 525] width 28 height 28
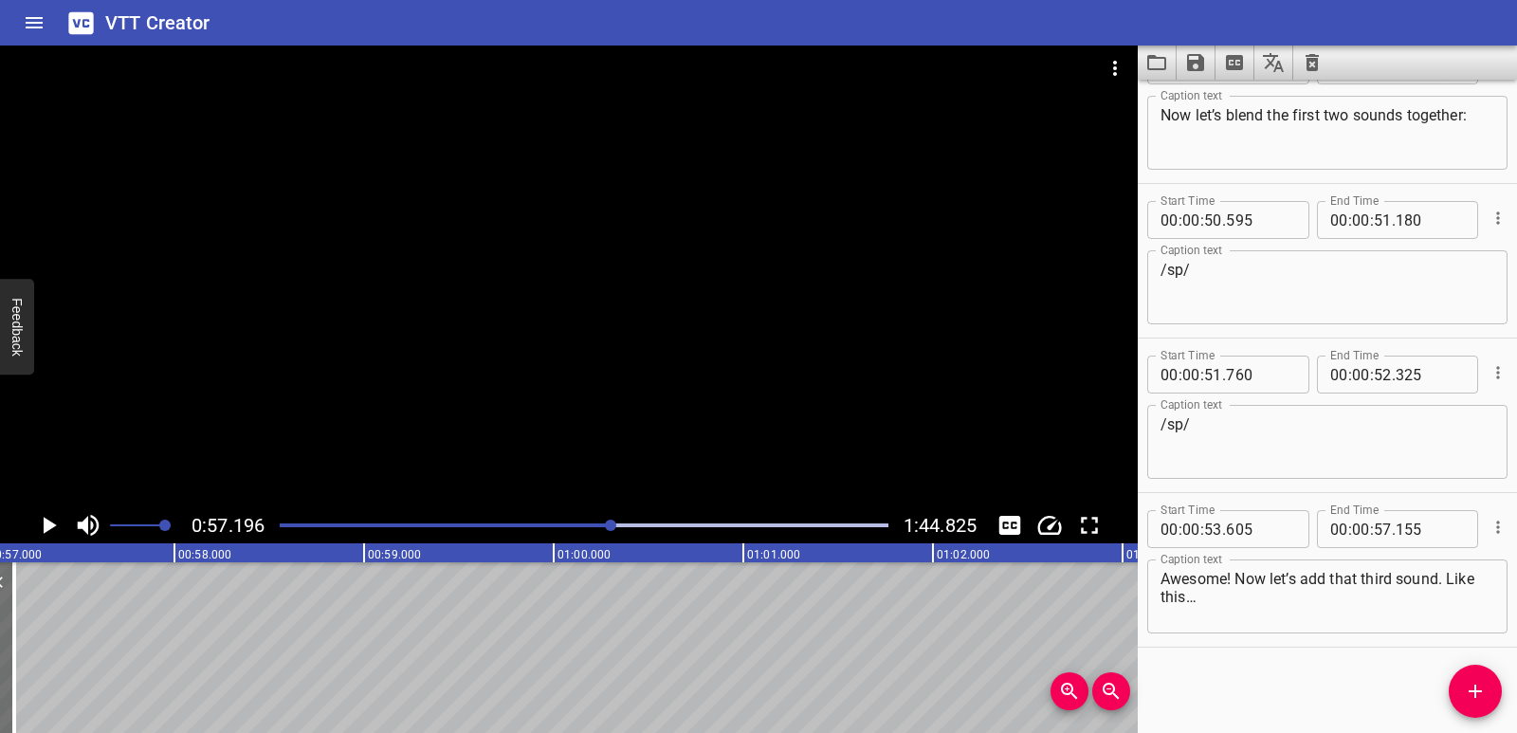
scroll to position [0, 10847]
click at [53, 645] on div "Blending with spl Hi friend! Ready to splash into learning? [DATE] we will blen…" at bounding box center [532, 647] width 22758 height 171
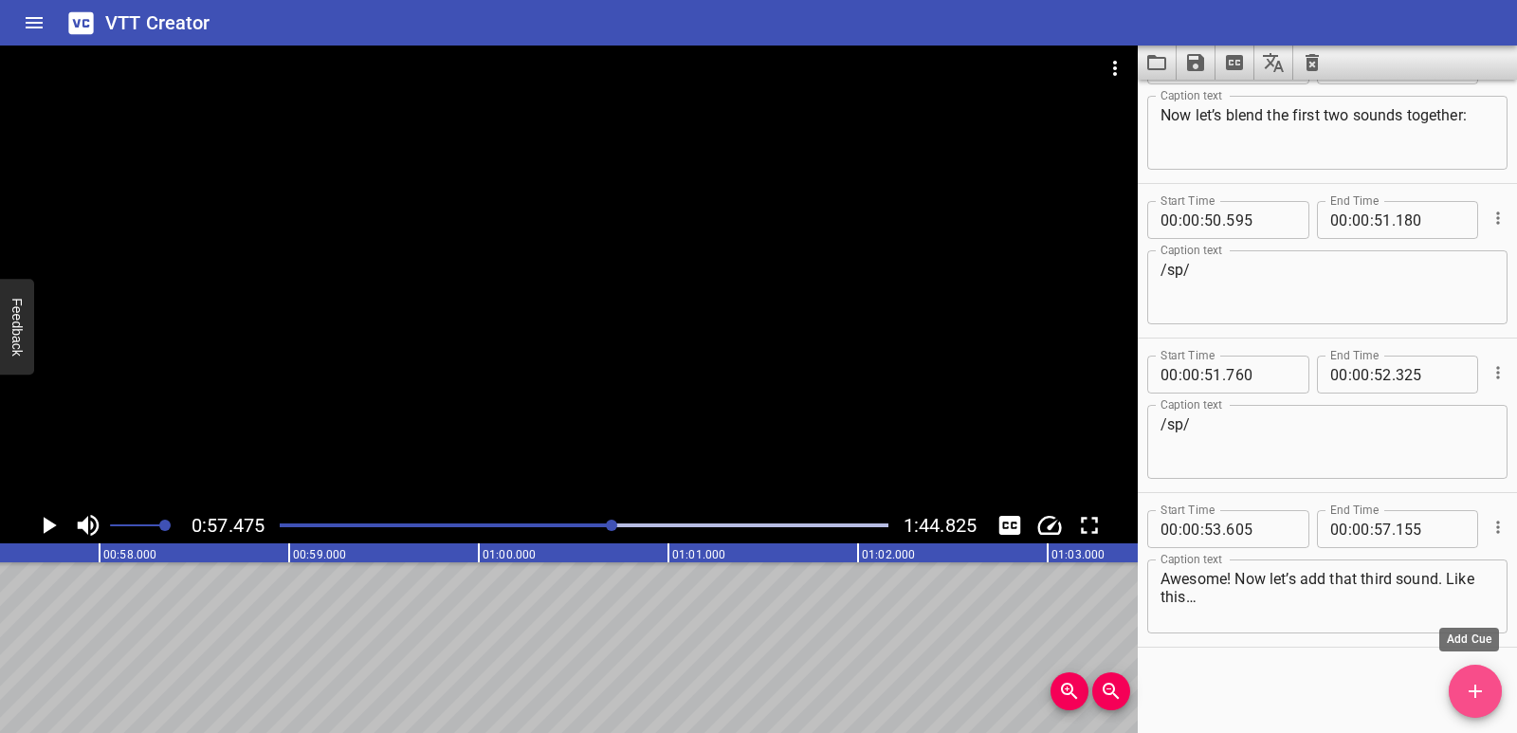
click at [1474, 676] on button "Add Cue" at bounding box center [1475, 691] width 53 height 53
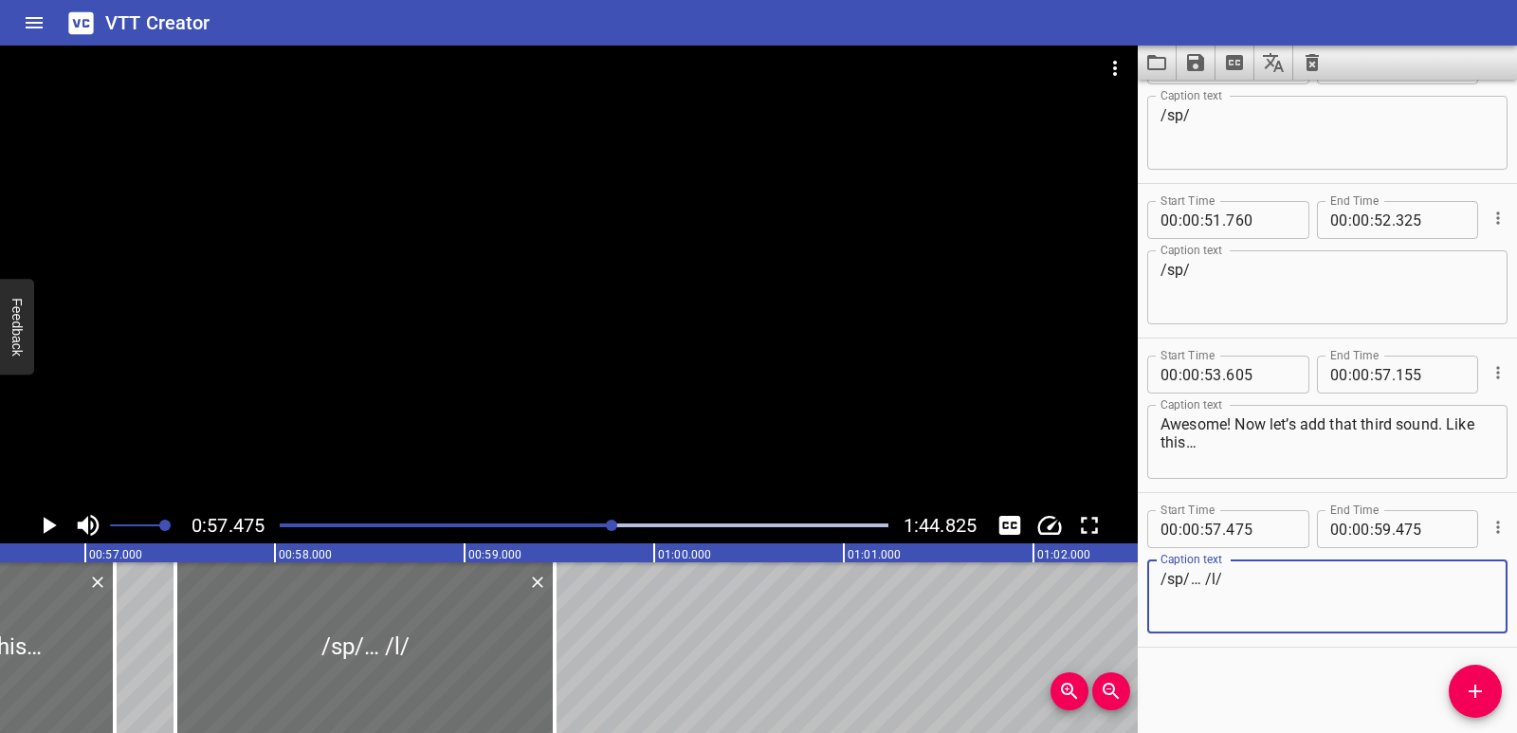
scroll to position [0, 10627]
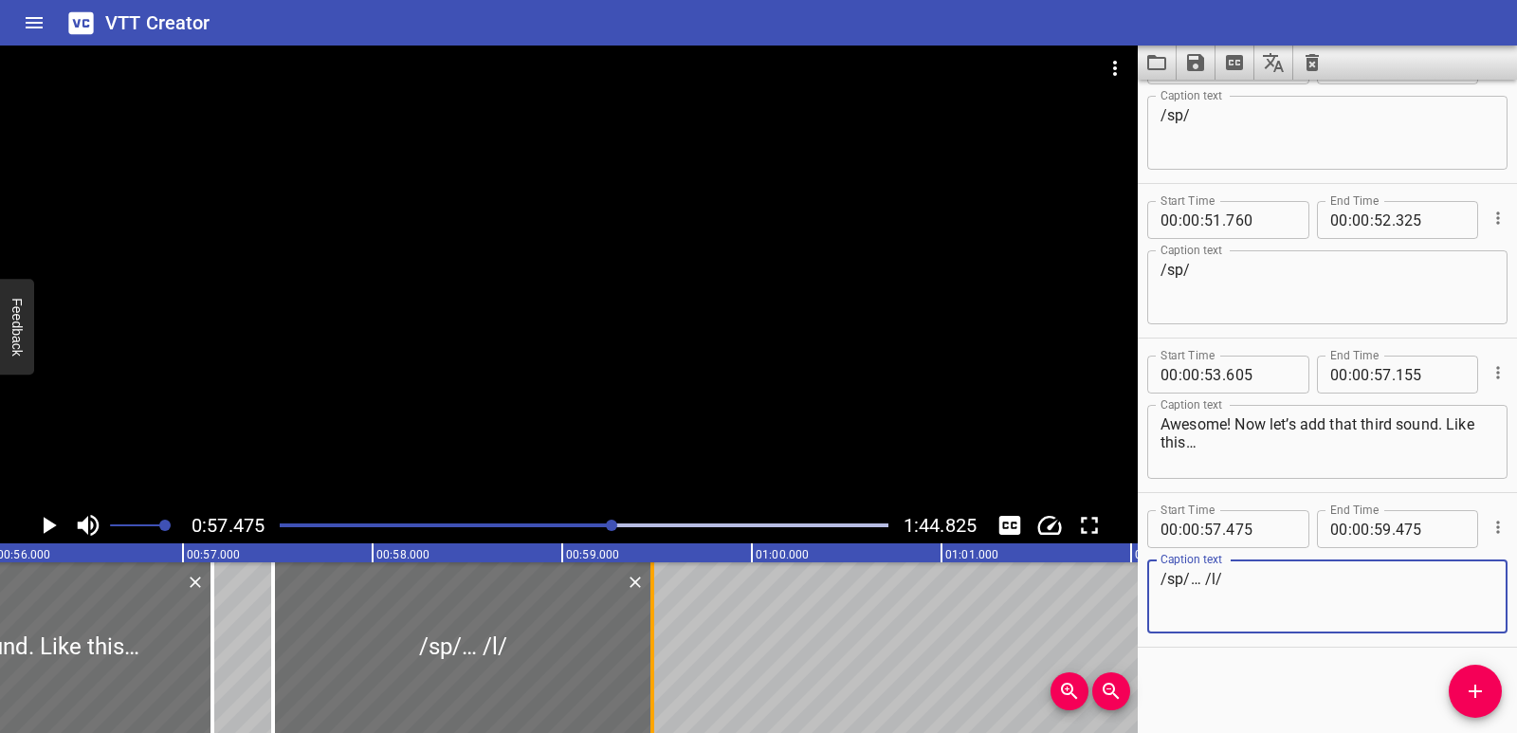
type textarea "/sp/… /l/"
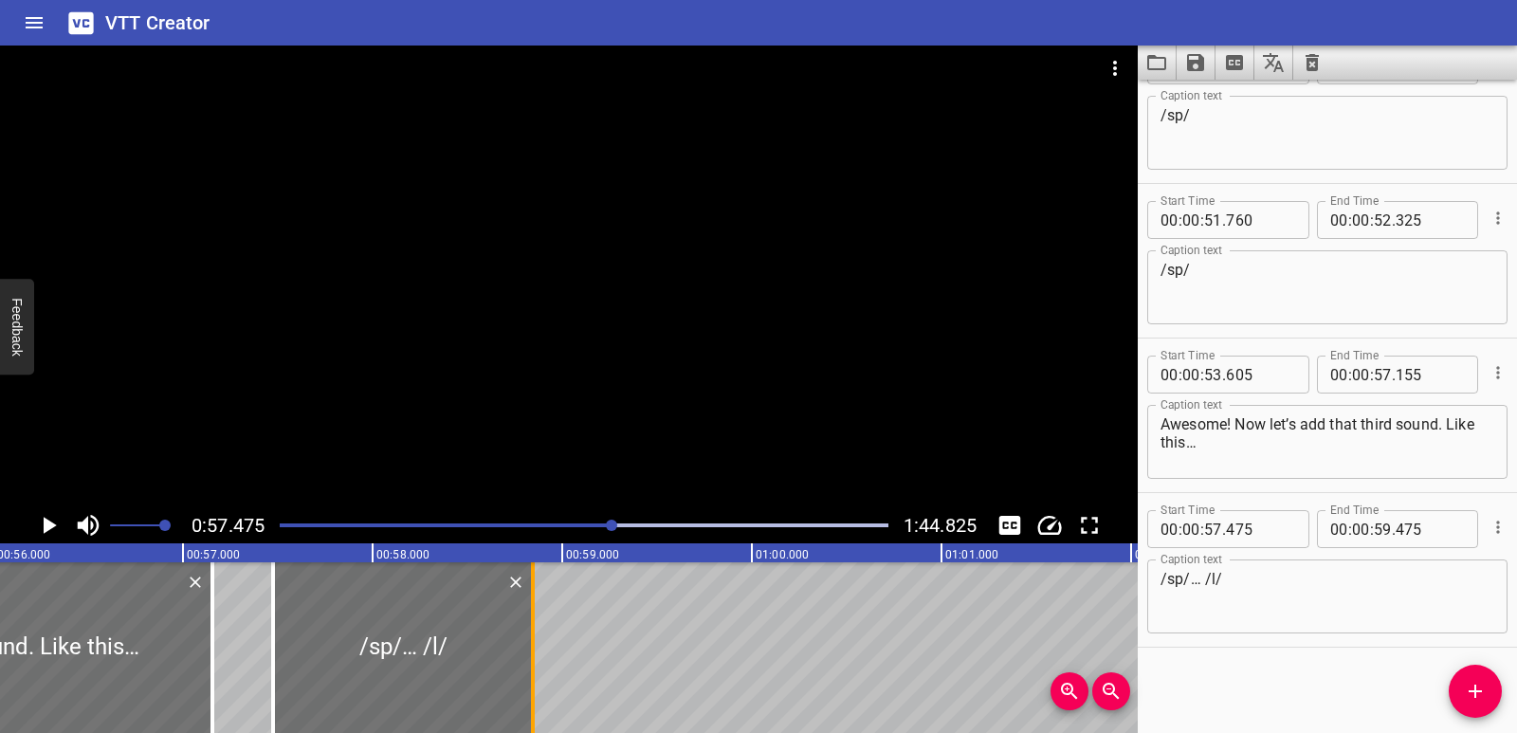
drag, startPoint x: 648, startPoint y: 653, endPoint x: 527, endPoint y: 649, distance: 120.5
click at [527, 649] on div at bounding box center [532, 647] width 19 height 171
type input "58"
type input "845"
drag, startPoint x: 271, startPoint y: 641, endPoint x: 285, endPoint y: 641, distance: 14.2
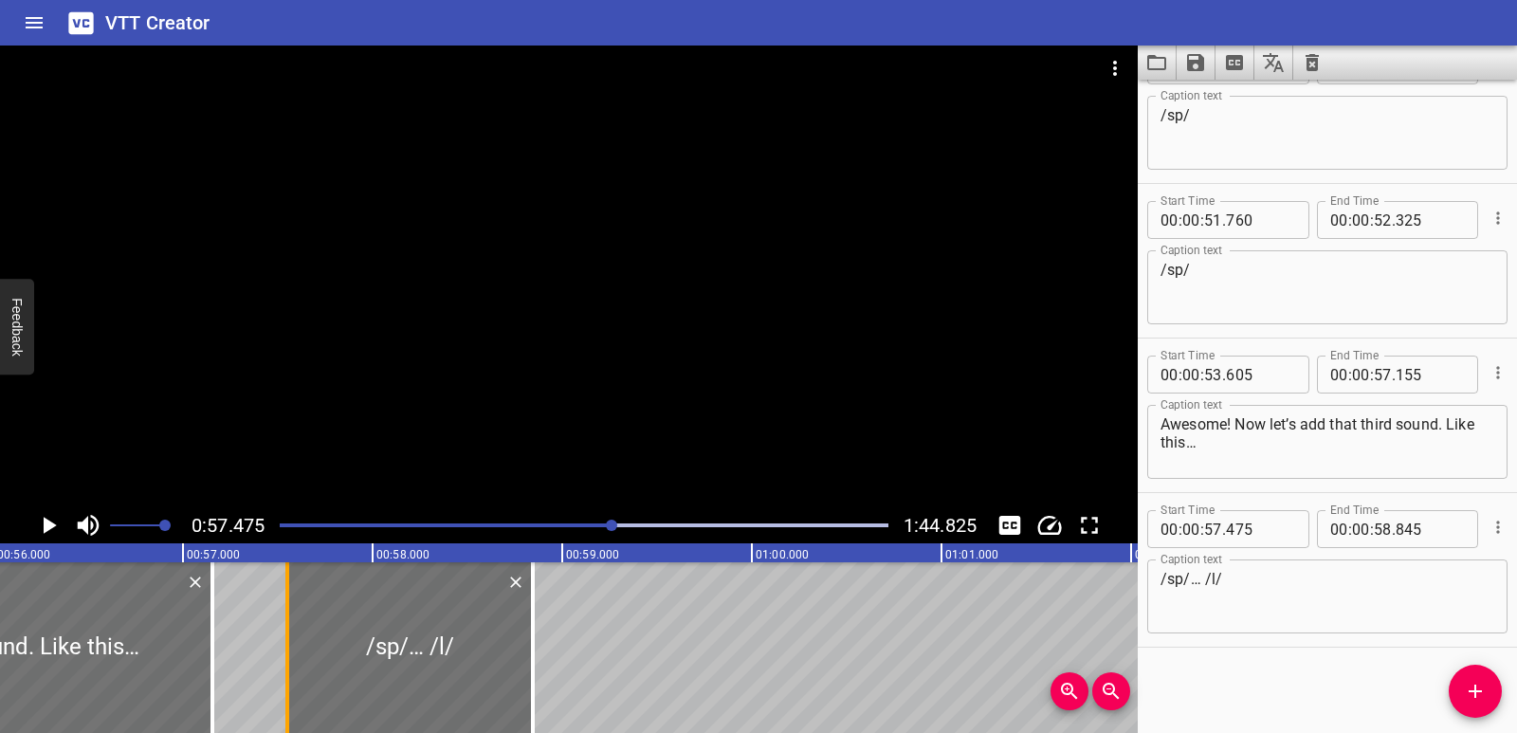
click at [285, 641] on div at bounding box center [287, 647] width 4 height 171
type input "550"
click at [222, 630] on div "Blending with spl Hi friend! Ready to splash into learning? [DATE] we will blen…" at bounding box center [752, 647] width 22758 height 171
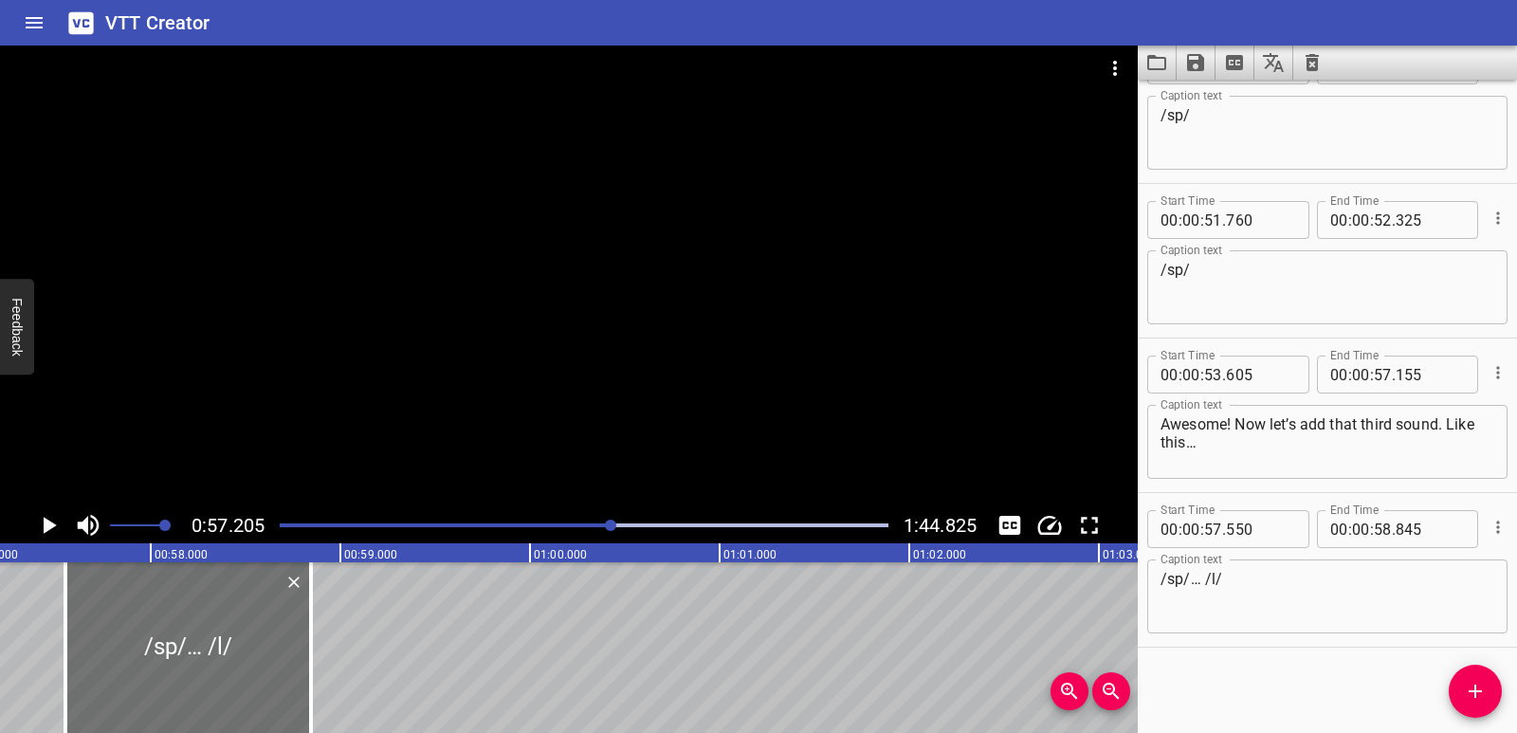
click at [42, 519] on icon "Play/Pause" at bounding box center [48, 525] width 28 height 28
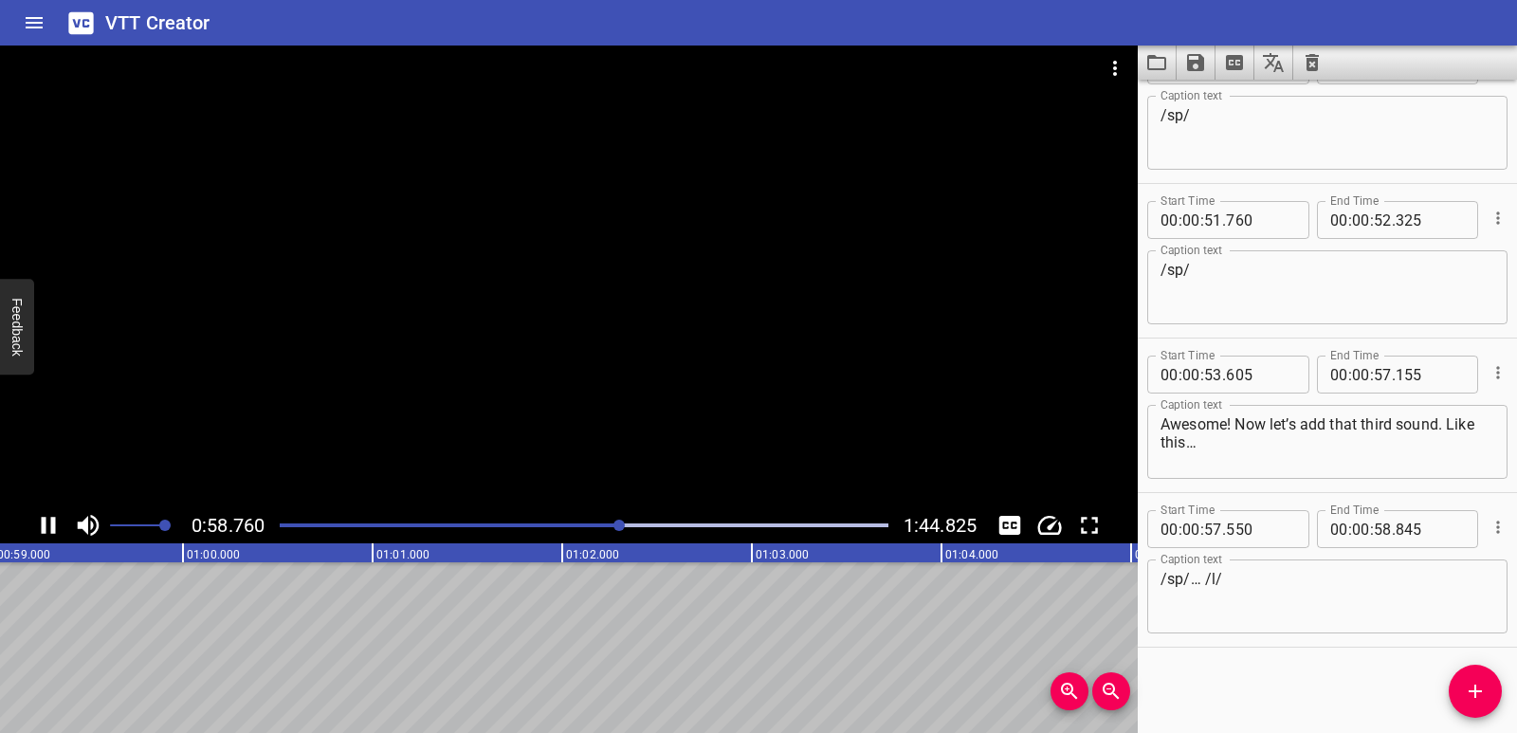
click at [43, 520] on icon "Play/Pause" at bounding box center [49, 525] width 14 height 17
click at [44, 640] on div "Blending with spl Hi friend! Ready to splash into learning? [DATE] we will blen…" at bounding box center [156, 647] width 22758 height 171
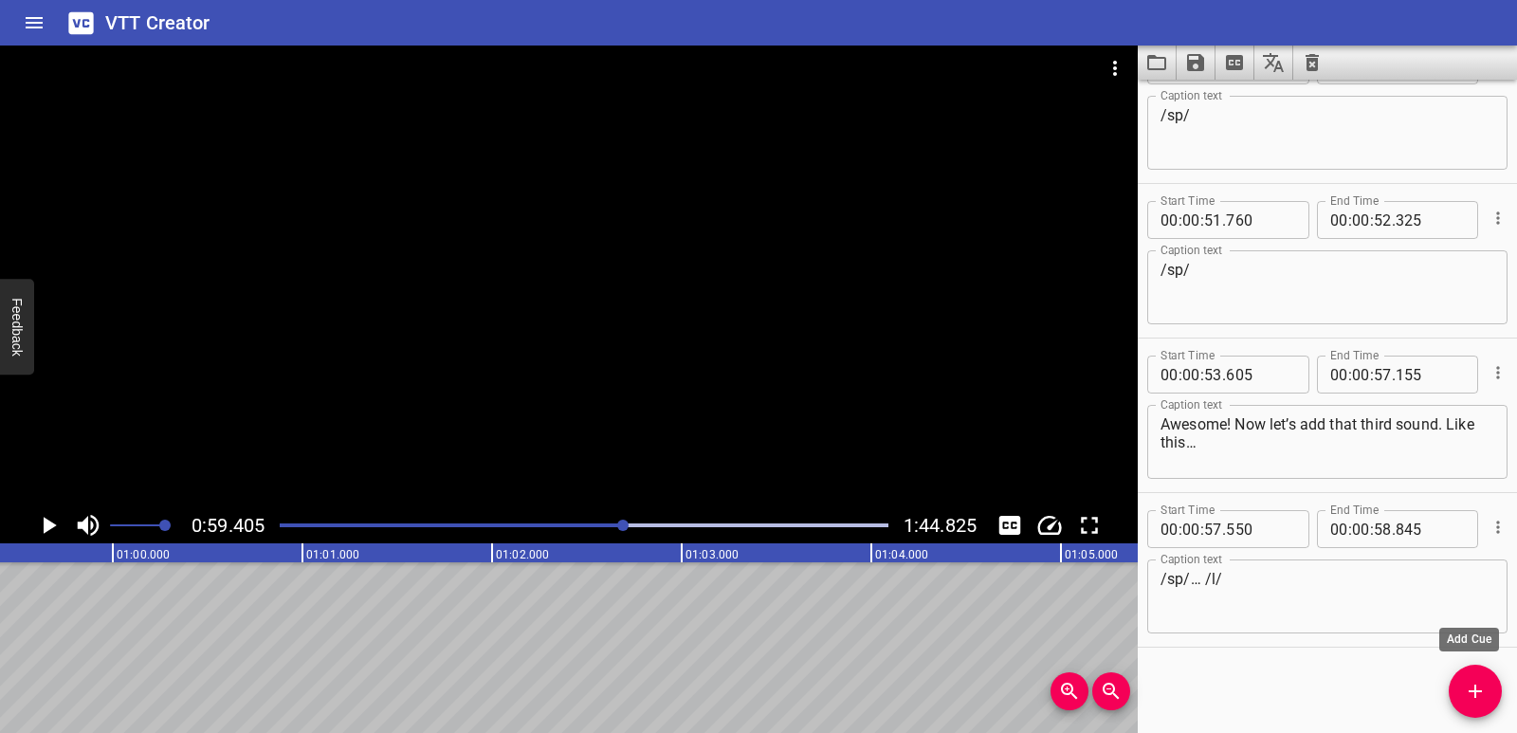
click at [1495, 701] on span "Add Cue" at bounding box center [1475, 691] width 53 height 23
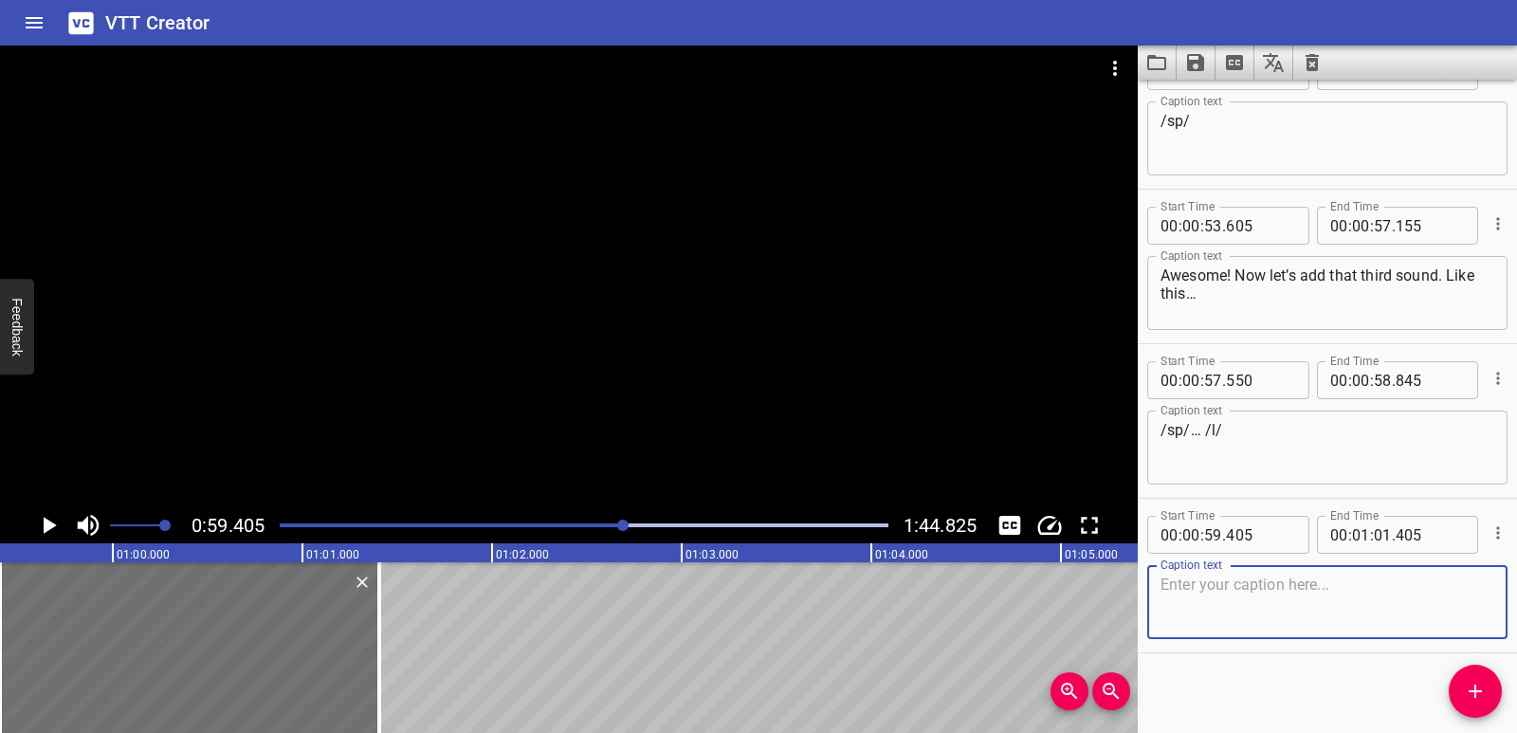
scroll to position [2373, 0]
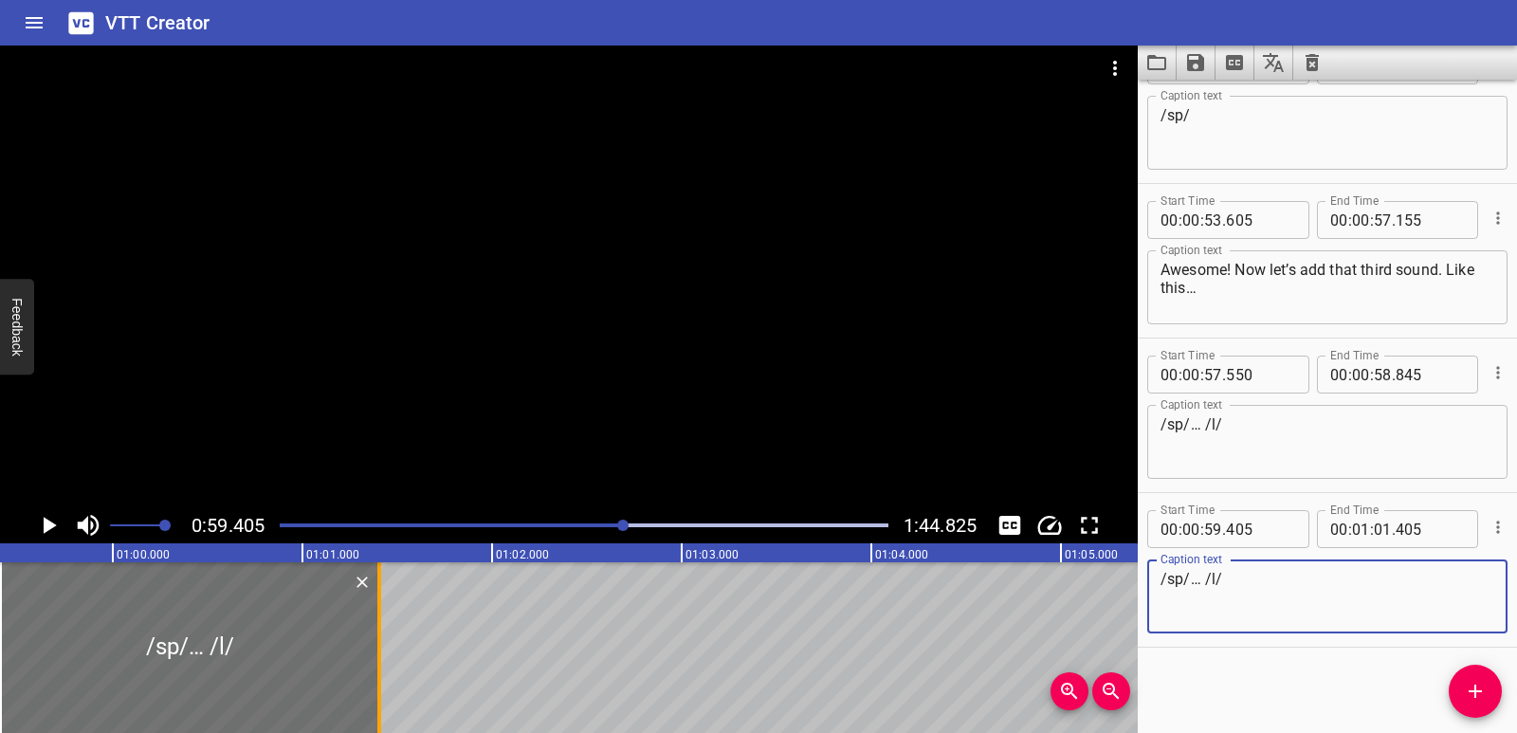
type textarea "/sp/… /l/"
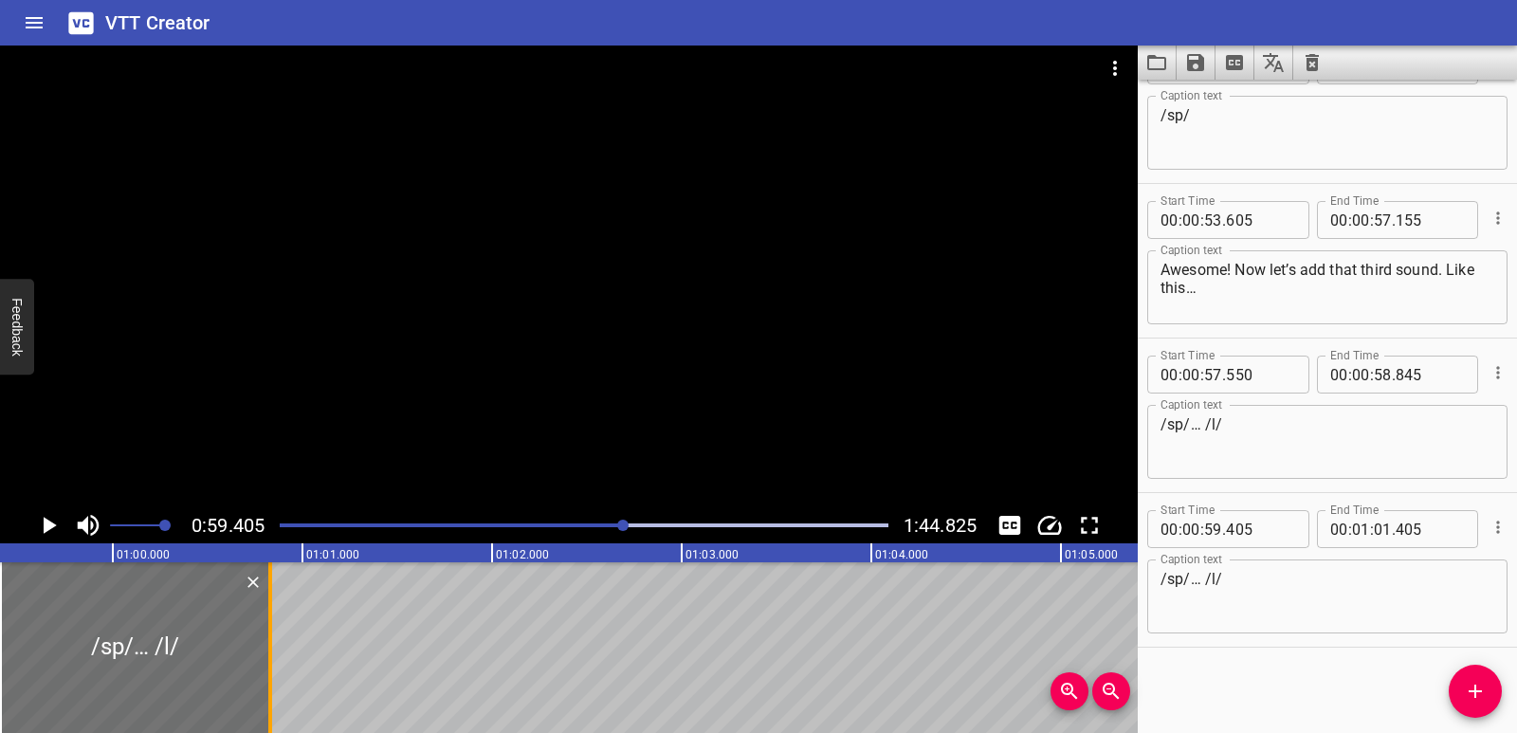
drag, startPoint x: 375, startPoint y: 655, endPoint x: 266, endPoint y: 640, distance: 110.1
click at [266, 640] on div at bounding box center [270, 647] width 19 height 171
type input "00"
type input "830"
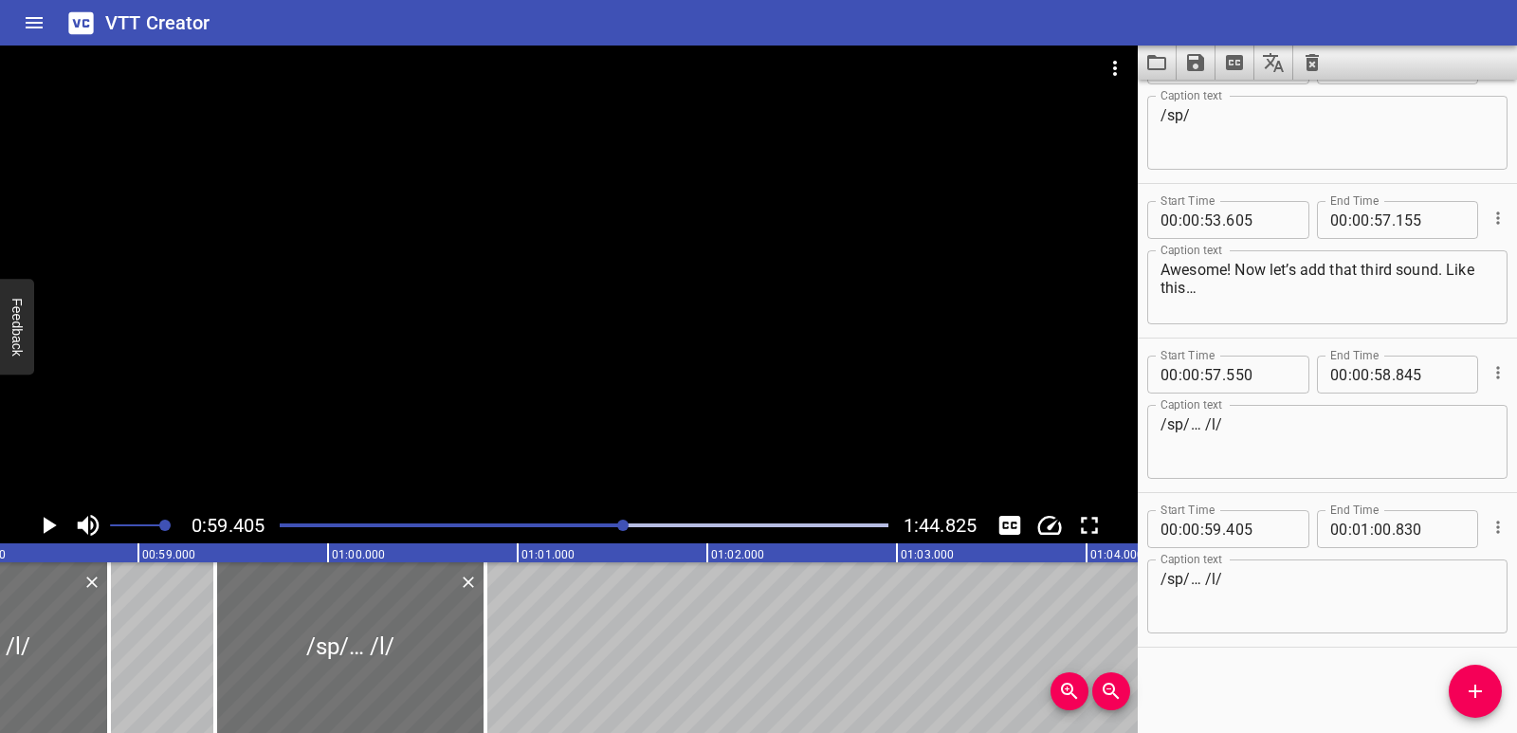
click at [176, 644] on div "Blending with spl Hi friend! Ready to splash into learning? [DATE] we will blen…" at bounding box center [328, 647] width 22758 height 171
click at [40, 513] on icon "Play/Pause" at bounding box center [48, 525] width 28 height 28
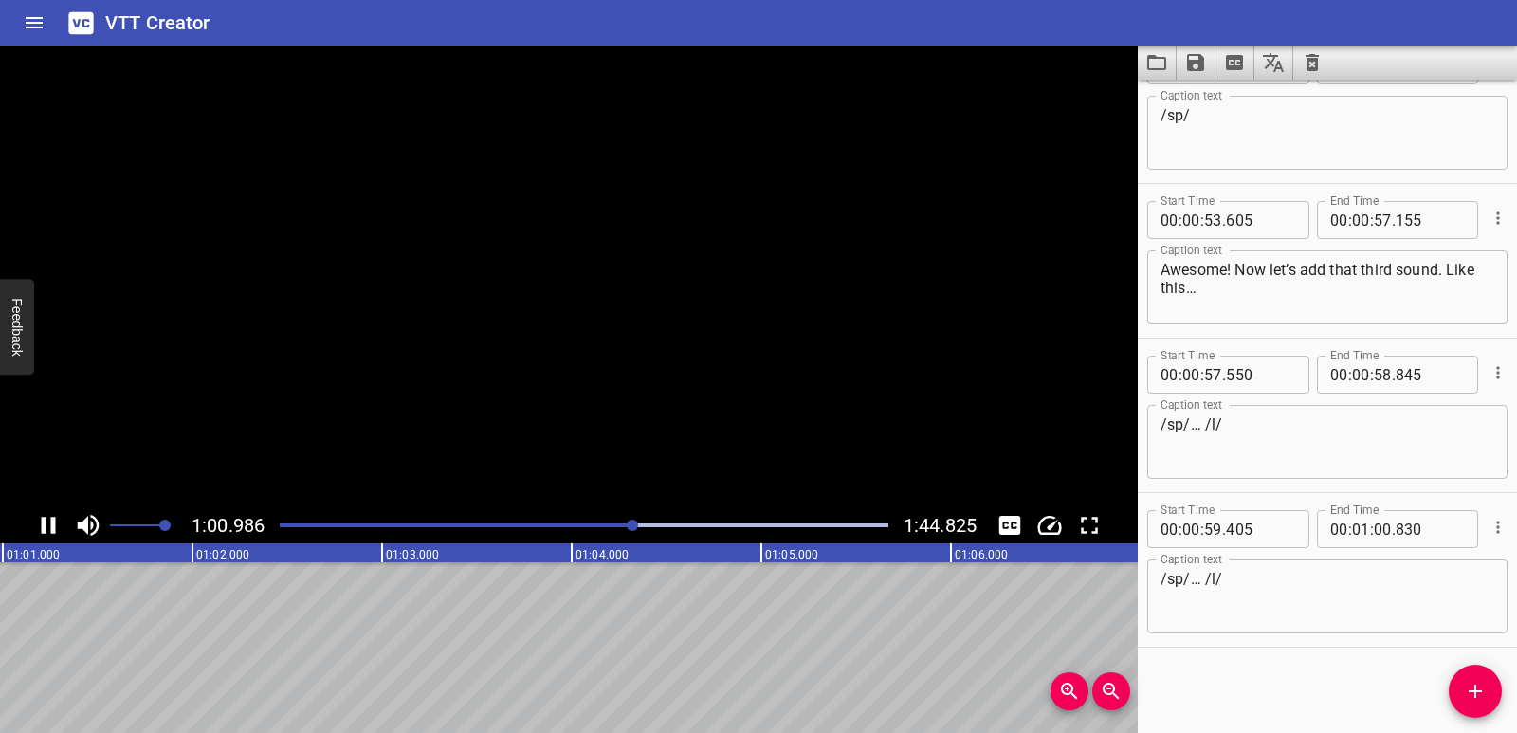
click at [40, 513] on icon "Play/Pause" at bounding box center [48, 525] width 28 height 28
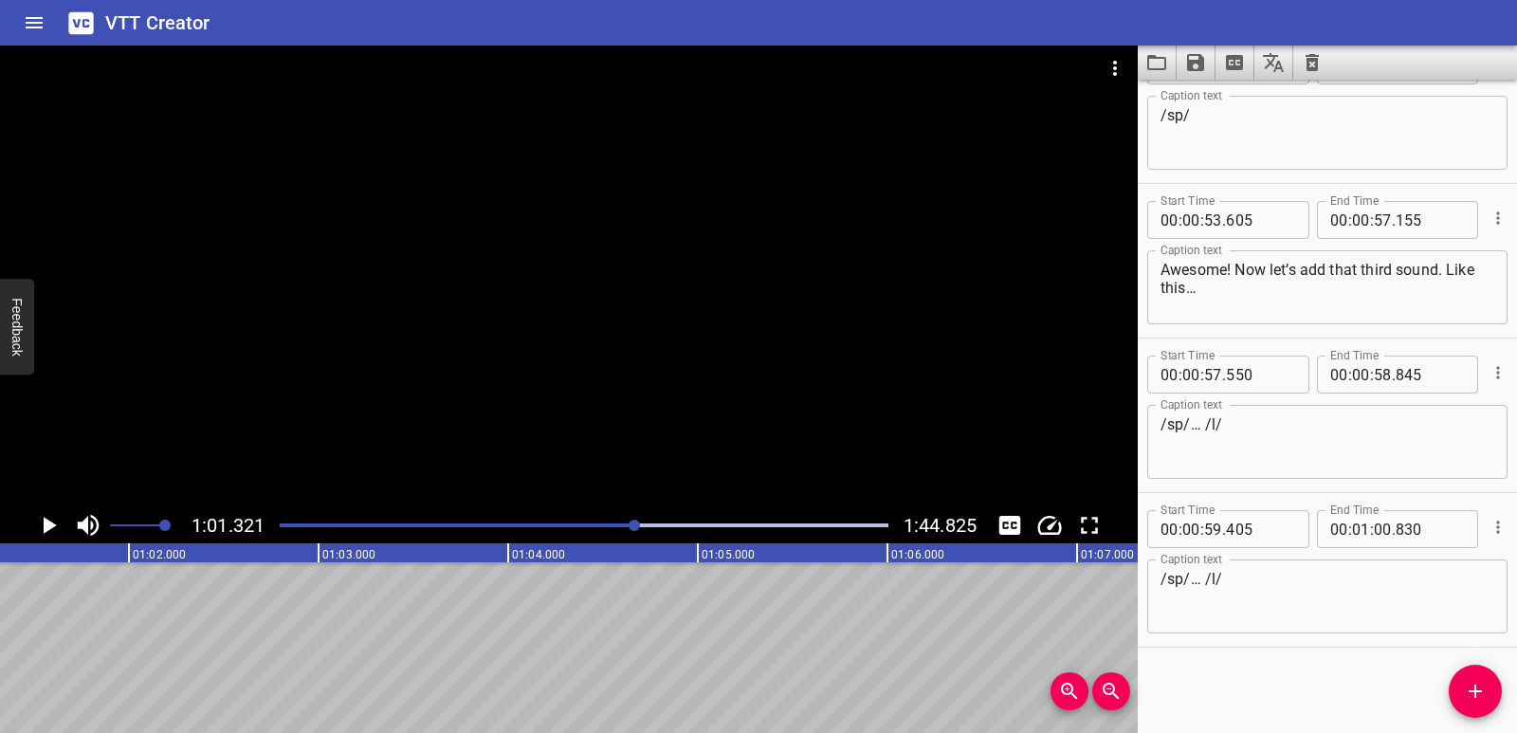
click at [1481, 700] on icon "Add Cue" at bounding box center [1475, 691] width 23 height 23
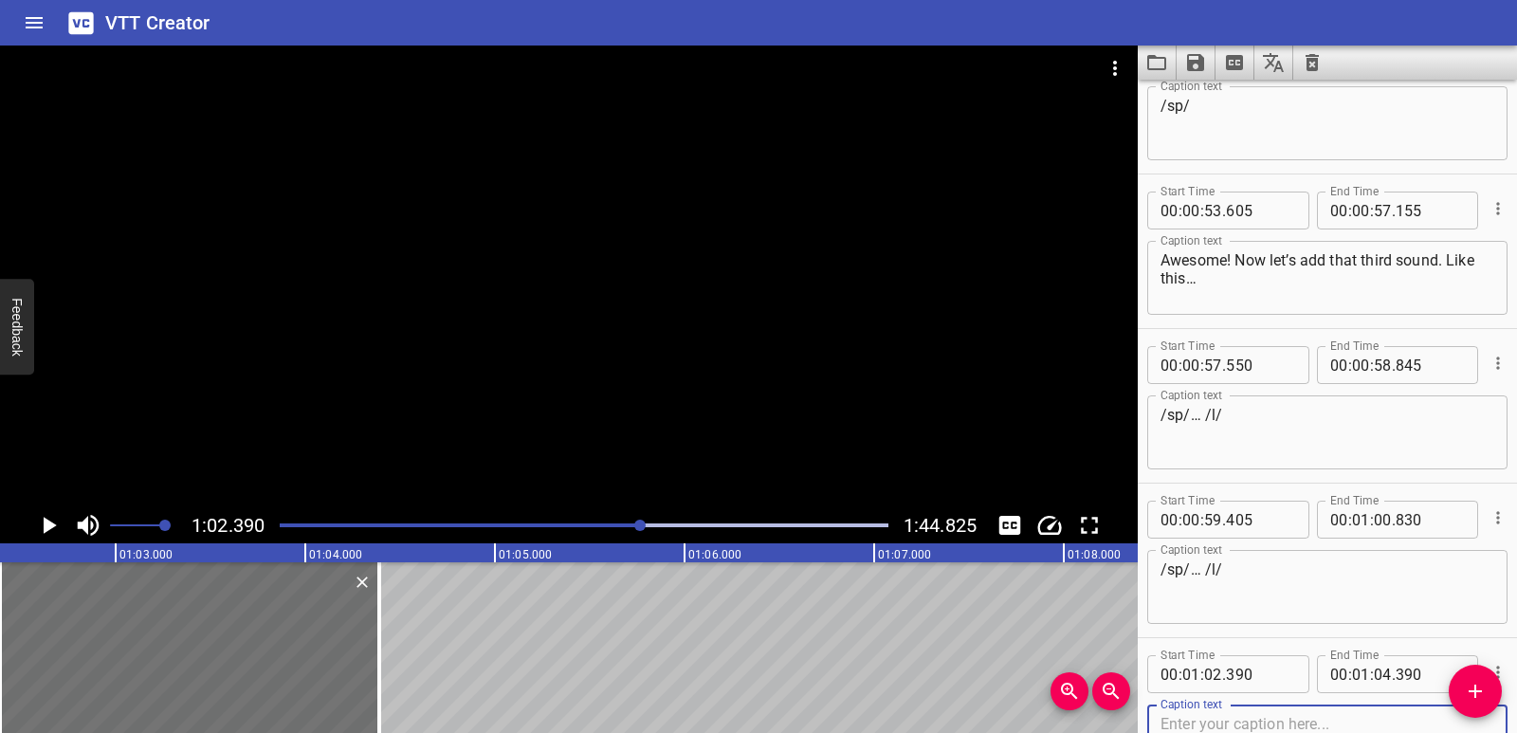
scroll to position [2527, 0]
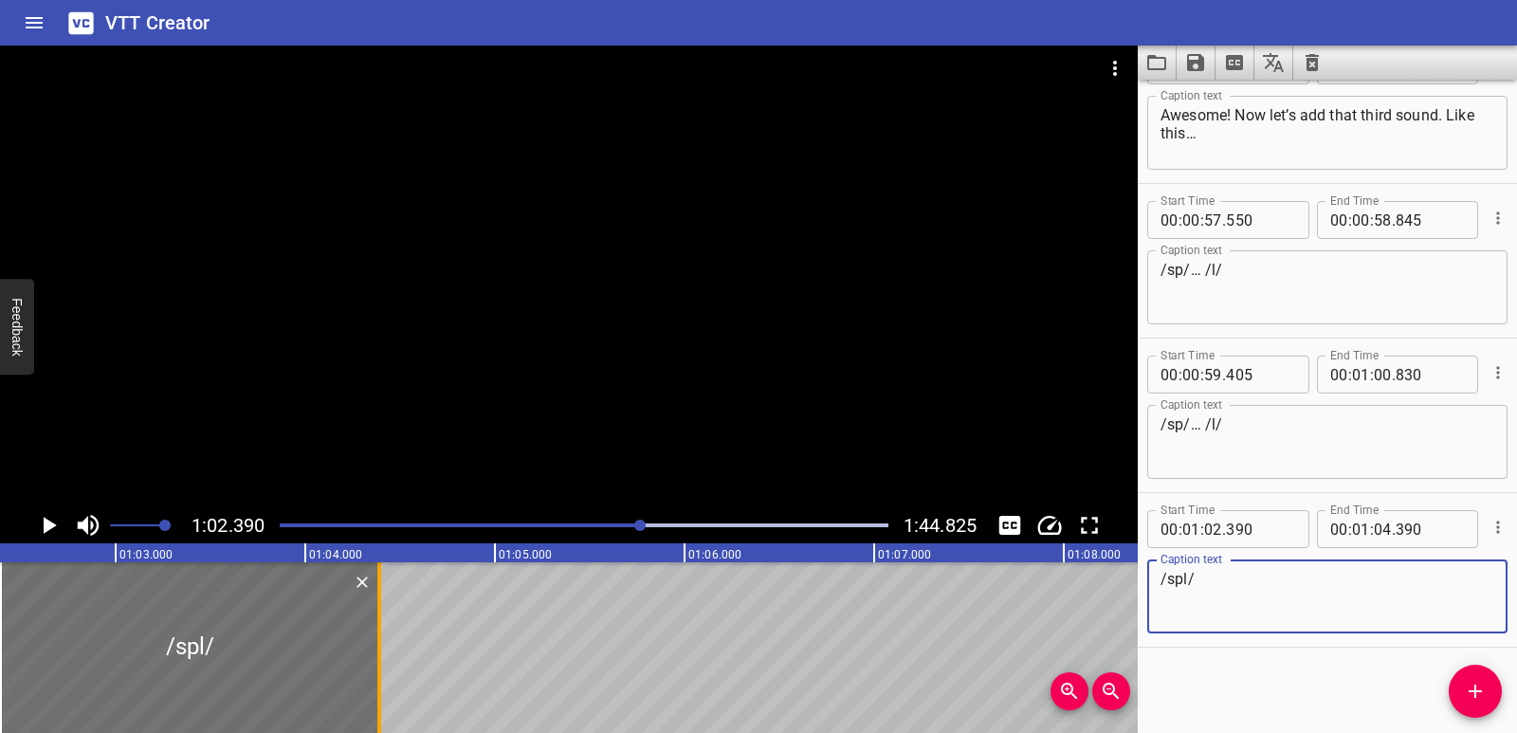
type textarea "/spl/"
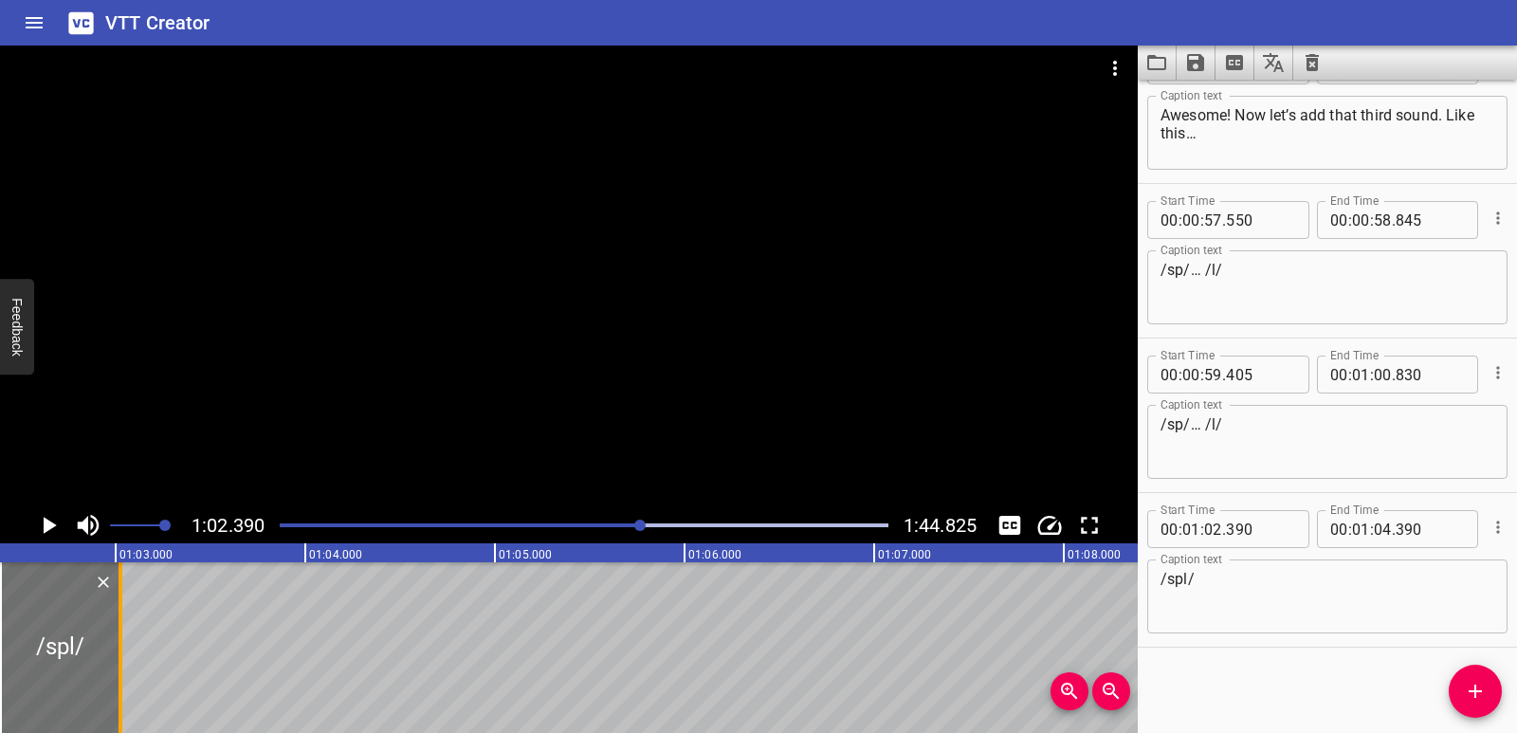
drag, startPoint x: 382, startPoint y: 635, endPoint x: 123, endPoint y: 643, distance: 259.0
click at [123, 643] on div at bounding box center [120, 647] width 19 height 171
type input "03"
type input "025"
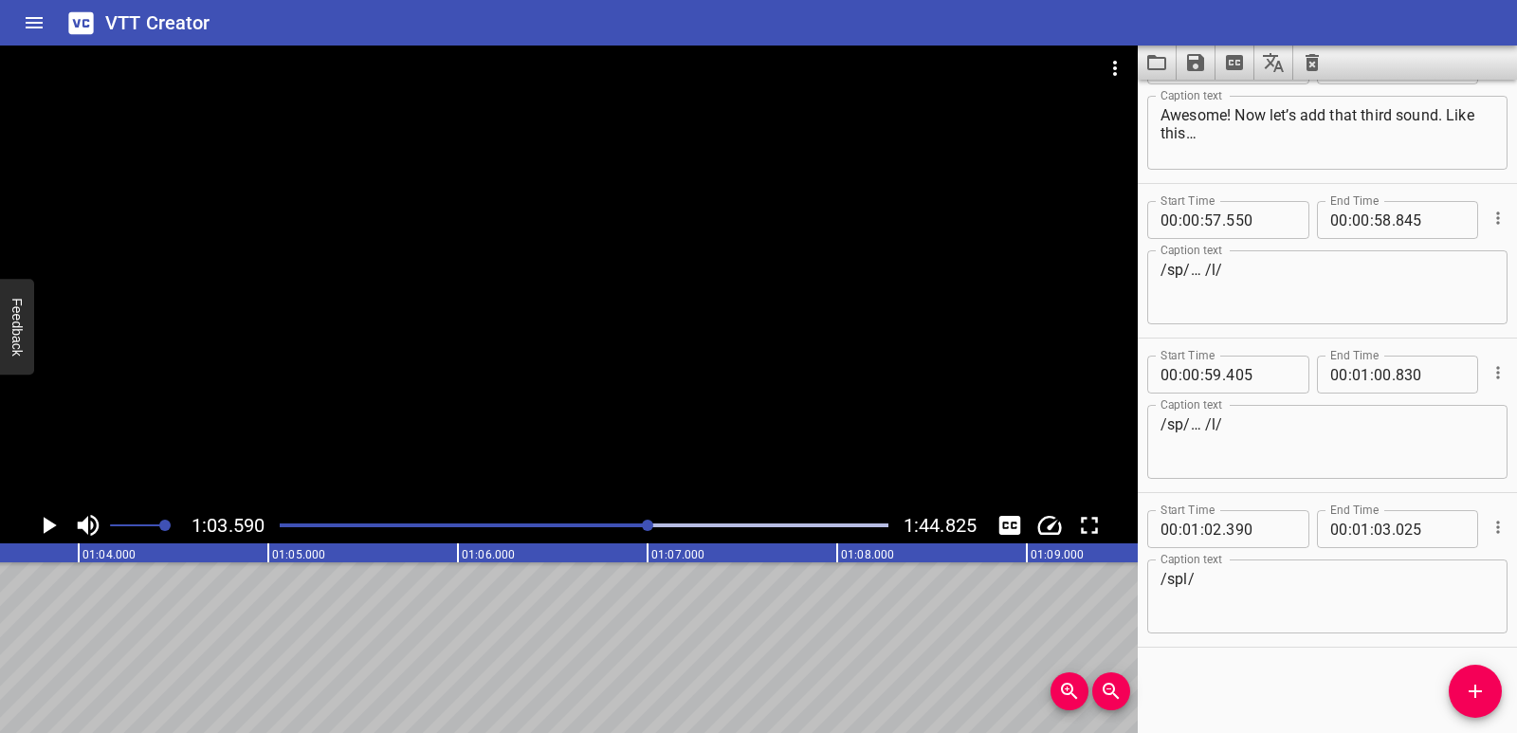
scroll to position [0, 12060]
drag, startPoint x: 1475, startPoint y: 688, endPoint x: 1459, endPoint y: 689, distance: 15.2
click at [1475, 688] on icon "Add Cue" at bounding box center [1475, 691] width 13 height 13
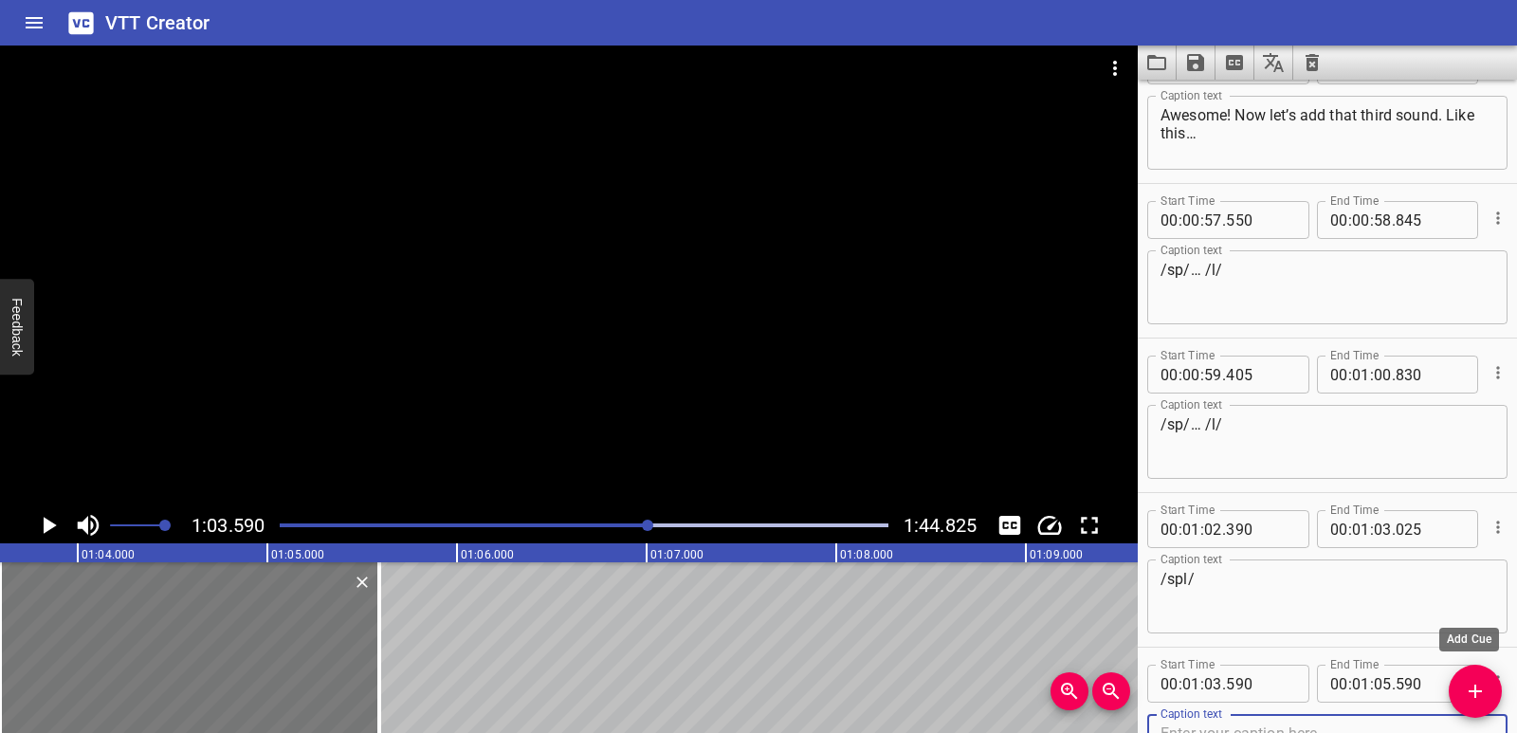
scroll to position [2537, 0]
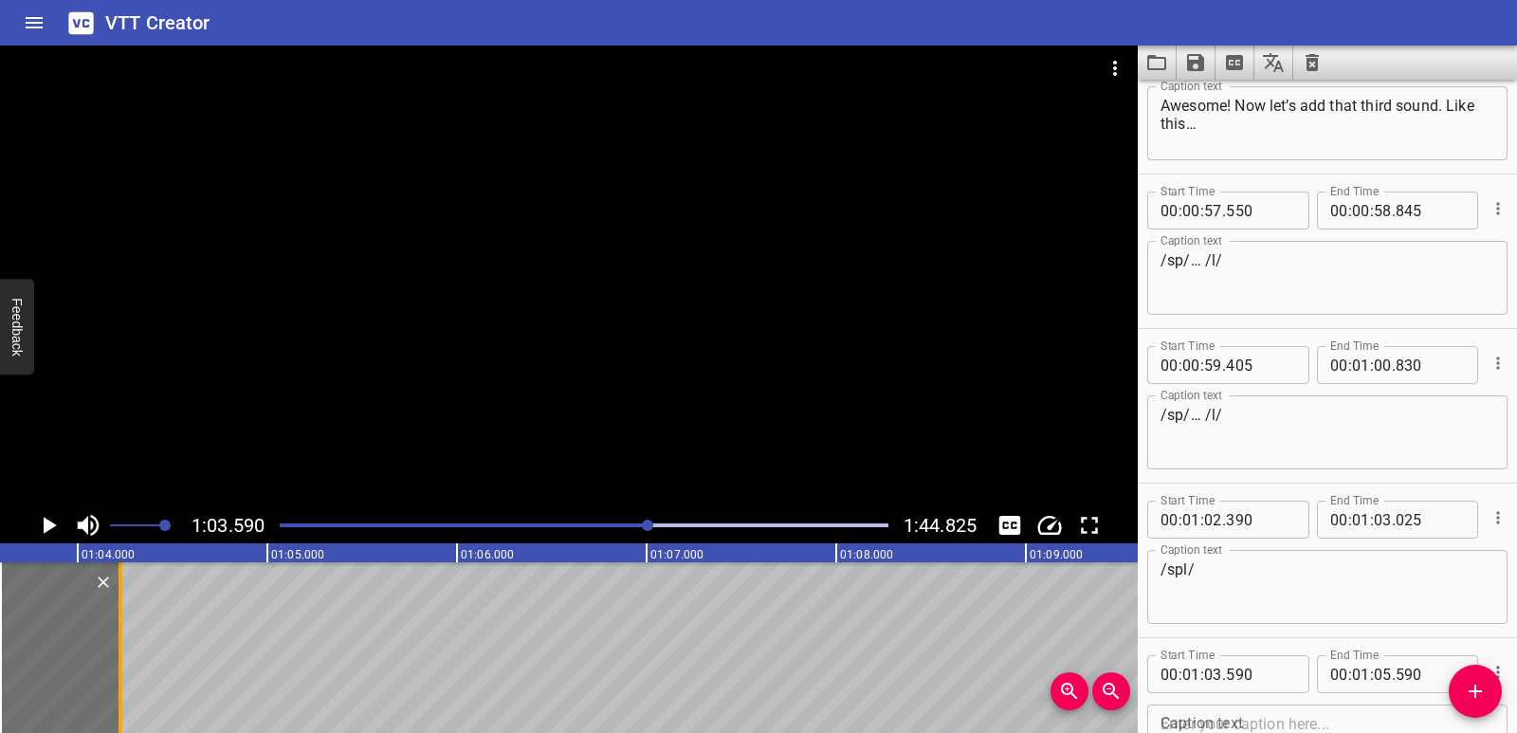
drag, startPoint x: 306, startPoint y: 664, endPoint x: 123, endPoint y: 657, distance: 183.1
click at [123, 657] on div at bounding box center [120, 647] width 19 height 171
type input "04"
type input "230"
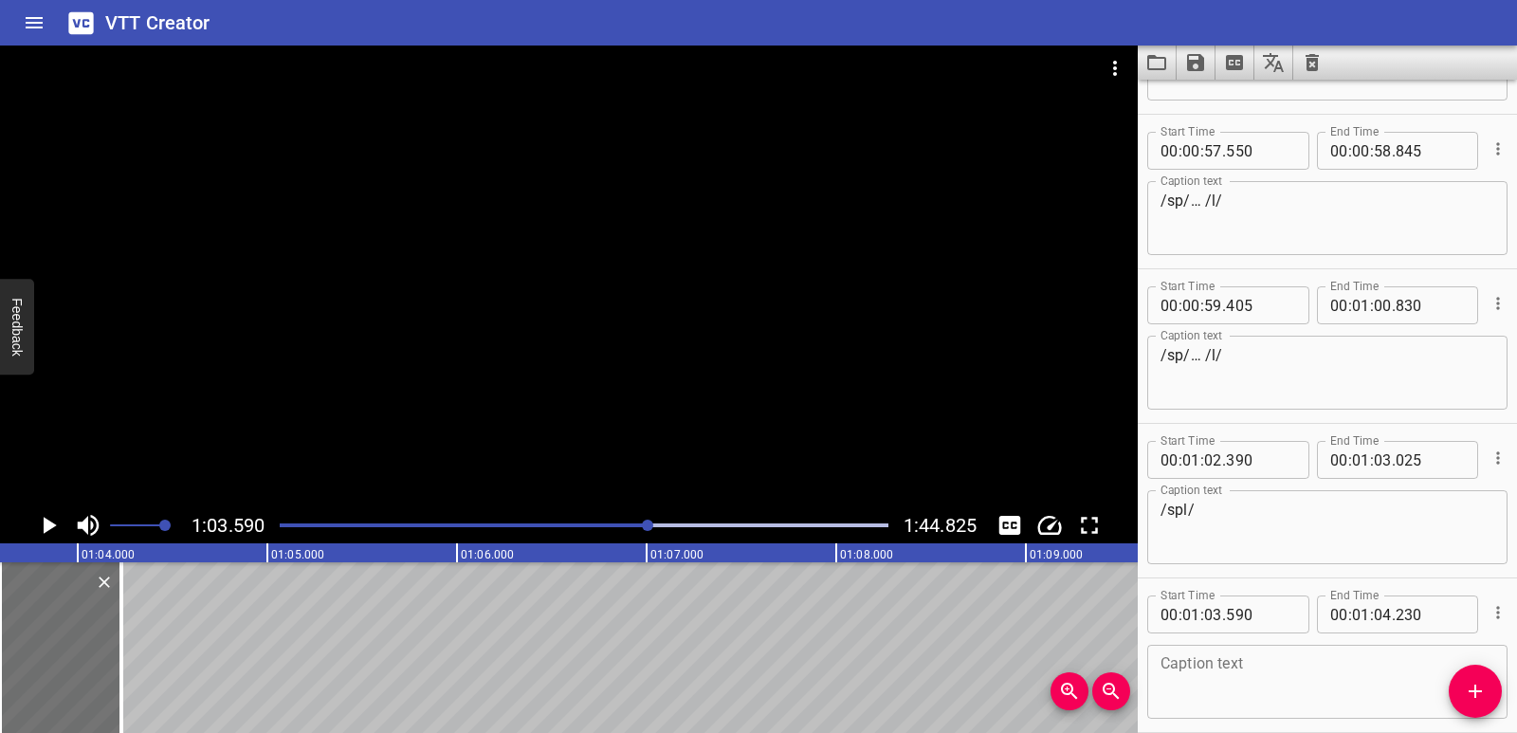
scroll to position [2682, 0]
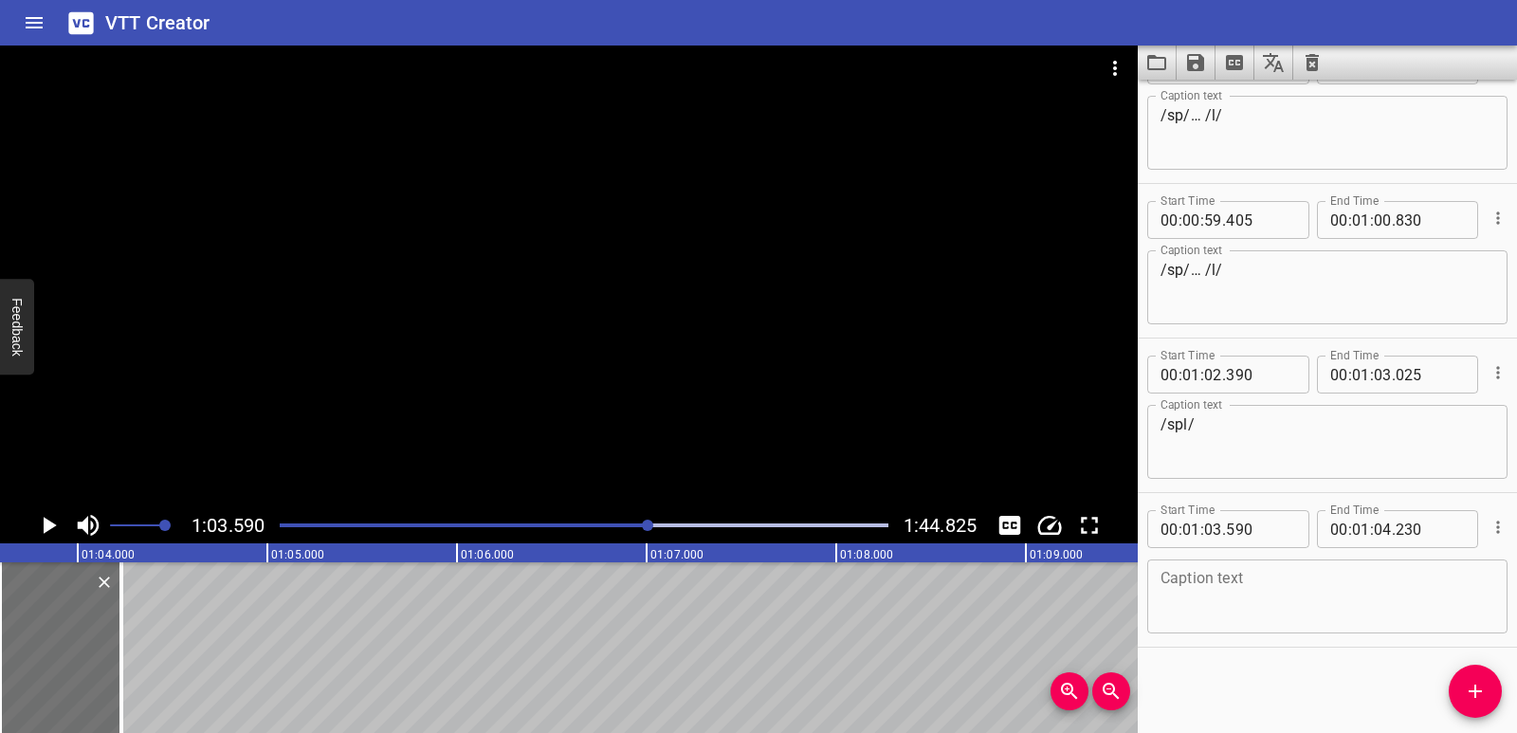
click at [1245, 588] on textarea at bounding box center [1328, 597] width 334 height 54
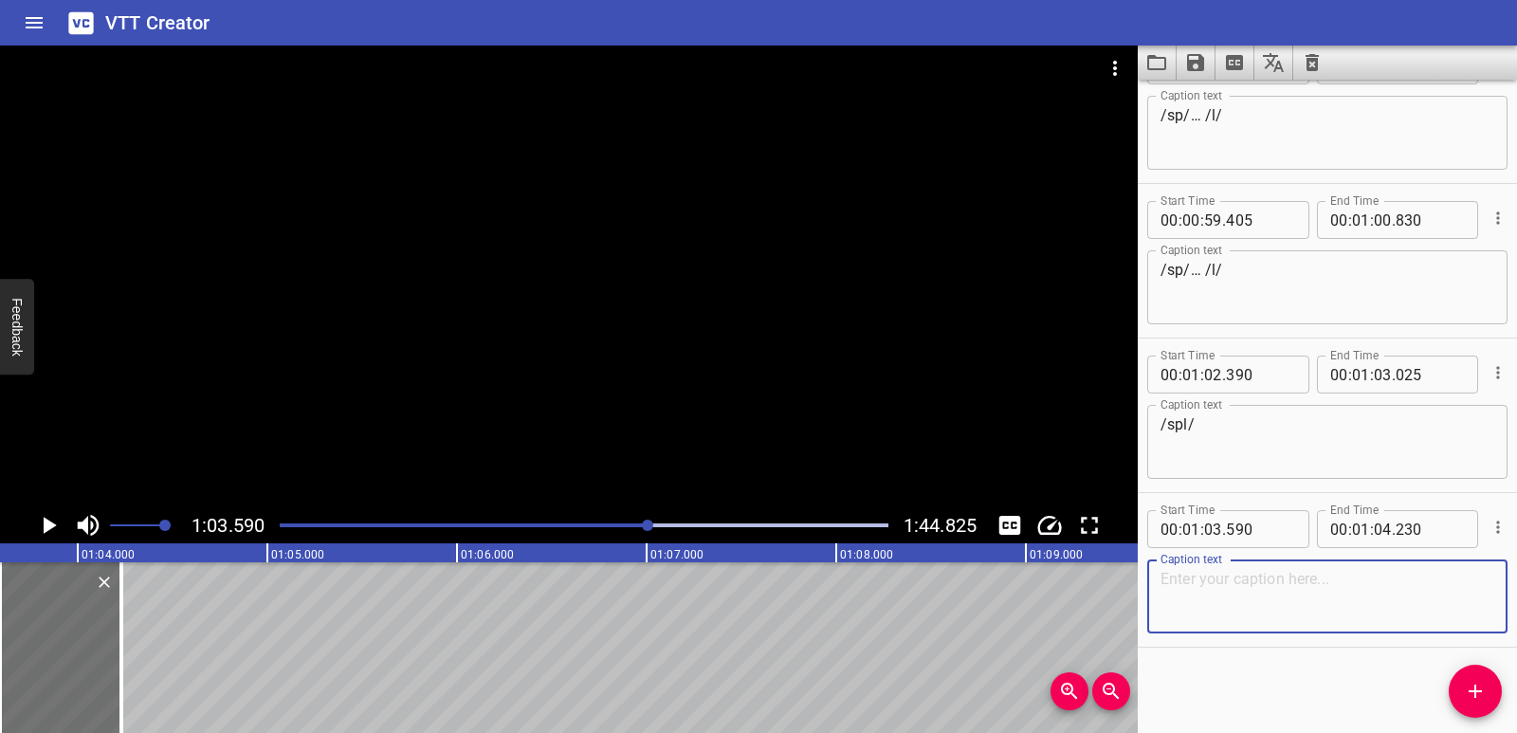
paste textarea "/spl/"
type textarea "/spl/"
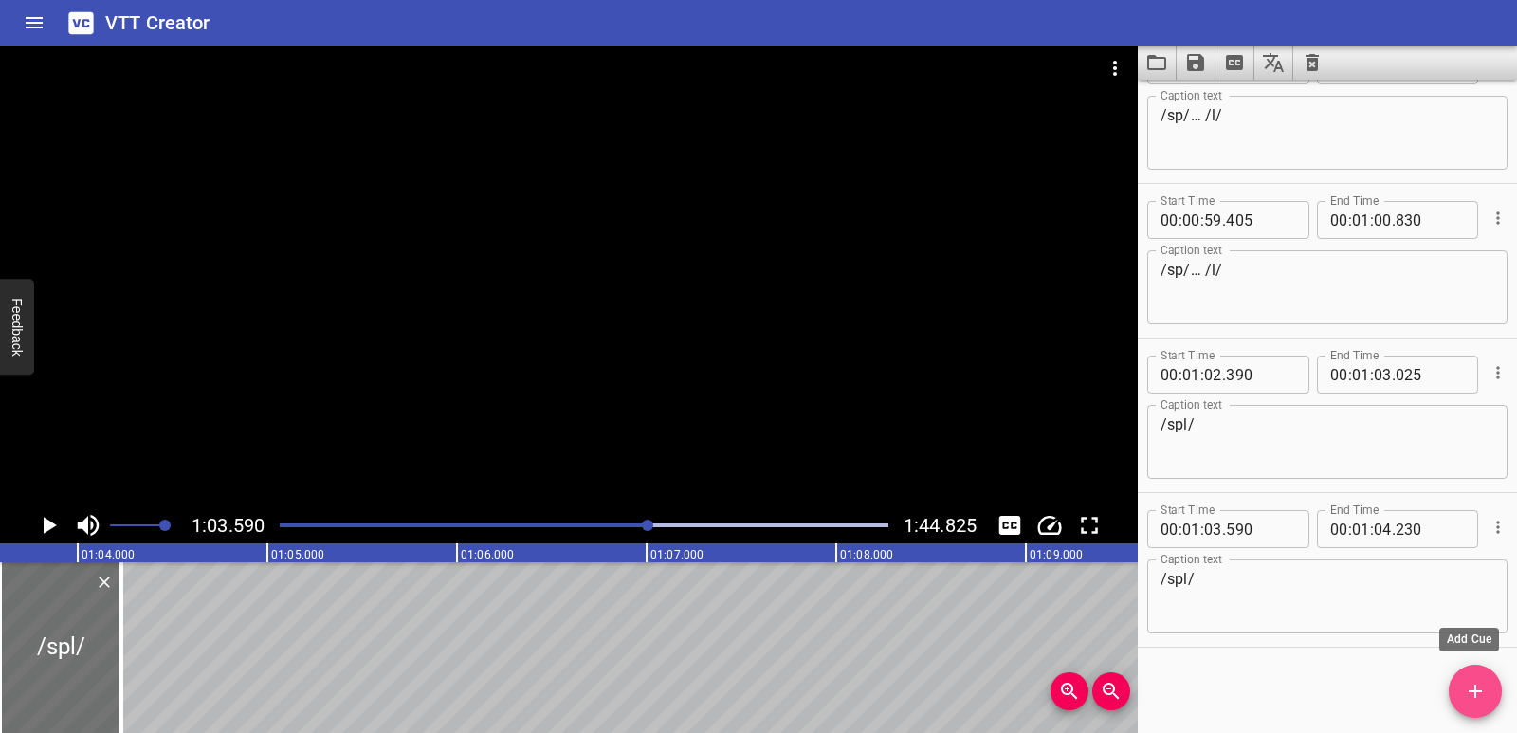
click at [1460, 687] on span "Add Cue" at bounding box center [1475, 691] width 53 height 23
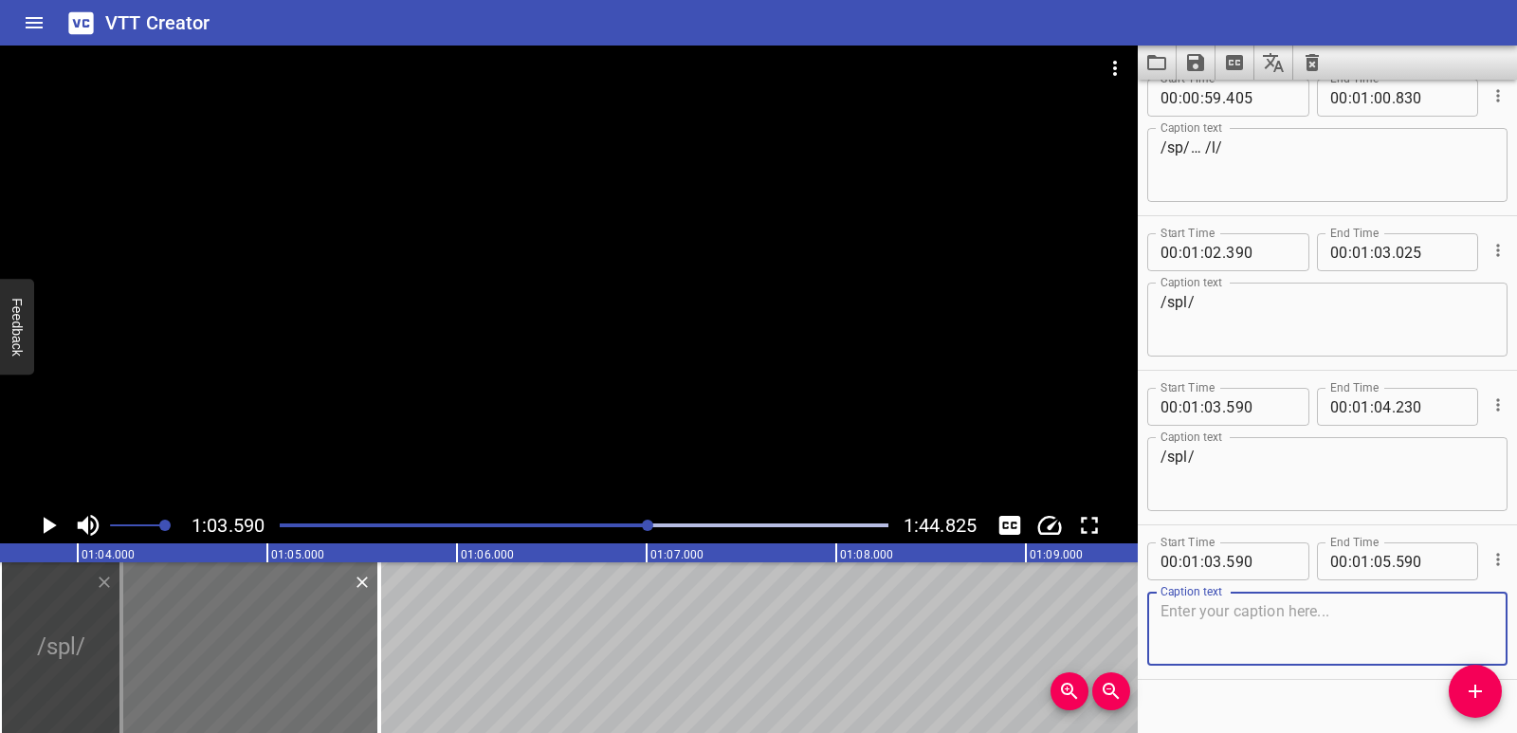
scroll to position [2836, 0]
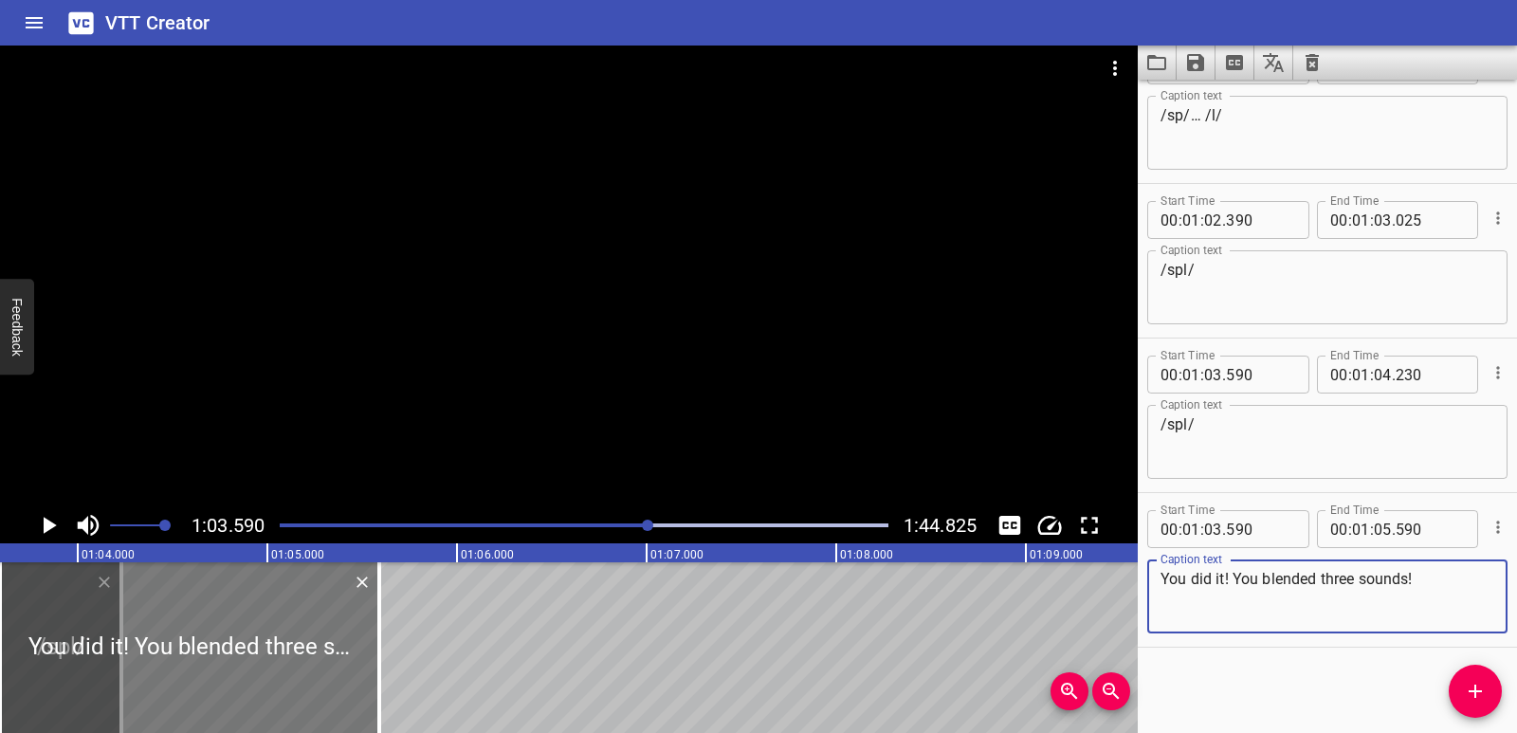
type textarea "You did it! You blended three sounds!"
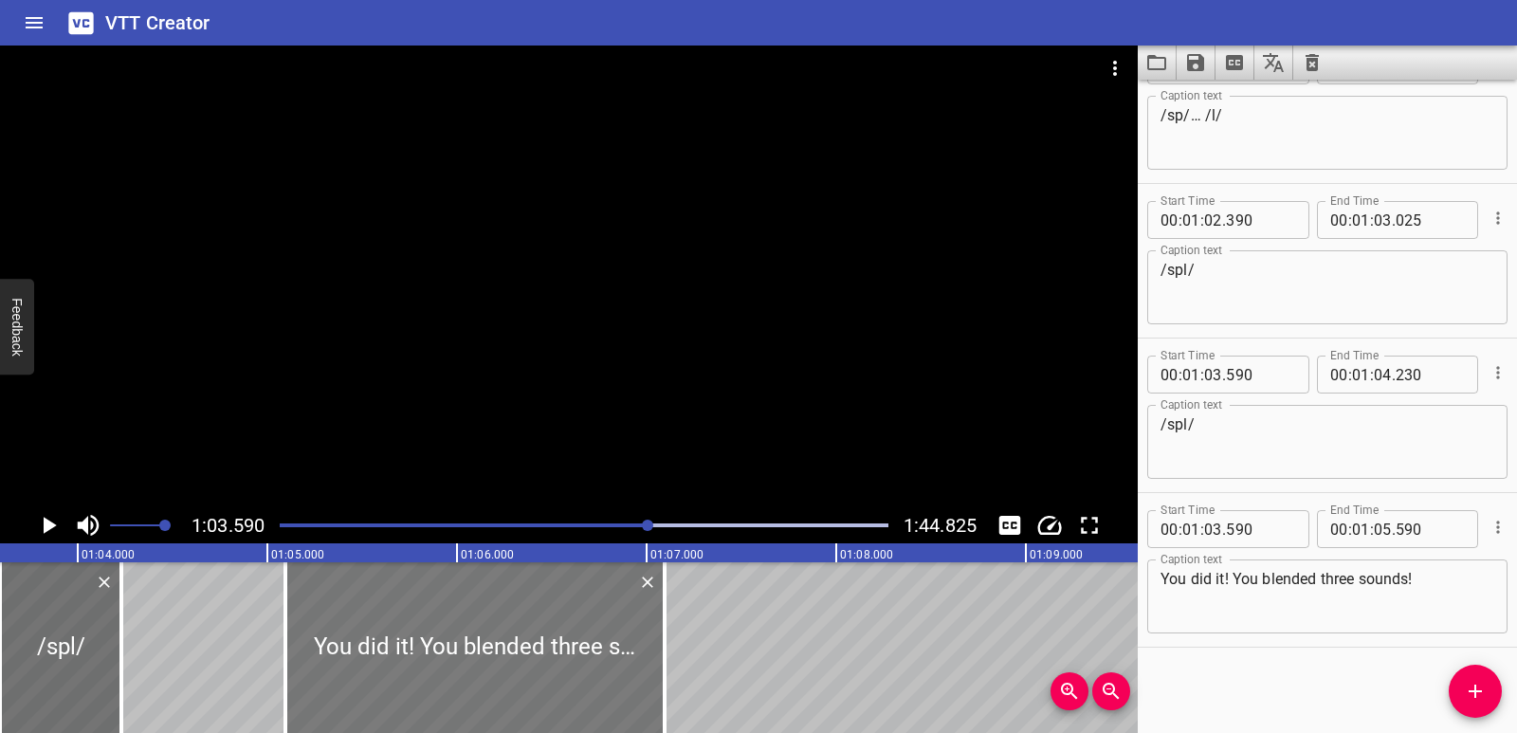
drag, startPoint x: 326, startPoint y: 614, endPoint x: 612, endPoint y: 626, distance: 285.7
click at [612, 626] on div at bounding box center [474, 647] width 379 height 171
type input "05"
type input "095"
type input "07"
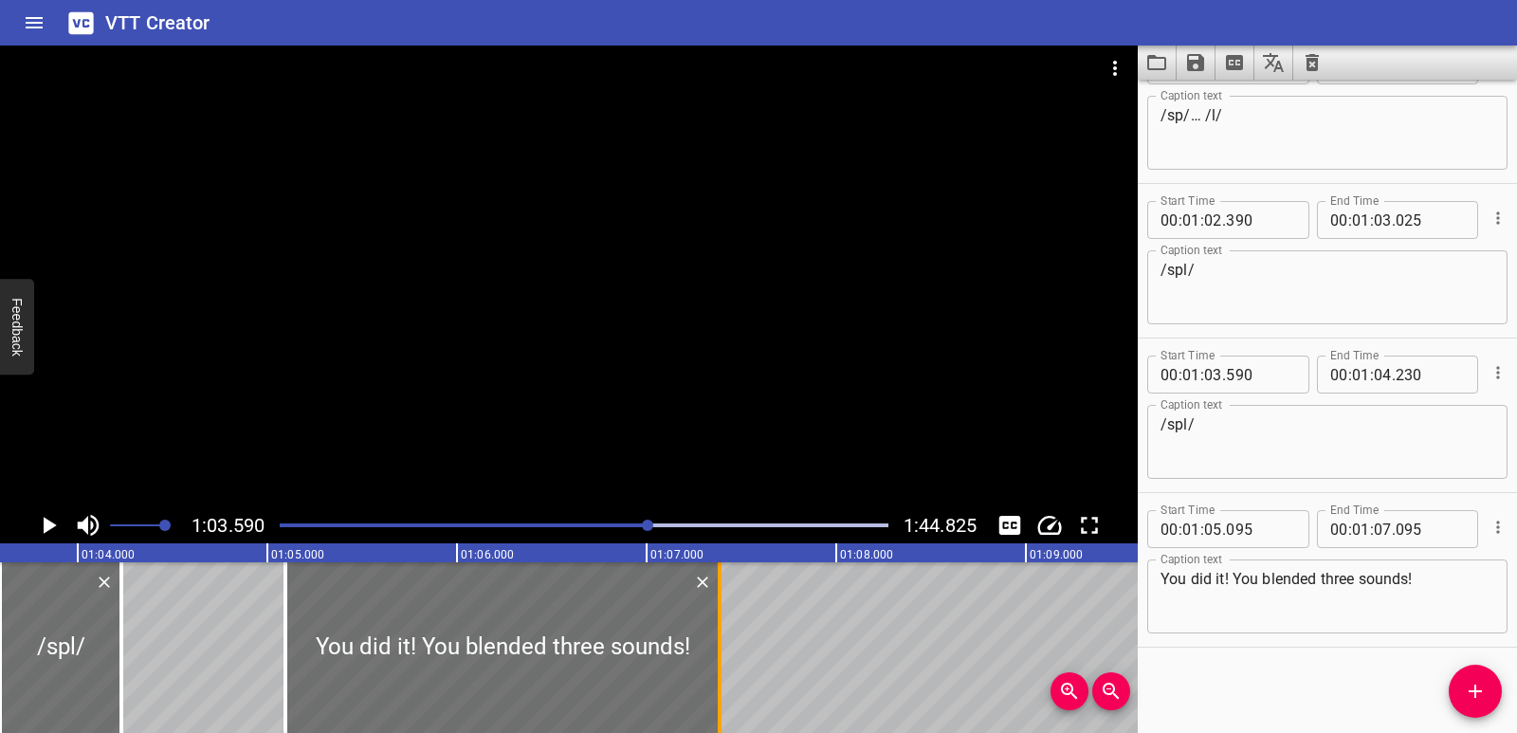
drag, startPoint x: 666, startPoint y: 639, endPoint x: 721, endPoint y: 635, distance: 55.1
click at [721, 635] on div at bounding box center [720, 647] width 4 height 171
type input "385"
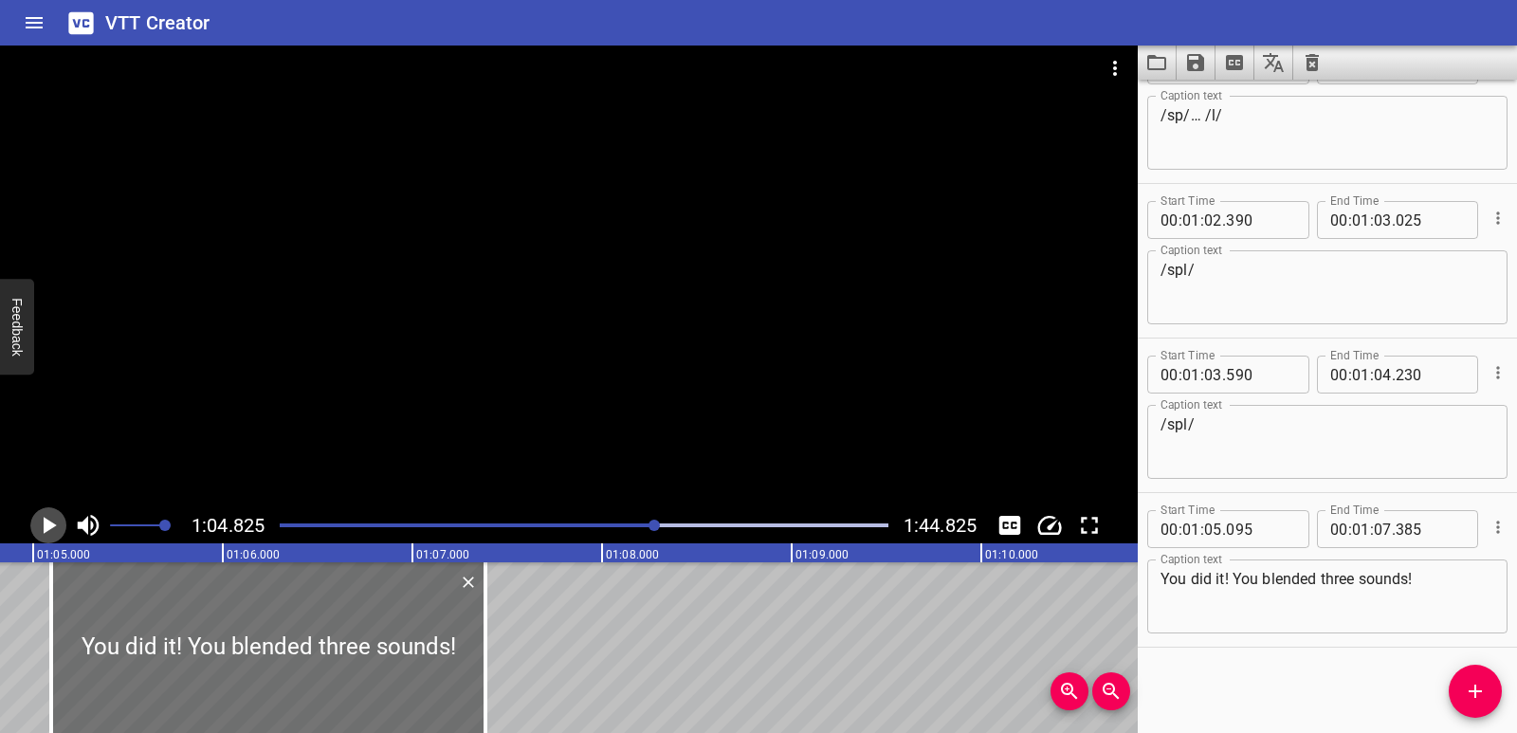
click at [47, 529] on icon "Play/Pause" at bounding box center [50, 525] width 13 height 17
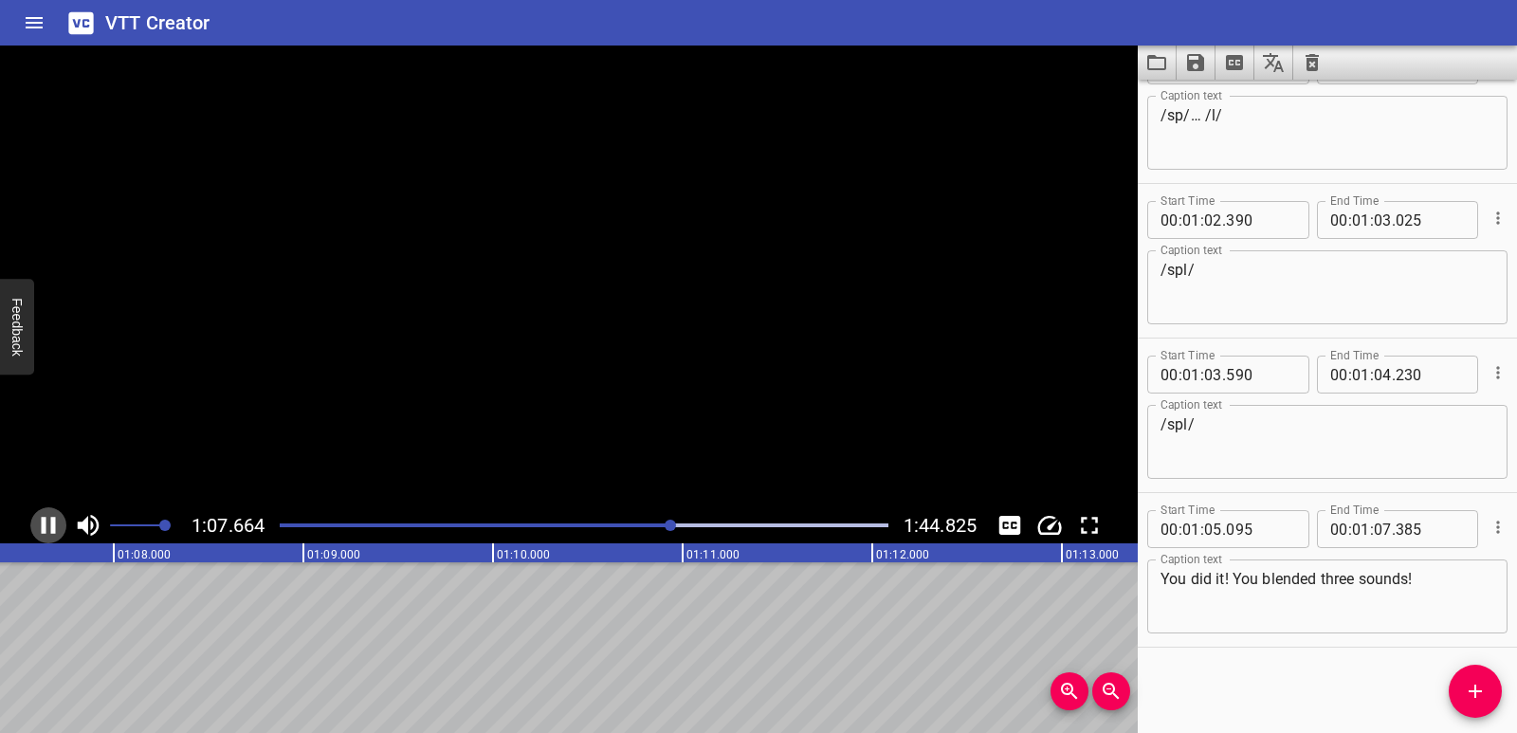
click at [47, 529] on icon "Play/Pause" at bounding box center [48, 525] width 28 height 28
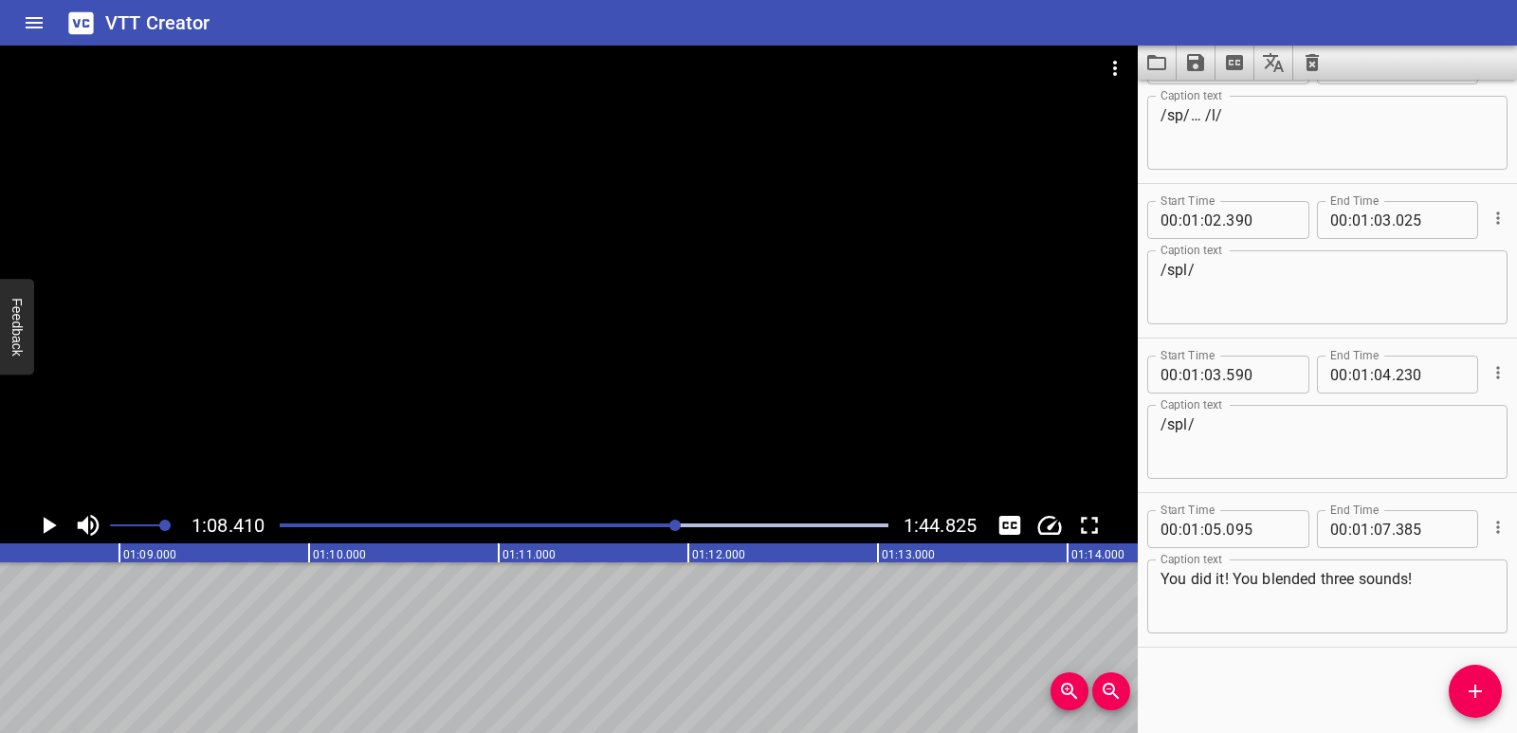
scroll to position [0, 12974]
click at [1462, 688] on span "Add Cue" at bounding box center [1475, 691] width 53 height 23
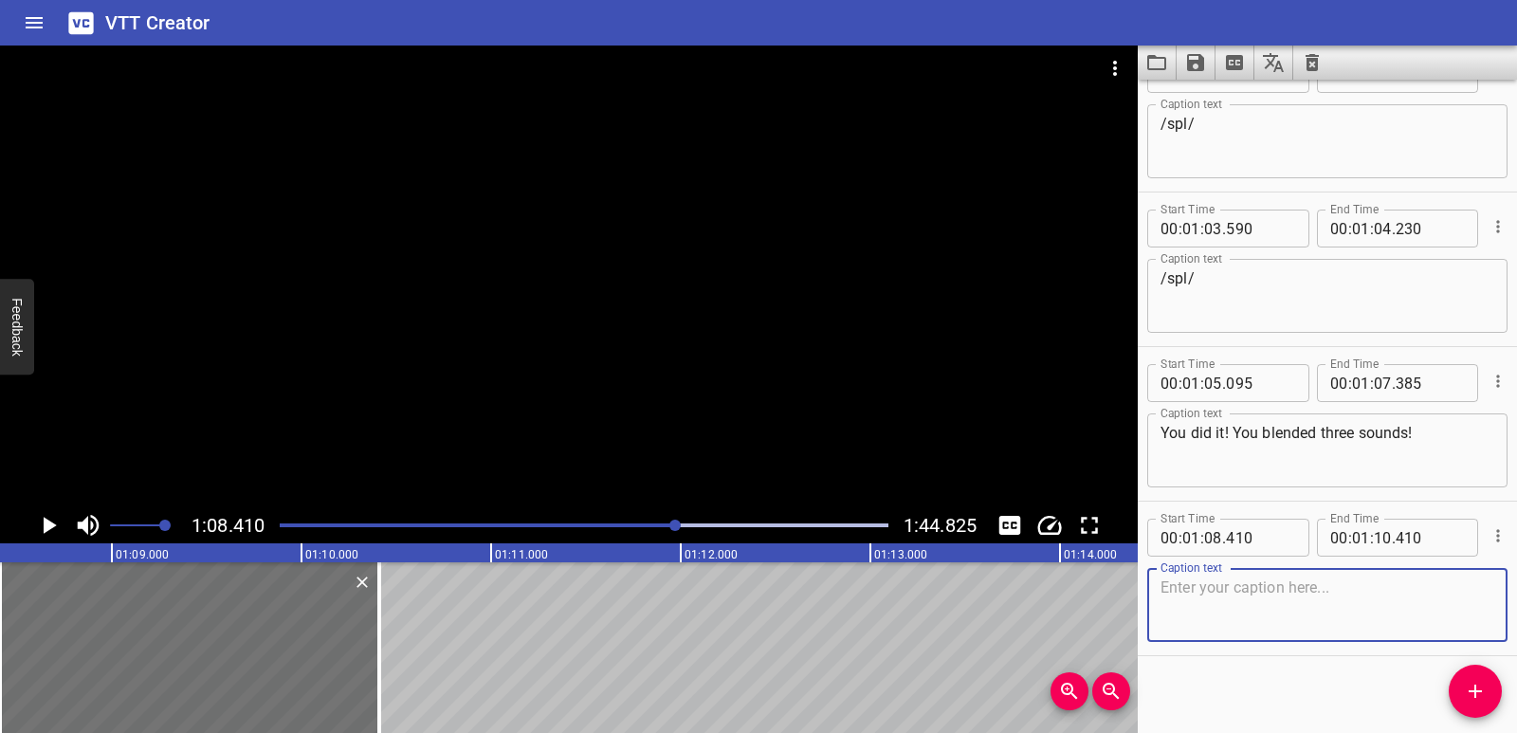
scroll to position [2991, 0]
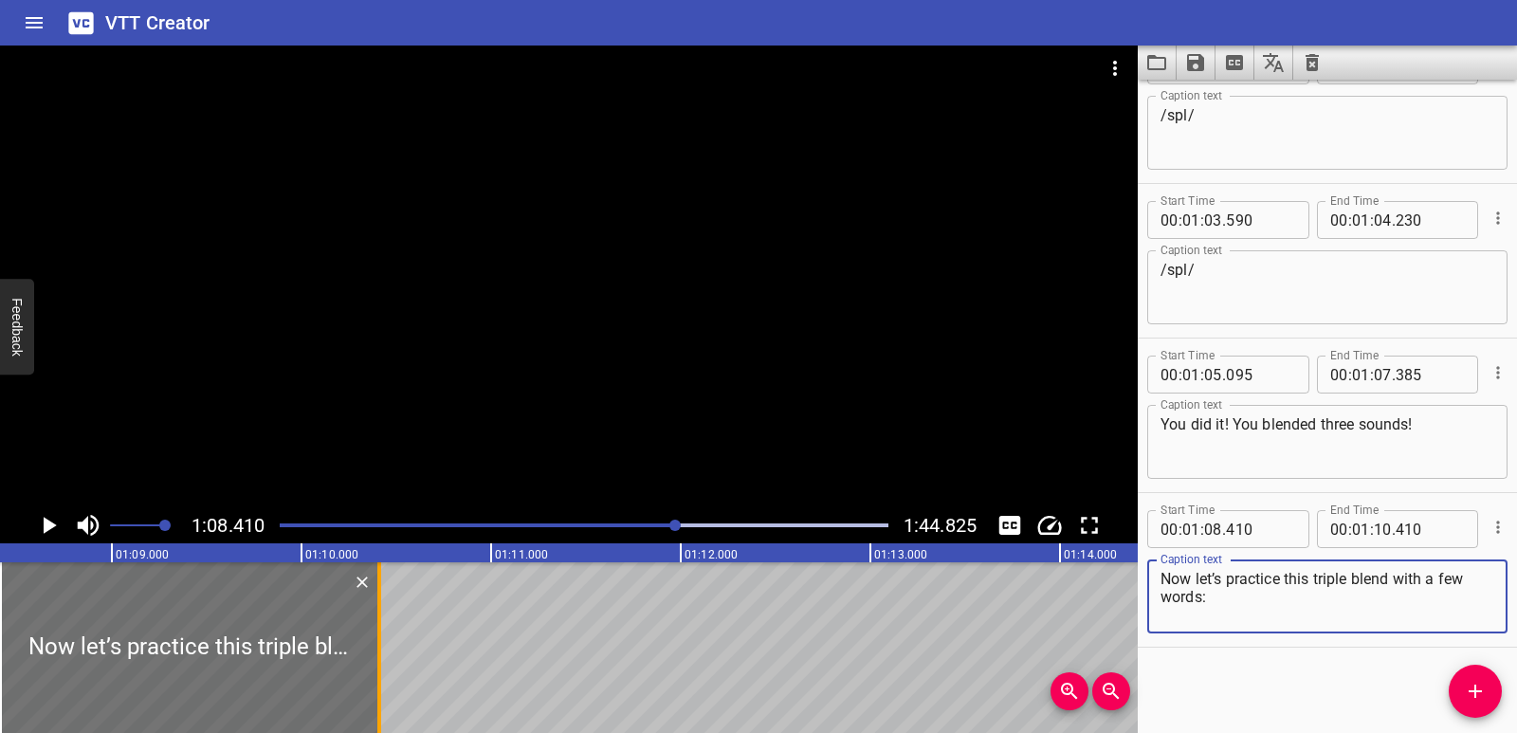
type textarea "Now let’s practice this triple blend with a few words:"
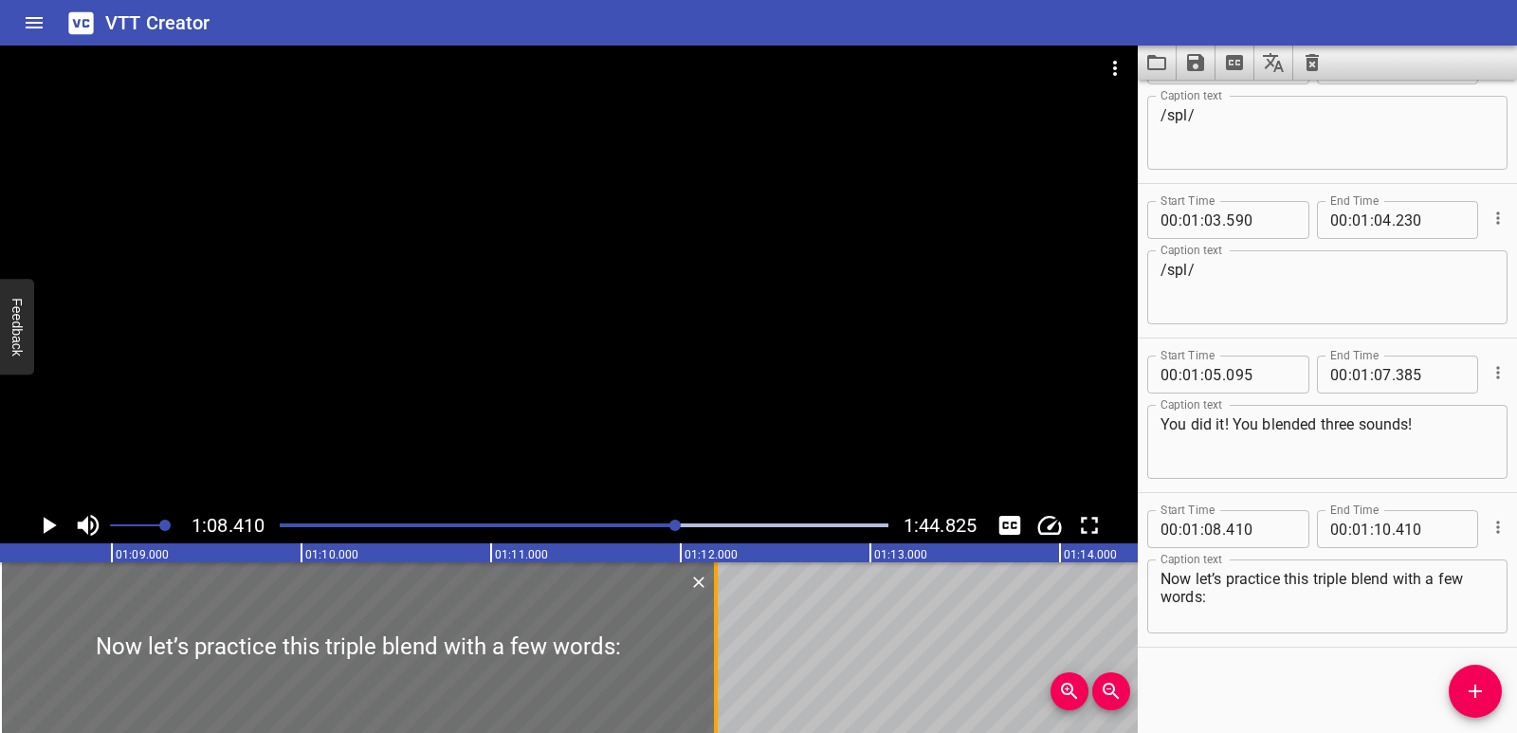
drag, startPoint x: 400, startPoint y: 642, endPoint x: 715, endPoint y: 646, distance: 314.8
click at [715, 646] on div at bounding box center [715, 647] width 19 height 171
type input "12"
type input "205"
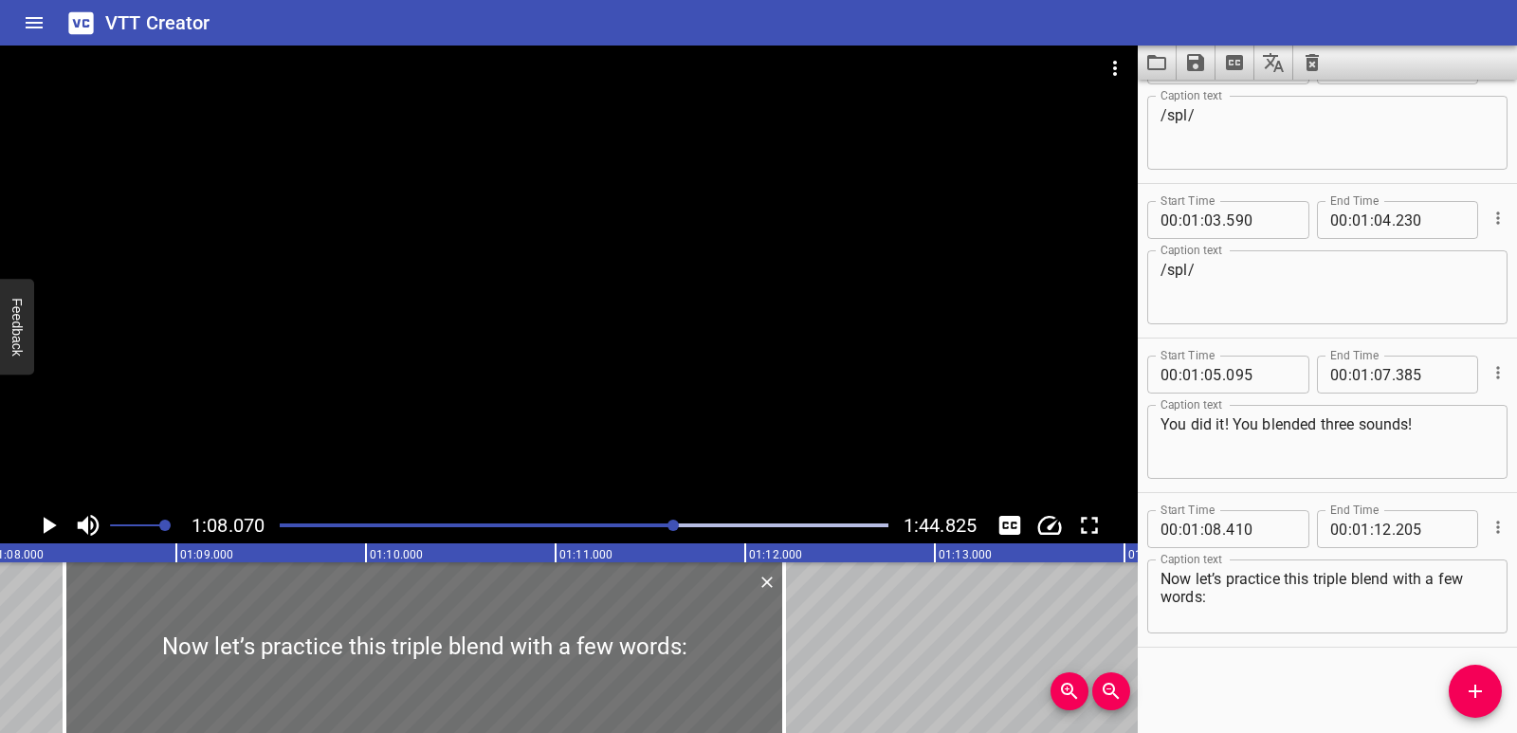
click at [49, 522] on icon "Play/Pause" at bounding box center [50, 525] width 13 height 17
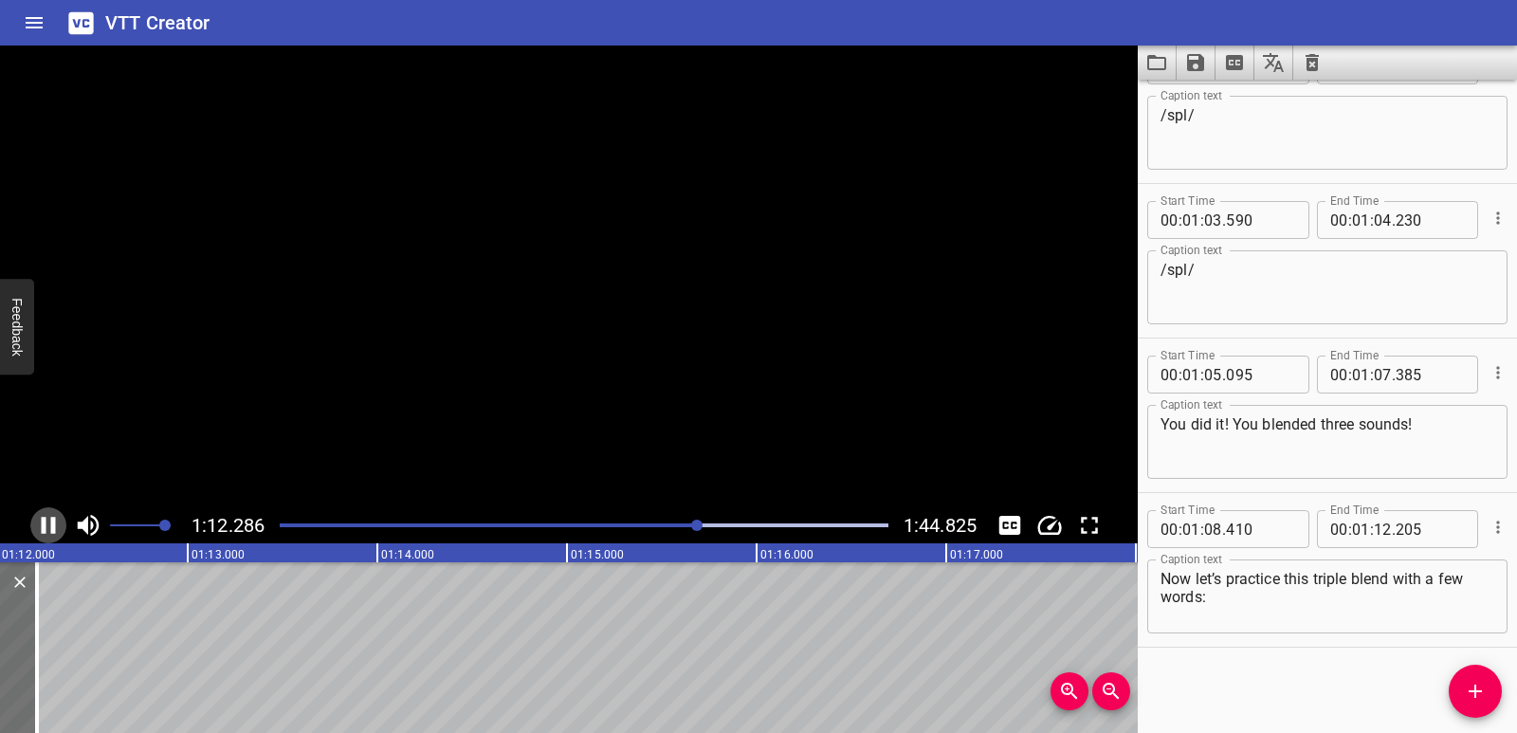
click at [49, 522] on icon "Play/Pause" at bounding box center [48, 525] width 28 height 28
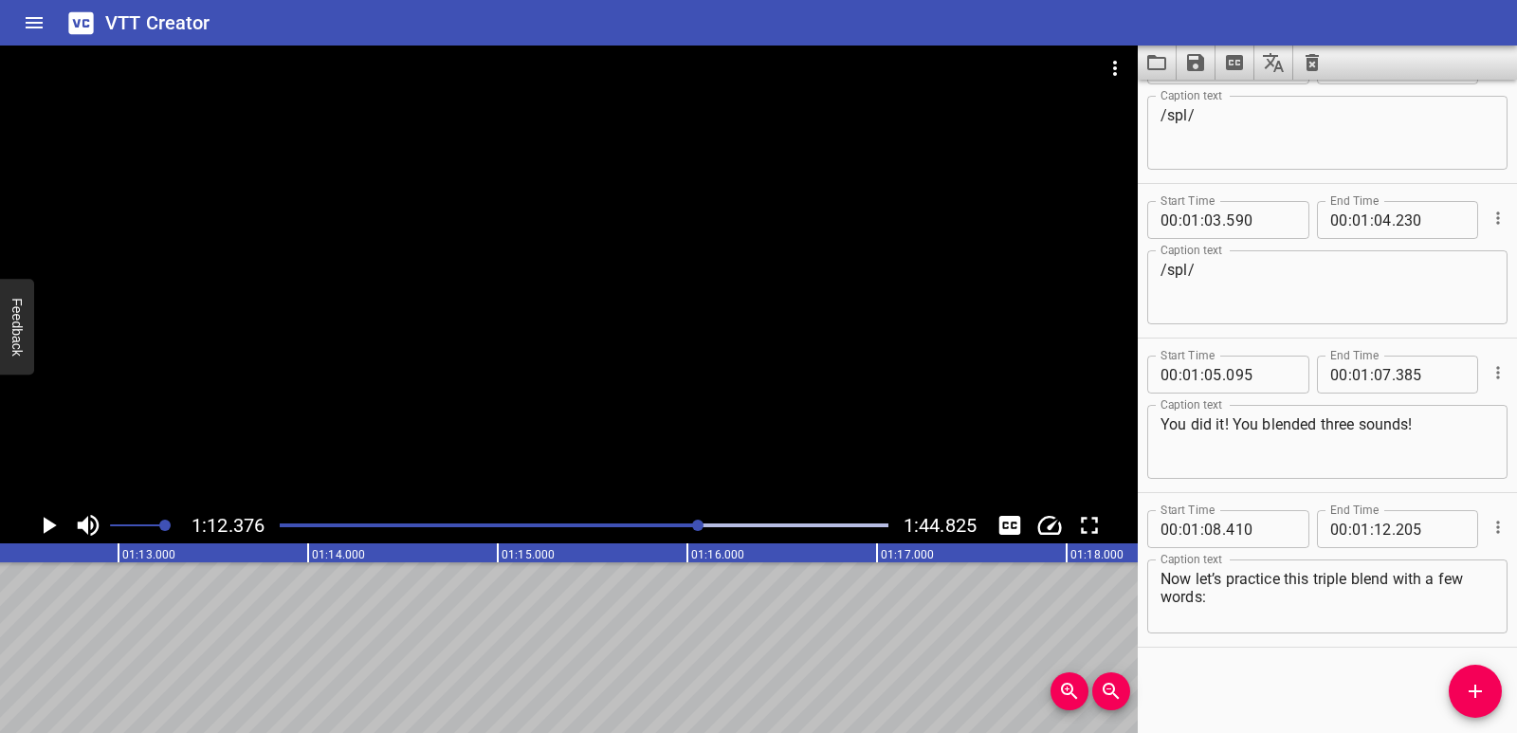
click at [1448, 691] on div "Start Time 00 : 00 : 01 . 640 Start Time End Time 00 : 00 : 03 . 955 End Time C…" at bounding box center [1327, 406] width 379 height 653
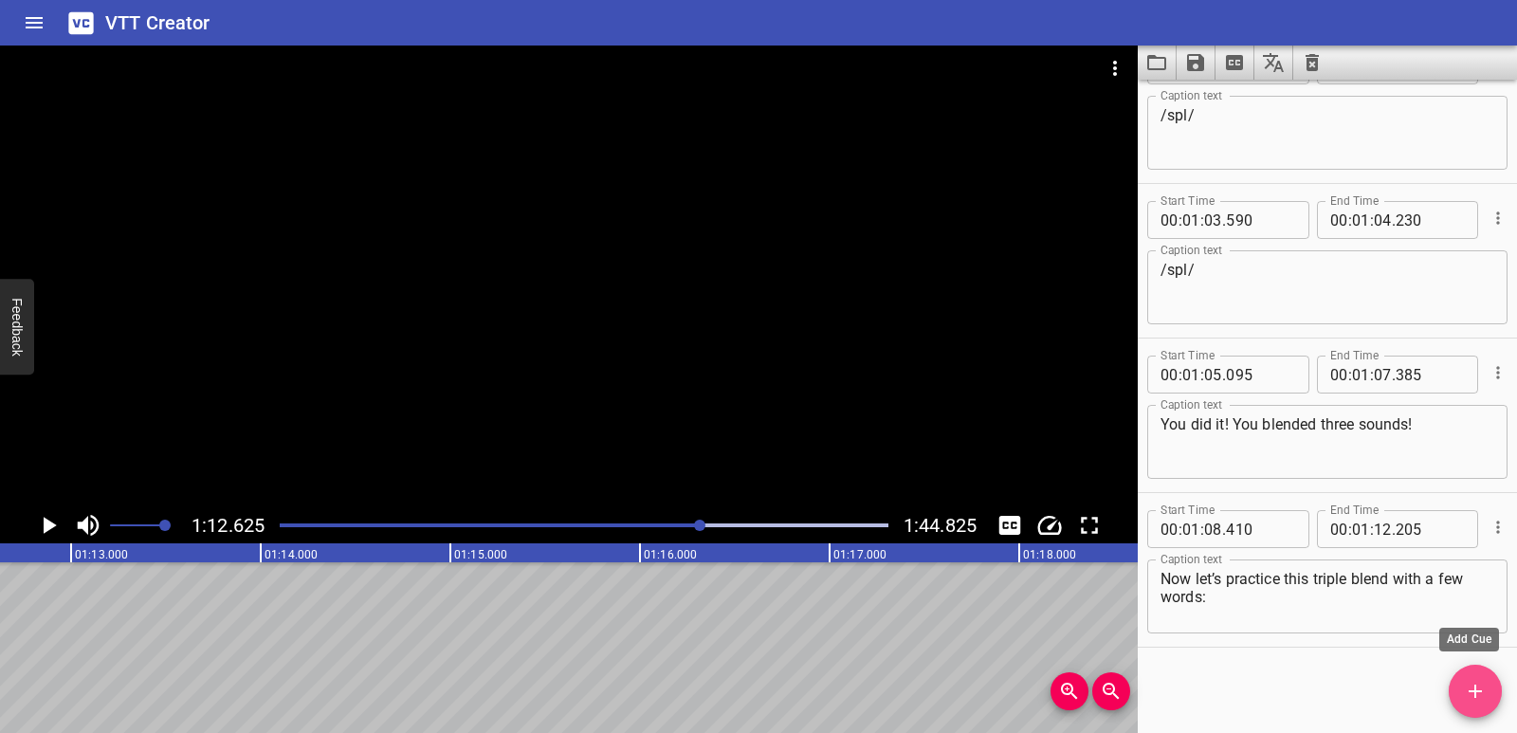
click at [1471, 693] on icon "Add Cue" at bounding box center [1475, 691] width 23 height 23
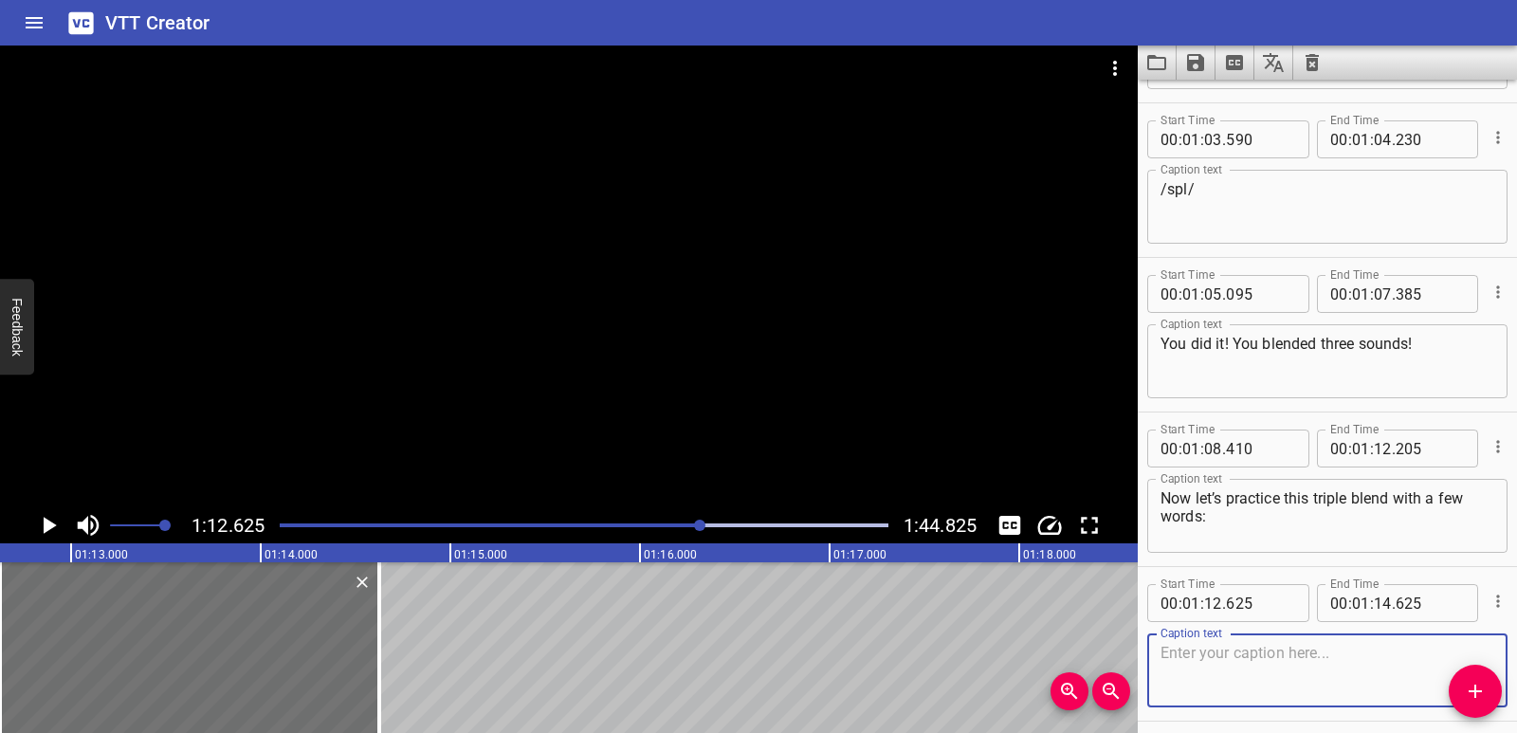
scroll to position [3145, 0]
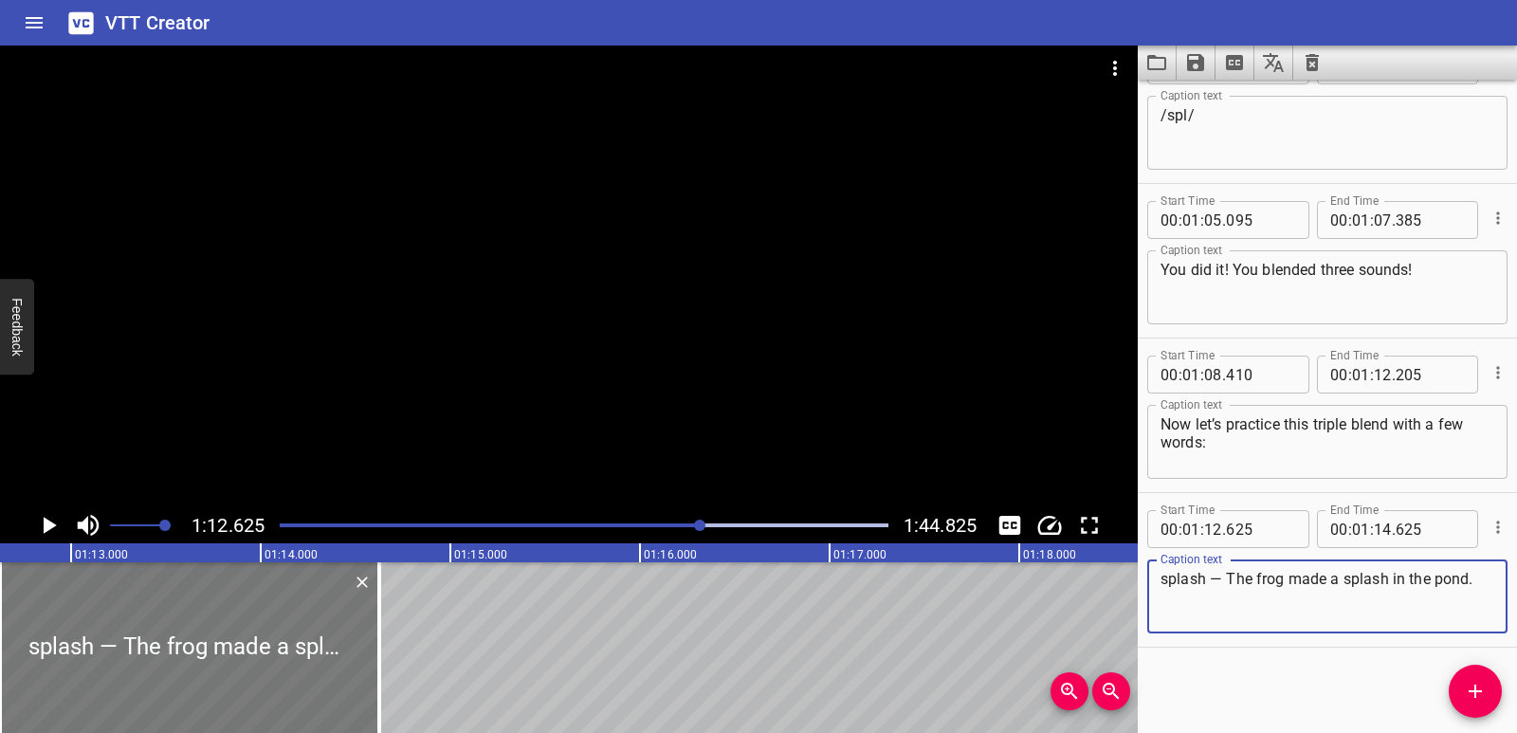
type textarea "splash — The frog made a splash in the pond."
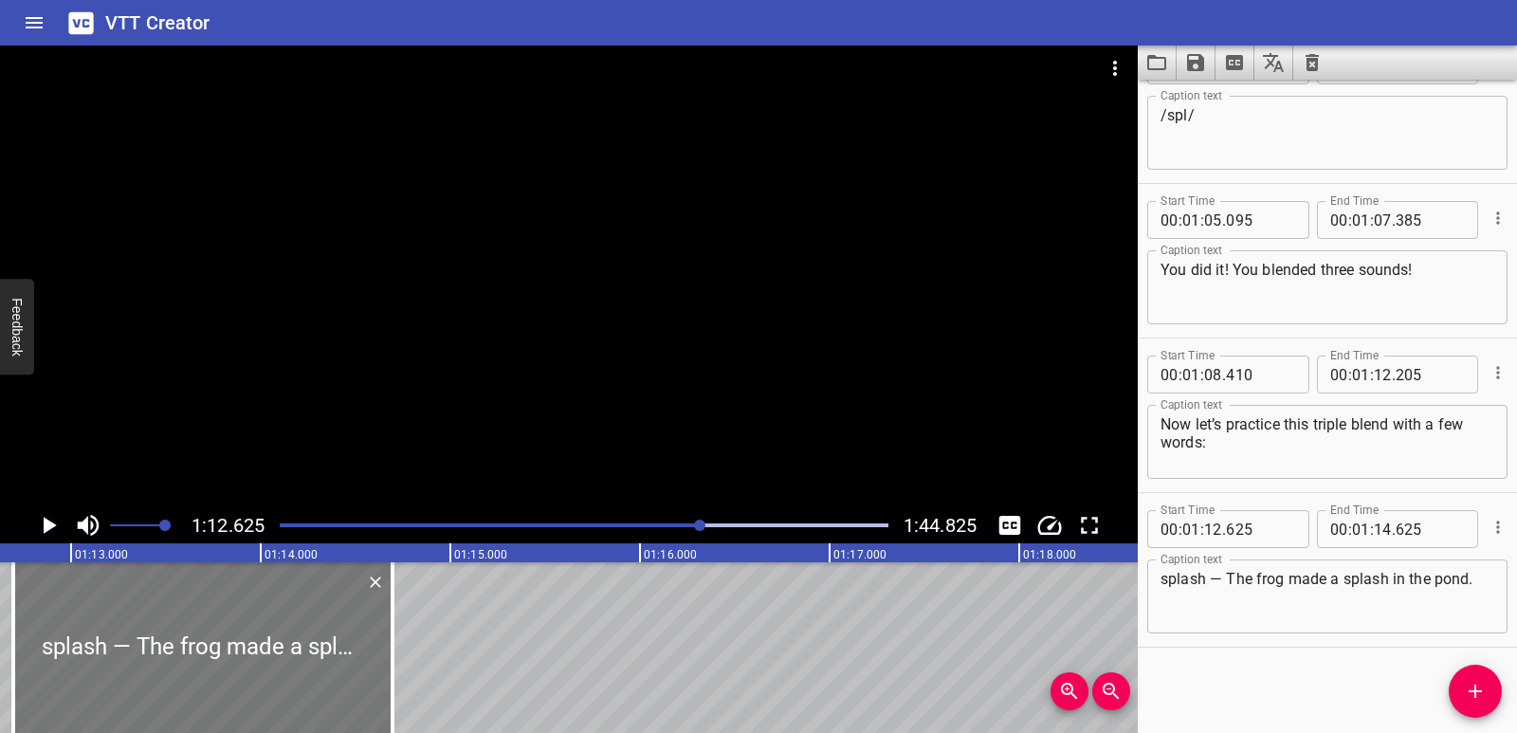
drag, startPoint x: 371, startPoint y: 656, endPoint x: 381, endPoint y: 663, distance: 12.4
click at [381, 663] on div at bounding box center [202, 647] width 379 height 171
type input "695"
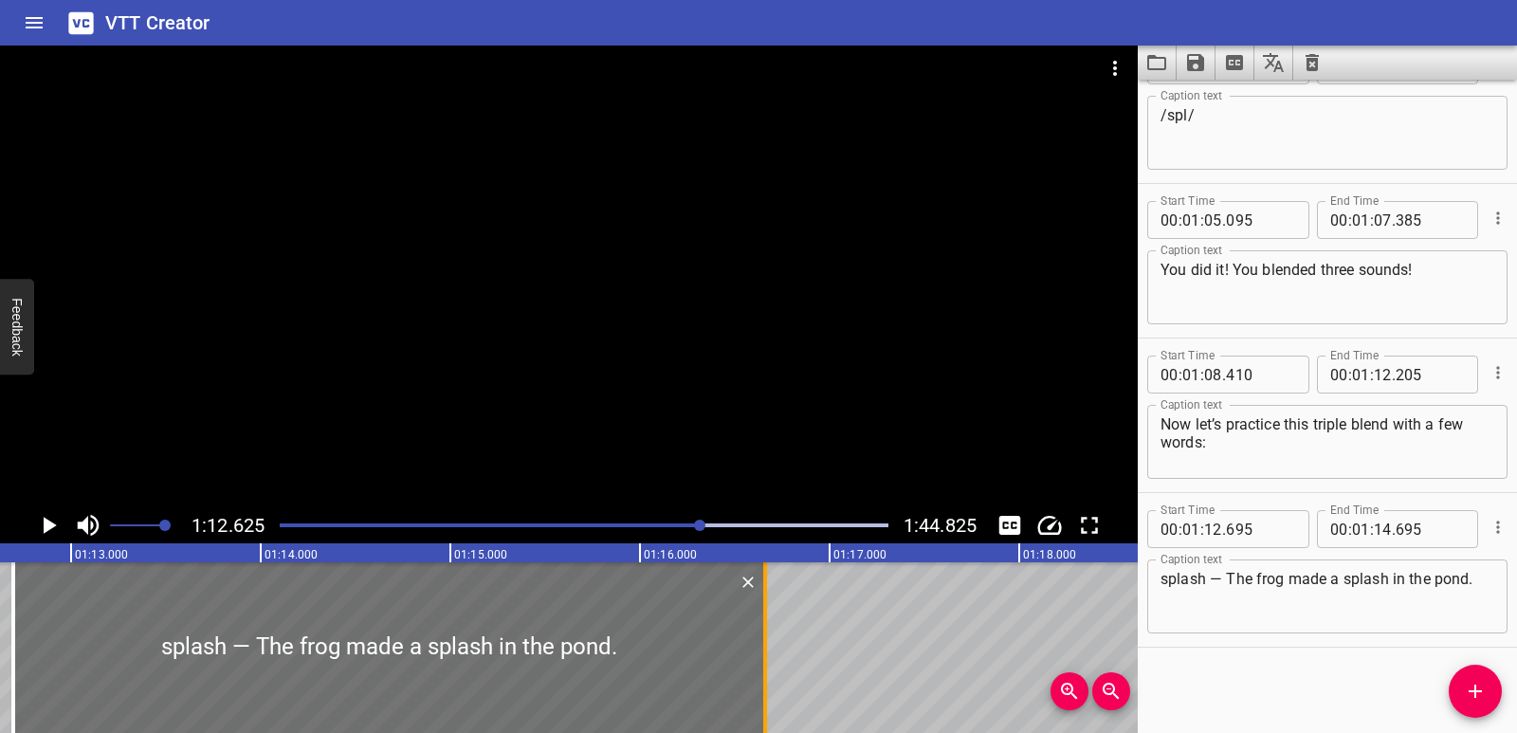
drag, startPoint x: 390, startPoint y: 641, endPoint x: 760, endPoint y: 640, distance: 369.8
click at [763, 631] on div at bounding box center [765, 647] width 19 height 171
type input "16"
type input "665"
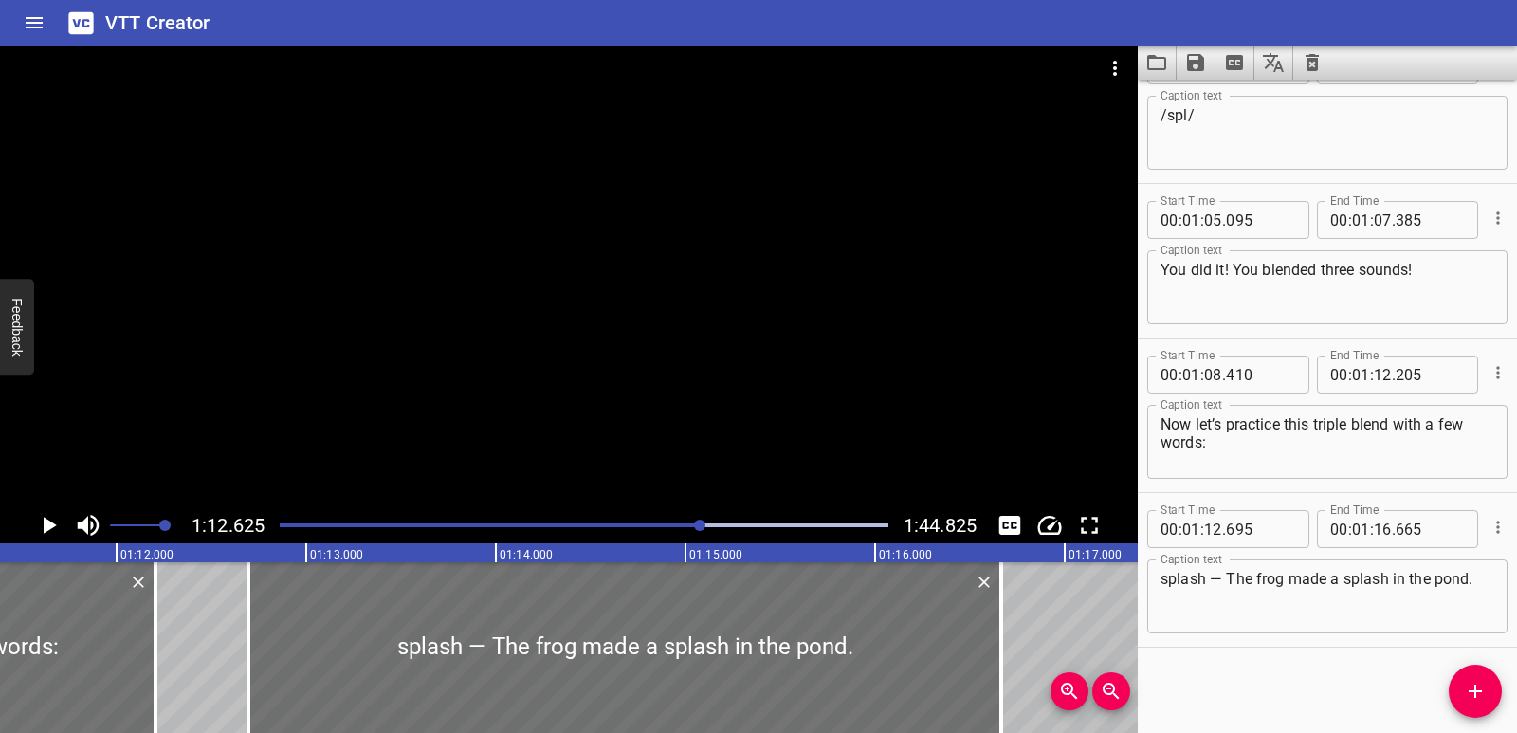
scroll to position [0, 13461]
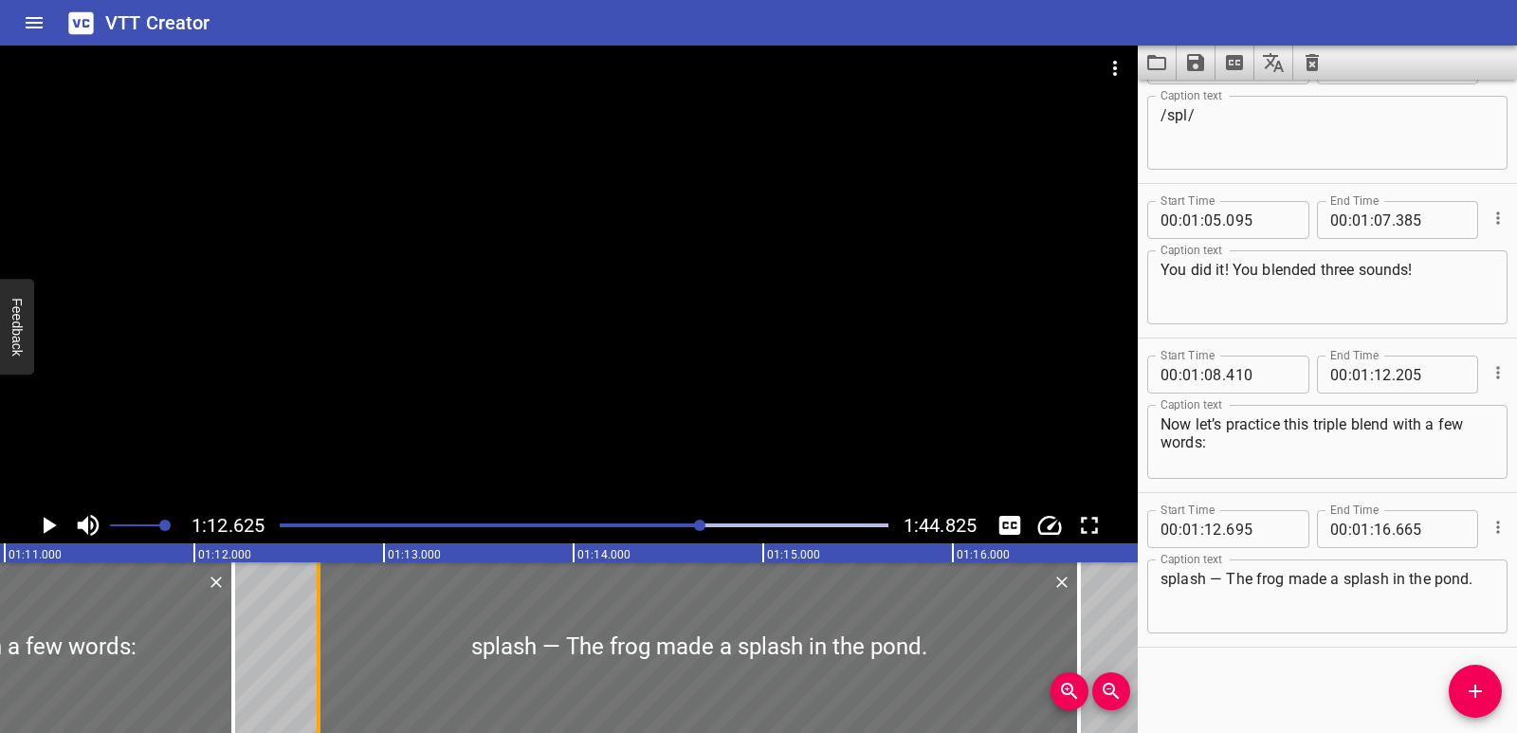
click at [325, 644] on div at bounding box center [318, 647] width 19 height 171
type input "655"
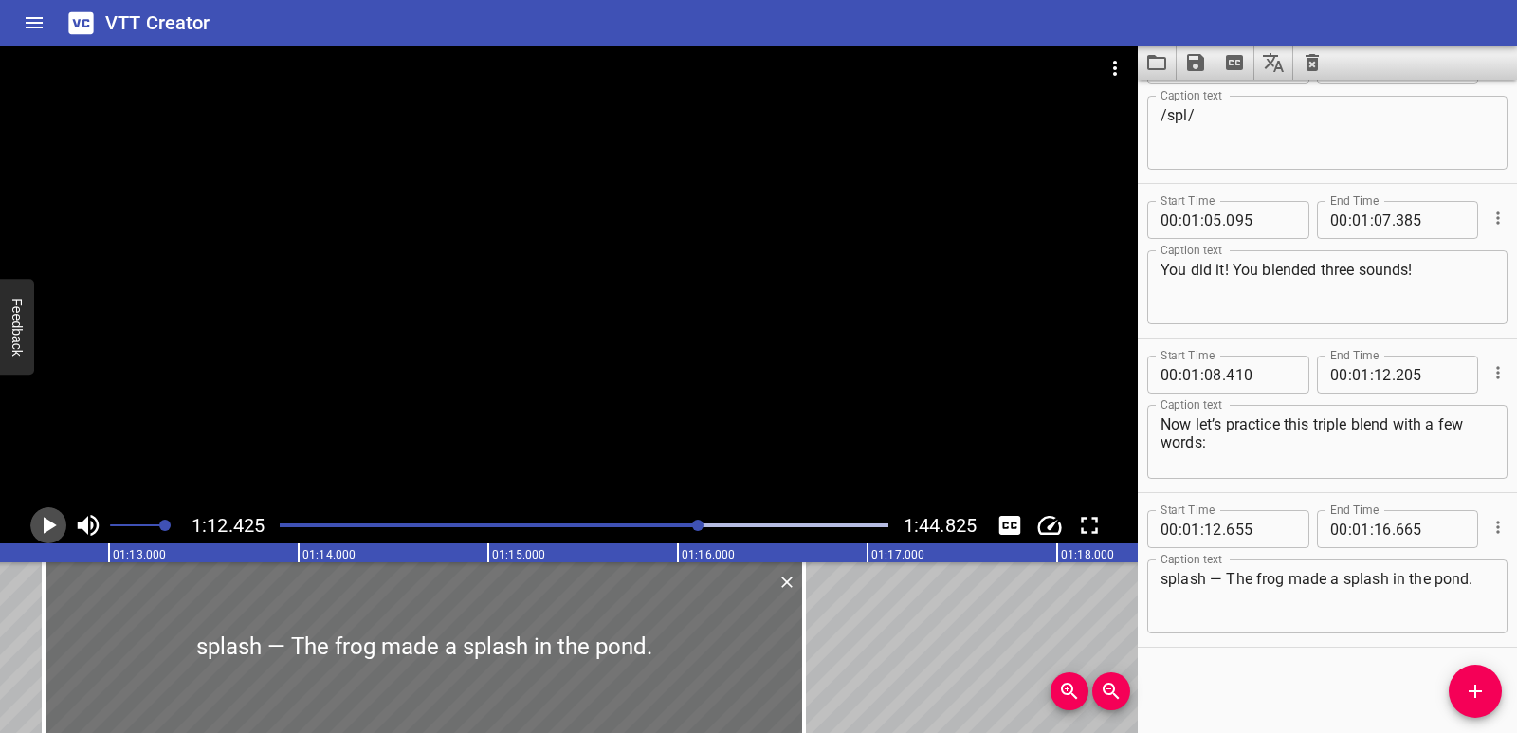
click at [50, 524] on icon "Play/Pause" at bounding box center [50, 525] width 13 height 17
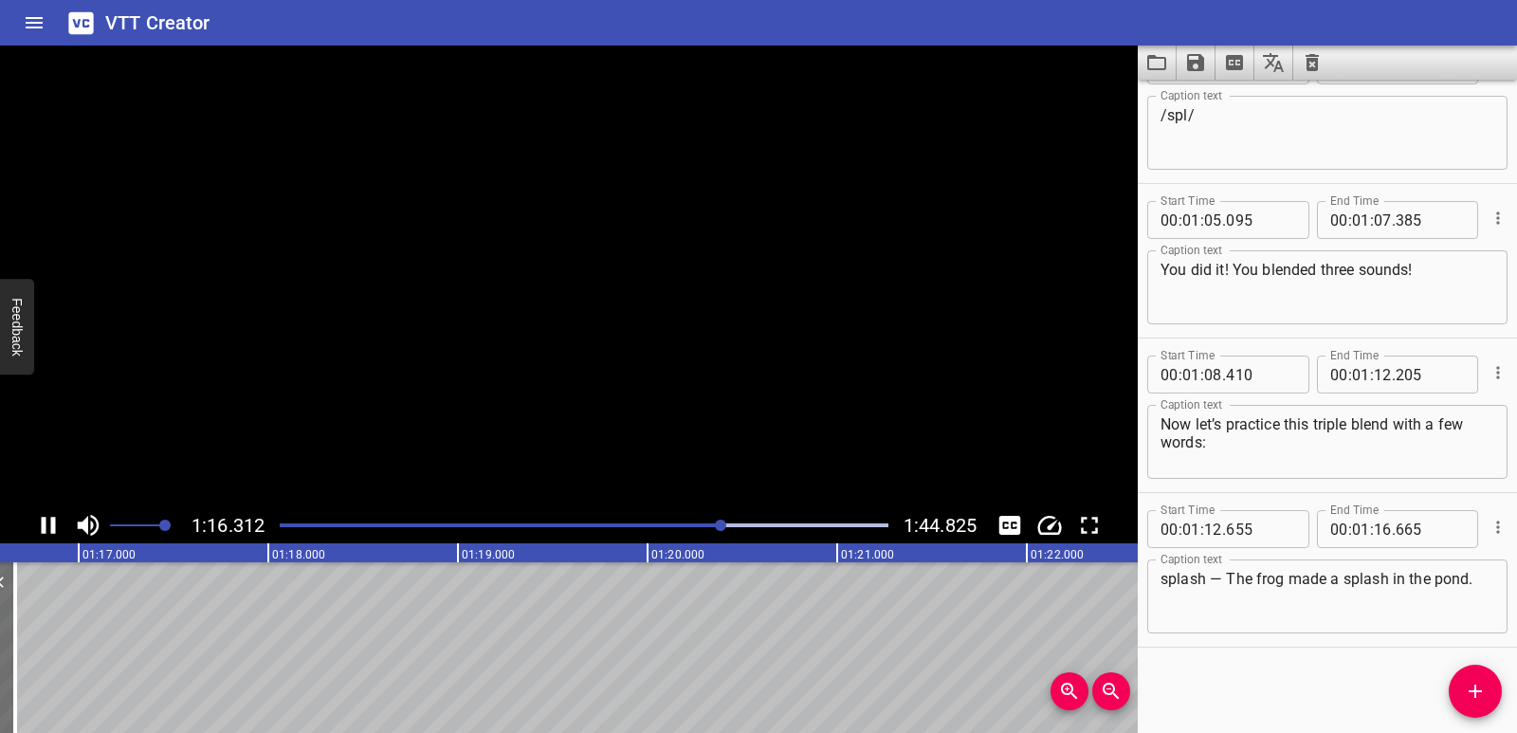
click at [50, 524] on icon "Play/Pause" at bounding box center [48, 525] width 28 height 28
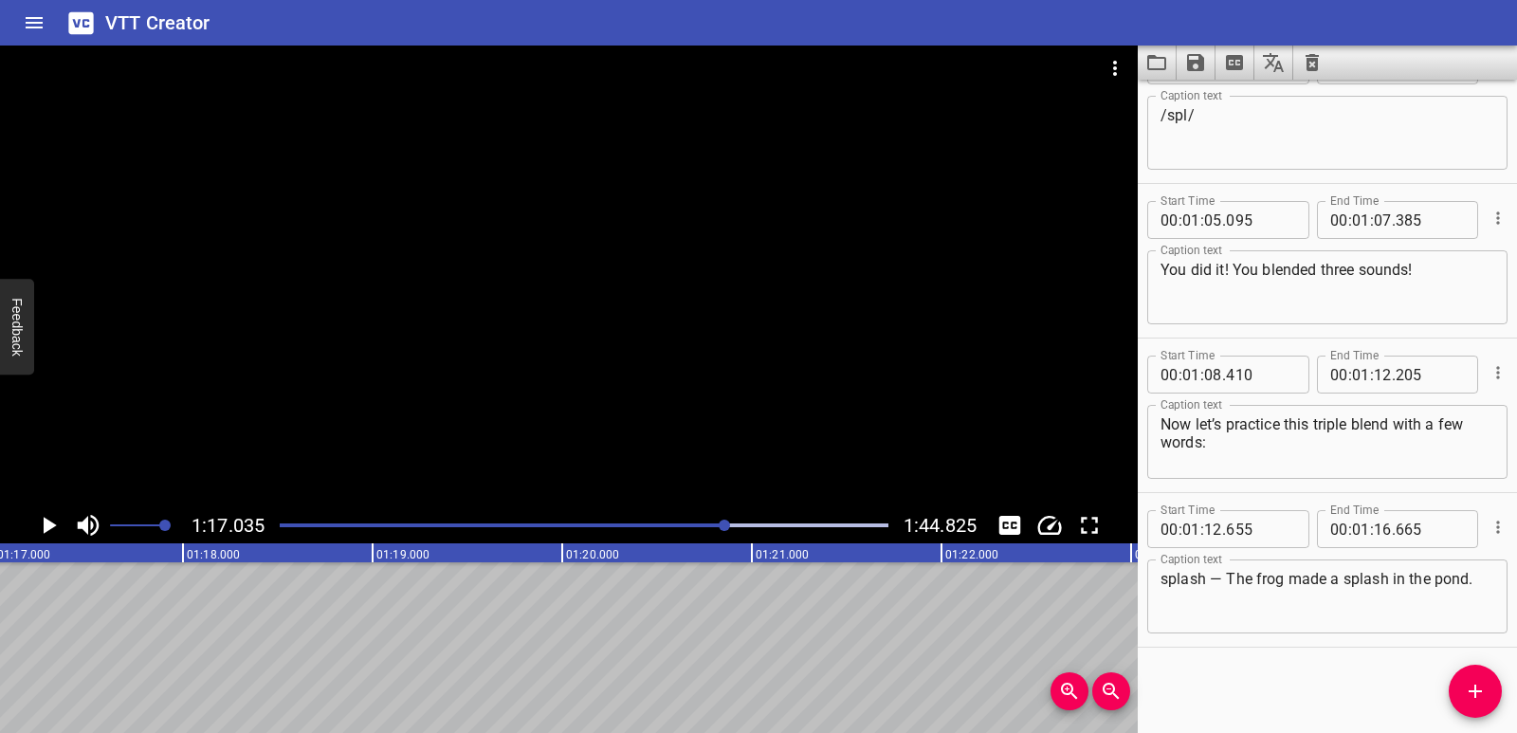
click at [1482, 696] on icon "Add Cue" at bounding box center [1475, 691] width 23 height 23
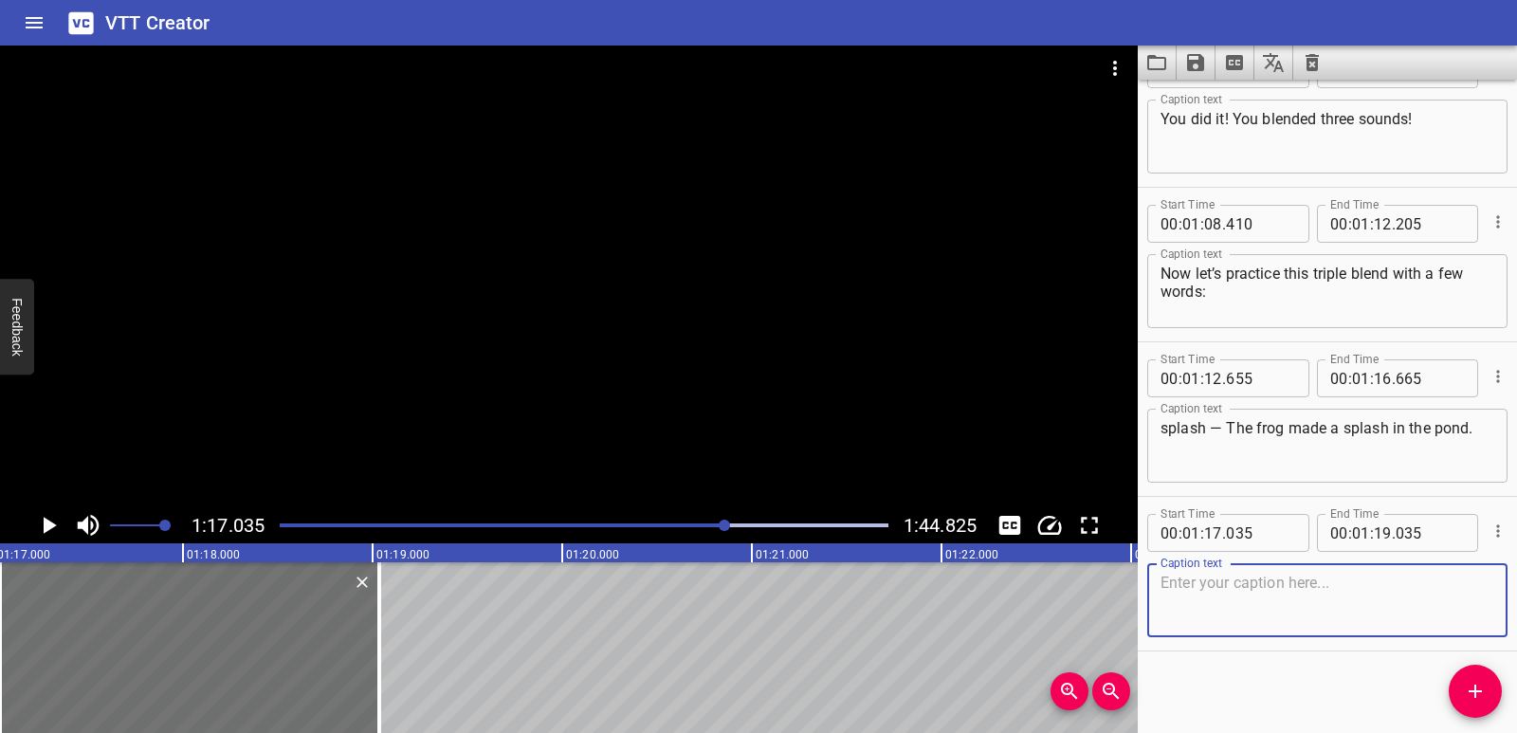
scroll to position [3300, 0]
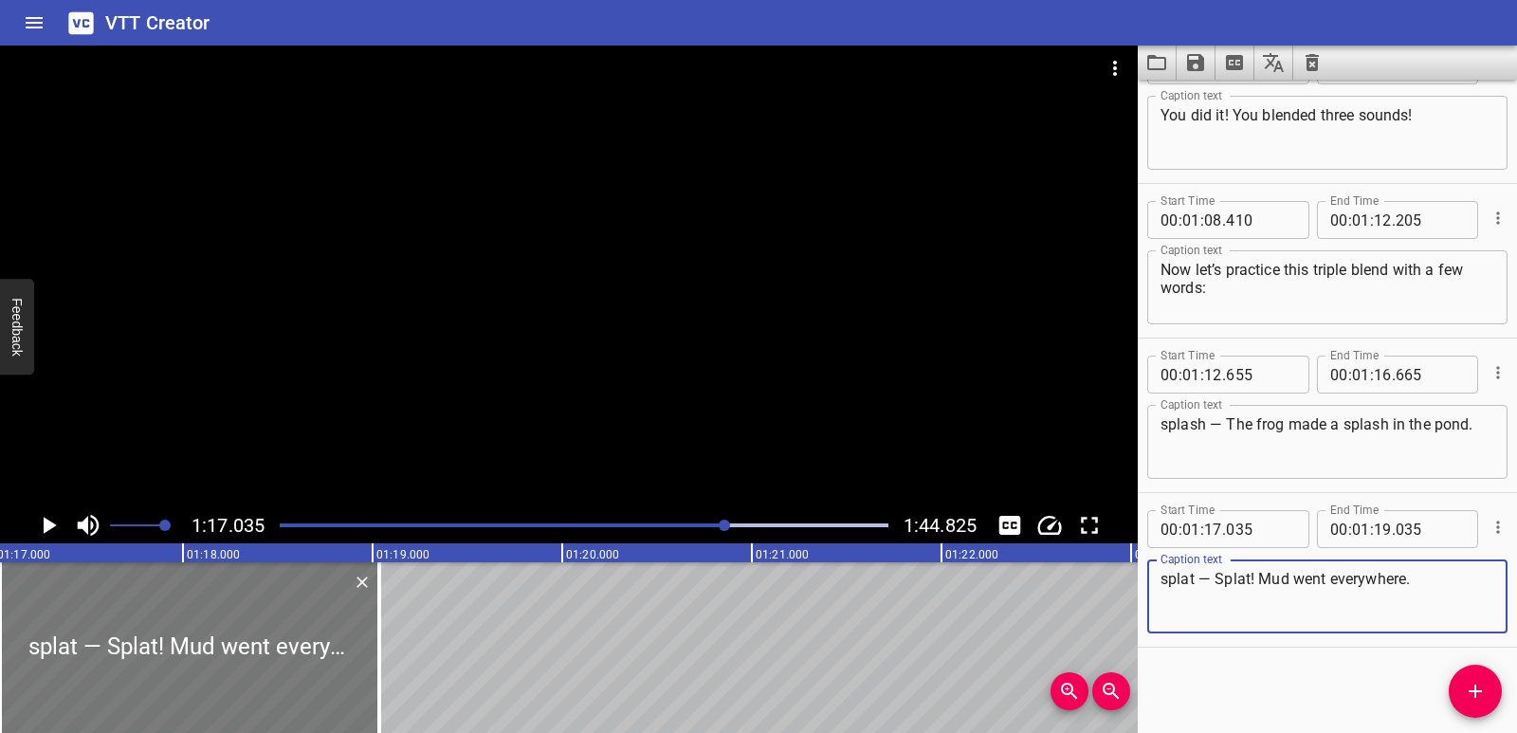
type textarea "splat — Splat! Mud went everywhere."
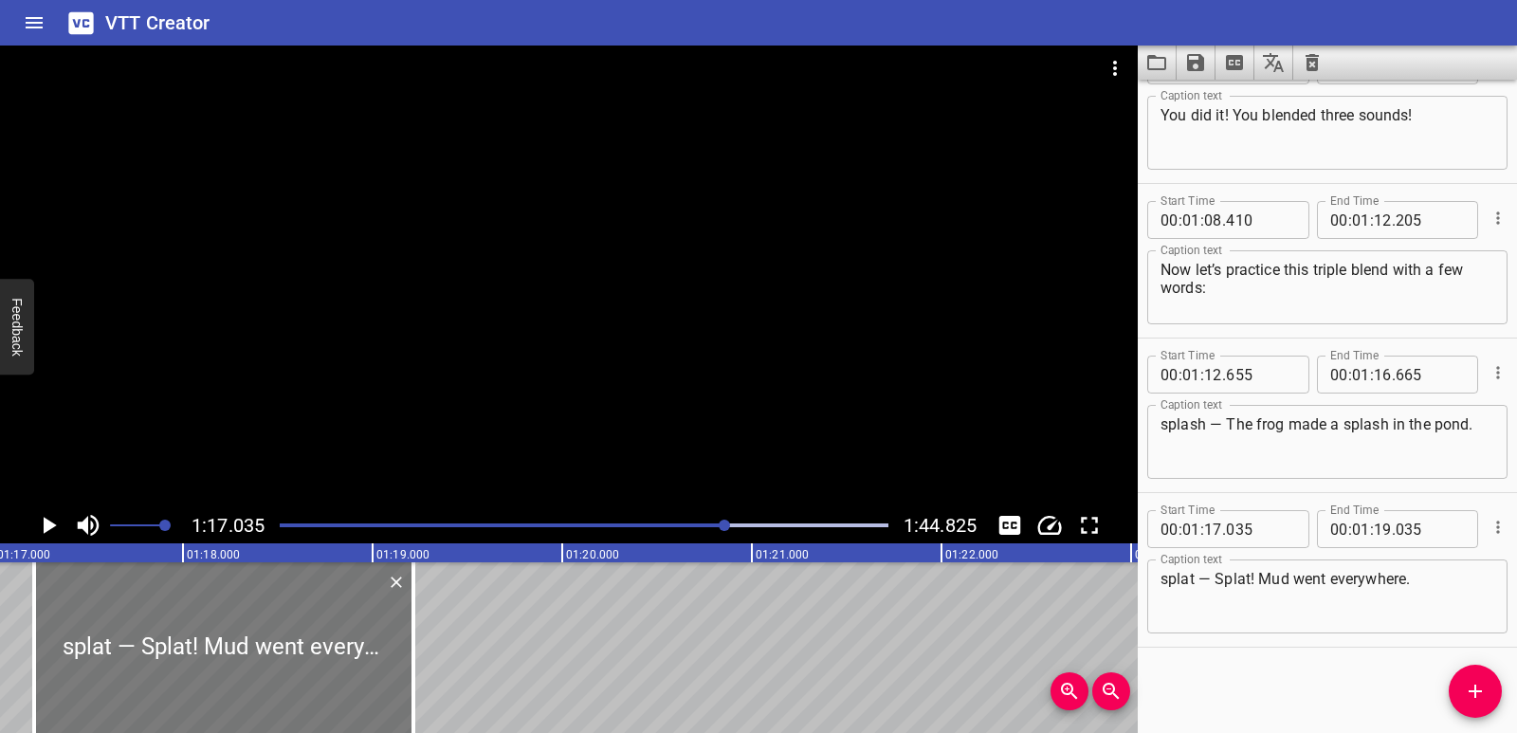
drag, startPoint x: 304, startPoint y: 633, endPoint x: 339, endPoint y: 637, distance: 34.3
click at [339, 637] on div at bounding box center [223, 647] width 379 height 171
type input "215"
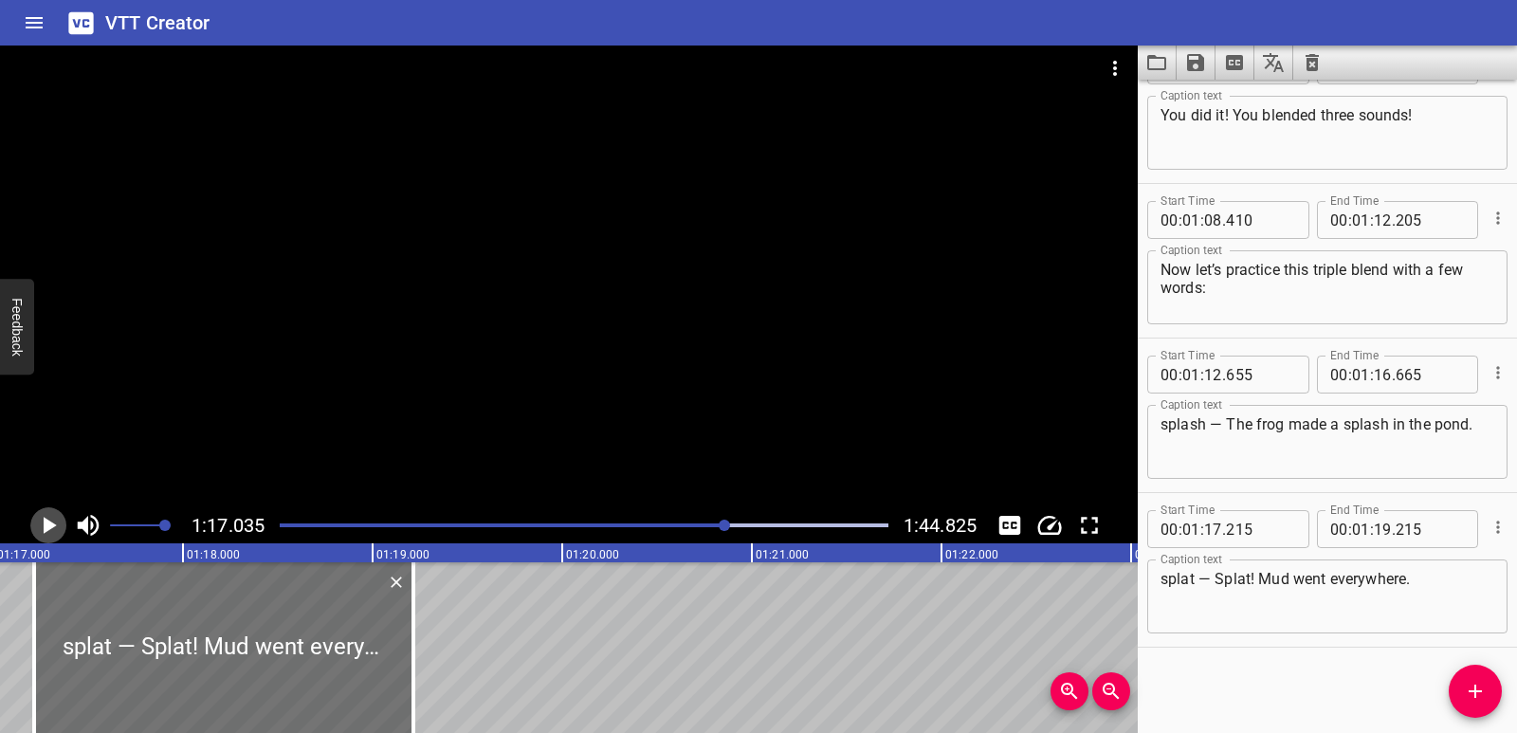
click at [45, 526] on icon "Play/Pause" at bounding box center [50, 525] width 13 height 17
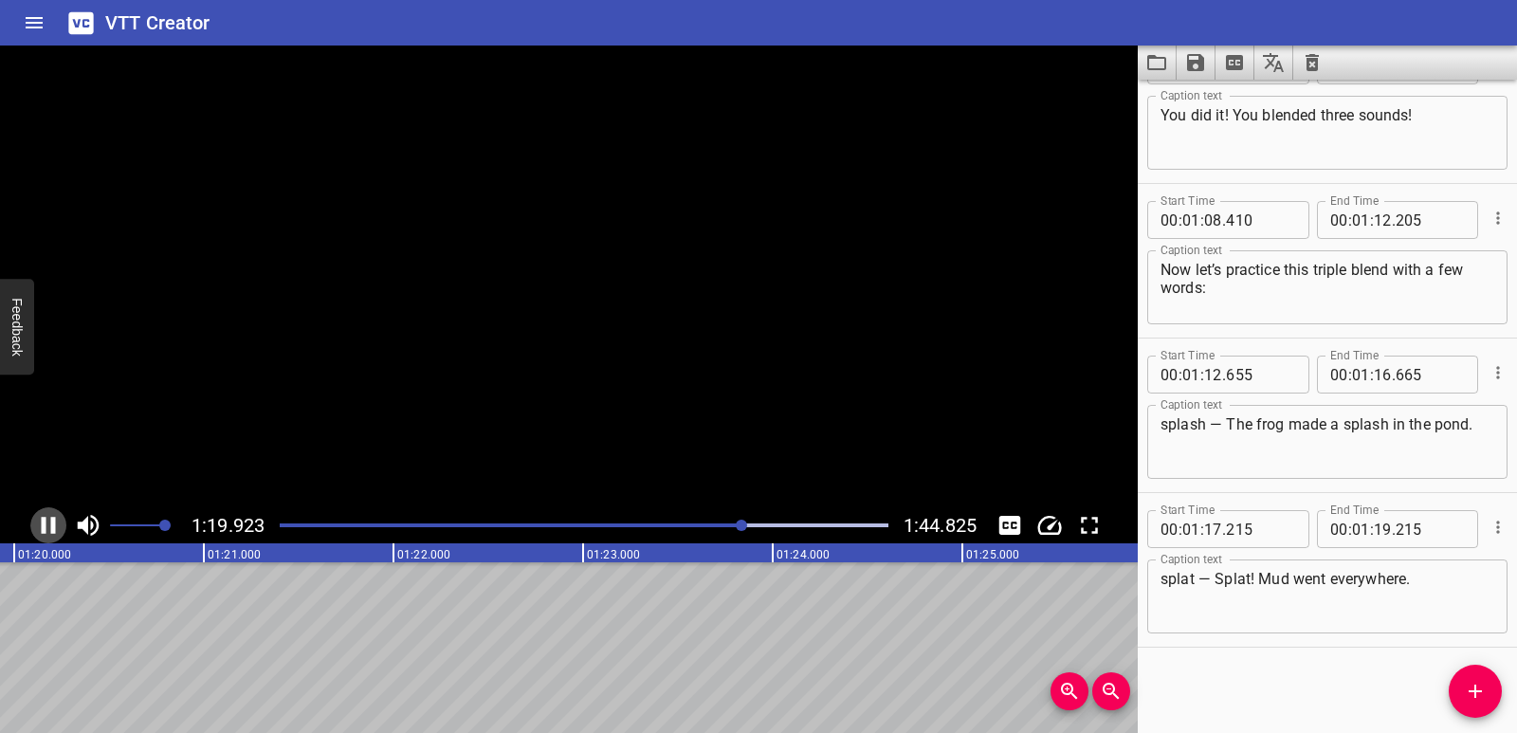
click at [45, 526] on icon "Play/Pause" at bounding box center [49, 525] width 14 height 17
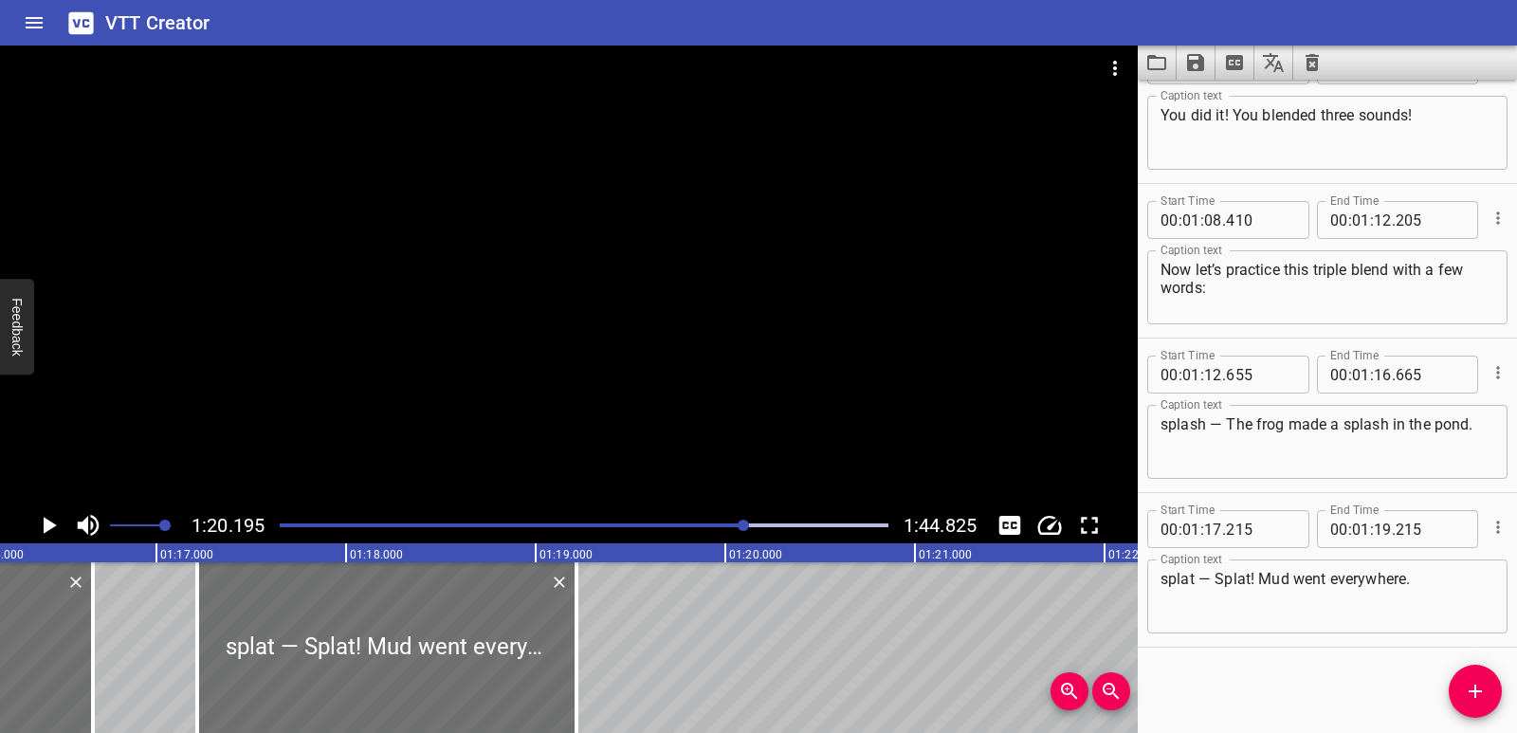
scroll to position [0, 14427]
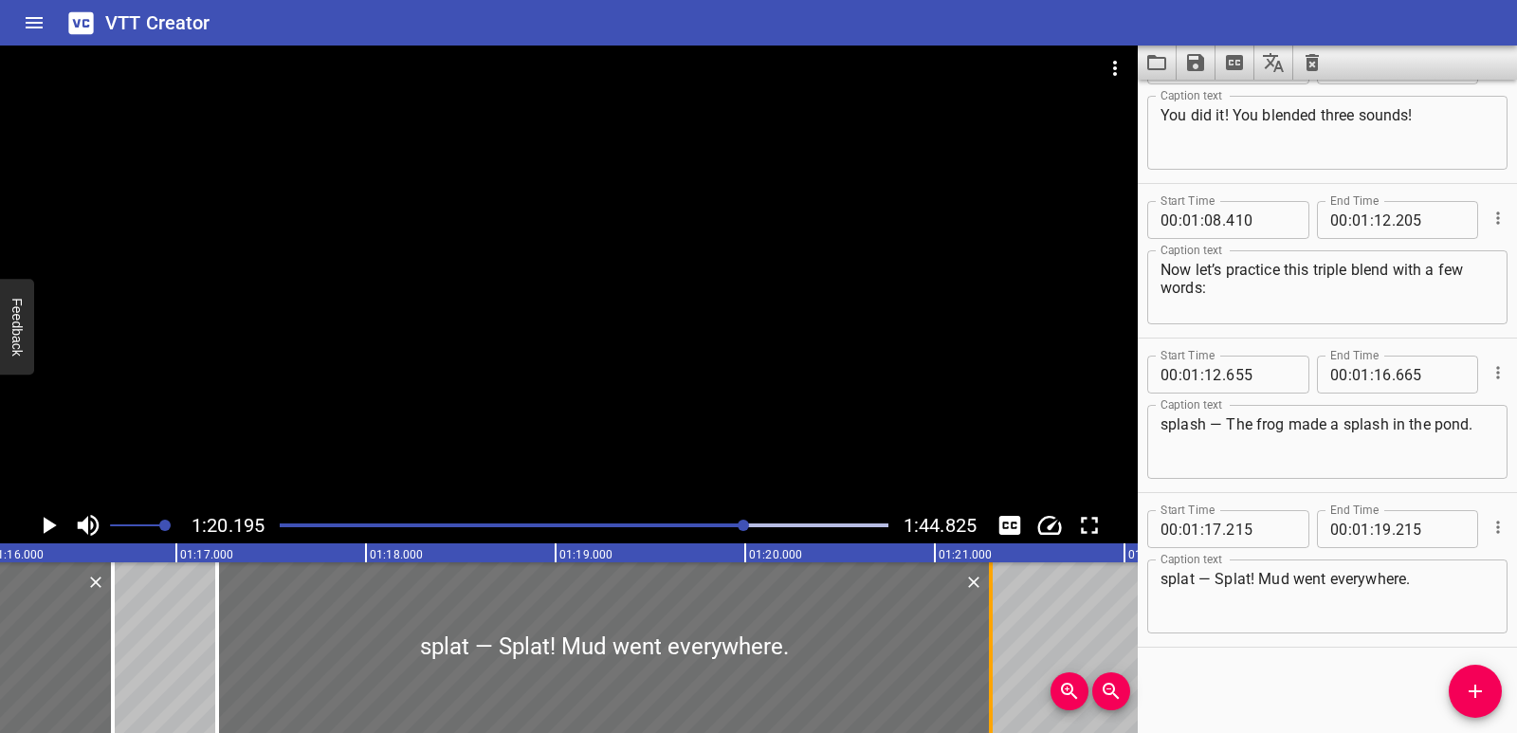
drag, startPoint x: 598, startPoint y: 634, endPoint x: 993, endPoint y: 606, distance: 395.5
click at [993, 606] on div at bounding box center [990, 647] width 19 height 171
type input "21"
type input "295"
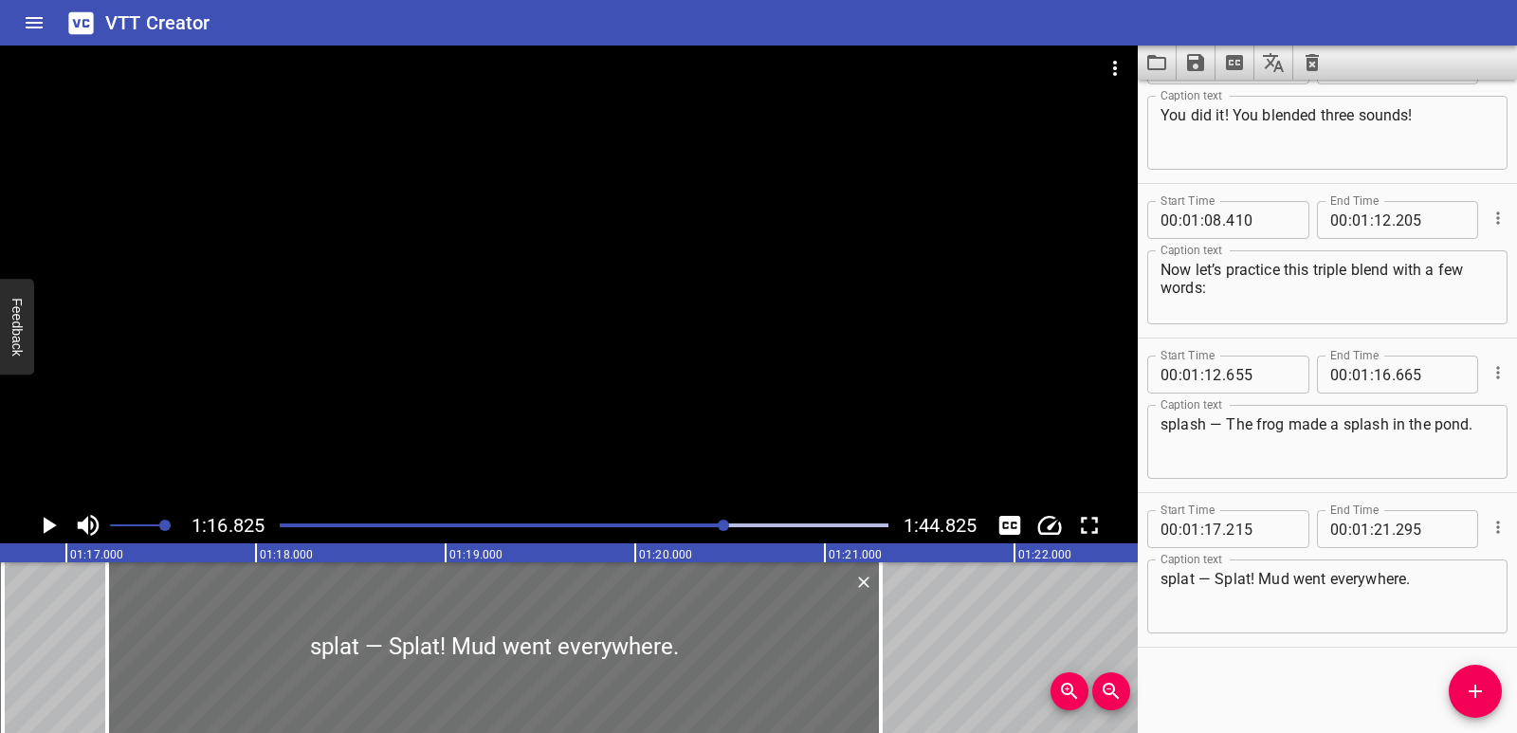
click at [47, 531] on icon "Play/Pause" at bounding box center [50, 525] width 13 height 17
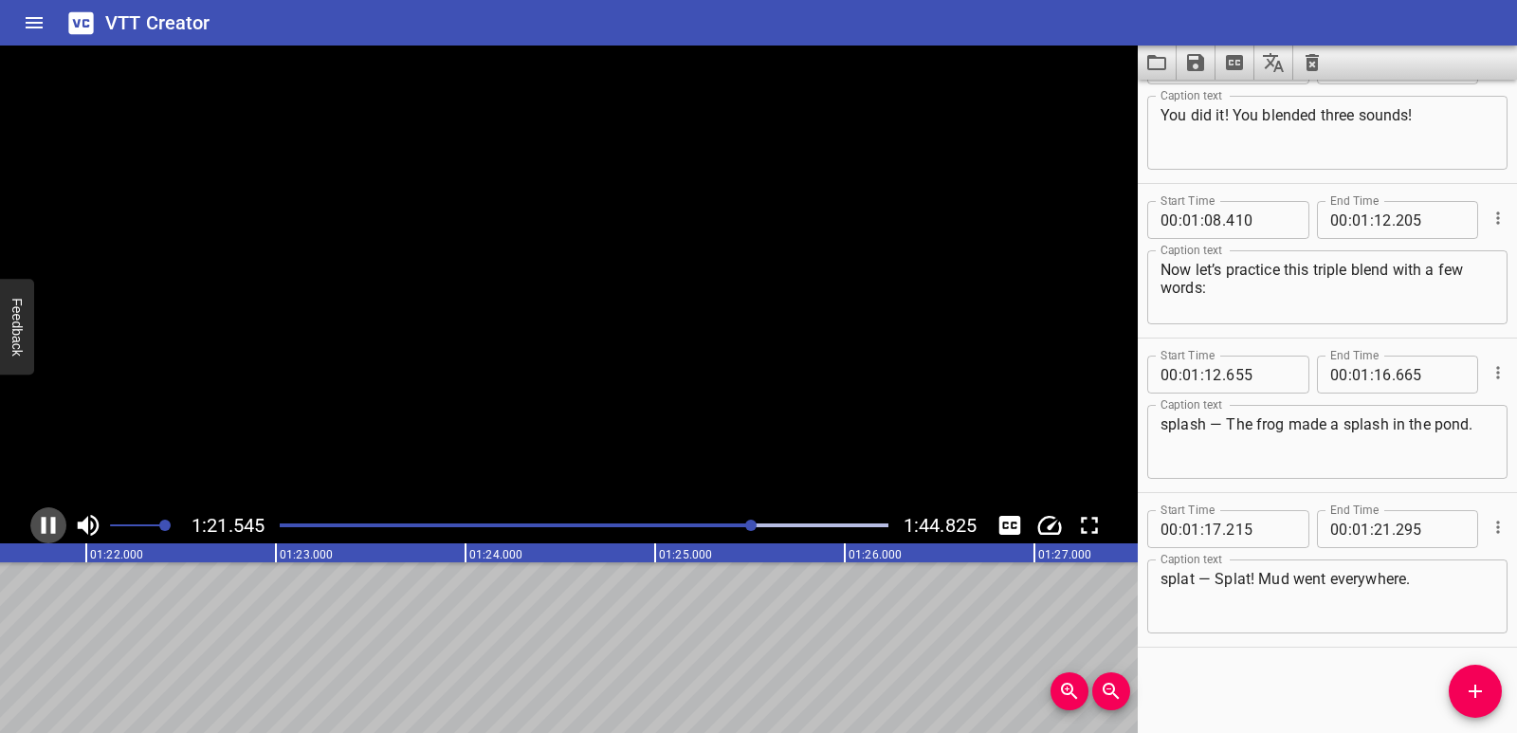
click at [47, 531] on icon "Play/Pause" at bounding box center [48, 525] width 28 height 28
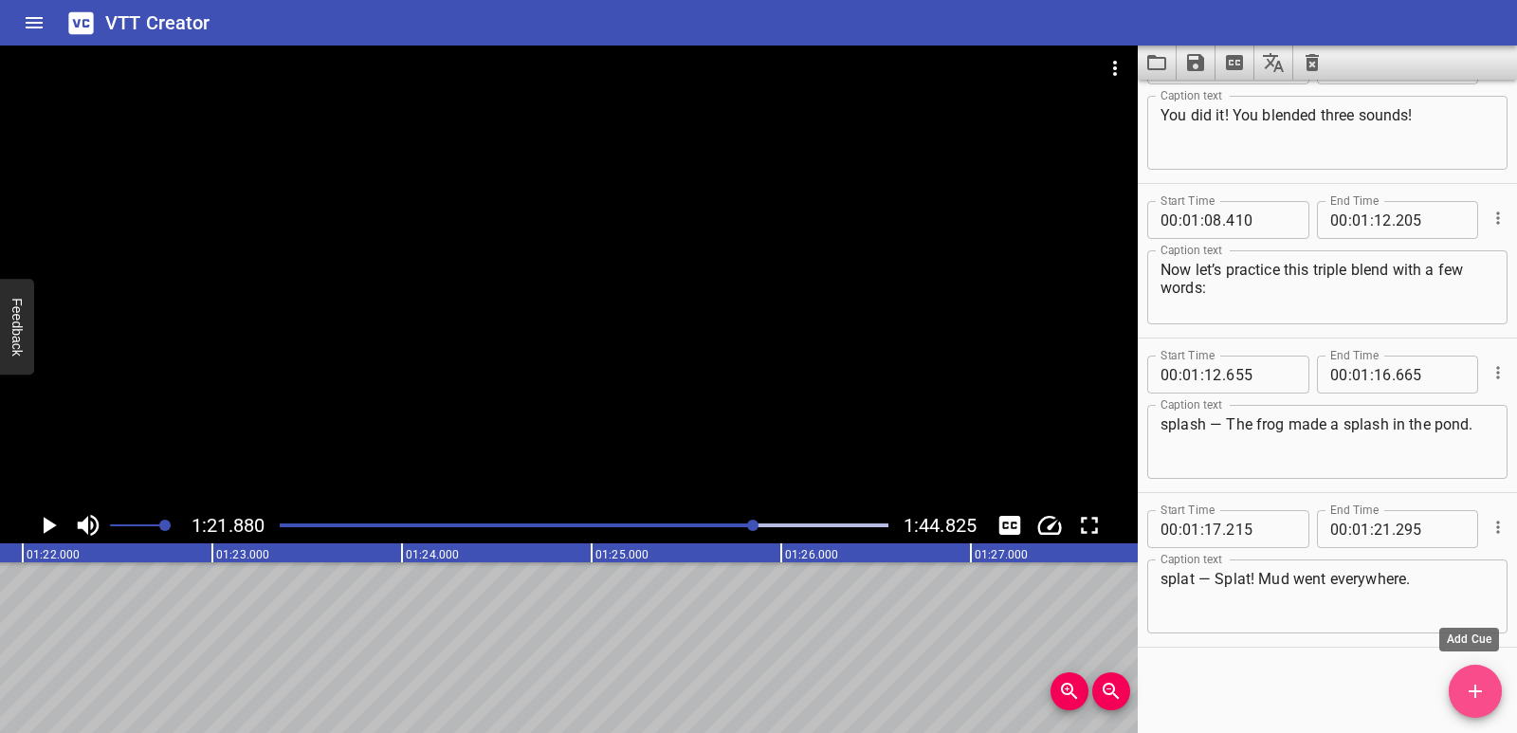
click at [1468, 687] on icon "Add Cue" at bounding box center [1475, 691] width 23 height 23
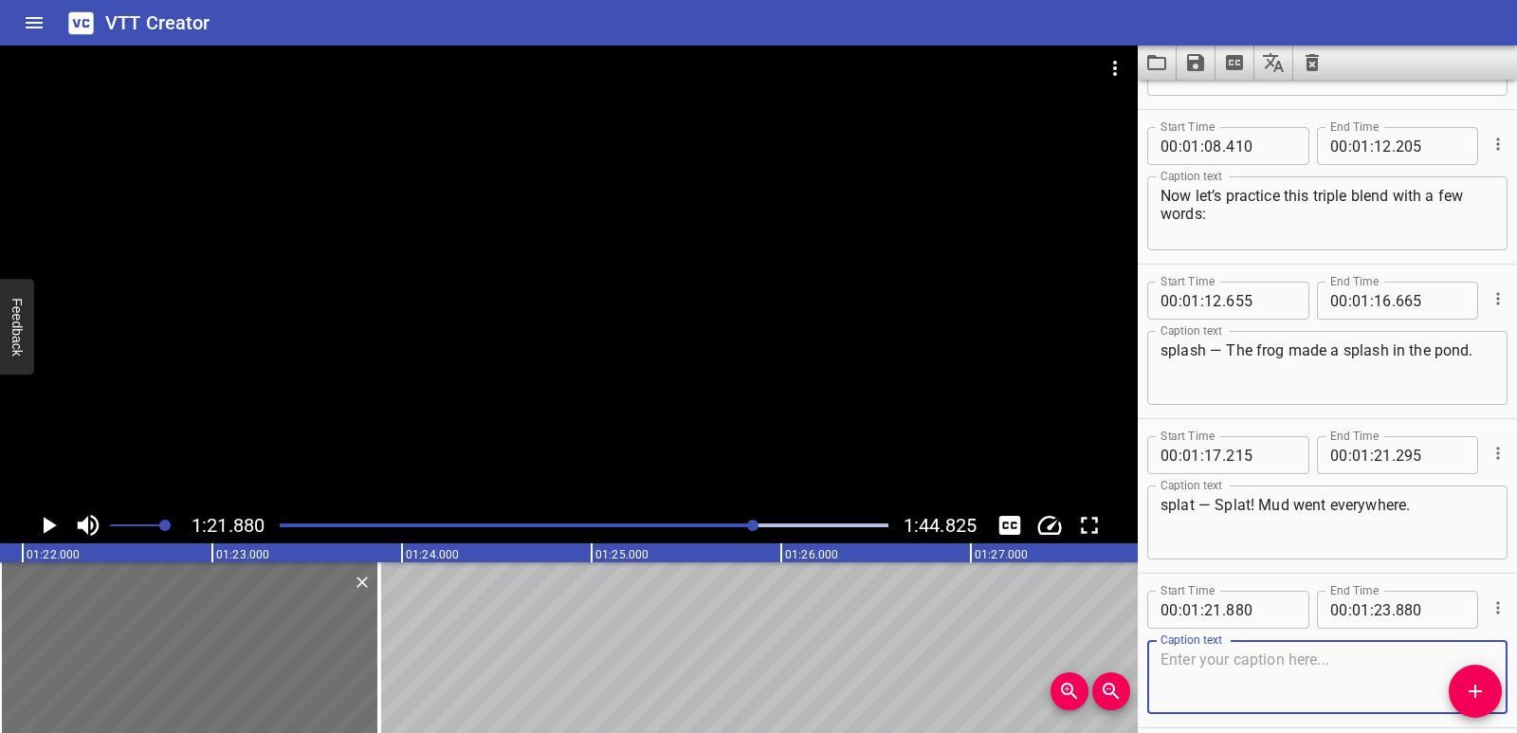
scroll to position [3455, 0]
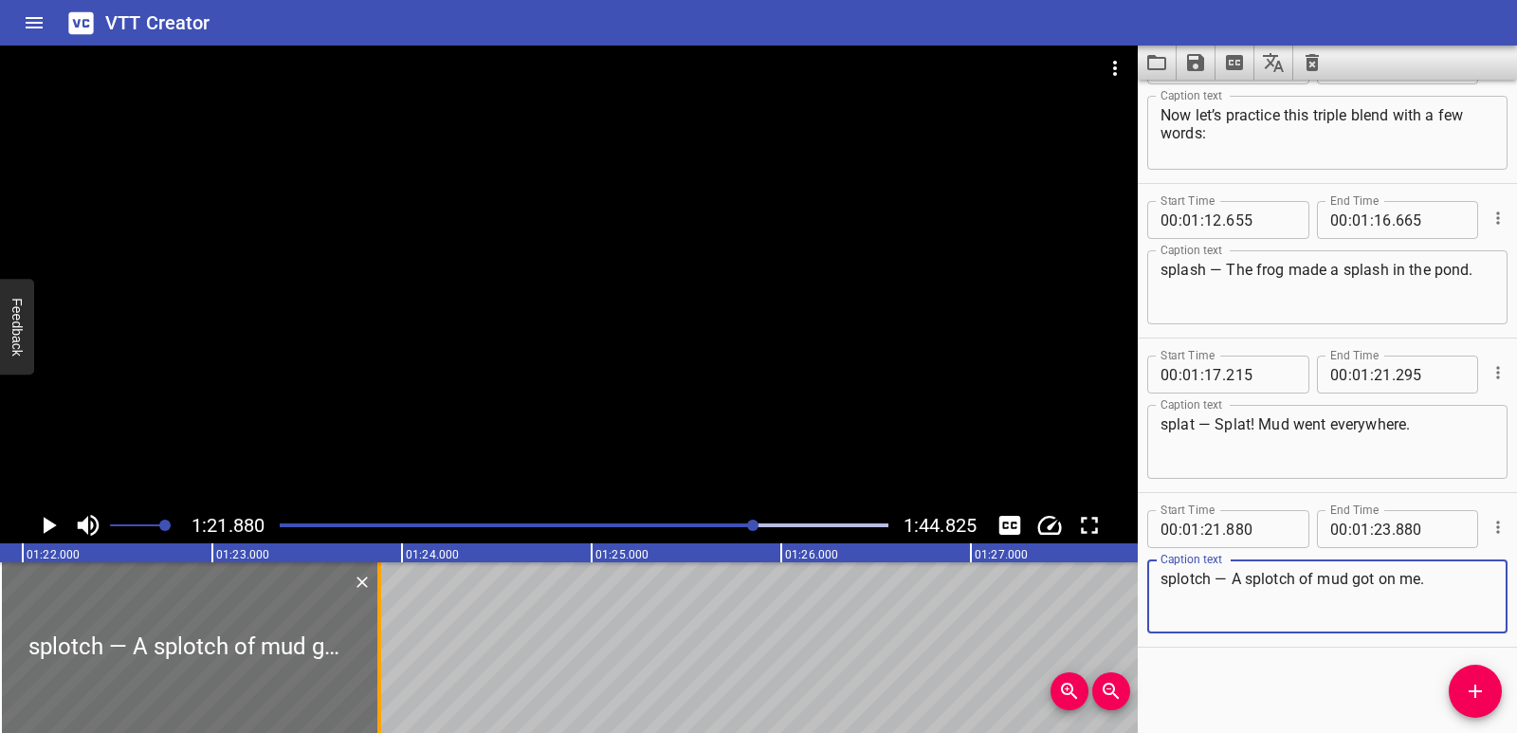
type textarea "splotch — A splotch of mud got on me."
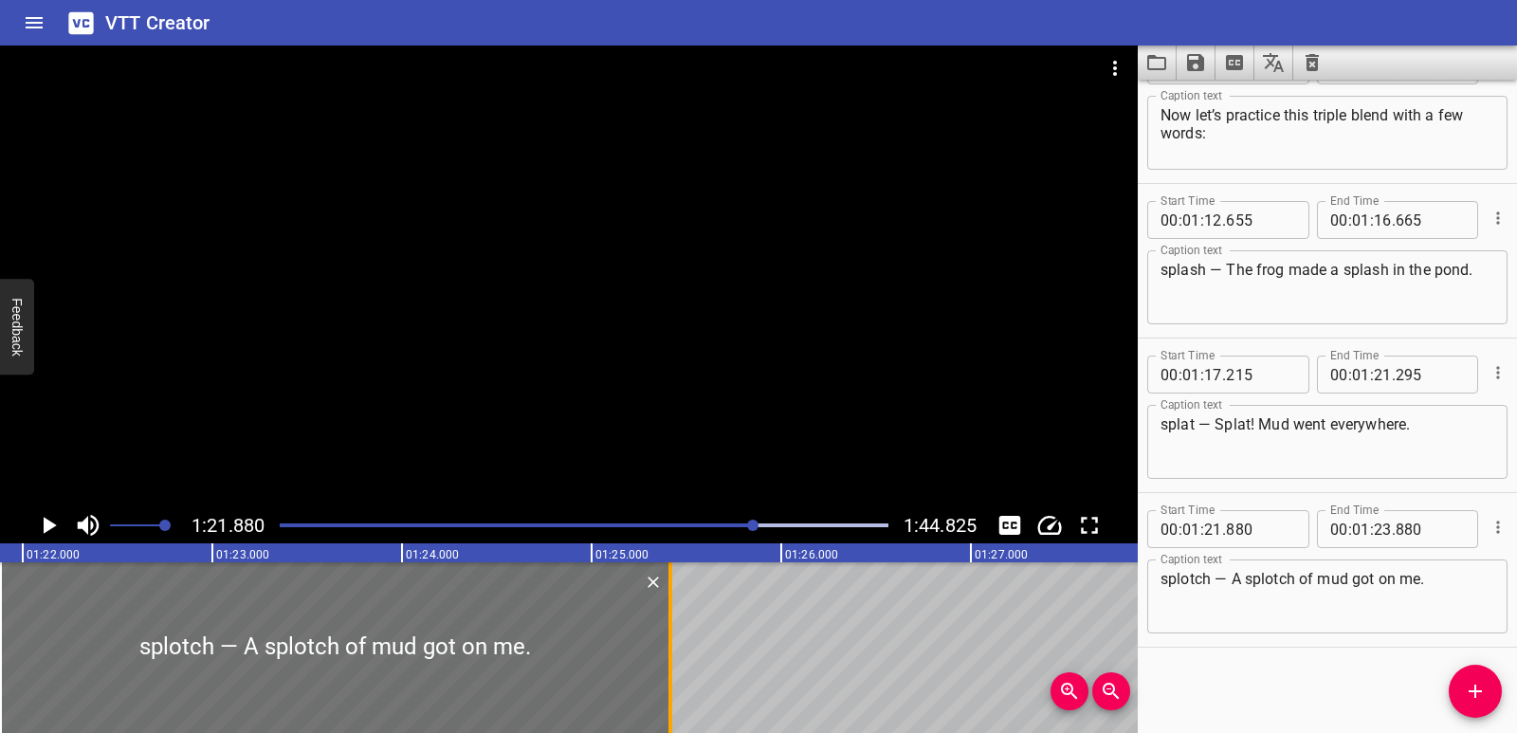
drag, startPoint x: 379, startPoint y: 651, endPoint x: 670, endPoint y: 650, distance: 291.1
click at [670, 650] on div at bounding box center [671, 647] width 4 height 171
type input "25"
type input "415"
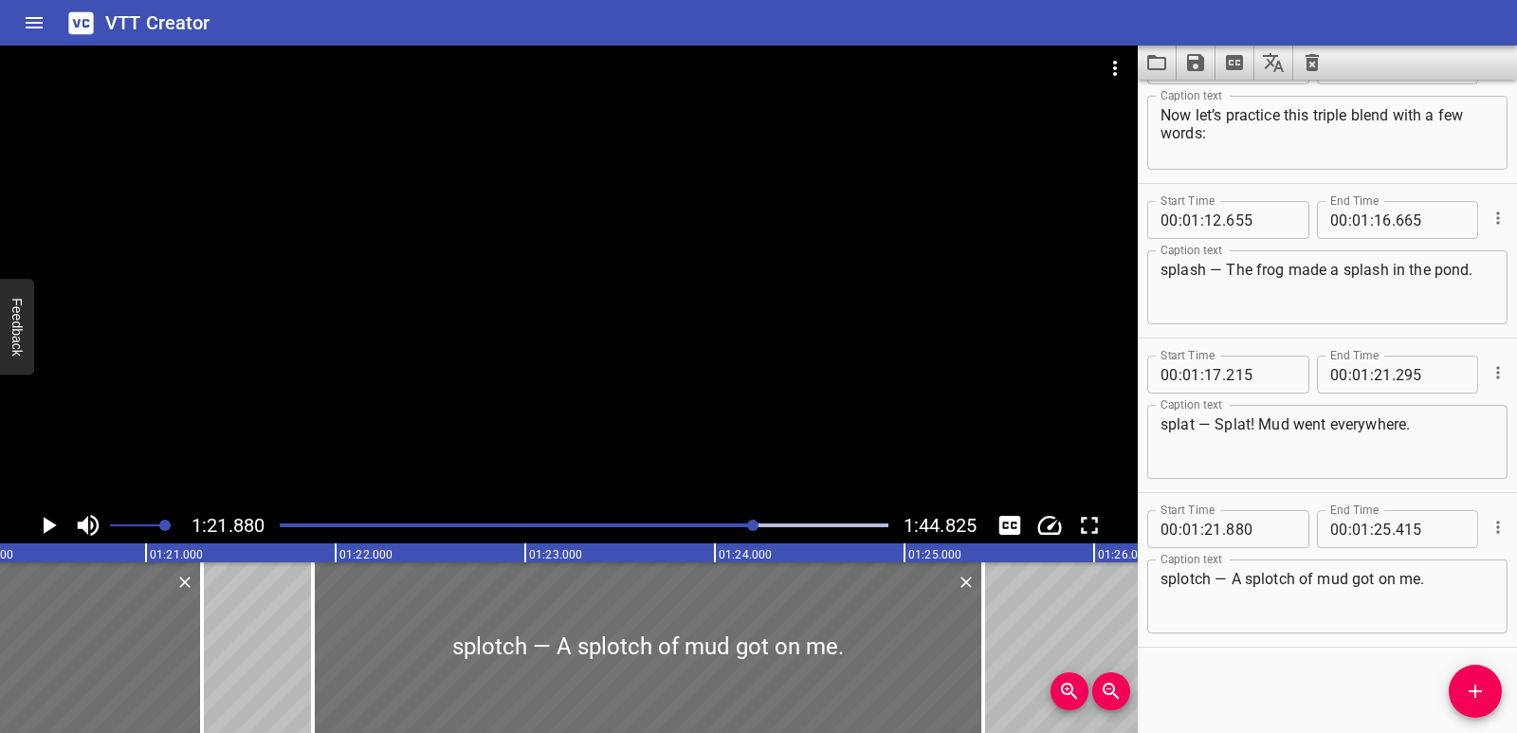
click at [53, 527] on icon "Play/Pause" at bounding box center [50, 525] width 13 height 17
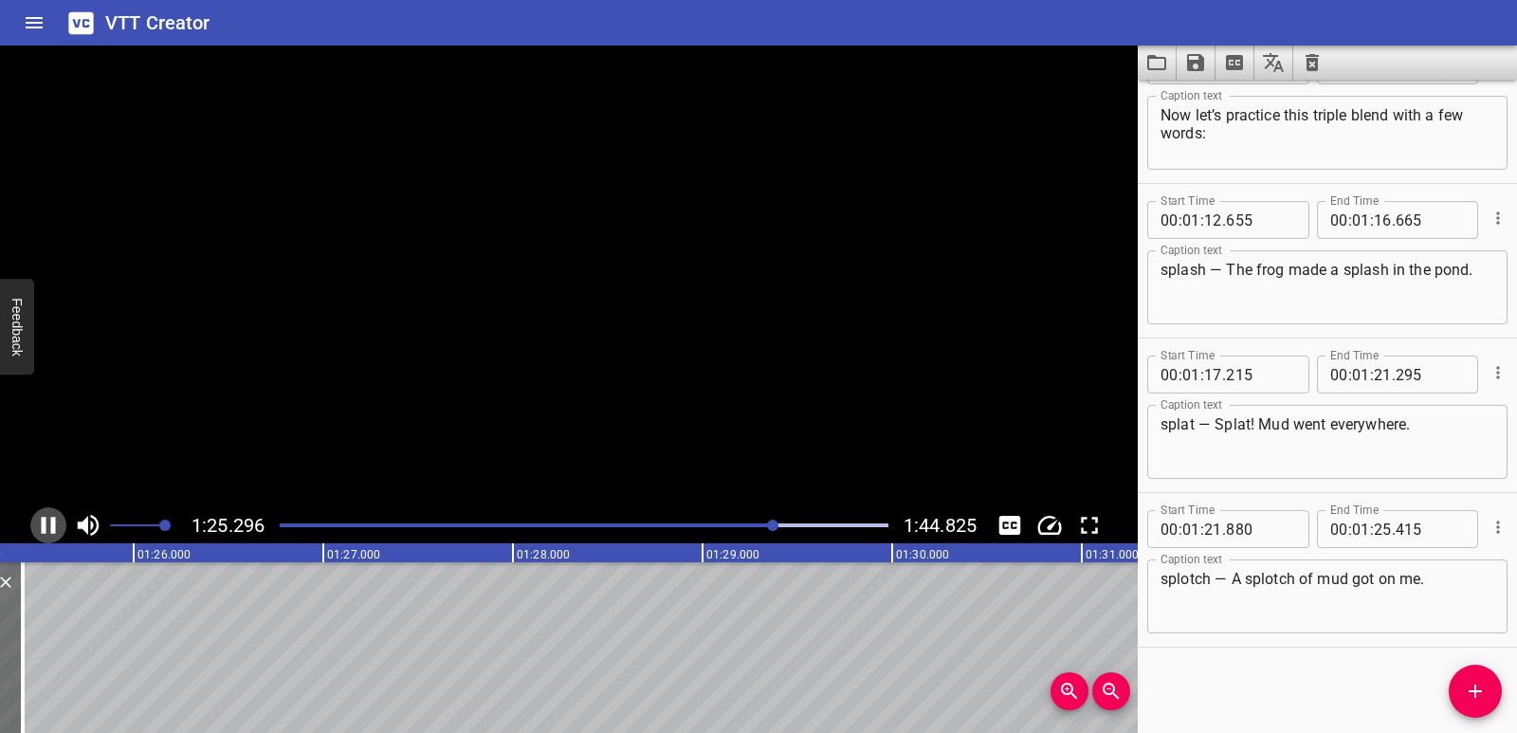
click at [53, 527] on icon "Play/Pause" at bounding box center [49, 525] width 14 height 17
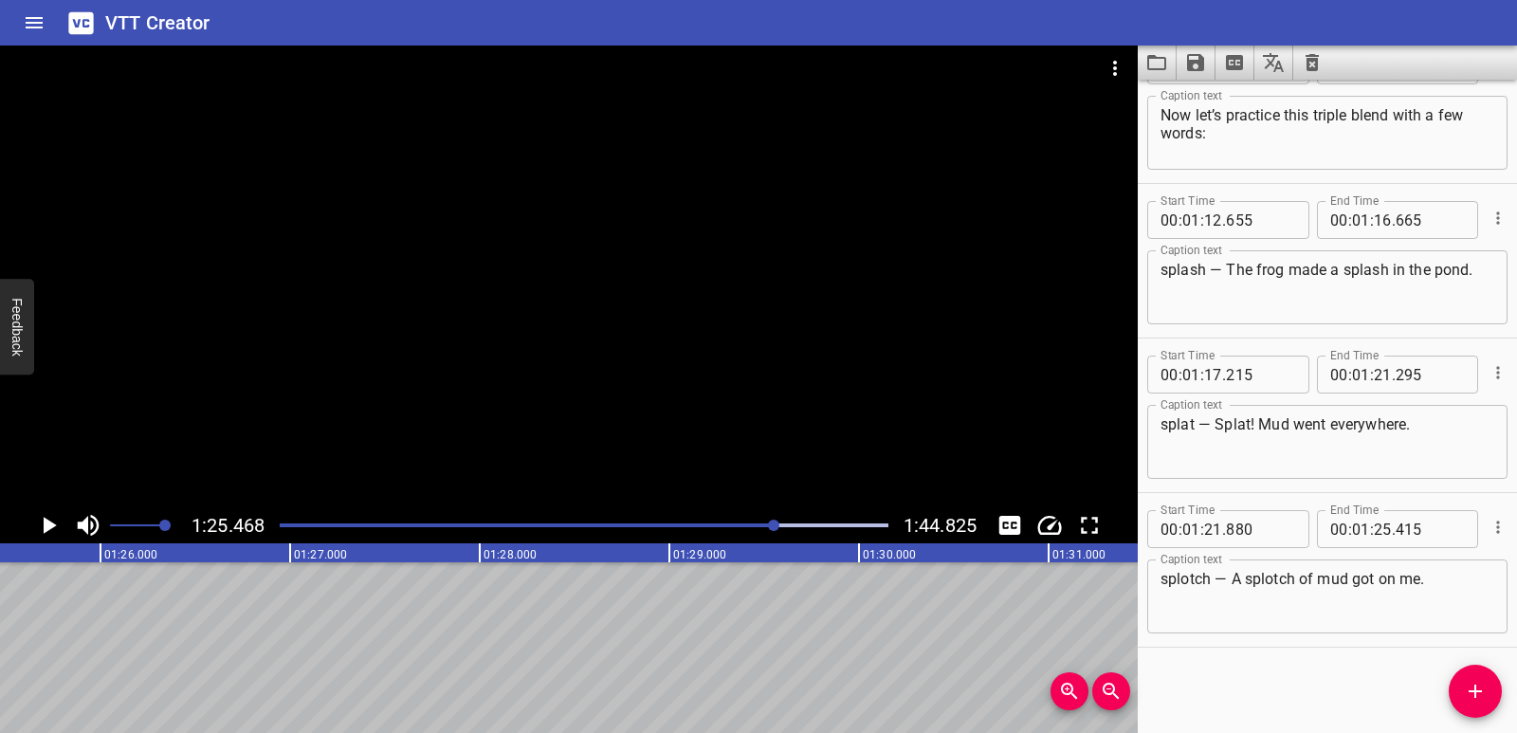
click at [1467, 702] on icon "Add Cue" at bounding box center [1475, 691] width 23 height 23
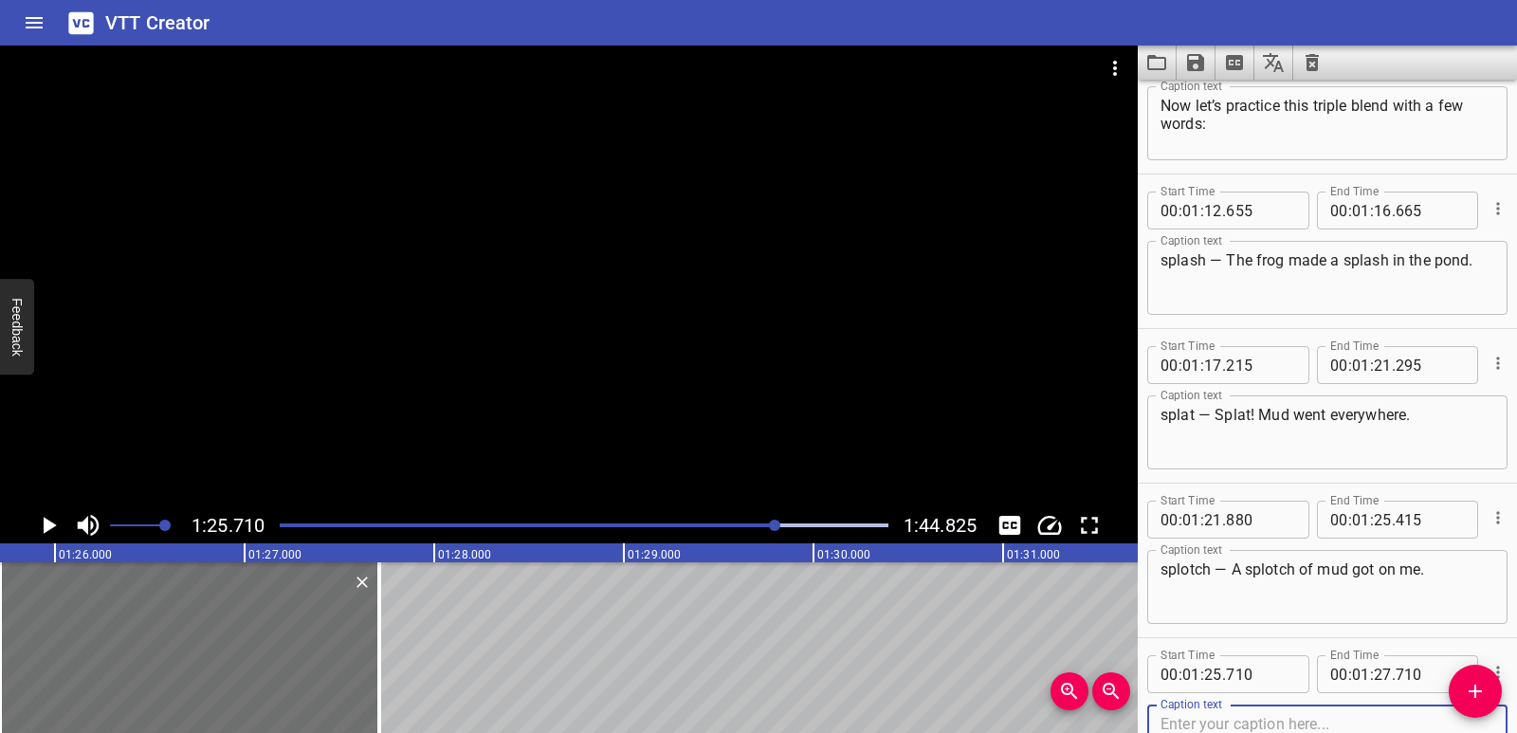
scroll to position [3609, 0]
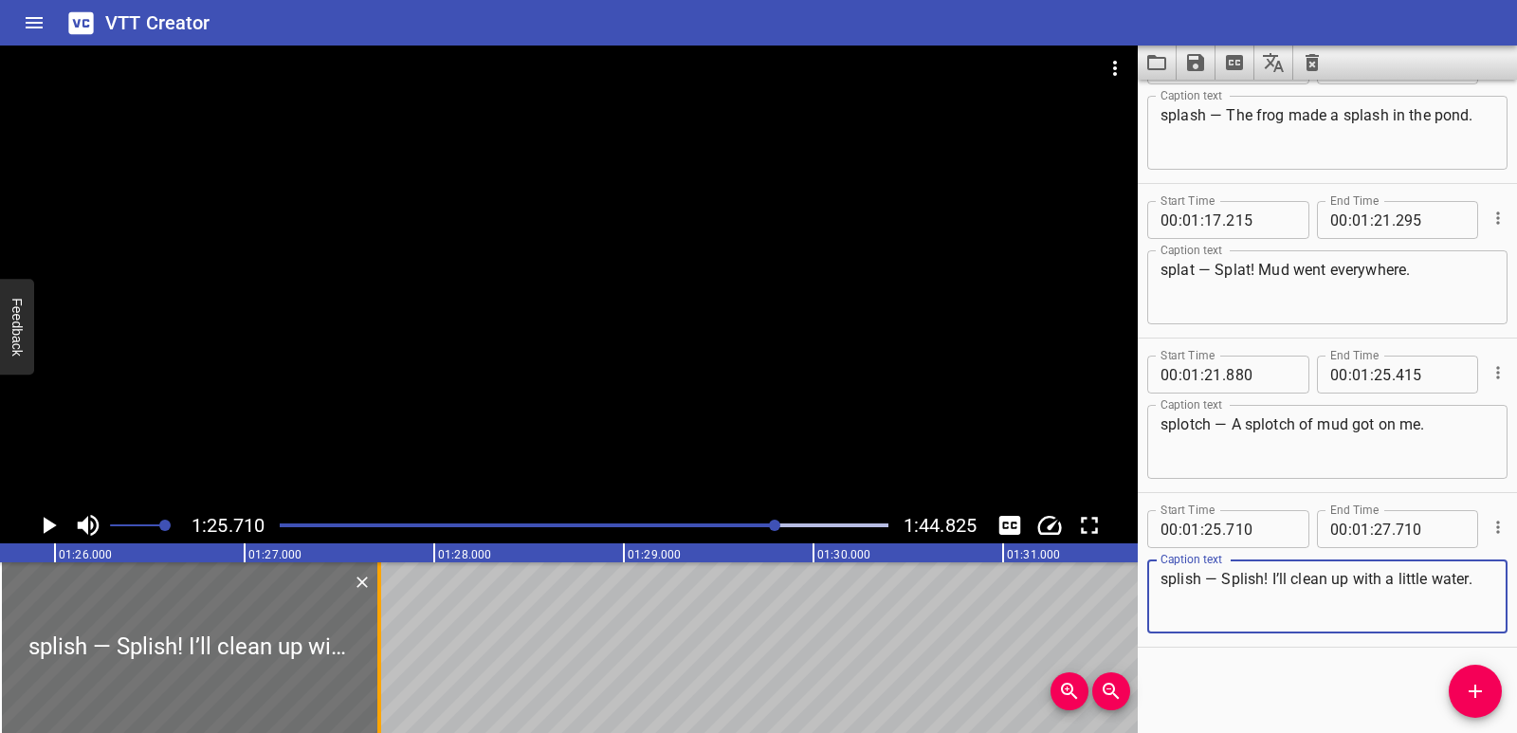
type textarea "splish — Splish! I’ll clean up with a little water."
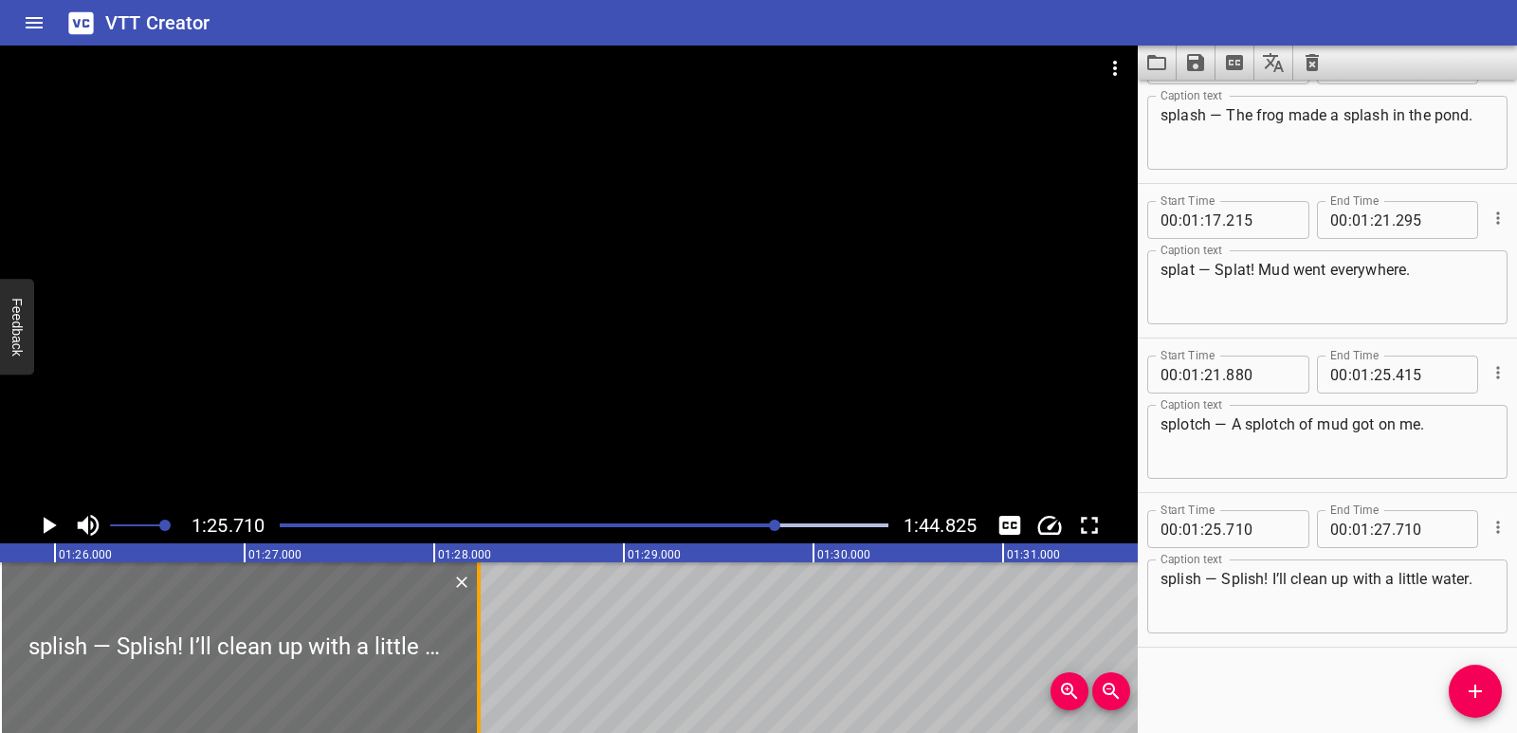
drag, startPoint x: 381, startPoint y: 646, endPoint x: 481, endPoint y: 650, distance: 99.6
click at [481, 650] on div at bounding box center [478, 647] width 19 height 171
type input "28"
type input "235"
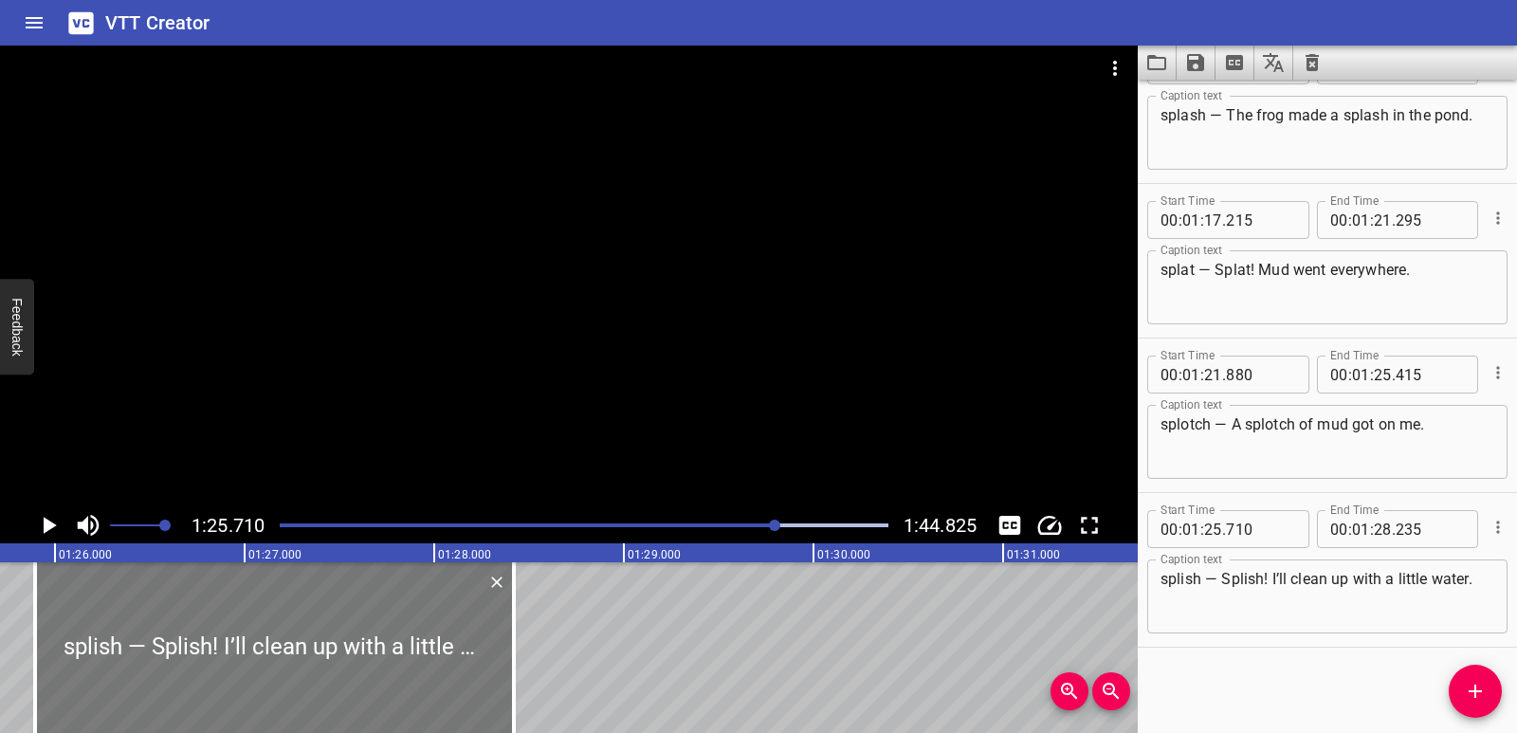
drag, startPoint x: 251, startPoint y: 678, endPoint x: 275, endPoint y: 676, distance: 23.8
click at [275, 676] on div at bounding box center [274, 647] width 479 height 171
type input "895"
drag, startPoint x: 514, startPoint y: 670, endPoint x: 480, endPoint y: 669, distance: 34.2
click at [480, 669] on div at bounding box center [480, 647] width 4 height 171
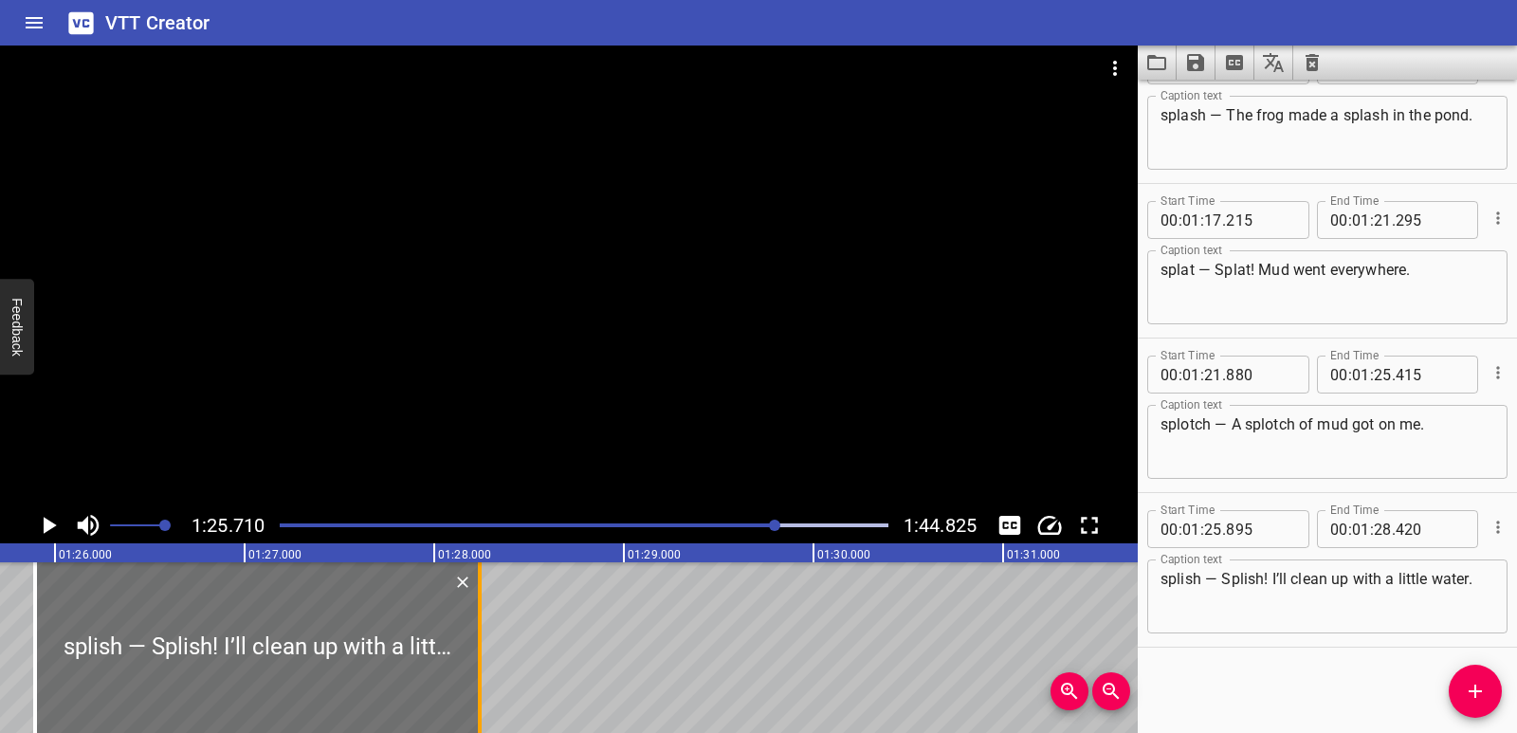
type input "240"
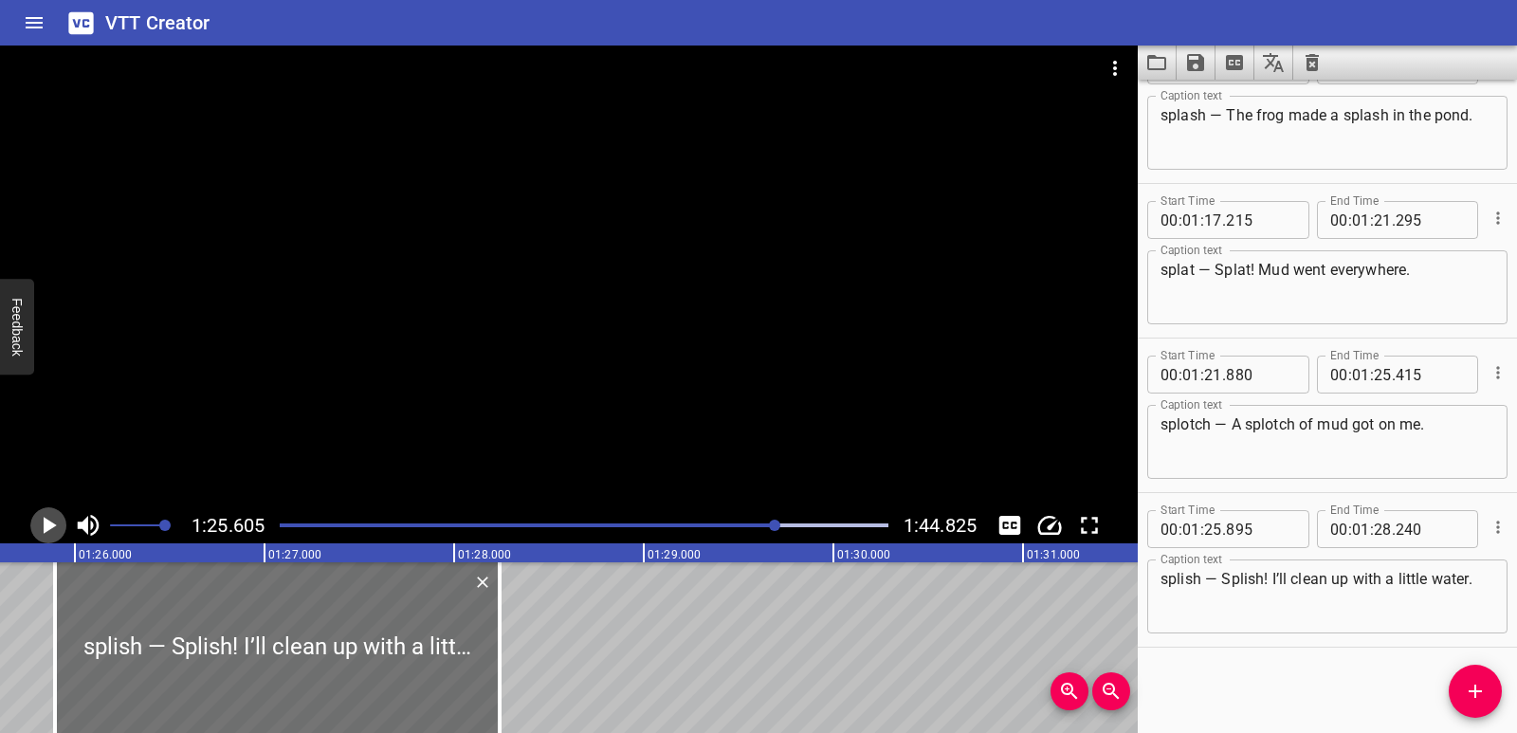
click at [46, 521] on icon "Play/Pause" at bounding box center [50, 525] width 13 height 17
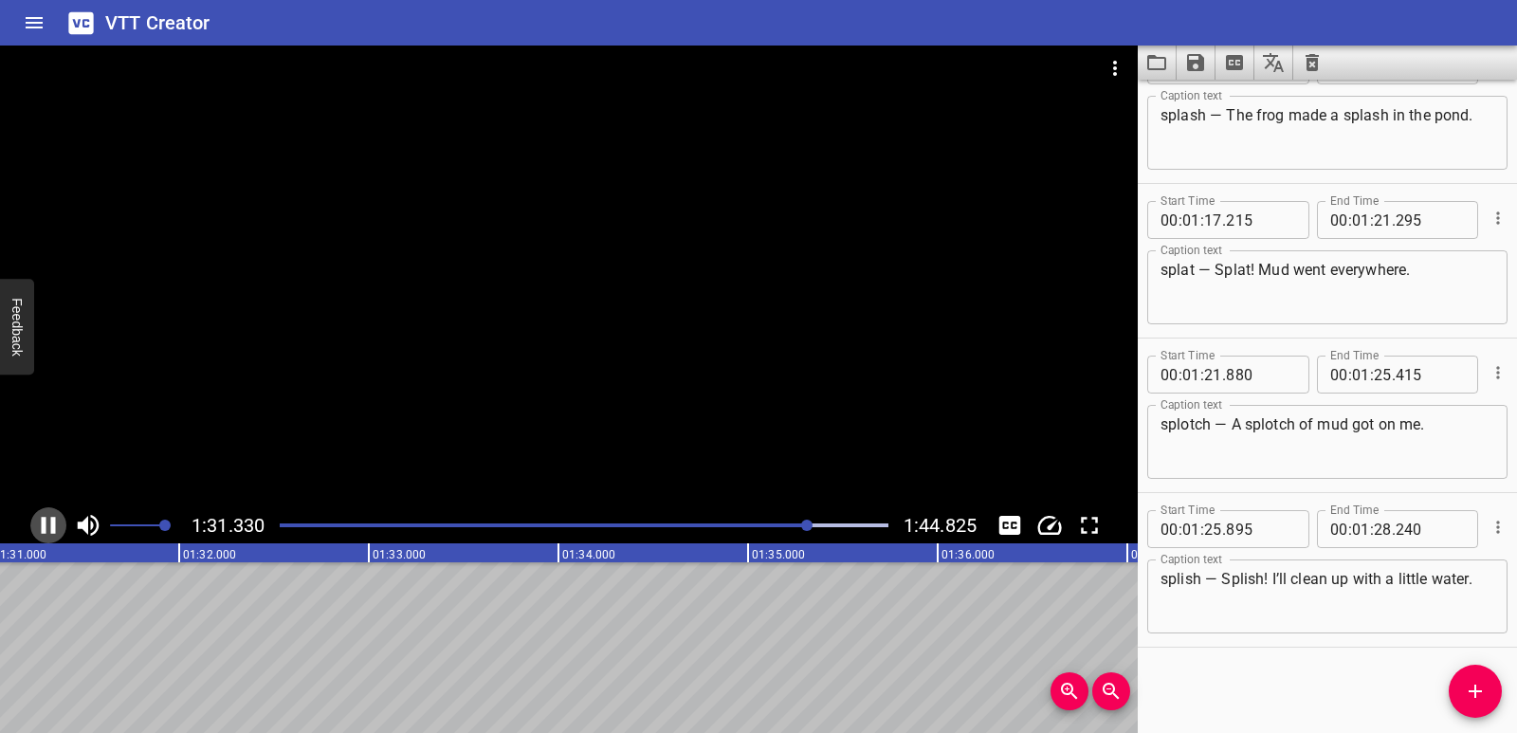
click at [56, 520] on icon "Play/Pause" at bounding box center [48, 525] width 28 height 28
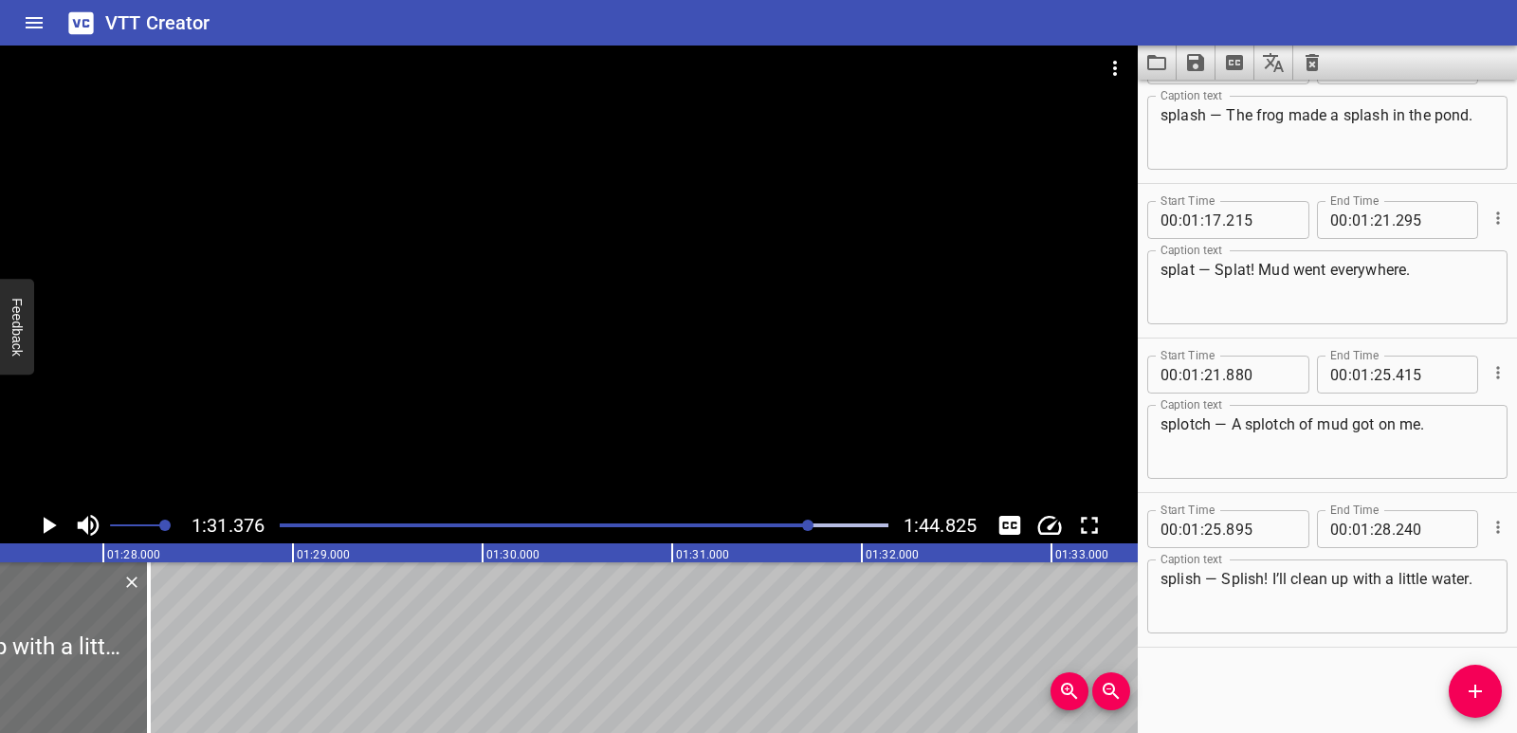
scroll to position [0, 16352]
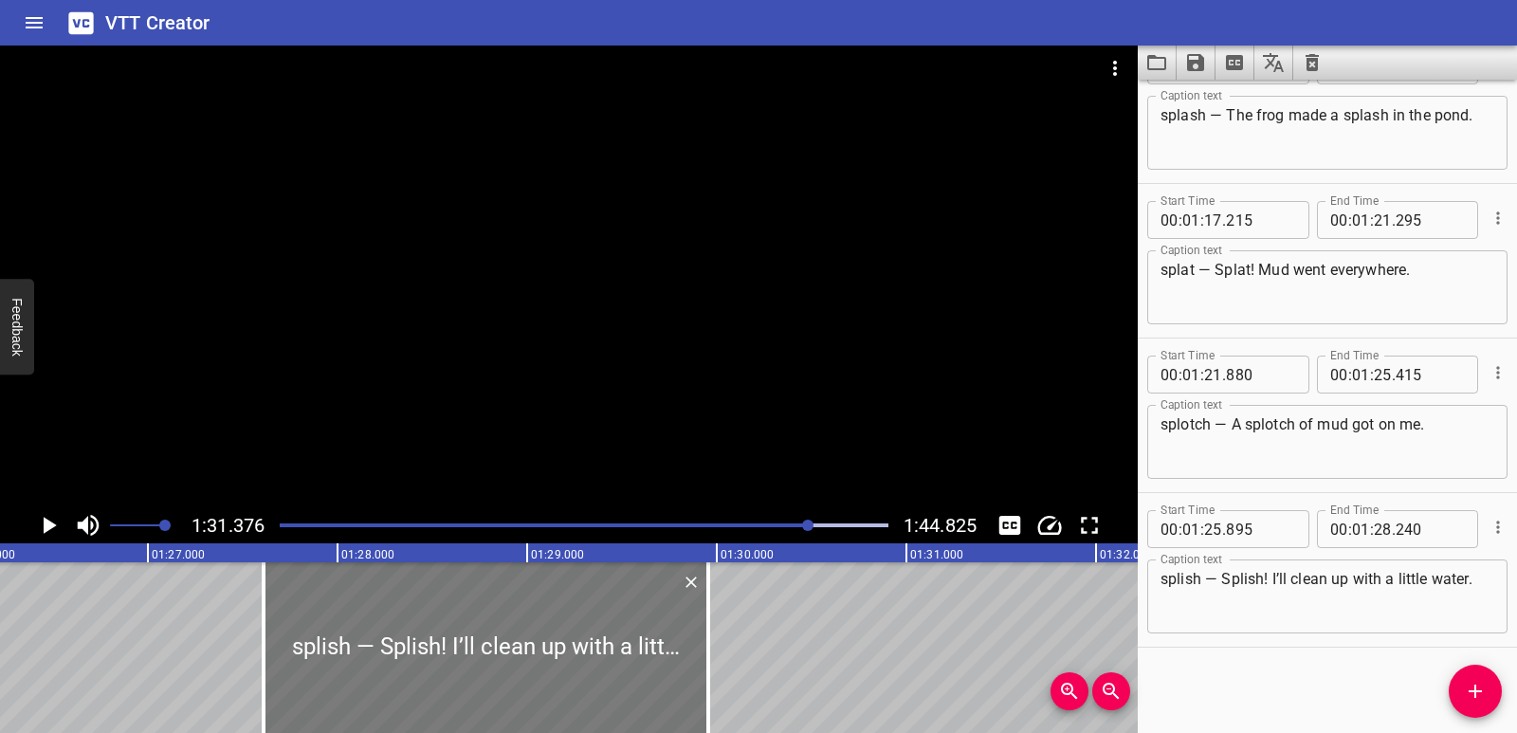
drag, startPoint x: 371, startPoint y: 618, endPoint x: 696, endPoint y: 616, distance: 325.3
click at [696, 616] on div at bounding box center [486, 647] width 445 height 171
type input "27"
type input "610"
type input "29"
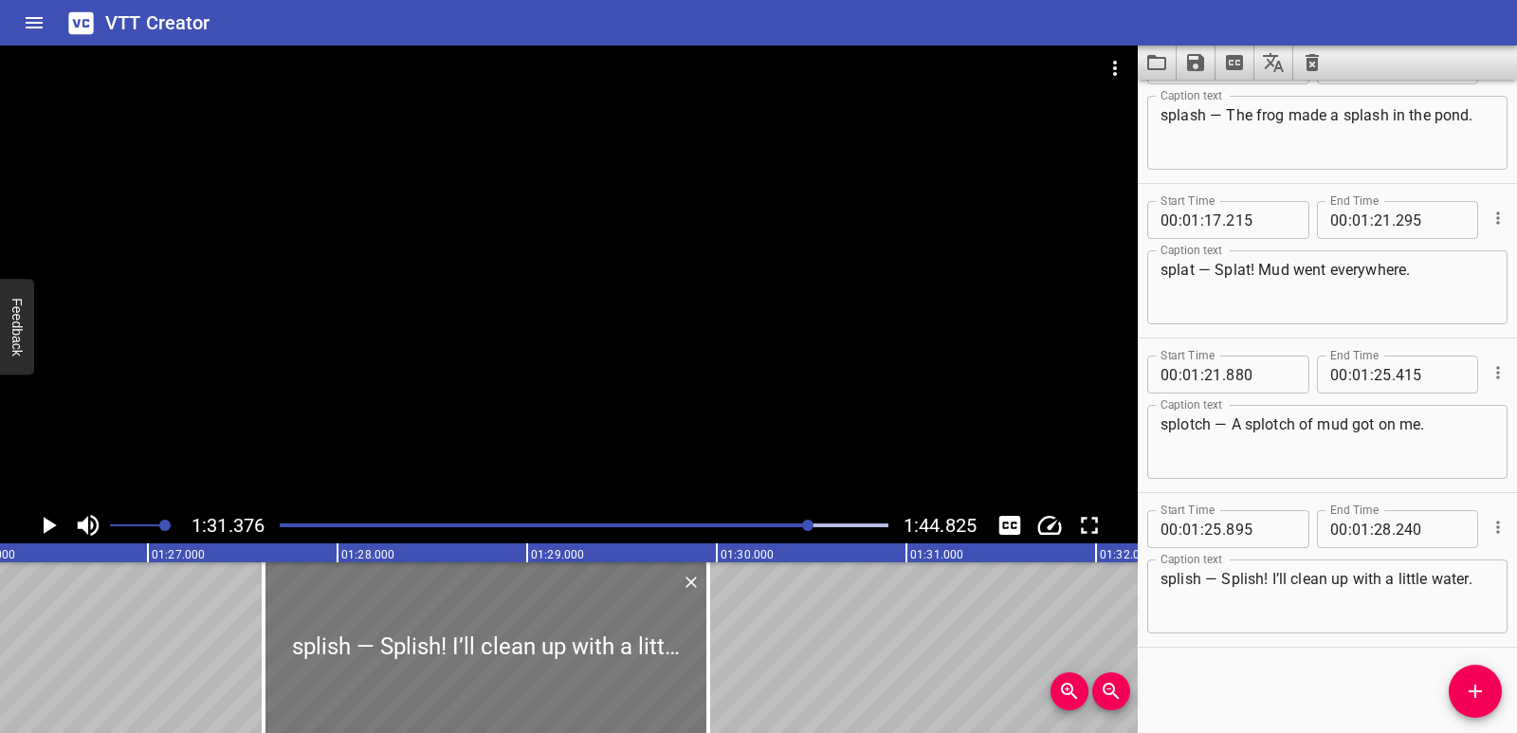
type input "955"
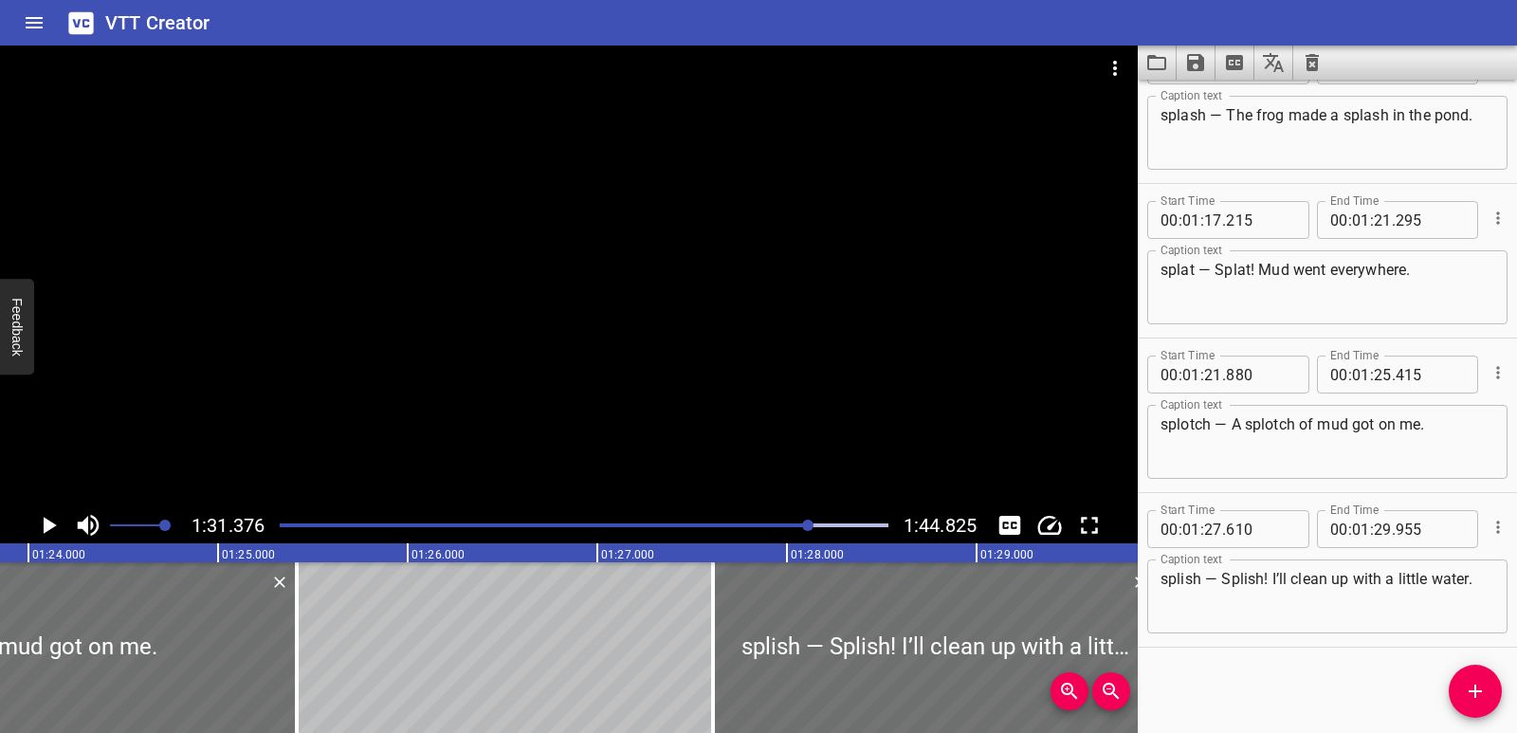
scroll to position [0, 15882]
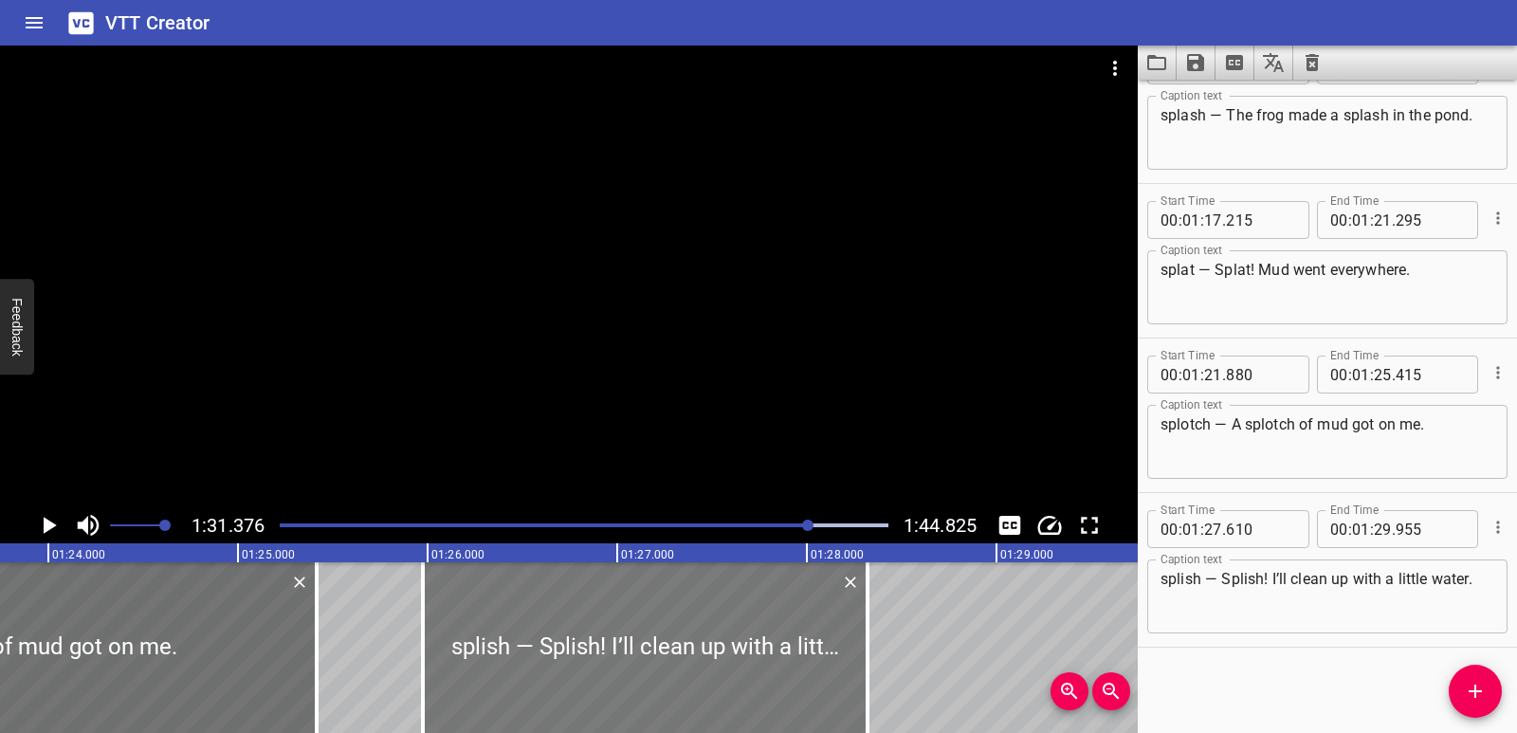
drag, startPoint x: 822, startPoint y: 667, endPoint x: 512, endPoint y: 664, distance: 310.1
click at [512, 664] on div at bounding box center [645, 647] width 445 height 171
type input "25"
type input "975"
type input "28"
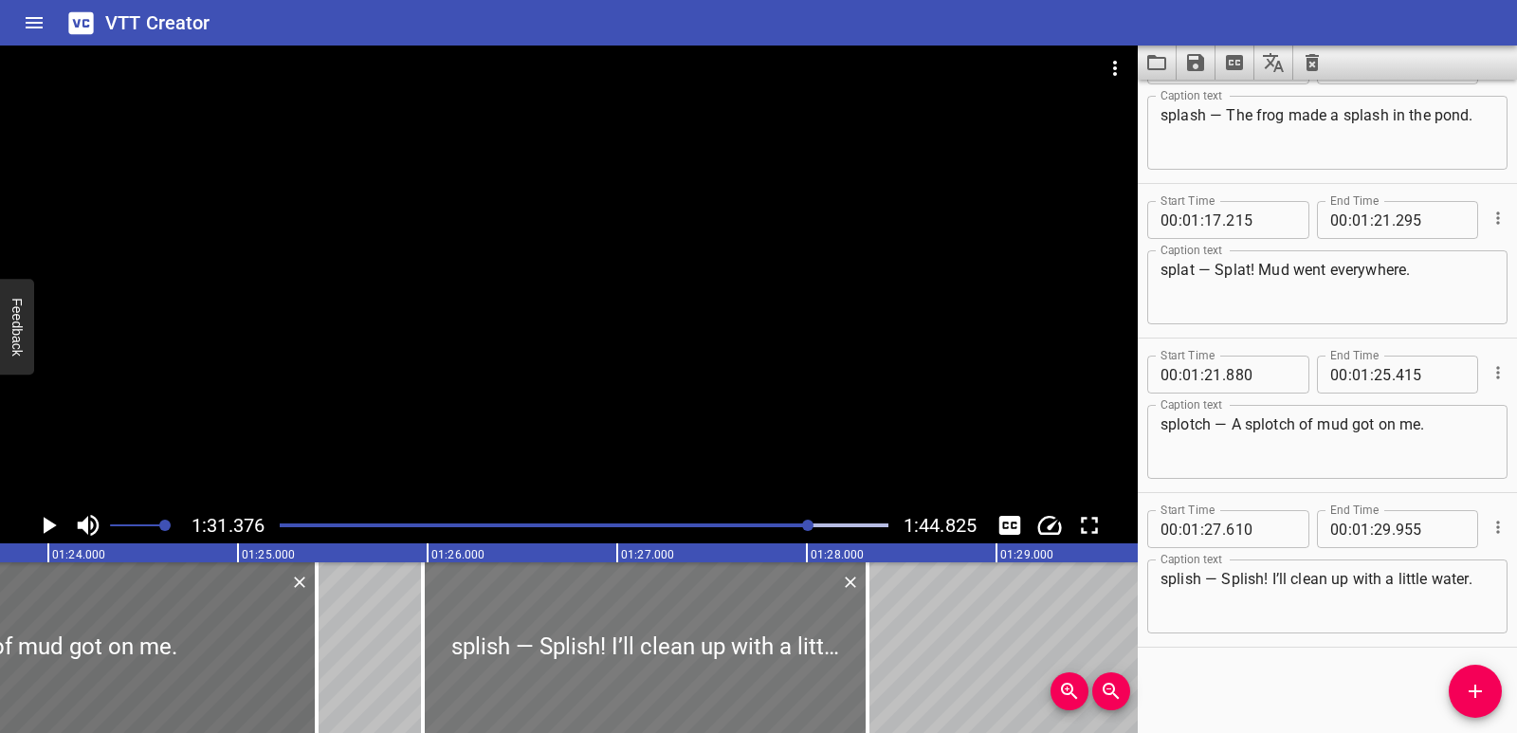
type input "320"
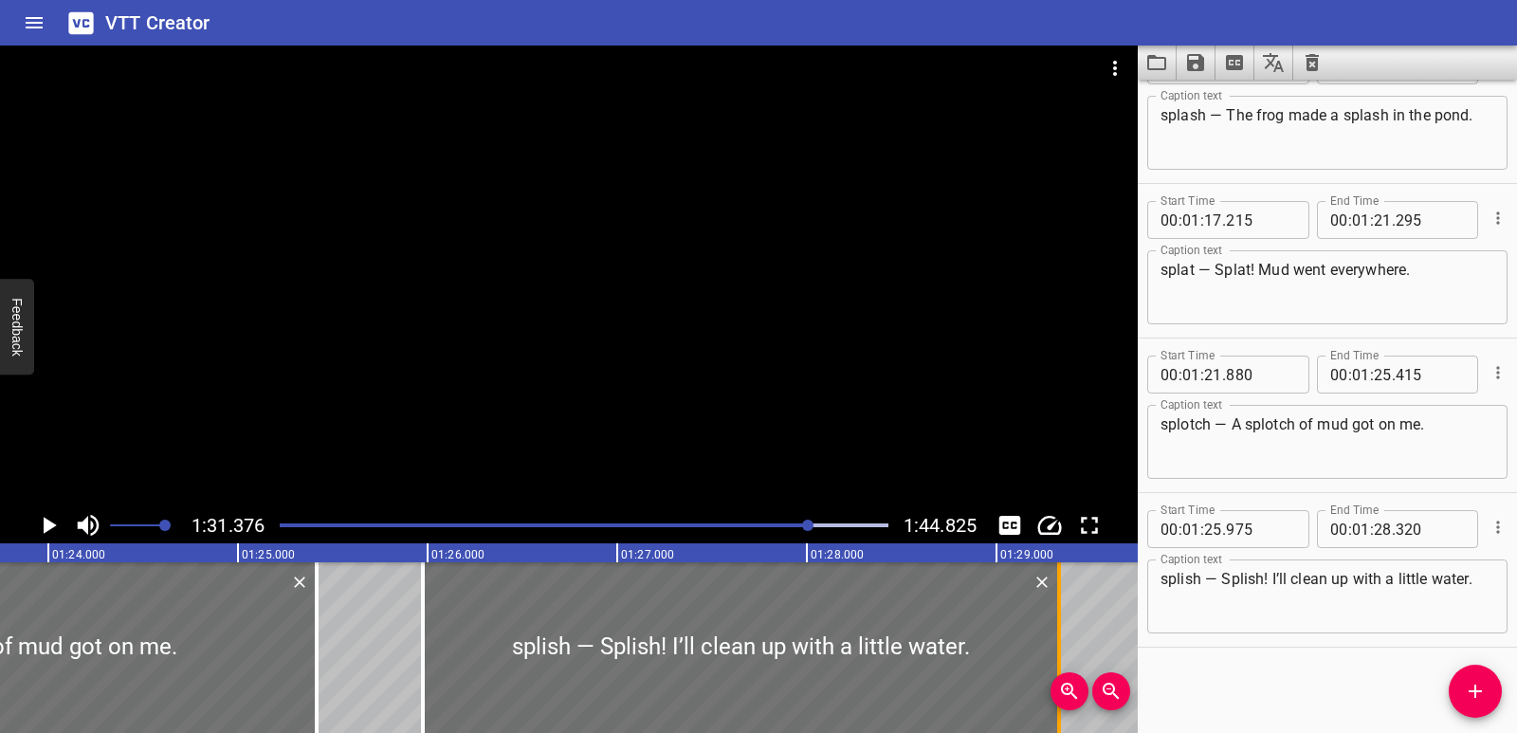
drag, startPoint x: 872, startPoint y: 658, endPoint x: 1056, endPoint y: 658, distance: 184.0
click at [1056, 658] on div at bounding box center [1059, 647] width 19 height 171
type input "29"
type input "330"
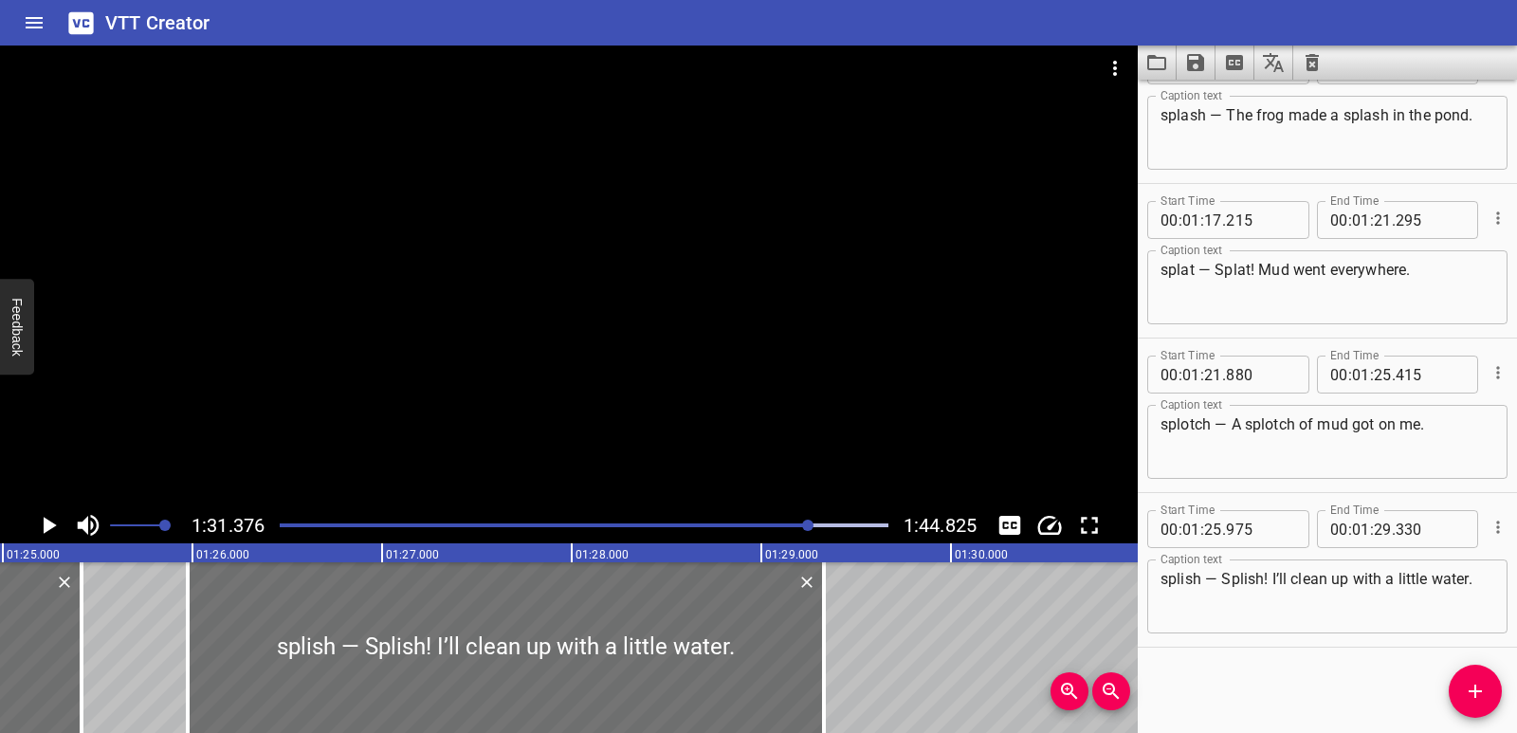
scroll to position [0, 16254]
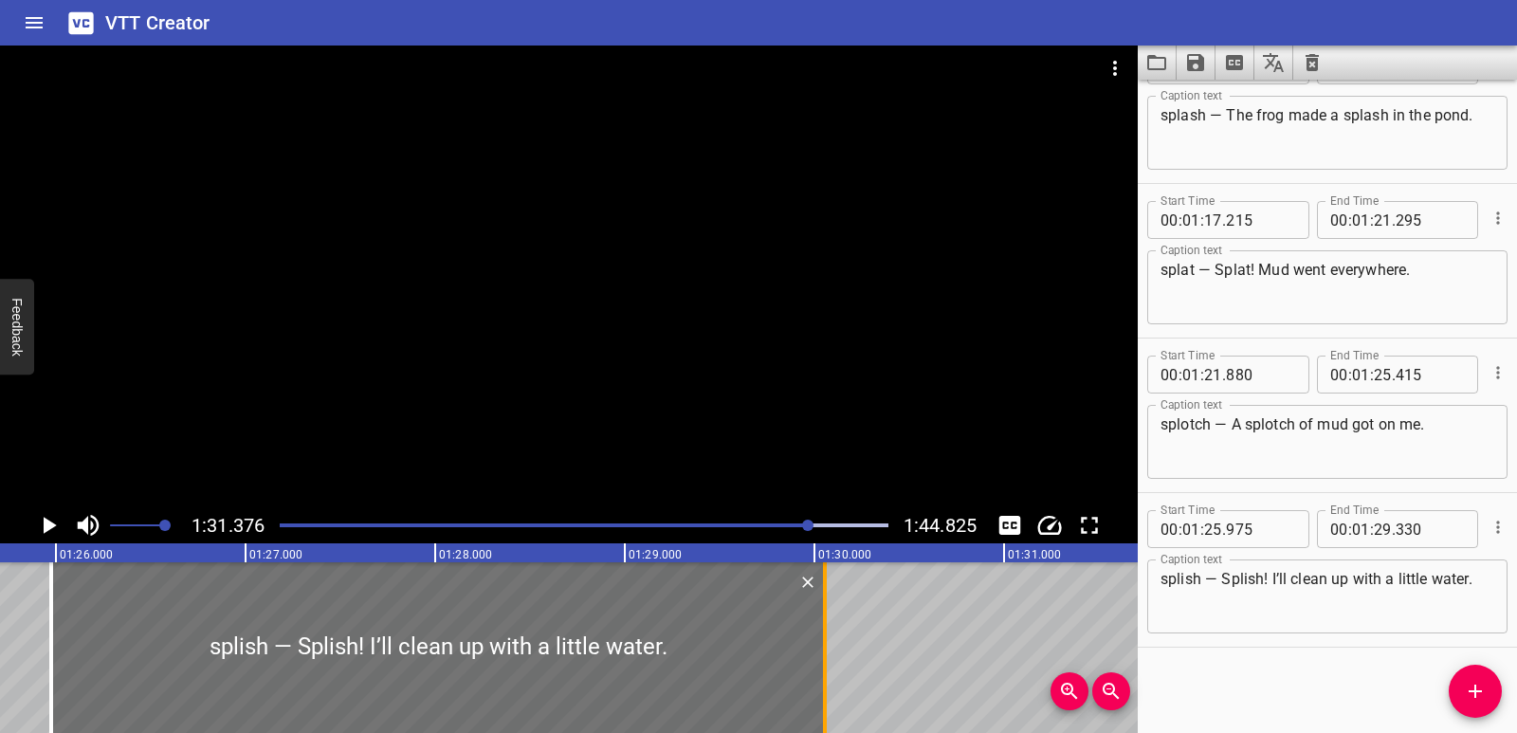
drag, startPoint x: 687, startPoint y: 659, endPoint x: 825, endPoint y: 662, distance: 137.5
click at [825, 662] on div at bounding box center [825, 647] width 4 height 171
type input "30"
type input "055"
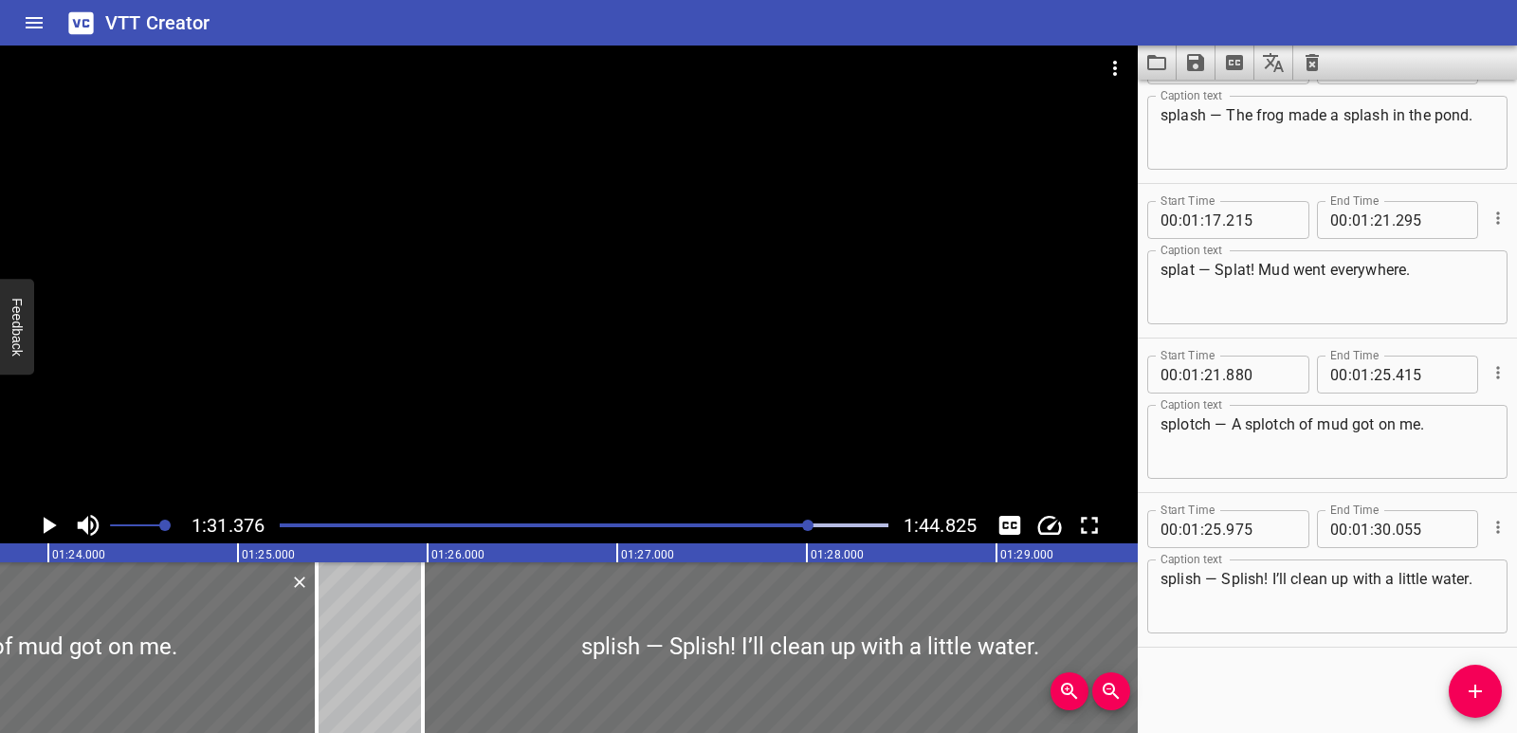
scroll to position [0, 15824]
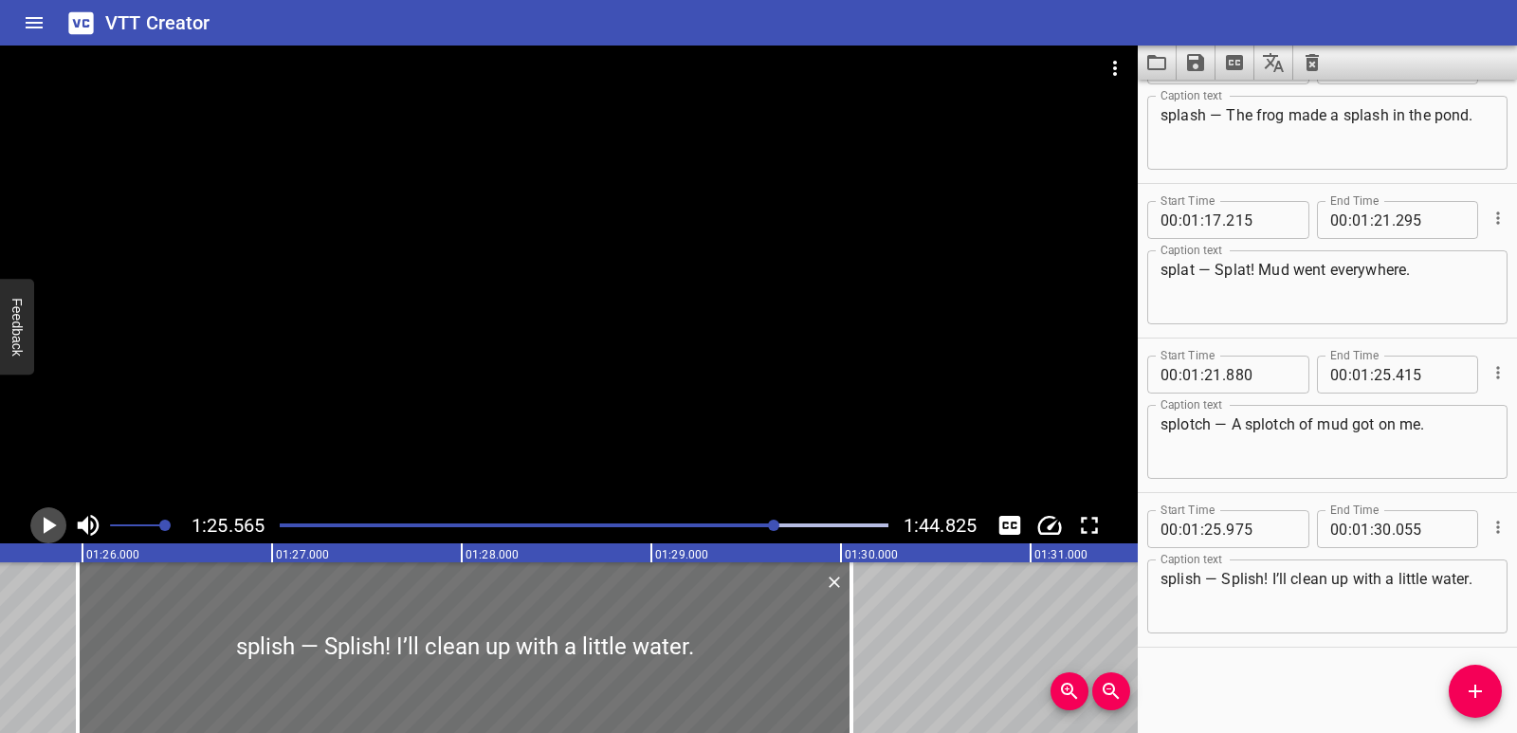
click at [60, 524] on icon "Play/Pause" at bounding box center [48, 525] width 28 height 28
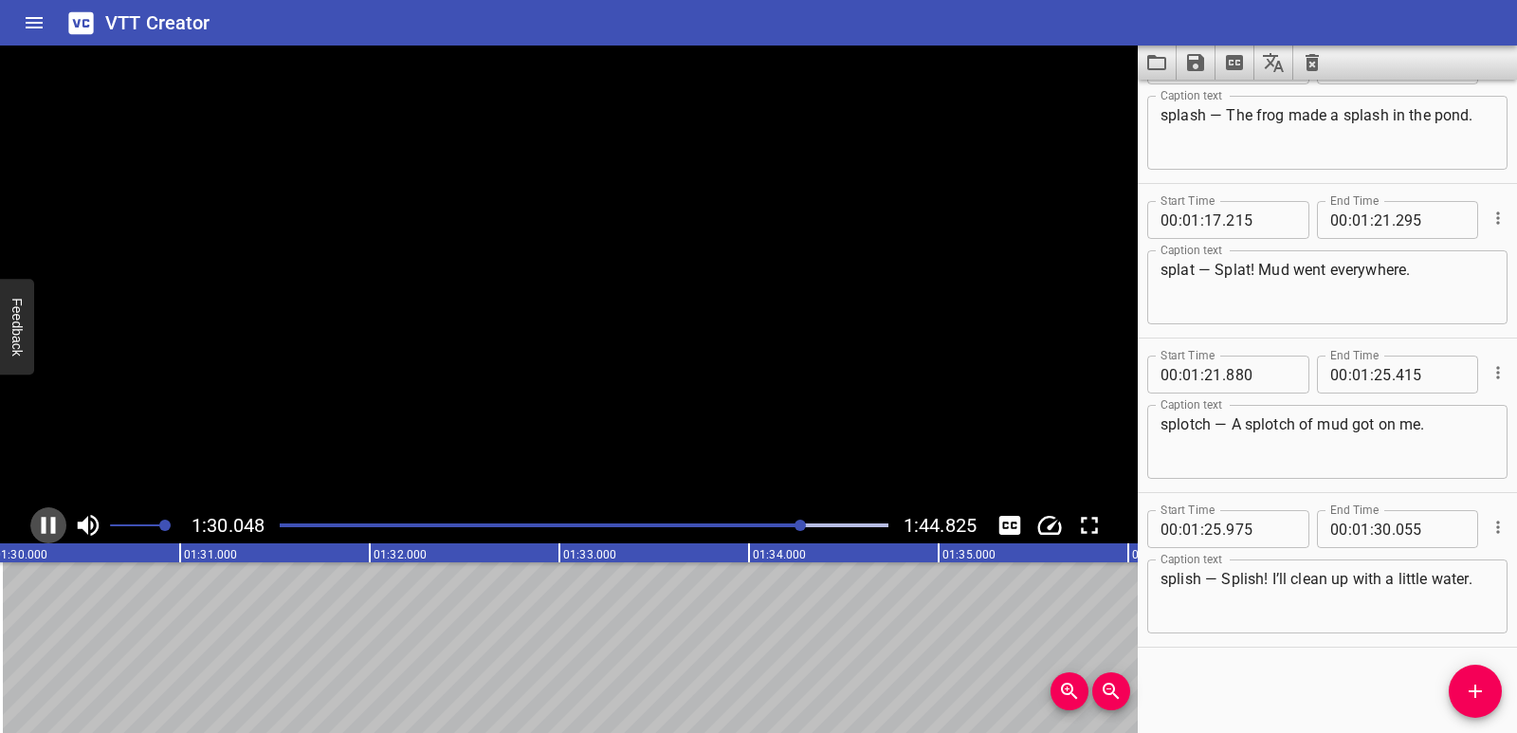
click at [60, 524] on icon "Play/Pause" at bounding box center [48, 525] width 28 height 28
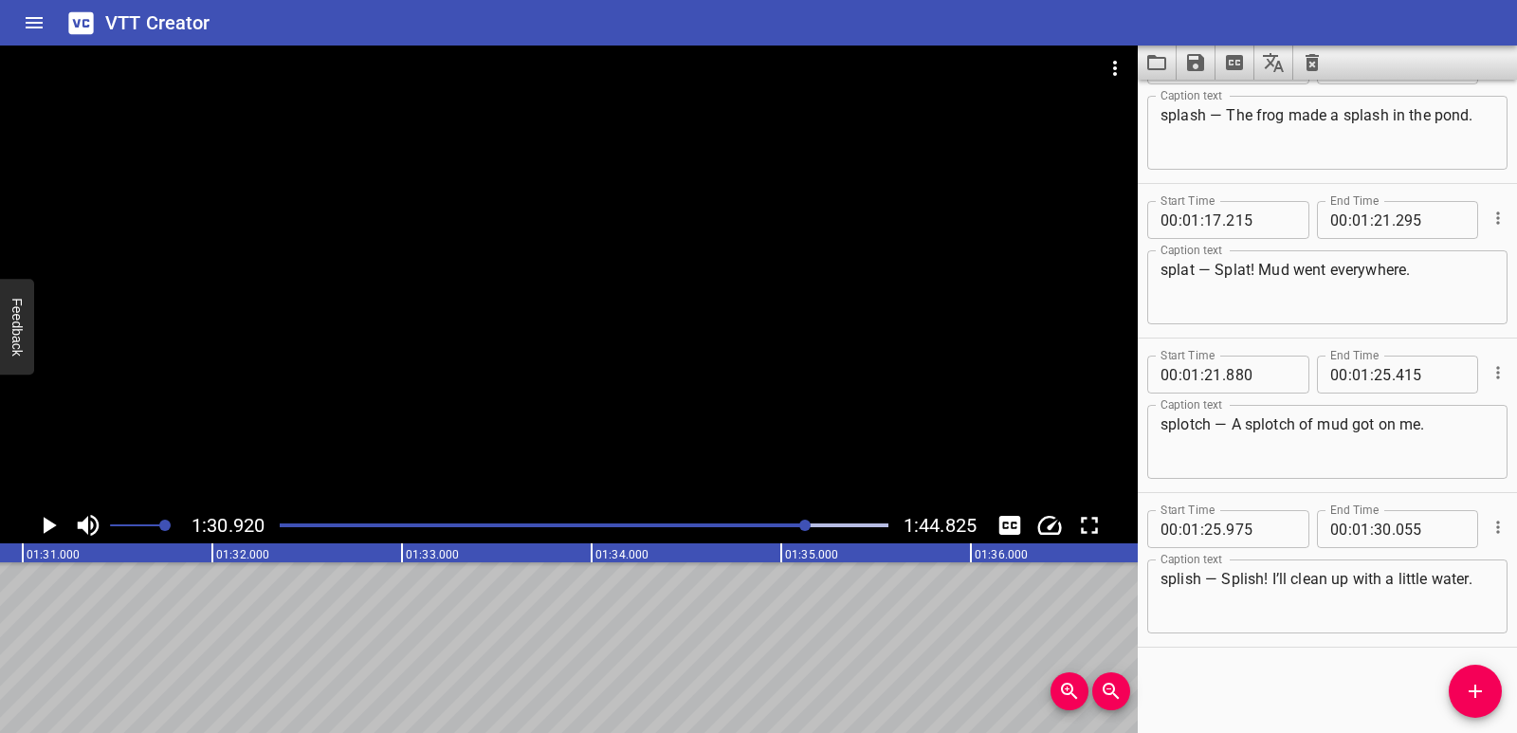
scroll to position [0, 17243]
click at [1472, 681] on icon "Add Cue" at bounding box center [1475, 691] width 23 height 23
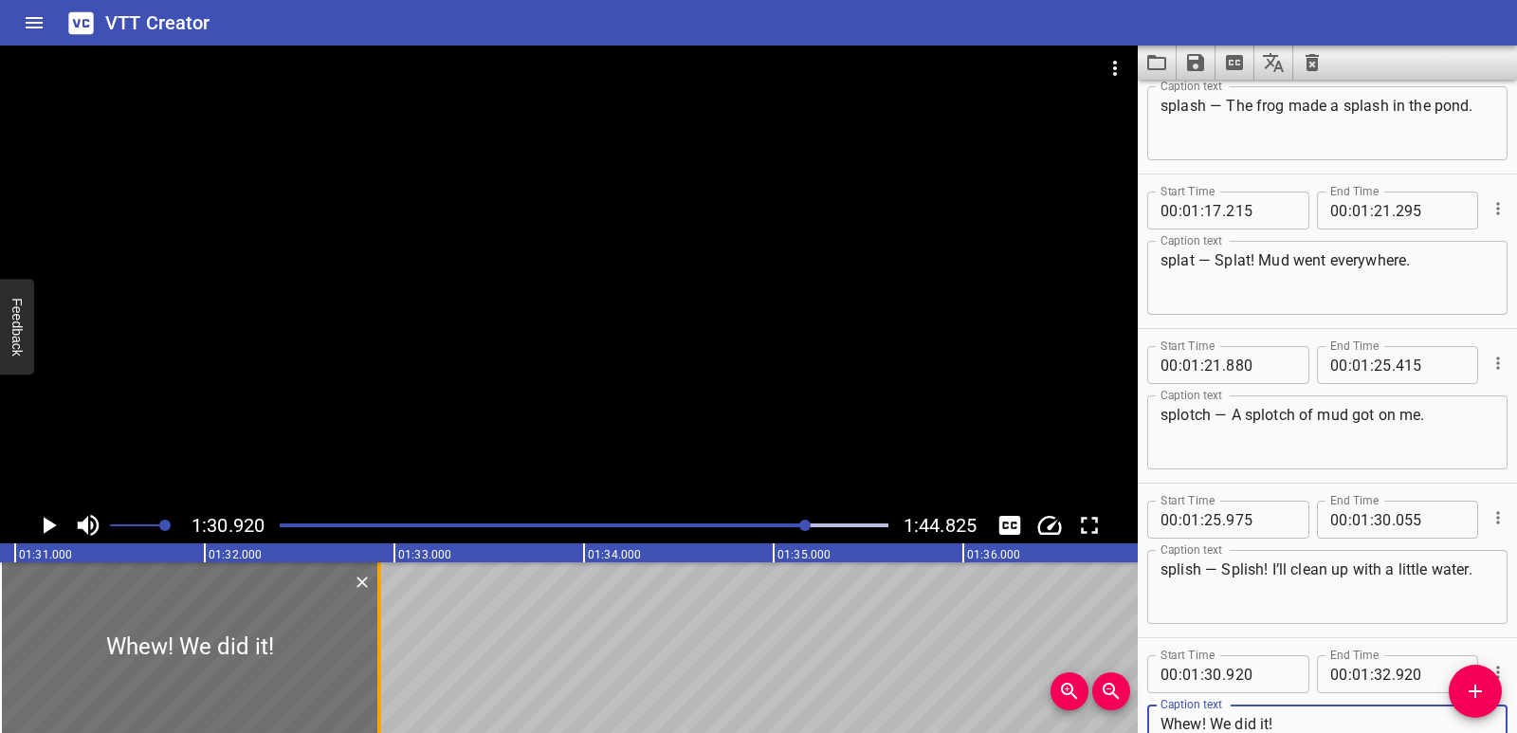
type textarea "Whew! We did it!"
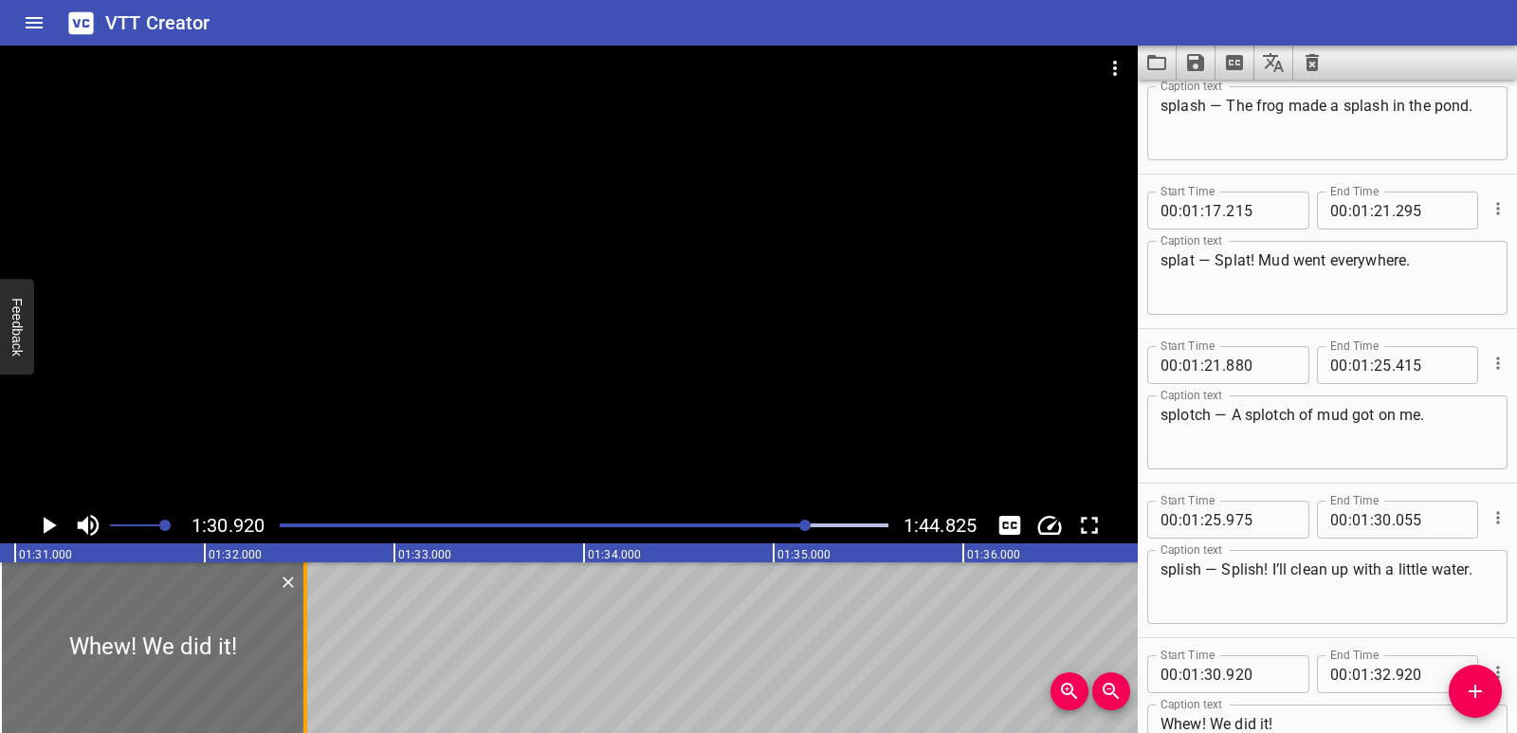
drag, startPoint x: 374, startPoint y: 632, endPoint x: 300, endPoint y: 633, distance: 74.0
click at [300, 633] on div at bounding box center [305, 647] width 19 height 171
type input "530"
drag, startPoint x: 0, startPoint y: 649, endPoint x: 28, endPoint y: 642, distance: 29.2
click at [28, 642] on div at bounding box center [29, 647] width 4 height 171
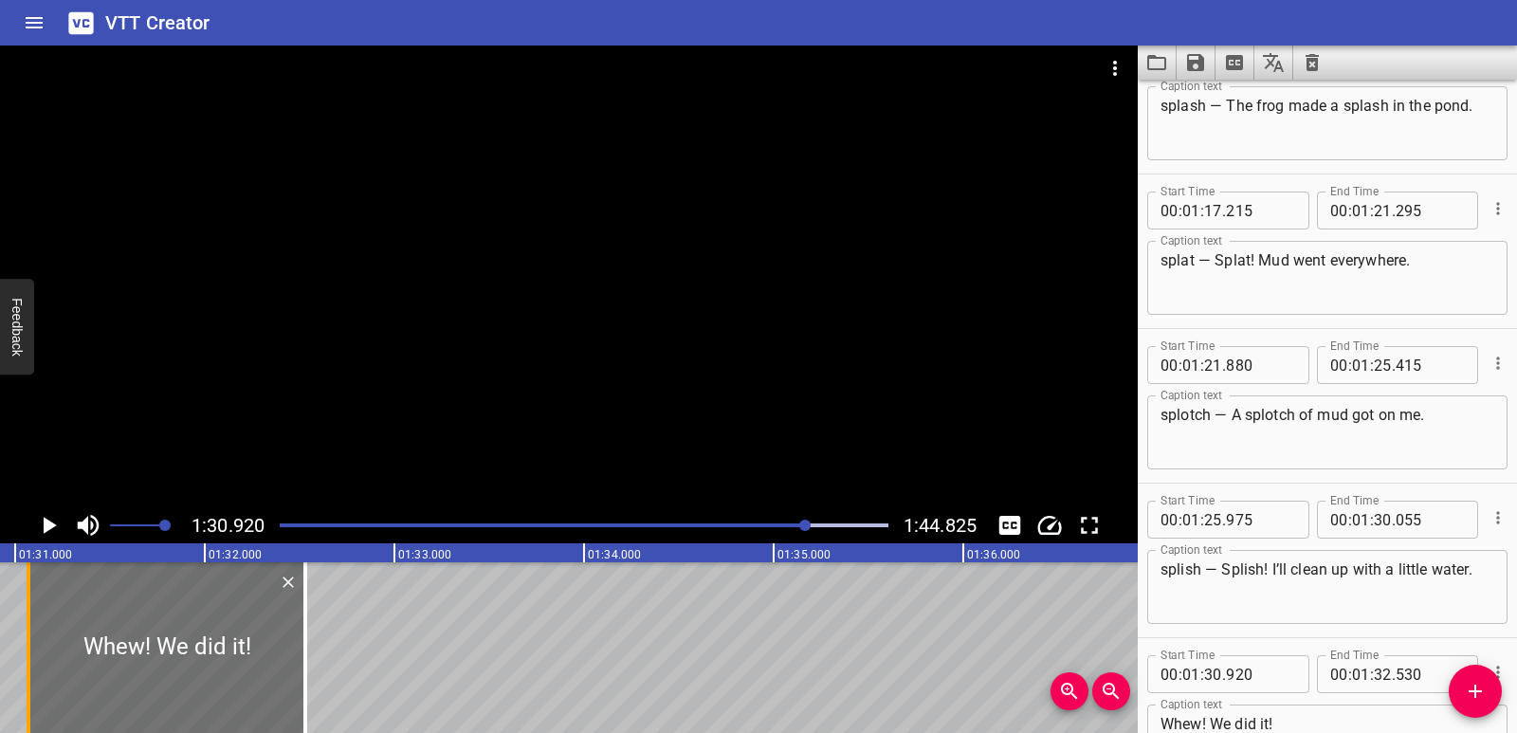
type input "31"
type input "070"
click at [40, 522] on icon "Play/Pause" at bounding box center [48, 525] width 28 height 28
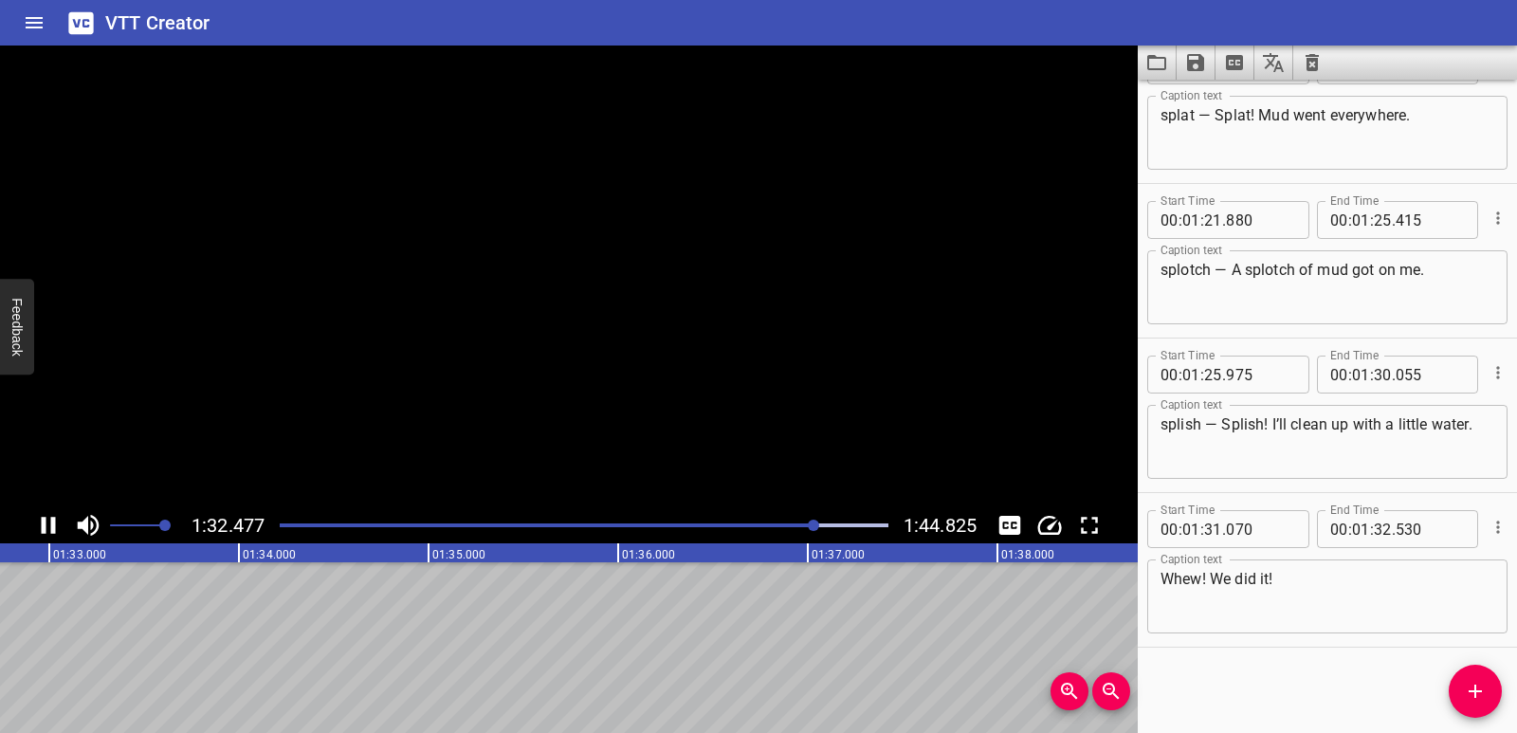
click at [40, 522] on icon "Play/Pause" at bounding box center [48, 525] width 28 height 28
click at [1466, 698] on icon "Add Cue" at bounding box center [1475, 691] width 23 height 23
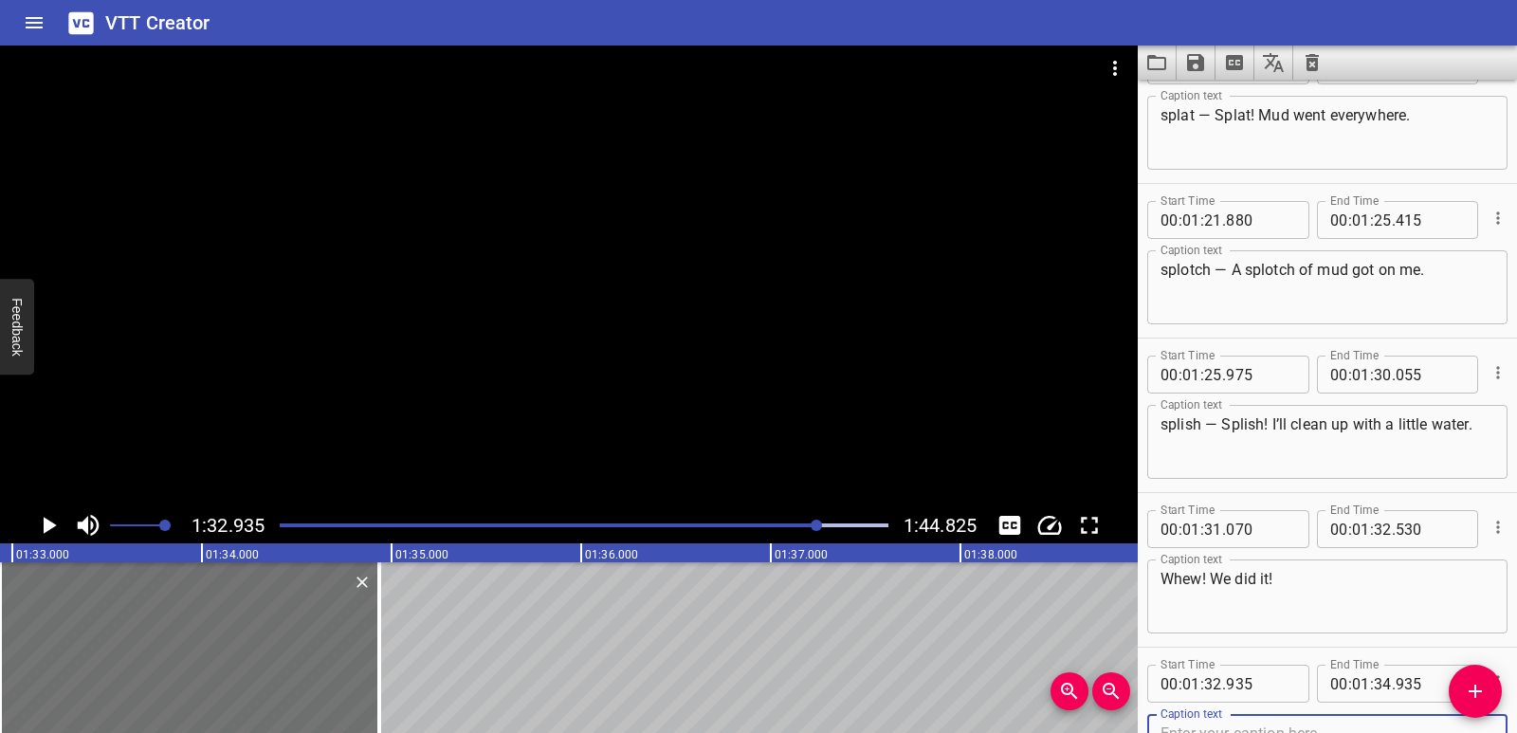
scroll to position [3773, 0]
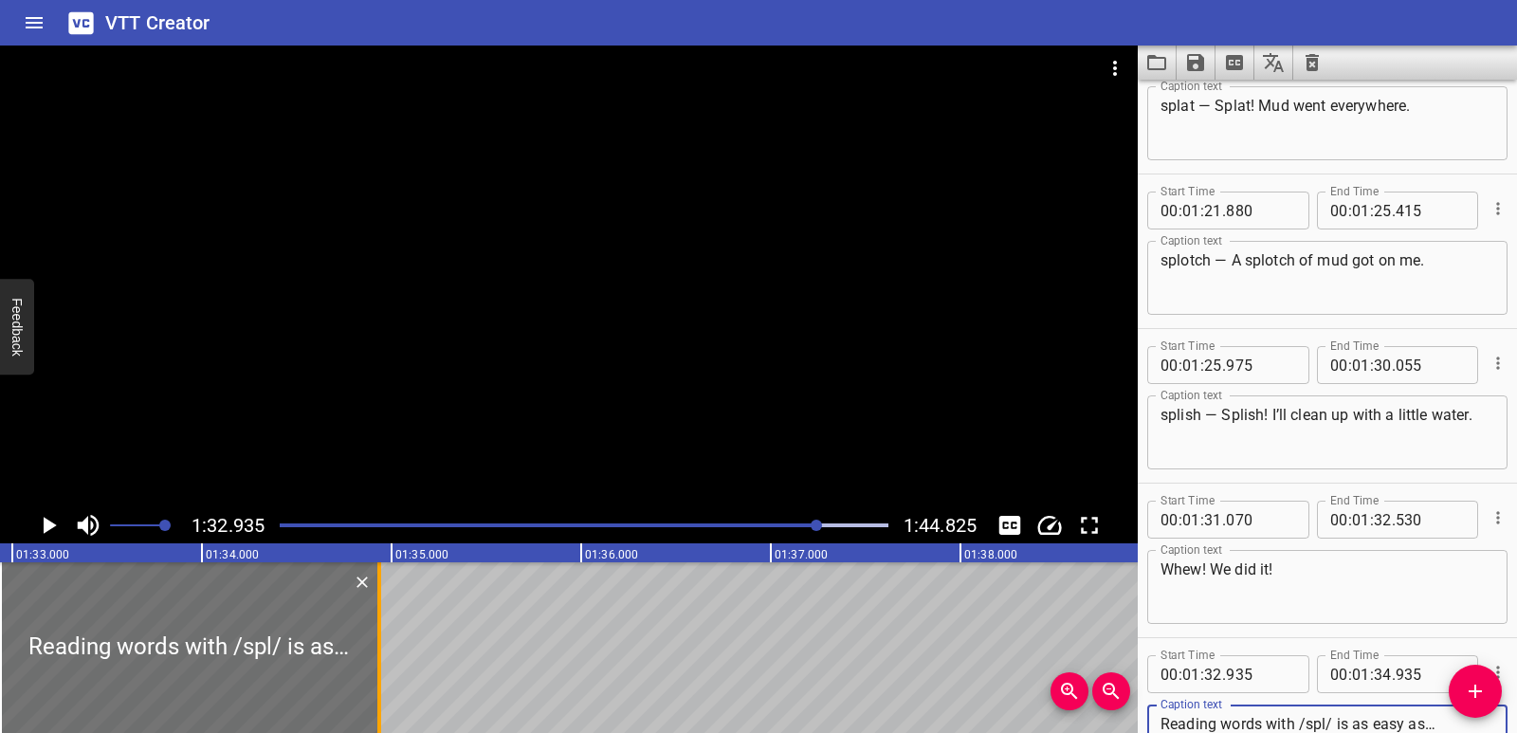
type textarea "Reading words with /spl/ is as easy as…"
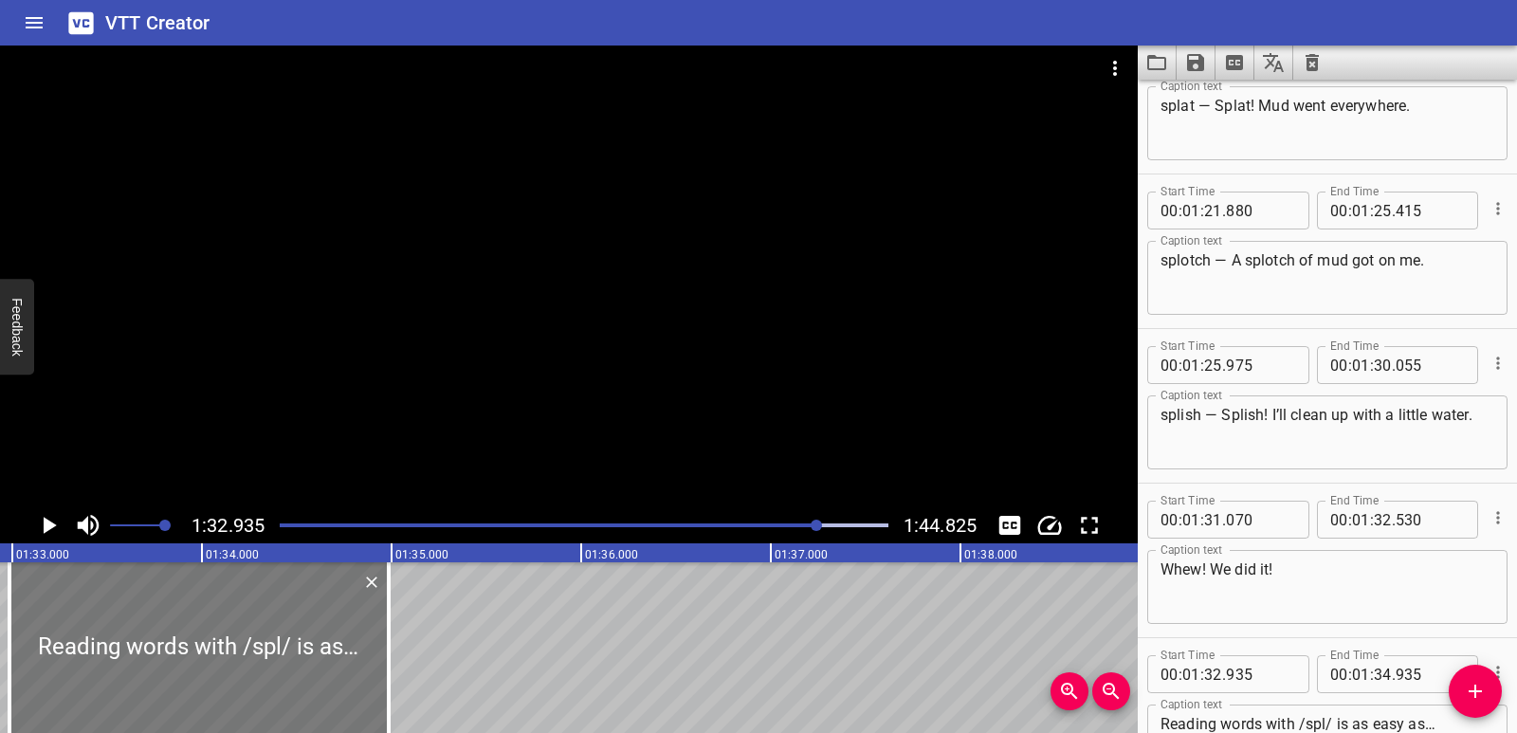
click at [377, 633] on div at bounding box center [198, 647] width 379 height 171
type input "980"
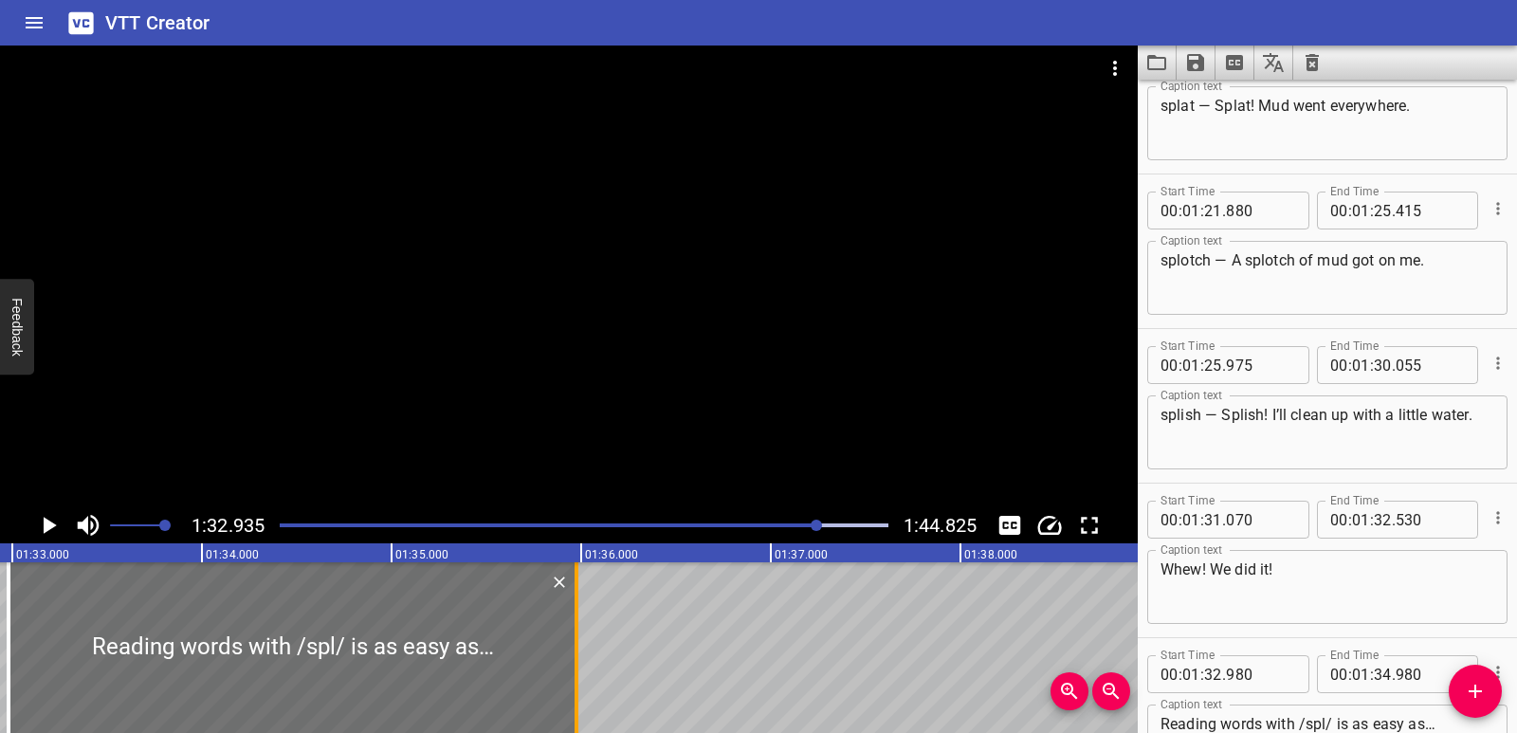
drag, startPoint x: 390, startPoint y: 630, endPoint x: 578, endPoint y: 623, distance: 188.8
click at [578, 623] on div at bounding box center [576, 647] width 19 height 171
type input "35"
type input "975"
click at [0, 647] on div at bounding box center [8, 647] width 19 height 171
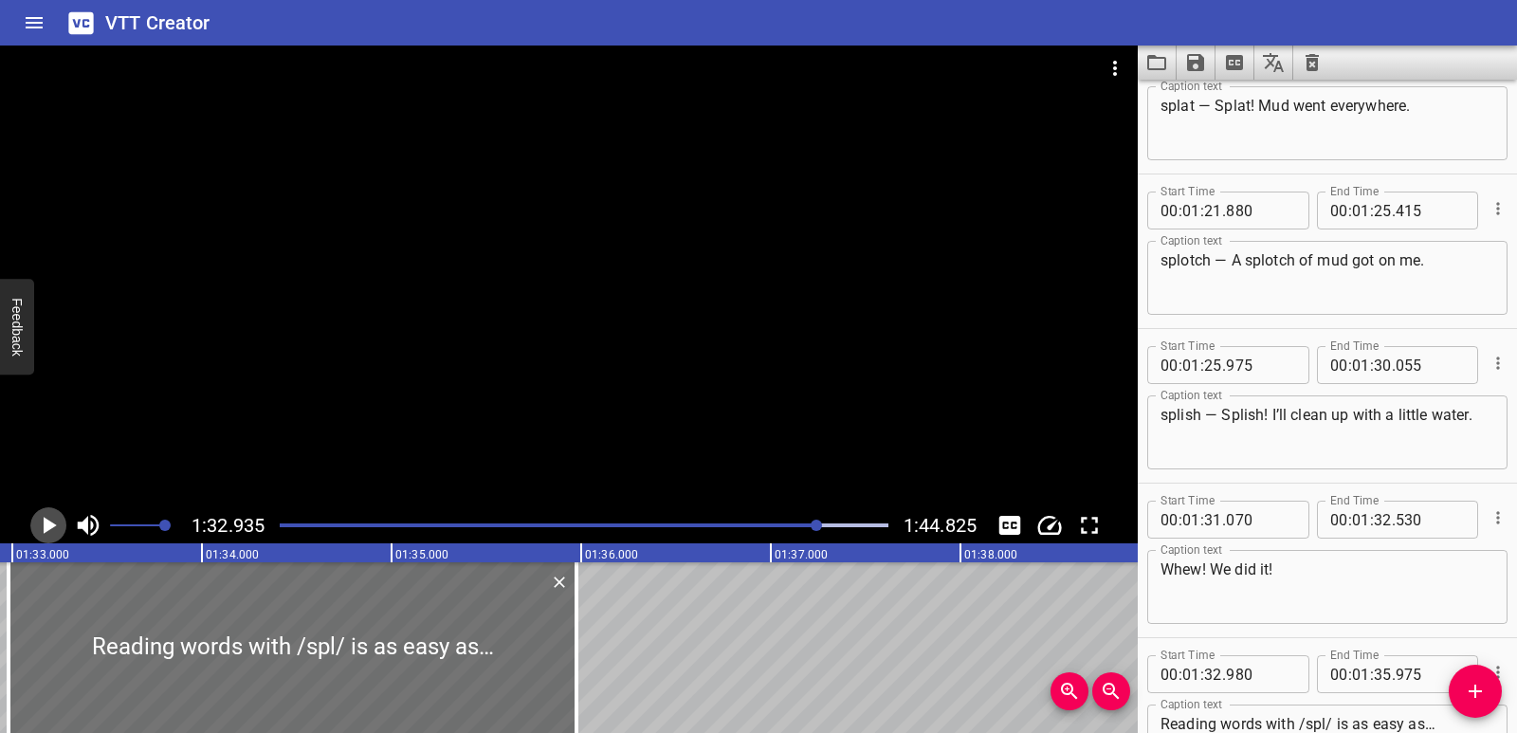
click at [52, 526] on icon "Play/Pause" at bounding box center [50, 525] width 13 height 17
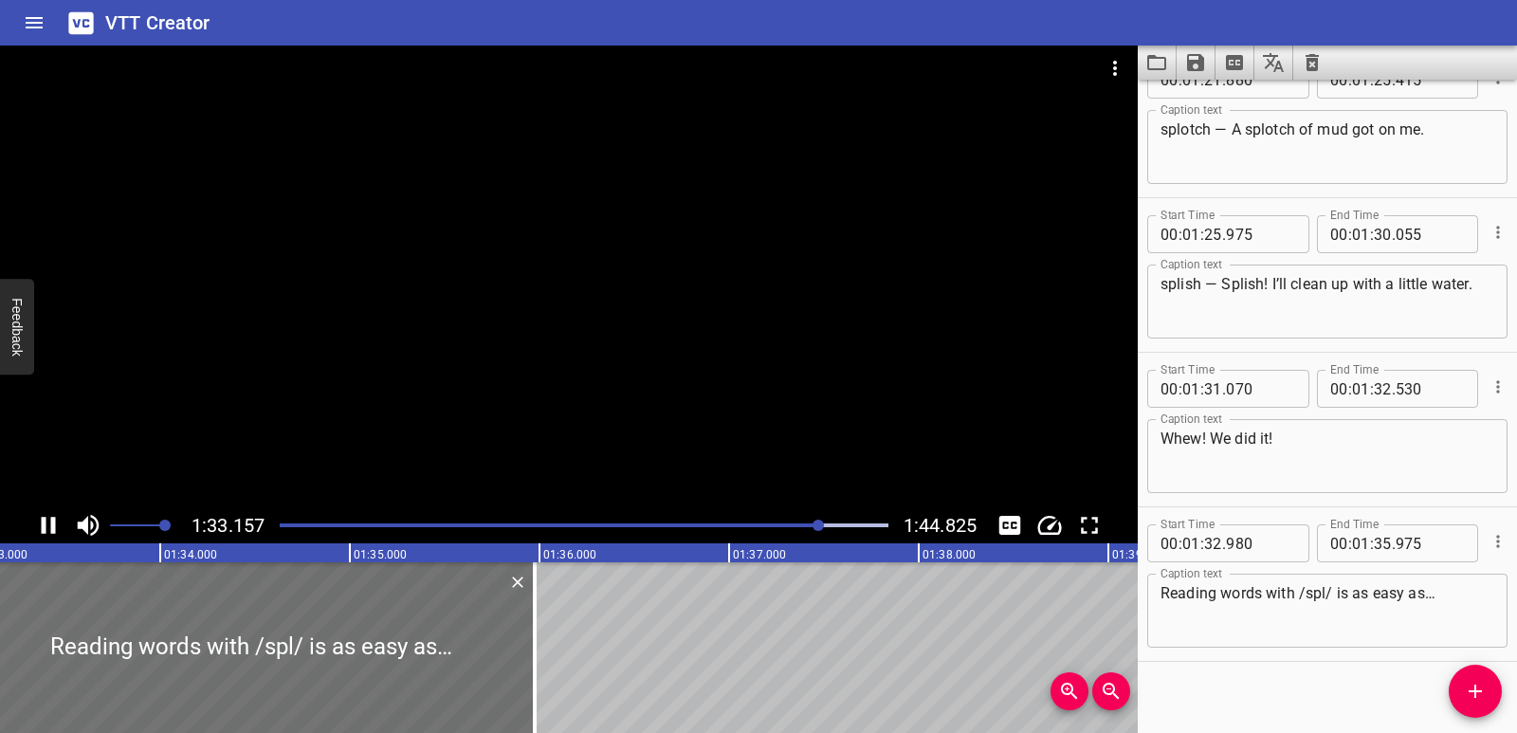
scroll to position [3918, 0]
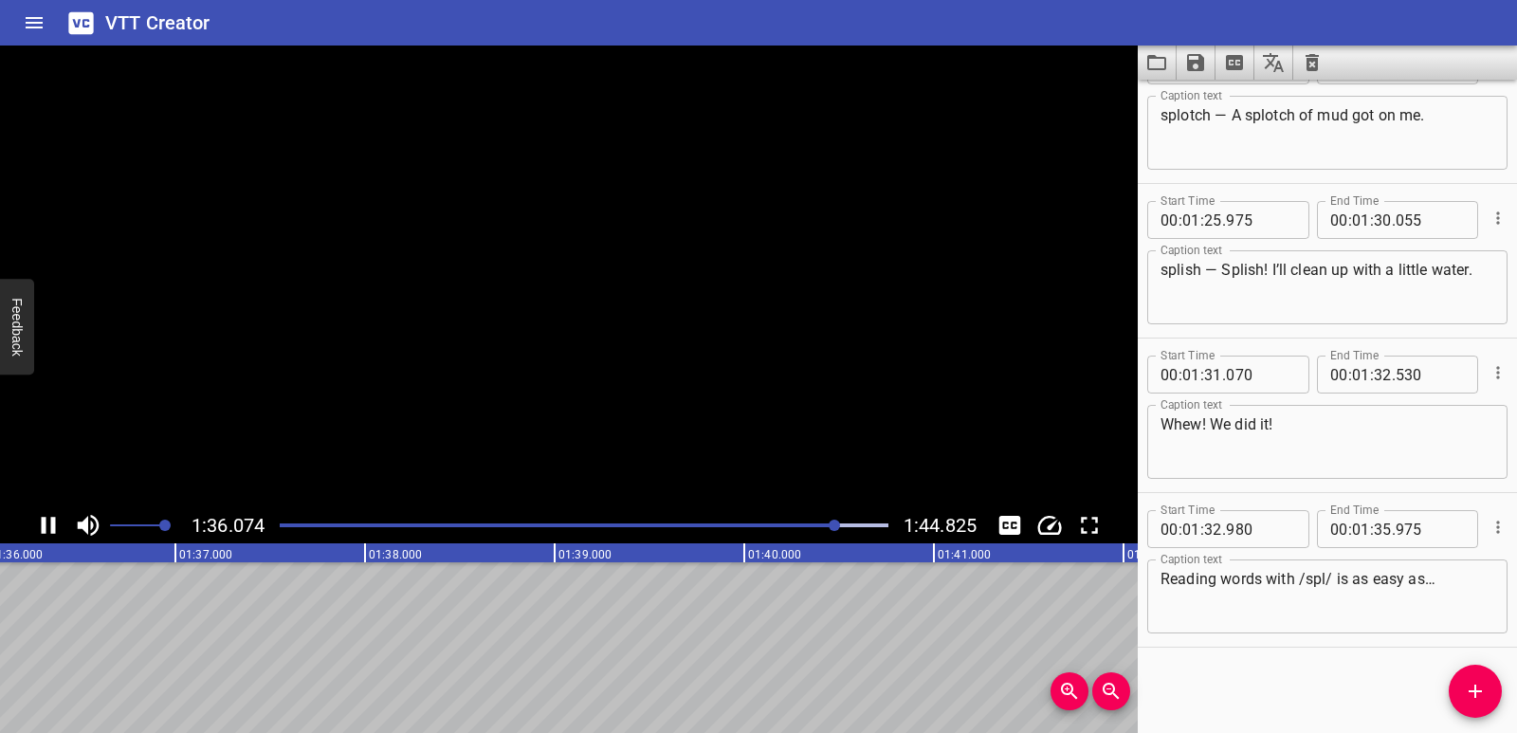
click at [52, 526] on icon "Play/Pause" at bounding box center [49, 525] width 14 height 17
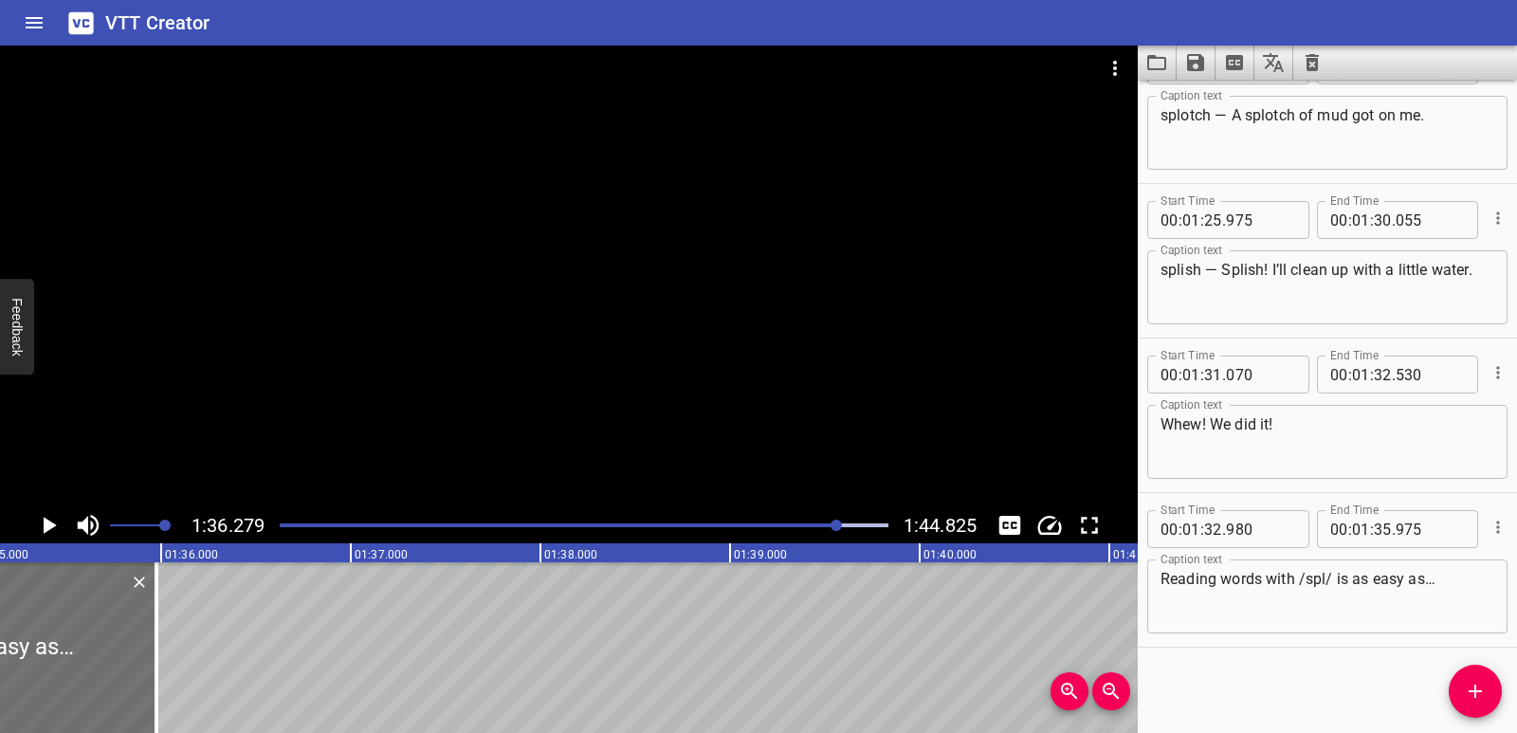
scroll to position [0, 17987]
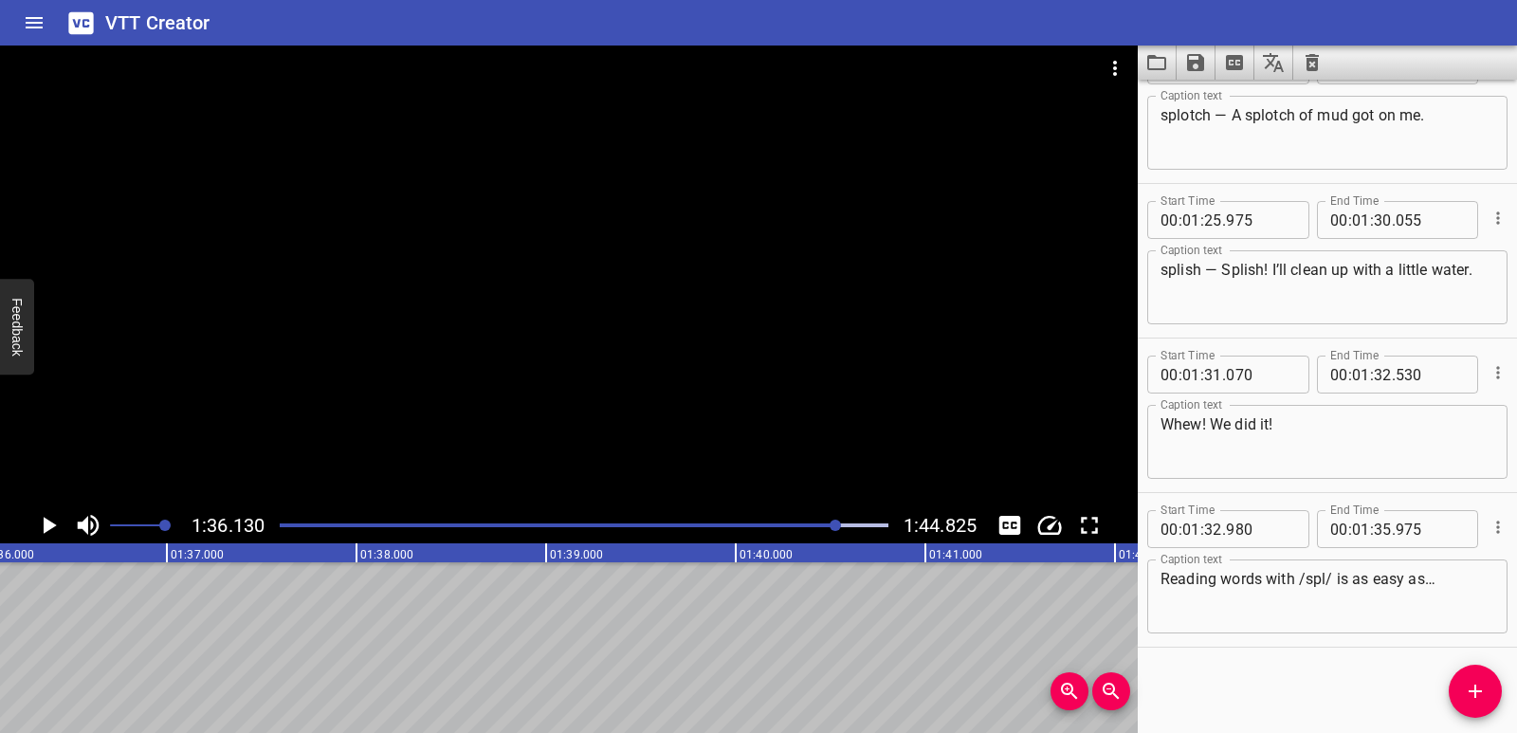
scroll to position [0, 18231]
click at [1455, 687] on span "Add Cue" at bounding box center [1475, 691] width 53 height 23
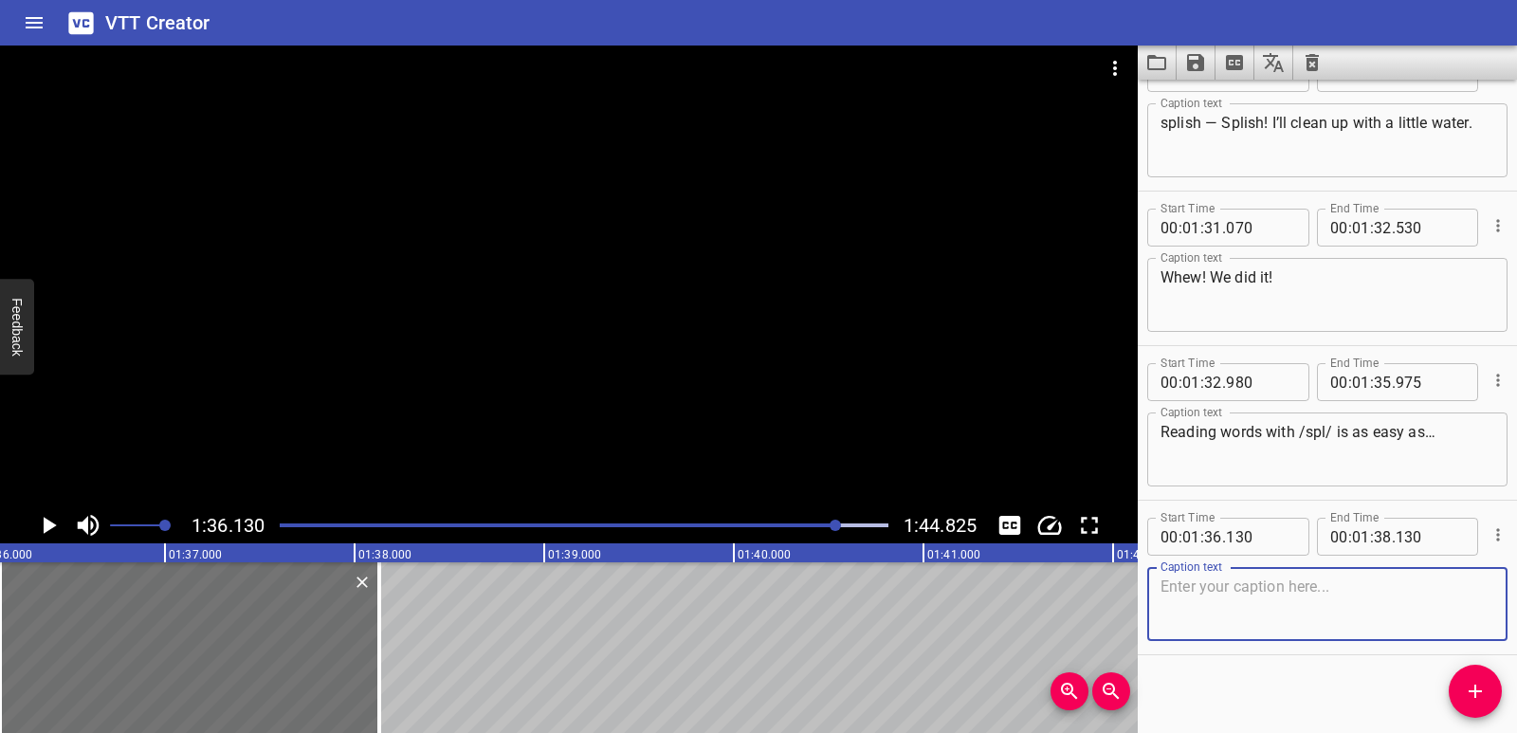
scroll to position [4073, 0]
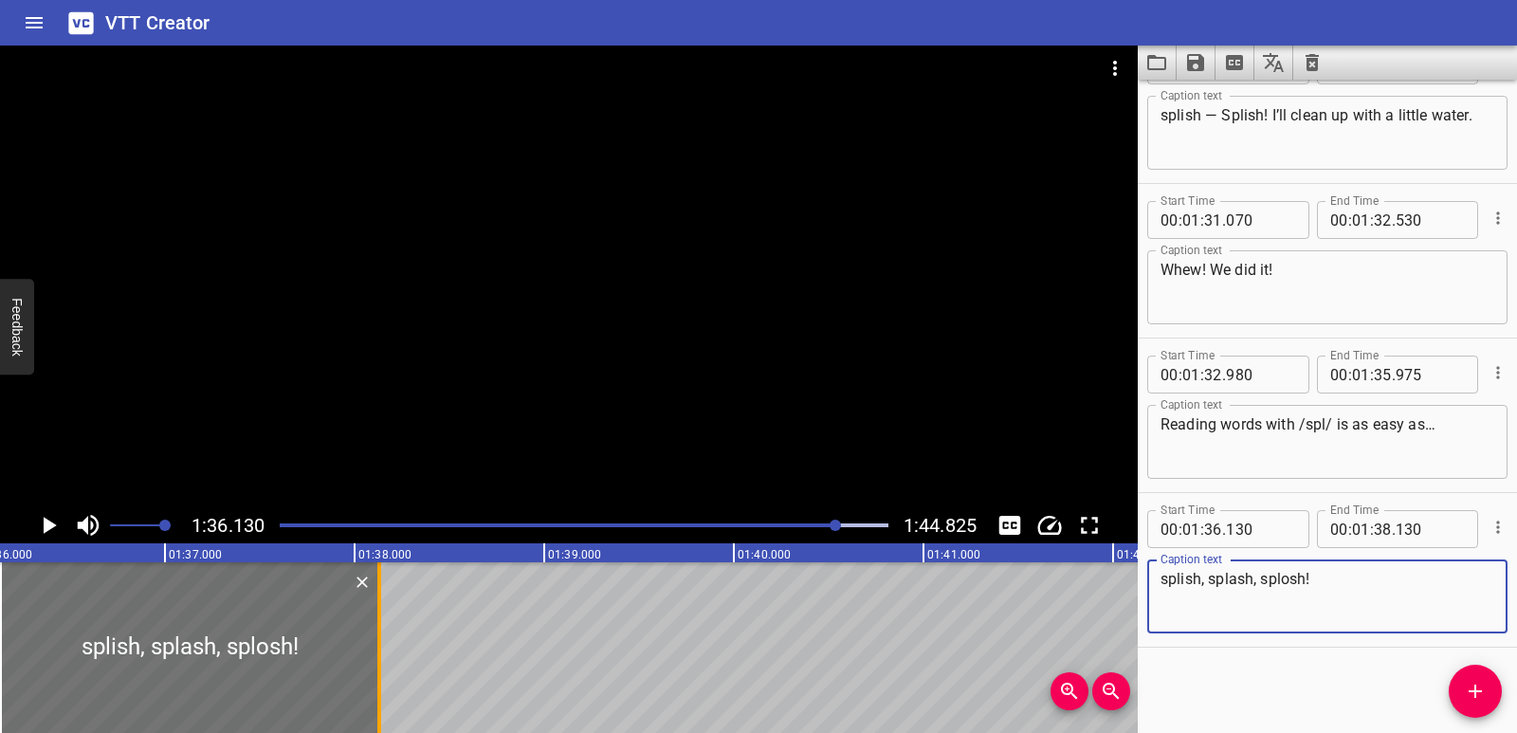
type textarea "splish, splash, splosh!"
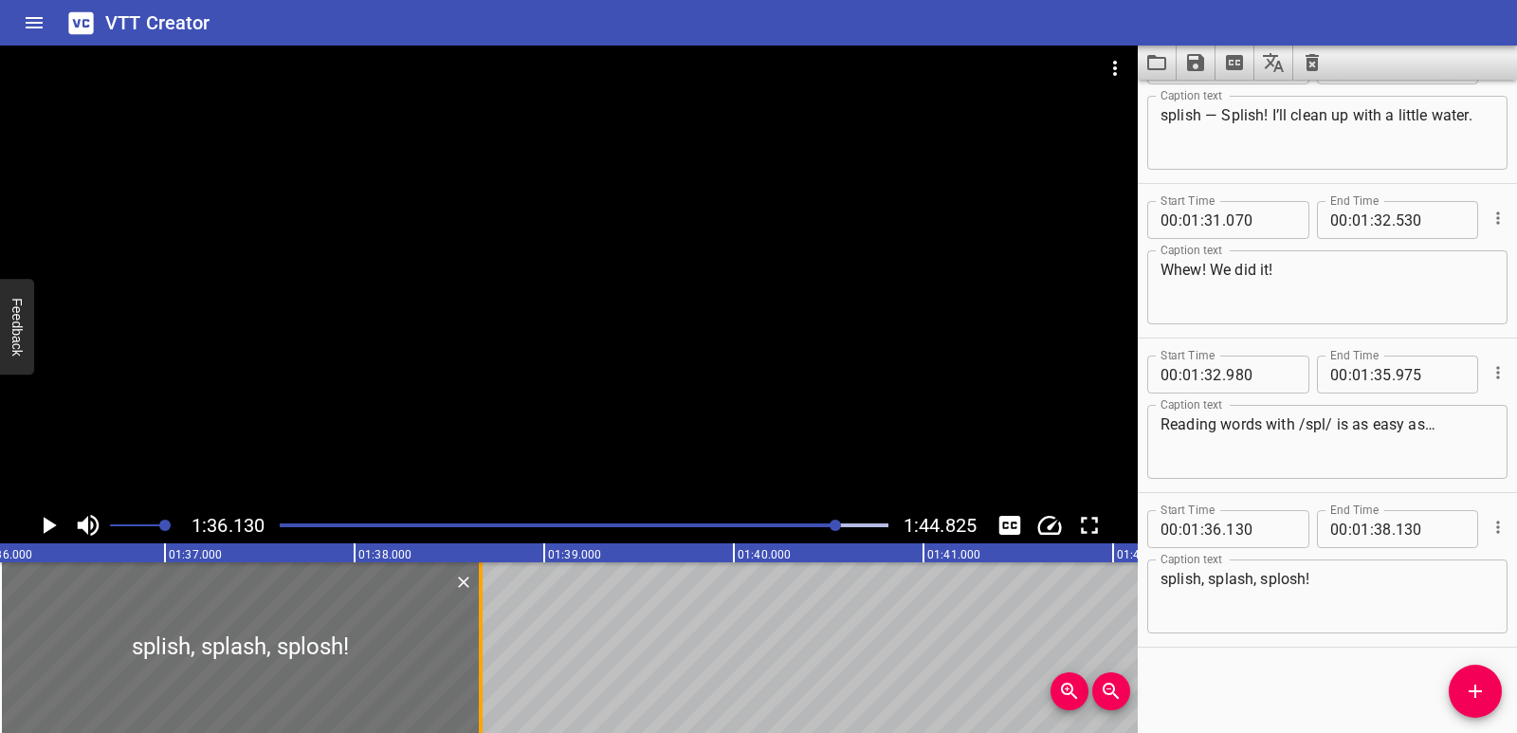
drag, startPoint x: 374, startPoint y: 627, endPoint x: 476, endPoint y: 627, distance: 102.4
click at [476, 627] on div at bounding box center [480, 647] width 19 height 171
type input "670"
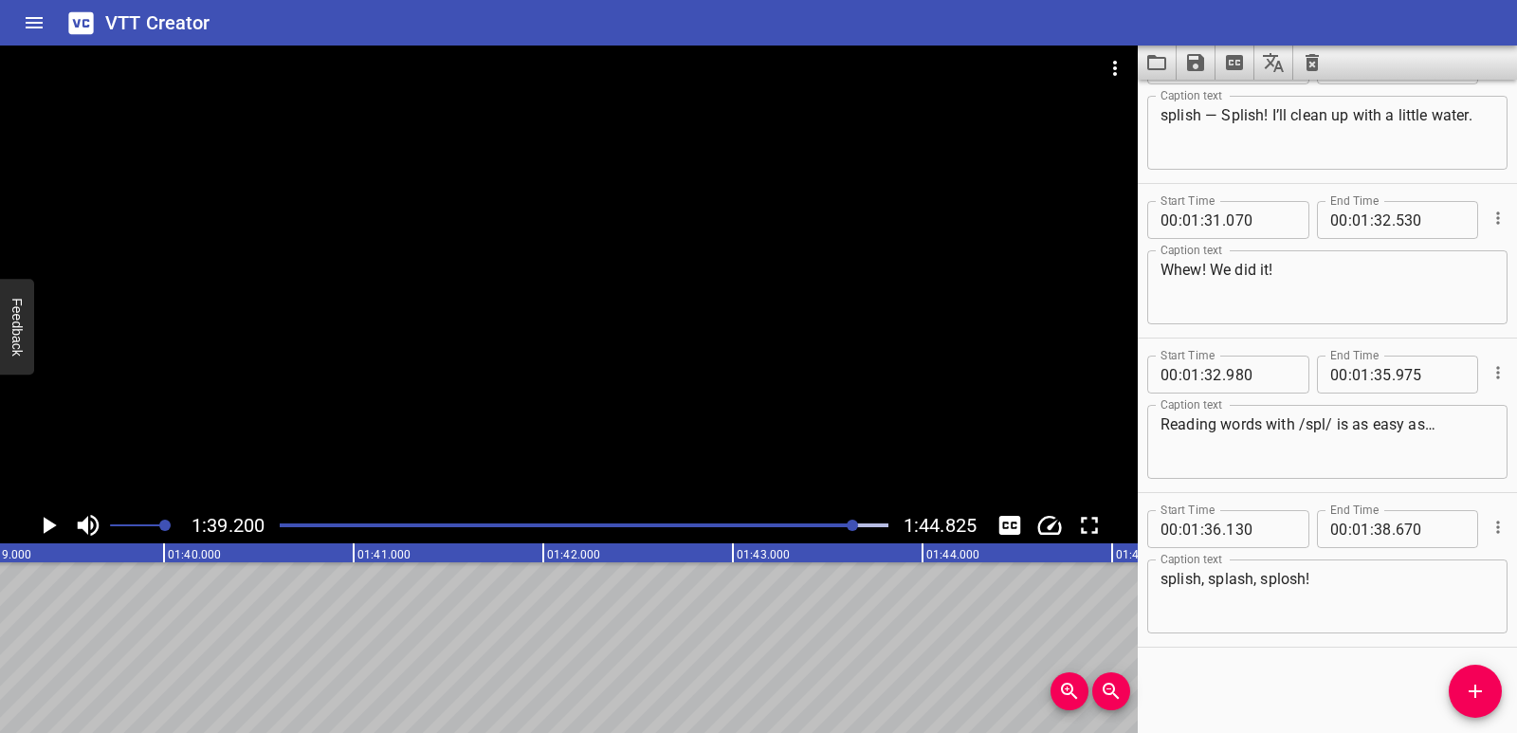
scroll to position [0, 18813]
drag, startPoint x: 1470, startPoint y: 681, endPoint x: 1406, endPoint y: 681, distance: 63.5
click at [1469, 681] on icon "Add Cue" at bounding box center [1475, 691] width 23 height 23
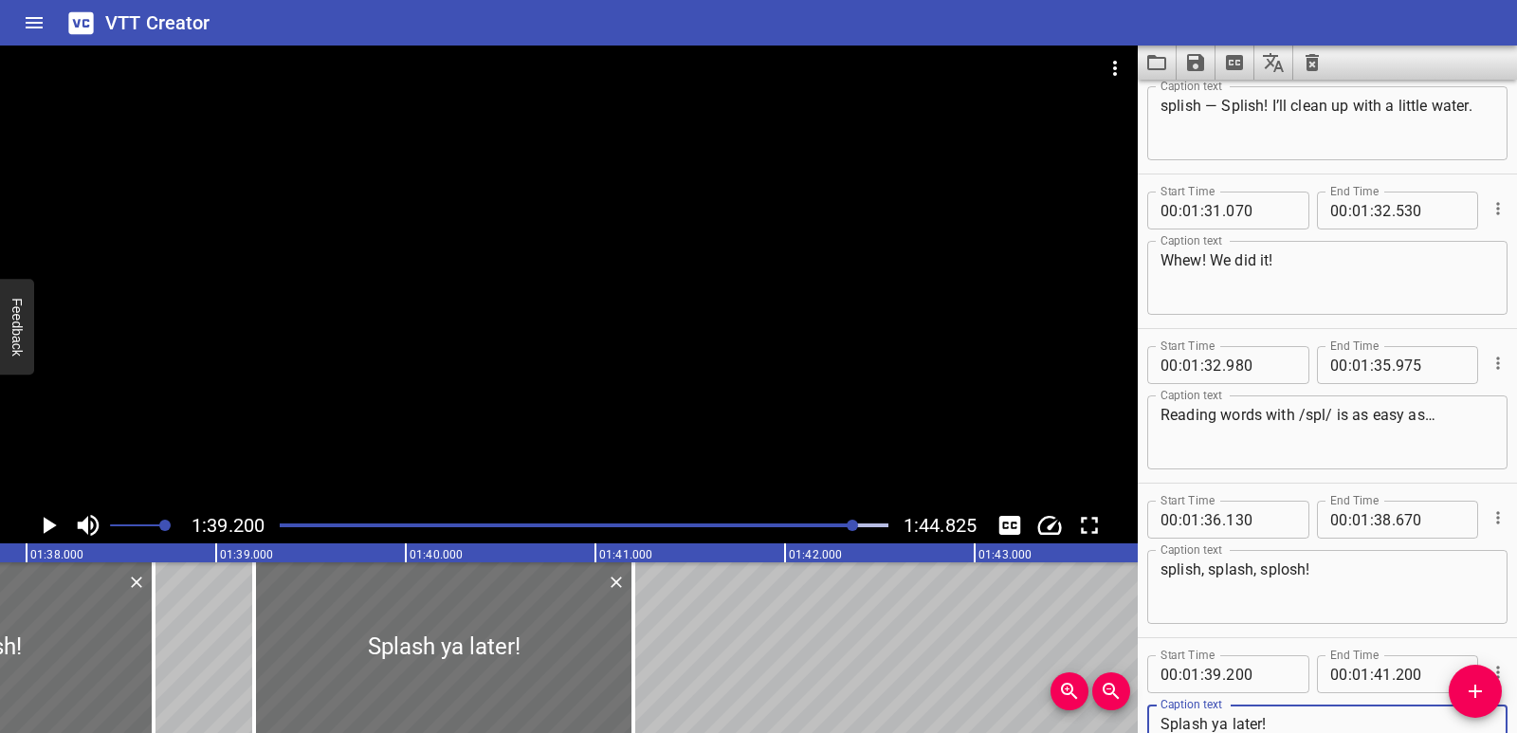
scroll to position [0, 18520]
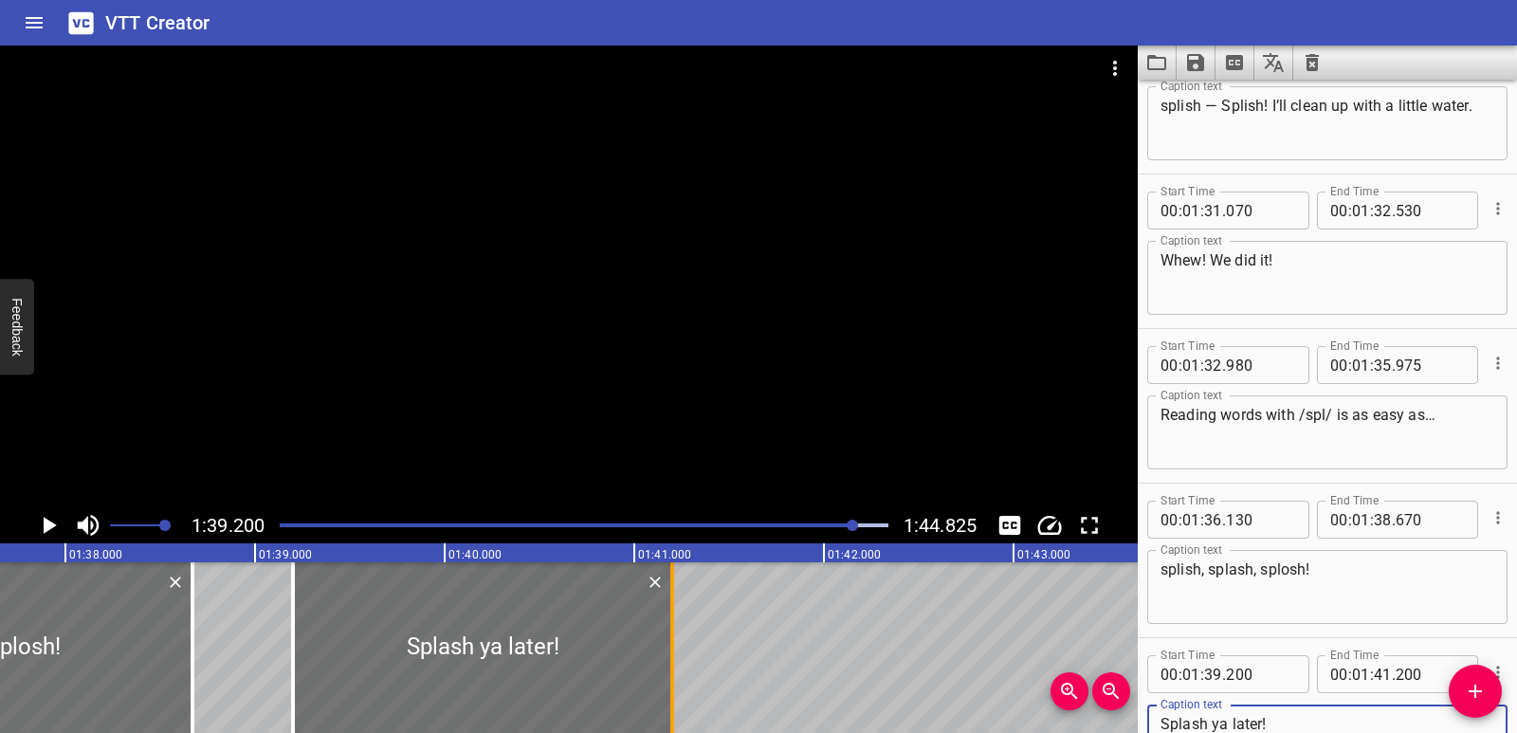
type textarea "Splash ya later!"
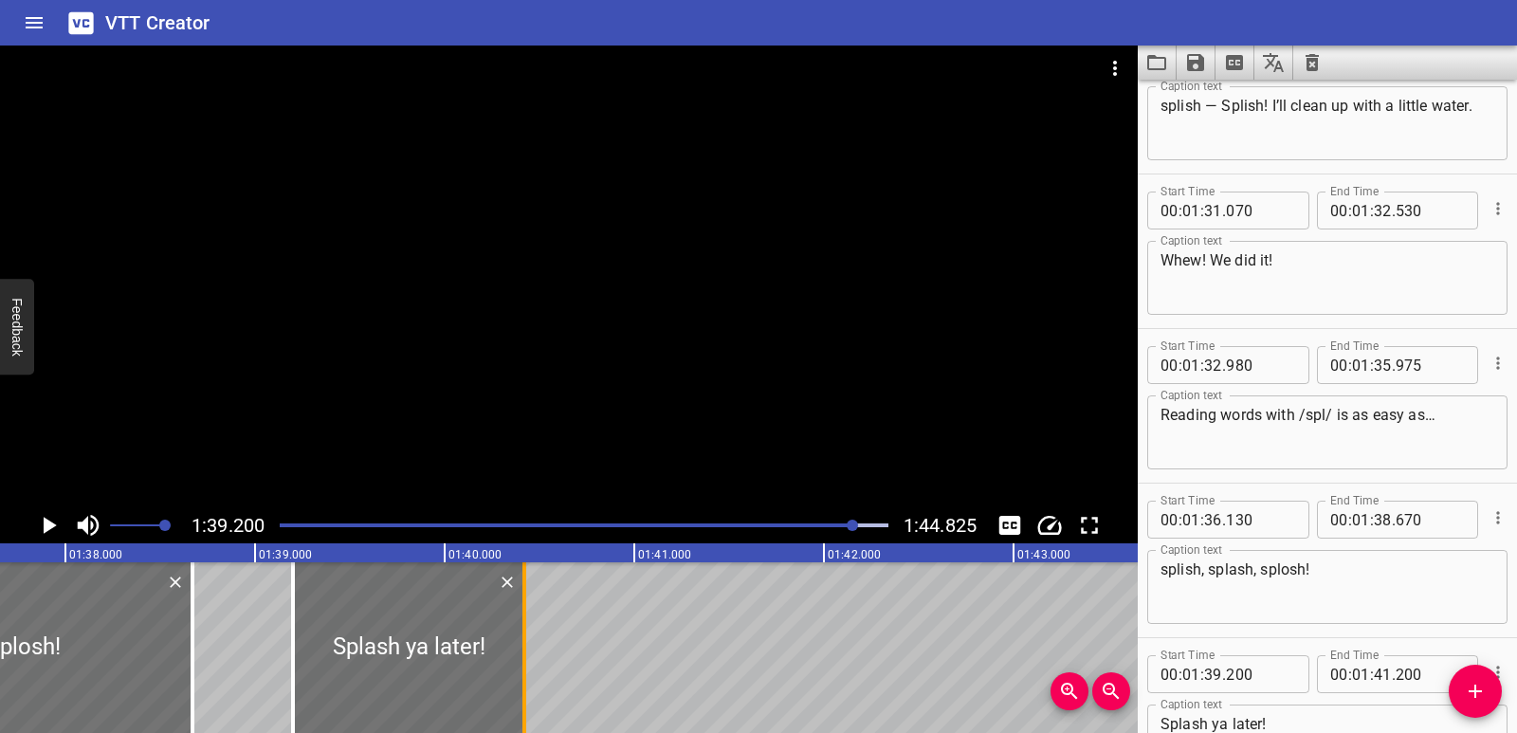
drag, startPoint x: 671, startPoint y: 654, endPoint x: 522, endPoint y: 658, distance: 148.9
click at [522, 658] on div at bounding box center [524, 647] width 4 height 171
type input "40"
type input "415"
drag, startPoint x: 285, startPoint y: 645, endPoint x: 296, endPoint y: 645, distance: 10.4
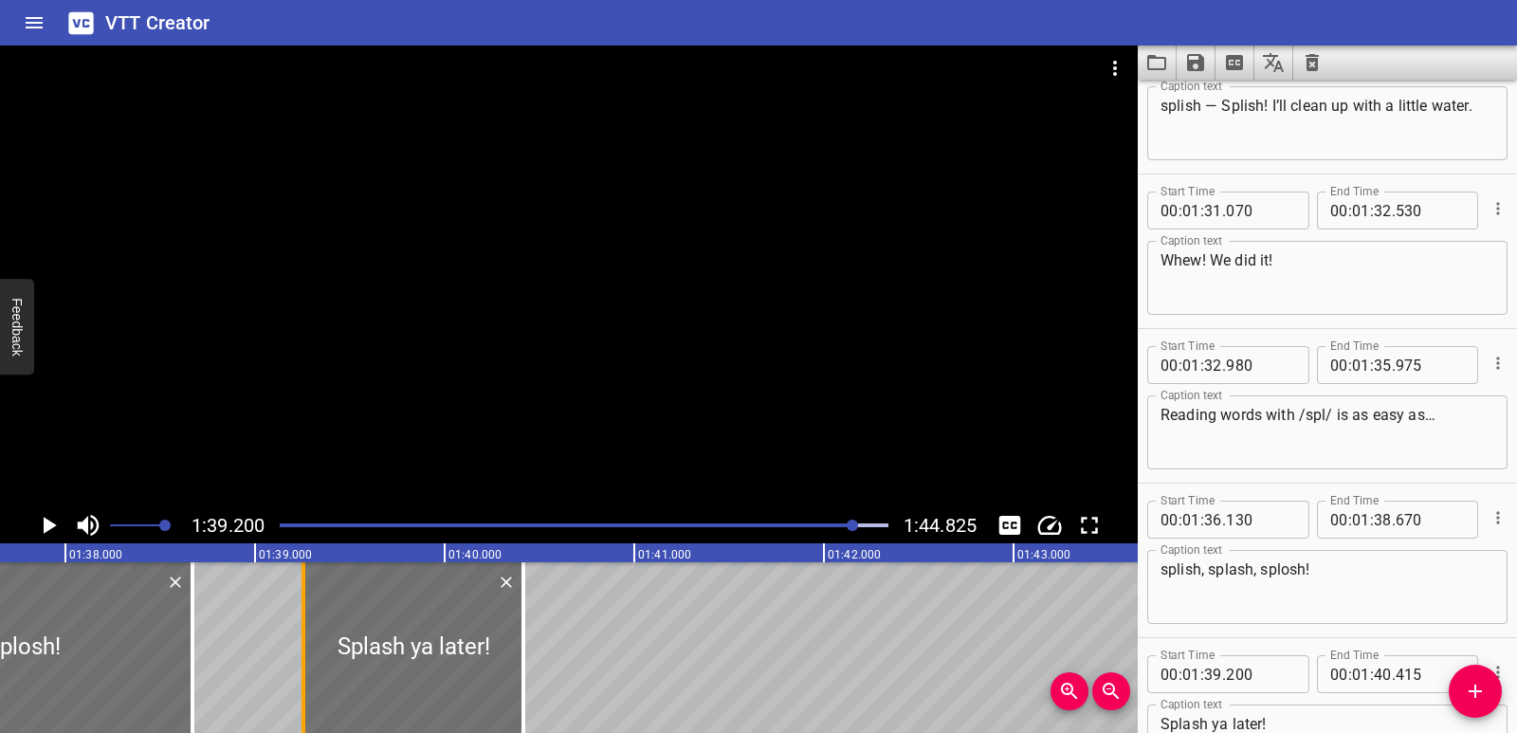
click at [296, 645] on div at bounding box center [303, 647] width 19 height 171
type input "255"
drag, startPoint x: 936, startPoint y: 720, endPoint x: 926, endPoint y: 724, distance: 11.1
click at [926, 724] on div "00:00.000 00:01.000 00:02.000 00:03.000 00:04.000 00:05.000 00:06.000 00:07.000…" at bounding box center [569, 638] width 1138 height 190
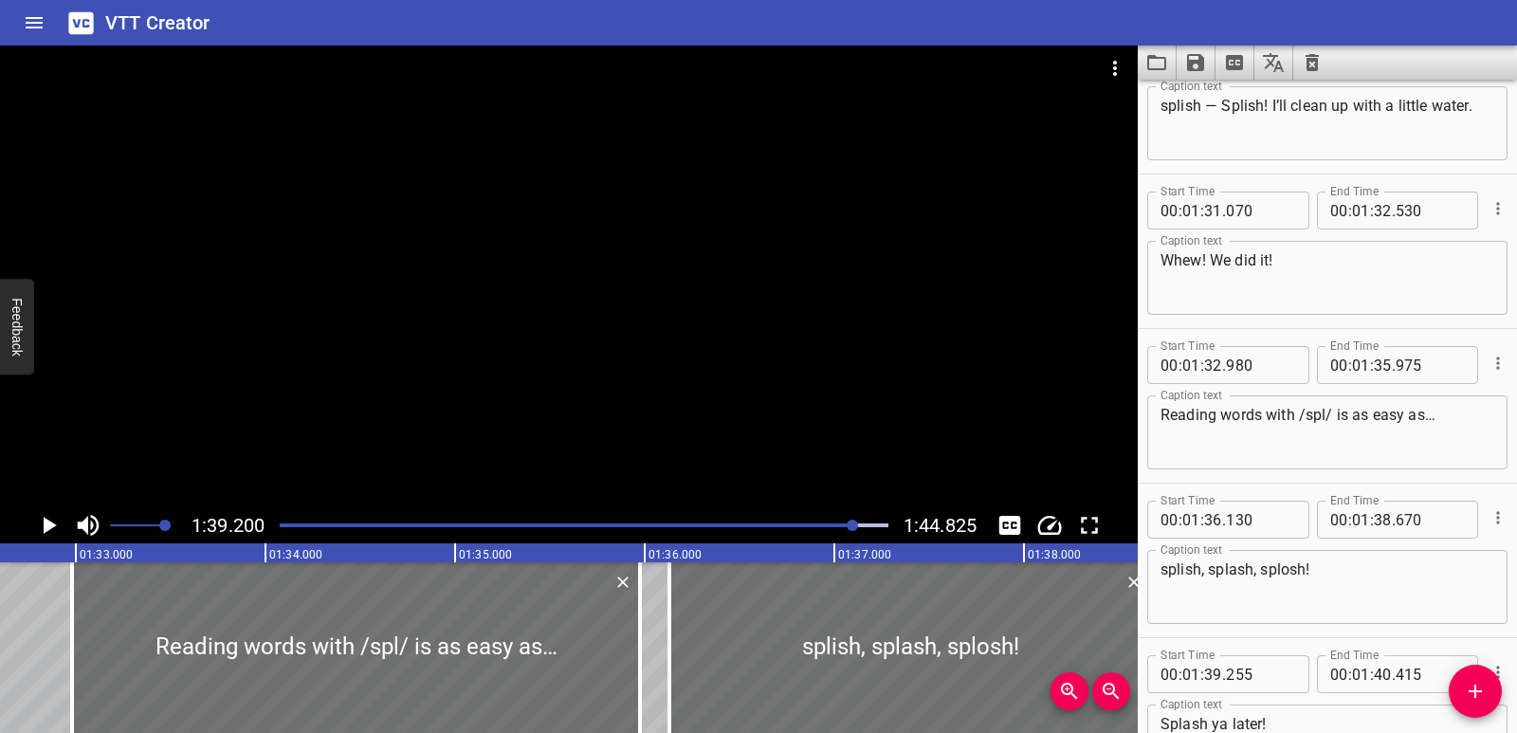
scroll to position [0, 17543]
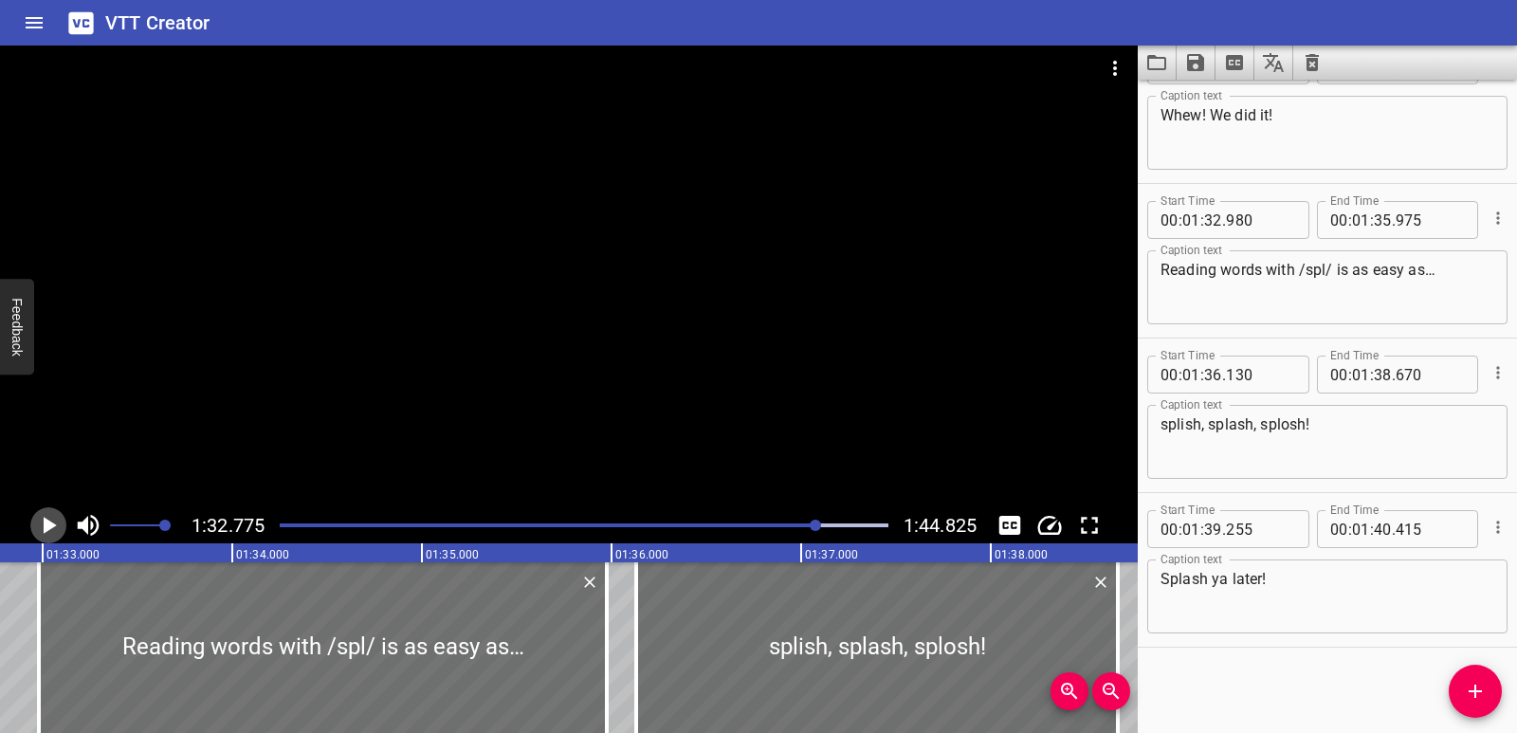
click at [43, 527] on icon "Play/Pause" at bounding box center [48, 525] width 28 height 28
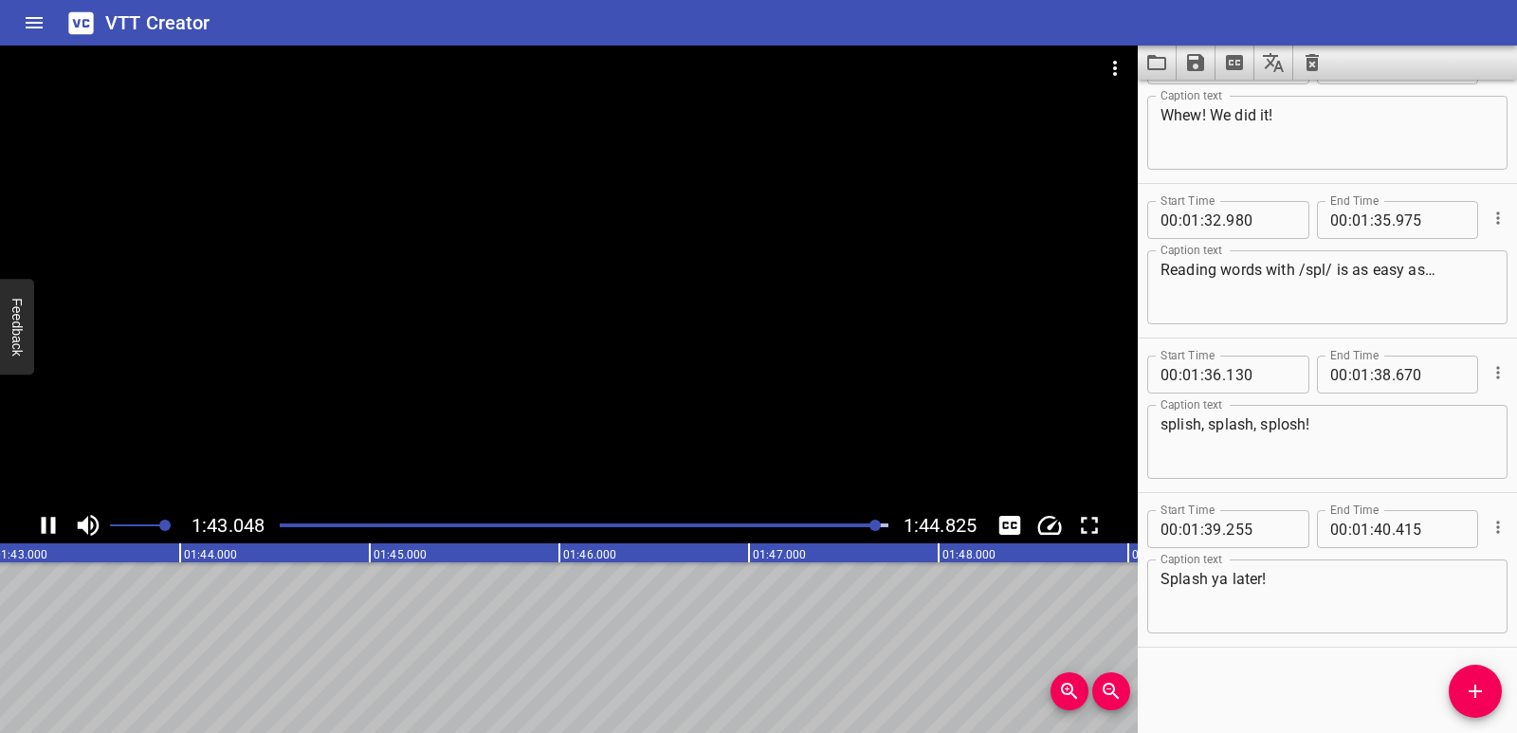
click at [1189, 51] on icon "Save captions to file" at bounding box center [1195, 62] width 23 height 23
click at [1210, 106] on li "Save to VTT file" at bounding box center [1246, 104] width 139 height 34
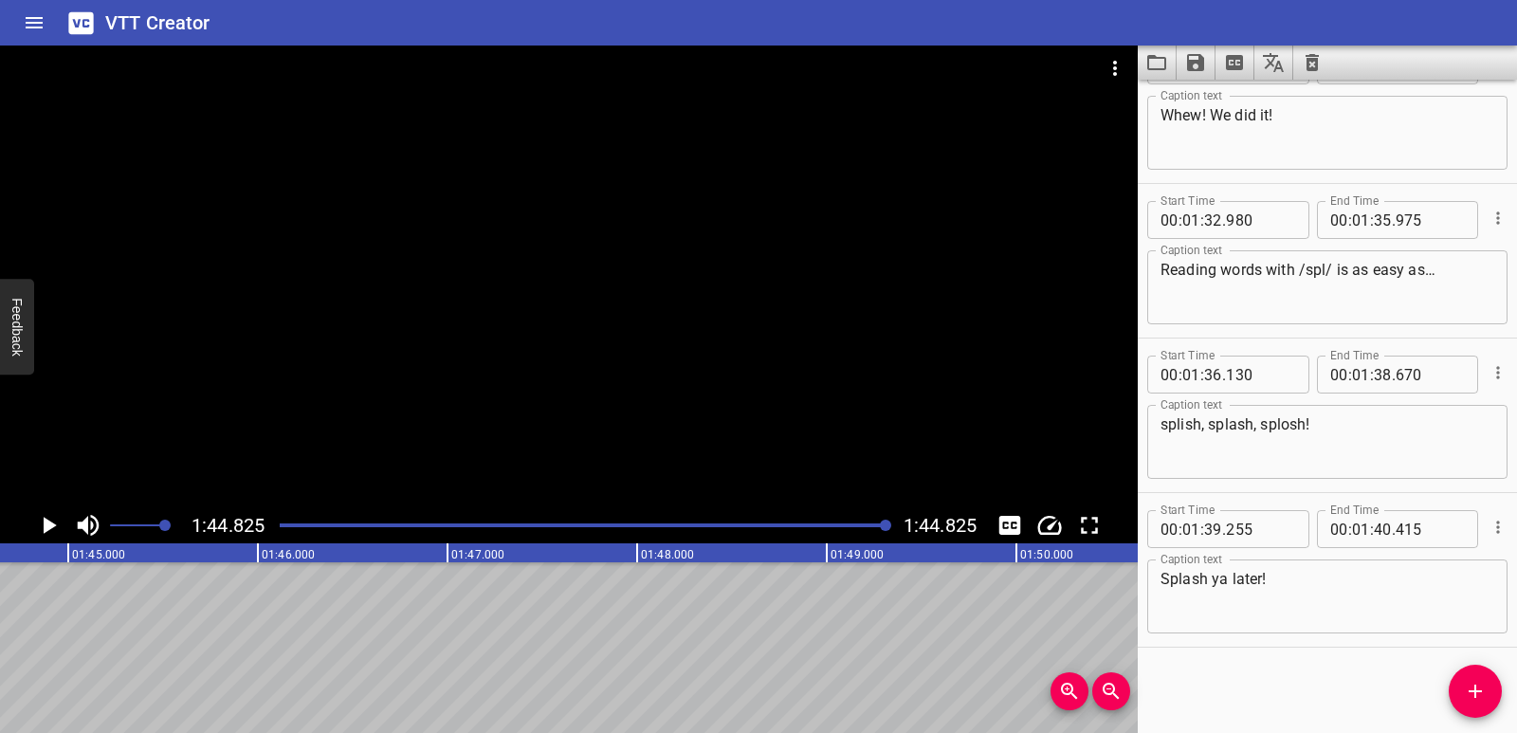
scroll to position [0, 19880]
